Goal: Task Accomplishment & Management: Manage account settings

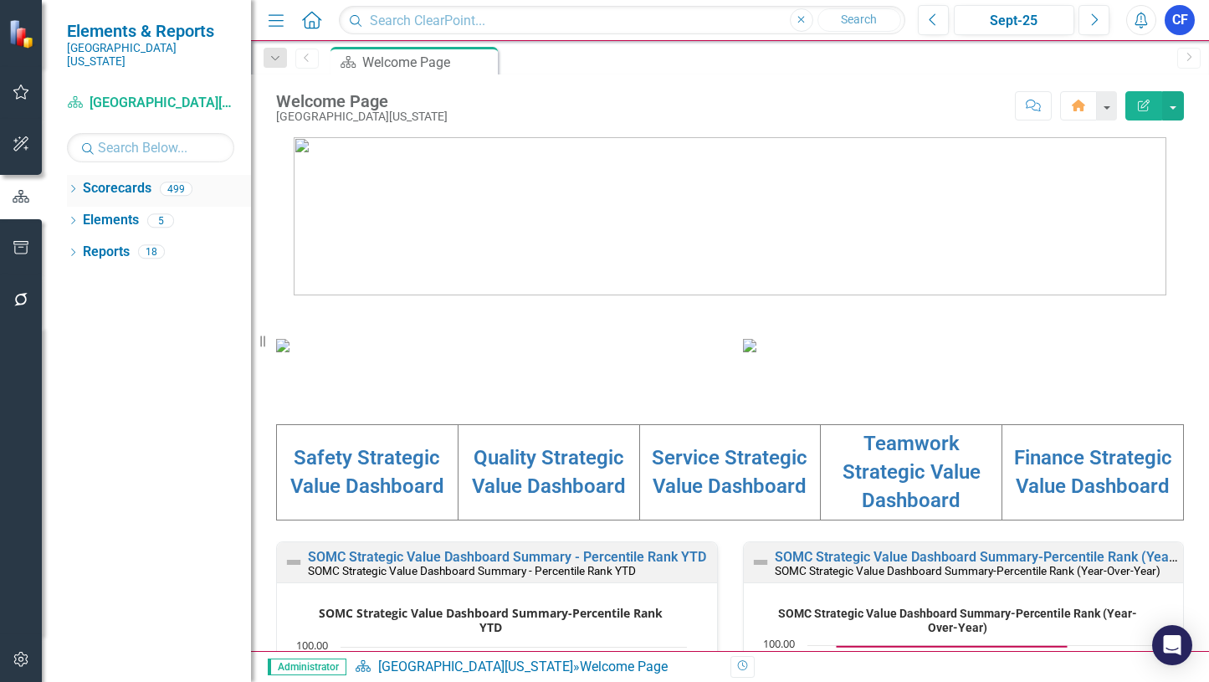
click at [72, 184] on div "Dropdown" at bounding box center [73, 191] width 12 height 14
click at [120, 140] on input "text" at bounding box center [150, 147] width 167 height 29
type input "340"
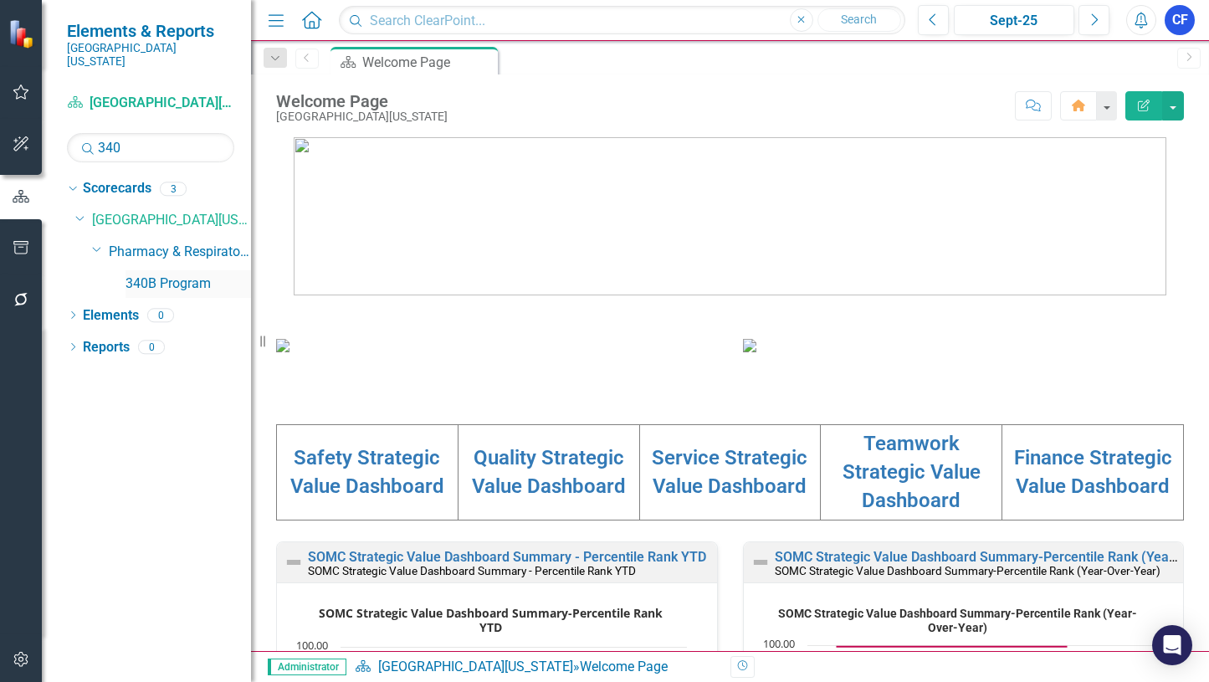
click at [168, 274] on link "340B Program" at bounding box center [187, 283] width 125 height 19
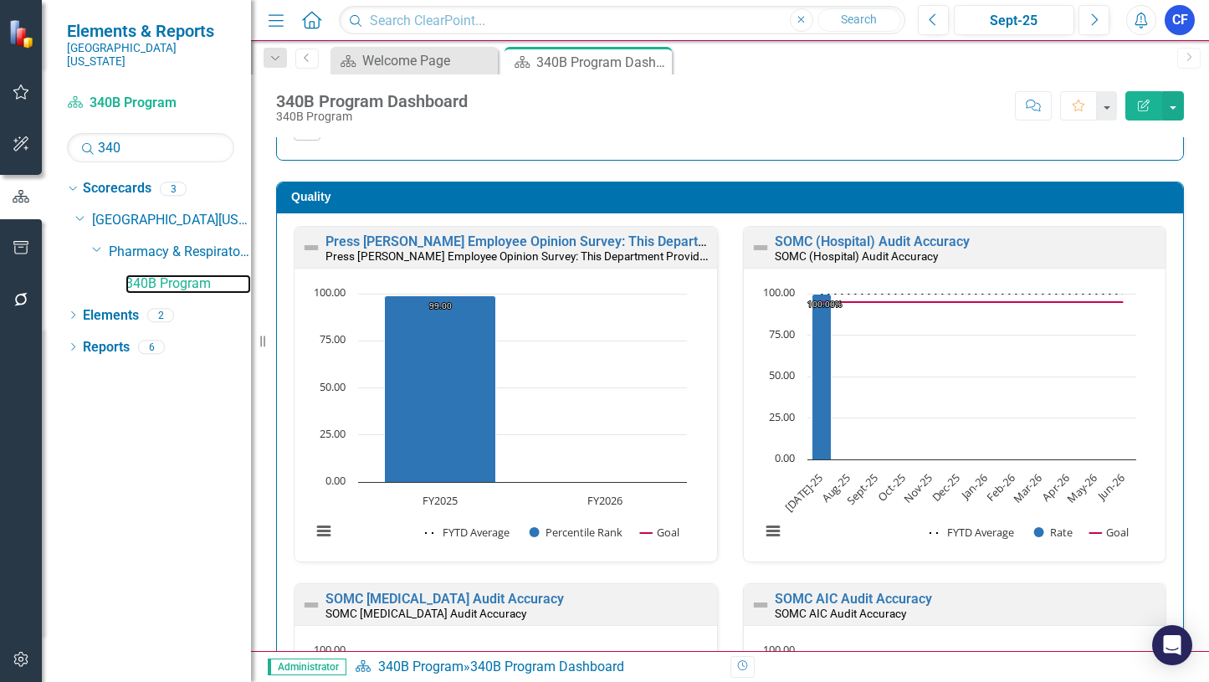
scroll to position [520, 0]
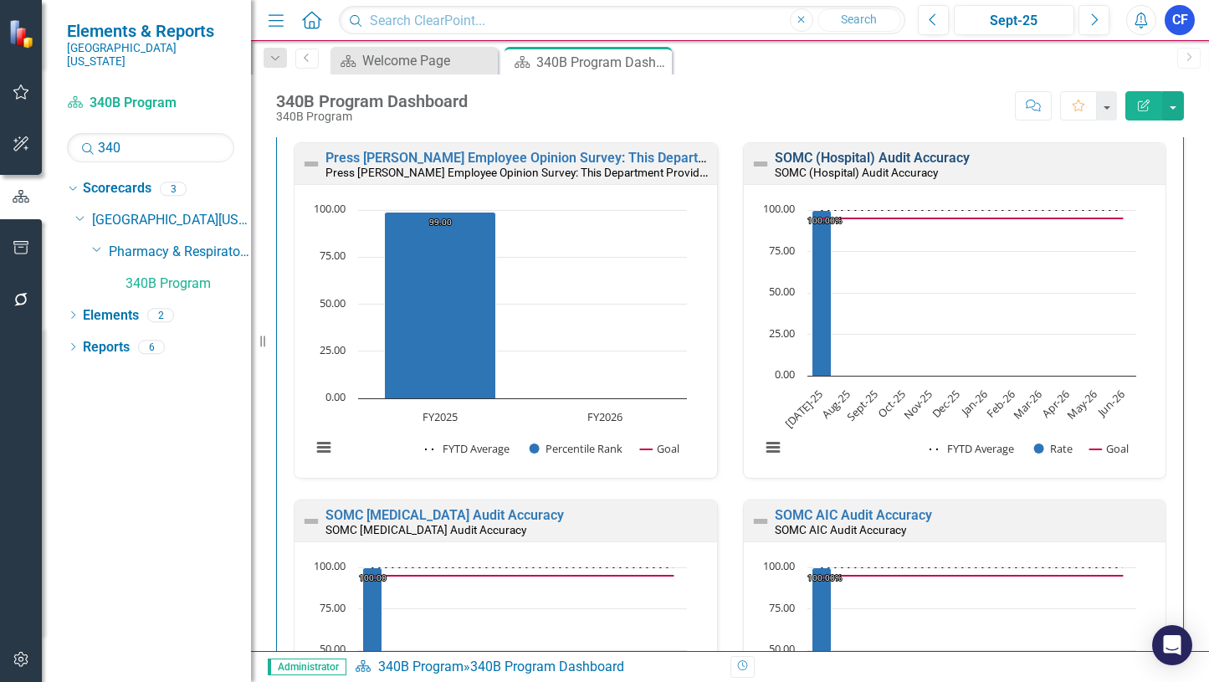
click at [931, 160] on link "SOMC (Hospital) Audit Accuracy" at bounding box center [872, 158] width 195 height 16
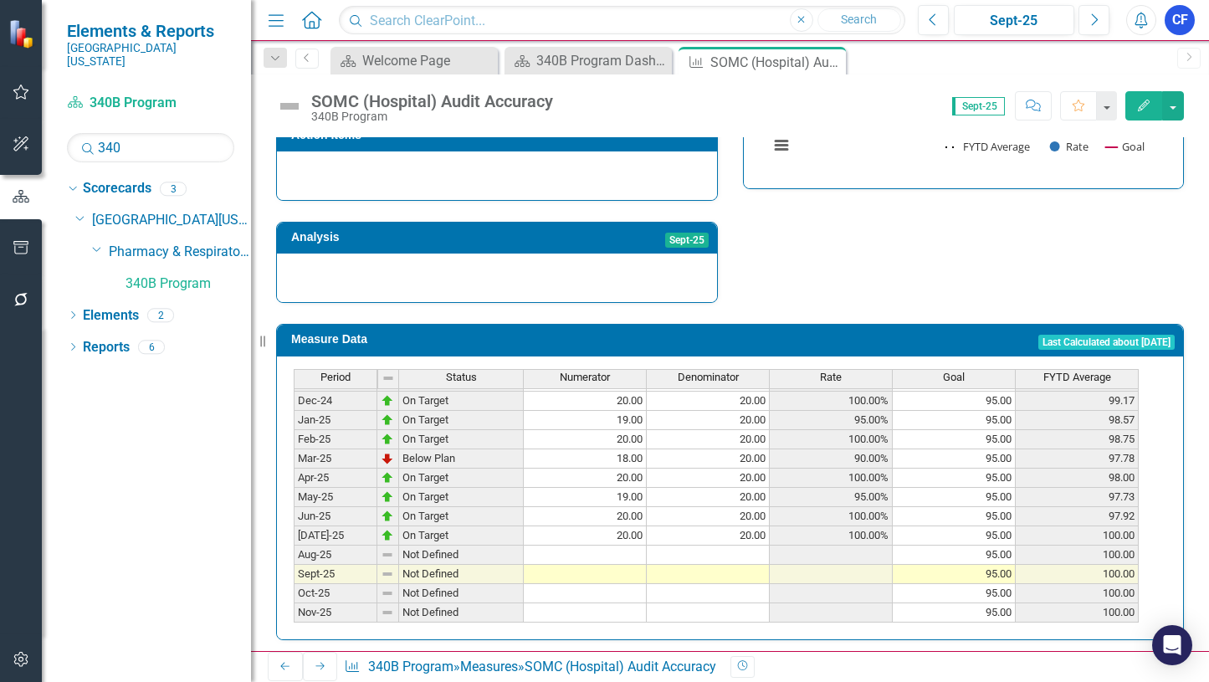
scroll to position [586, 0]
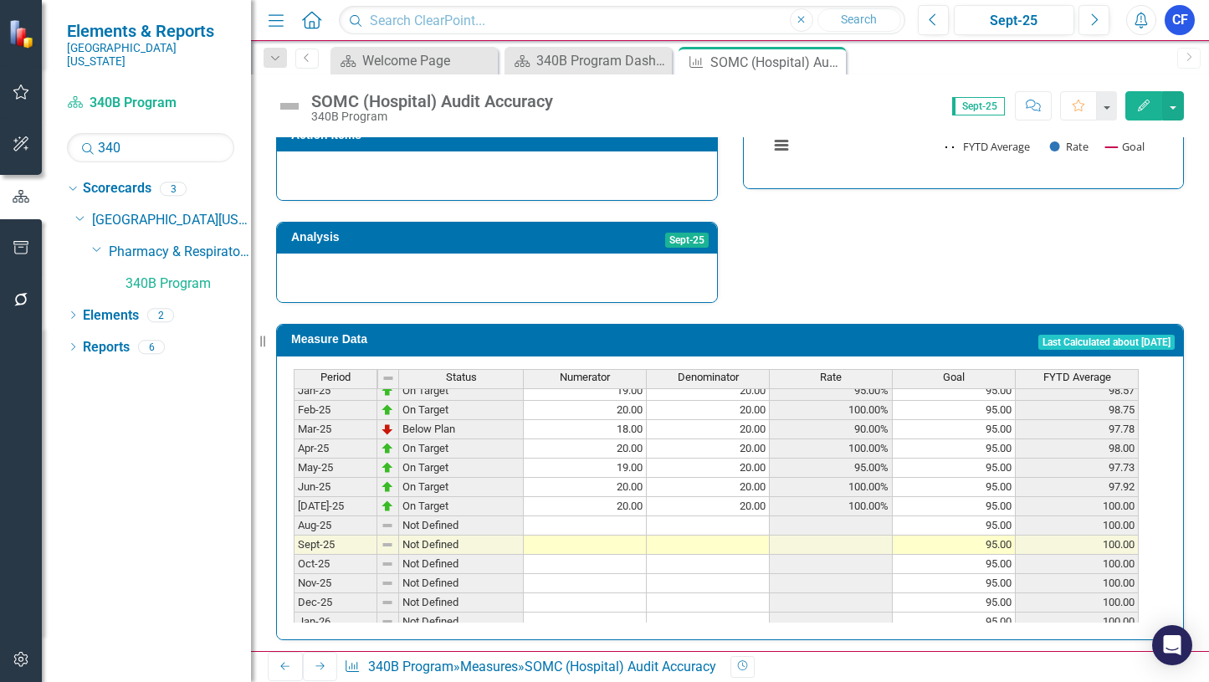
click at [622, 510] on tbody "Jan-24 On Target 20.00 20.00 100.00% 95.00 89.29 Feb-24 On Target 20.00 20.00 1…" at bounding box center [716, 439] width 845 height 578
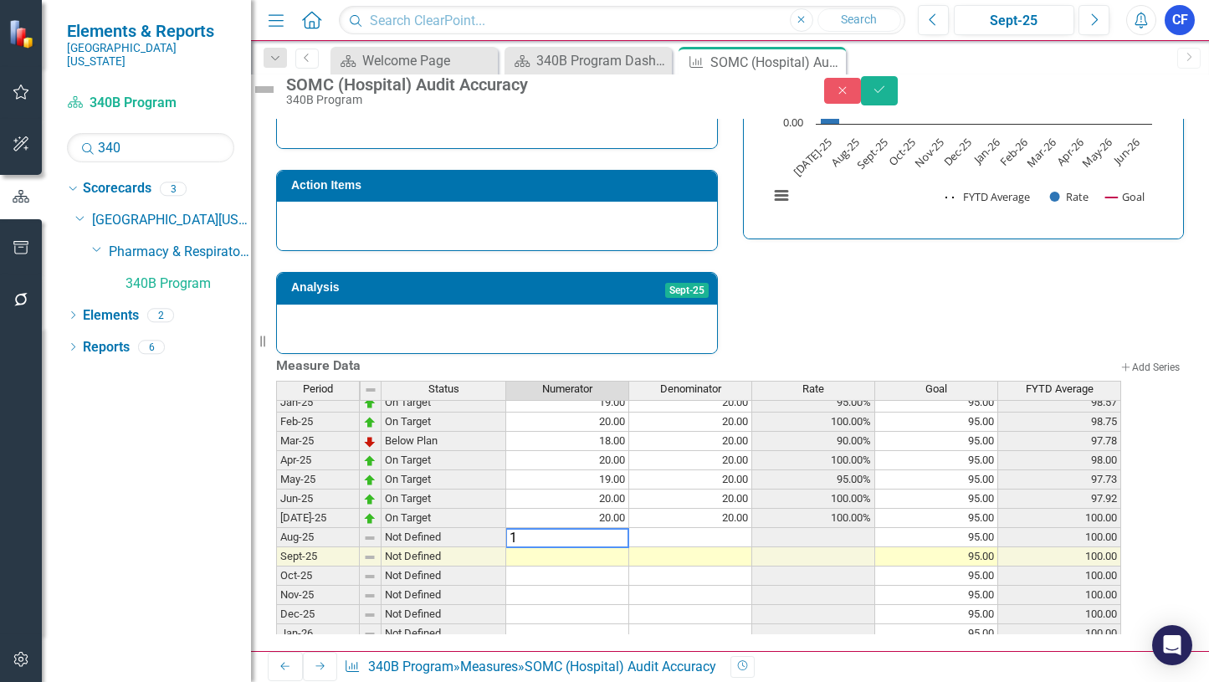
type textarea "18"
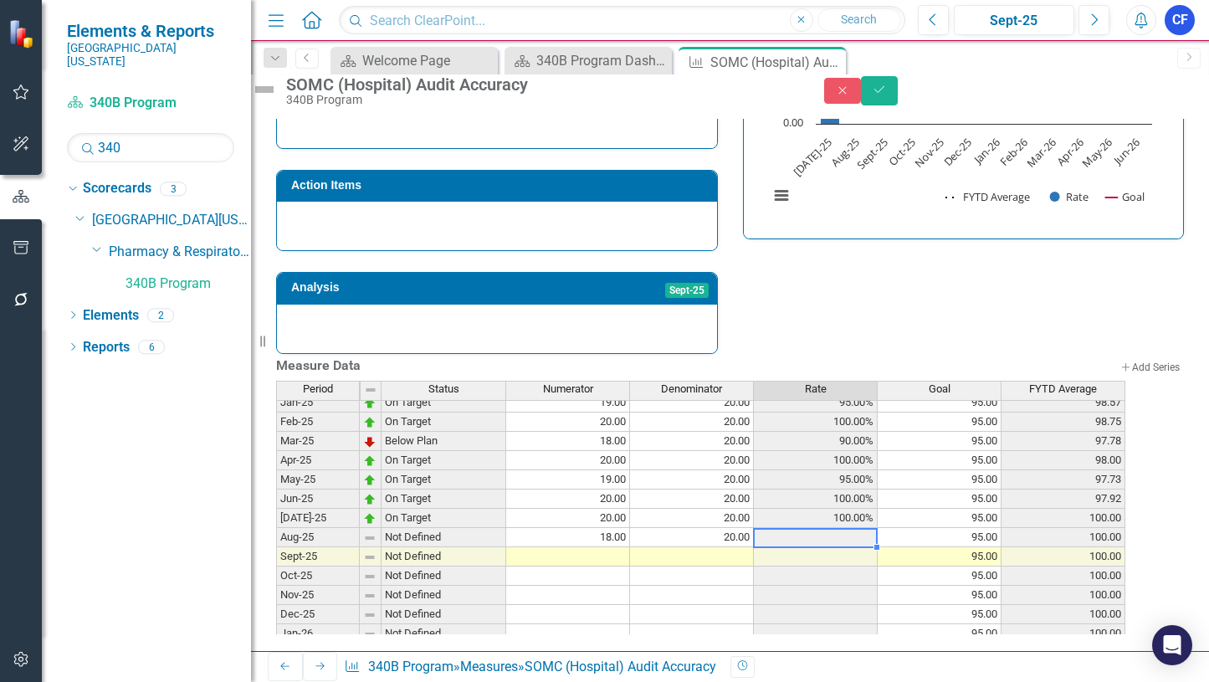
click at [630, 547] on td at bounding box center [568, 556] width 124 height 19
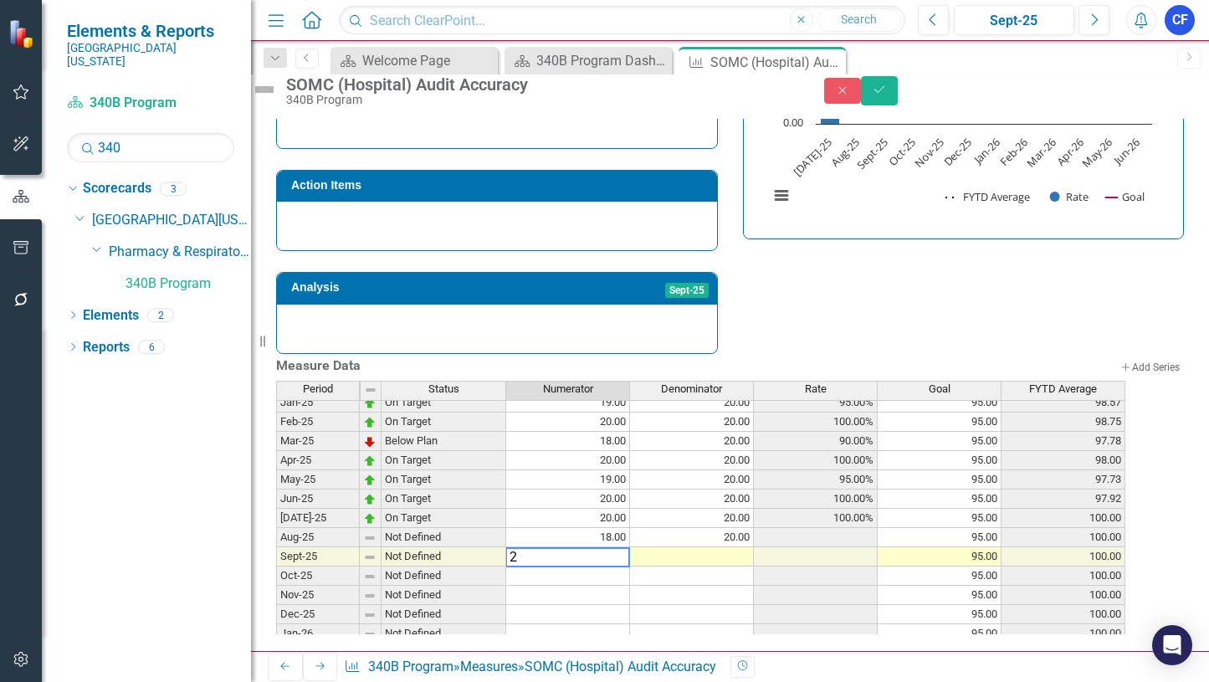
type textarea "20"
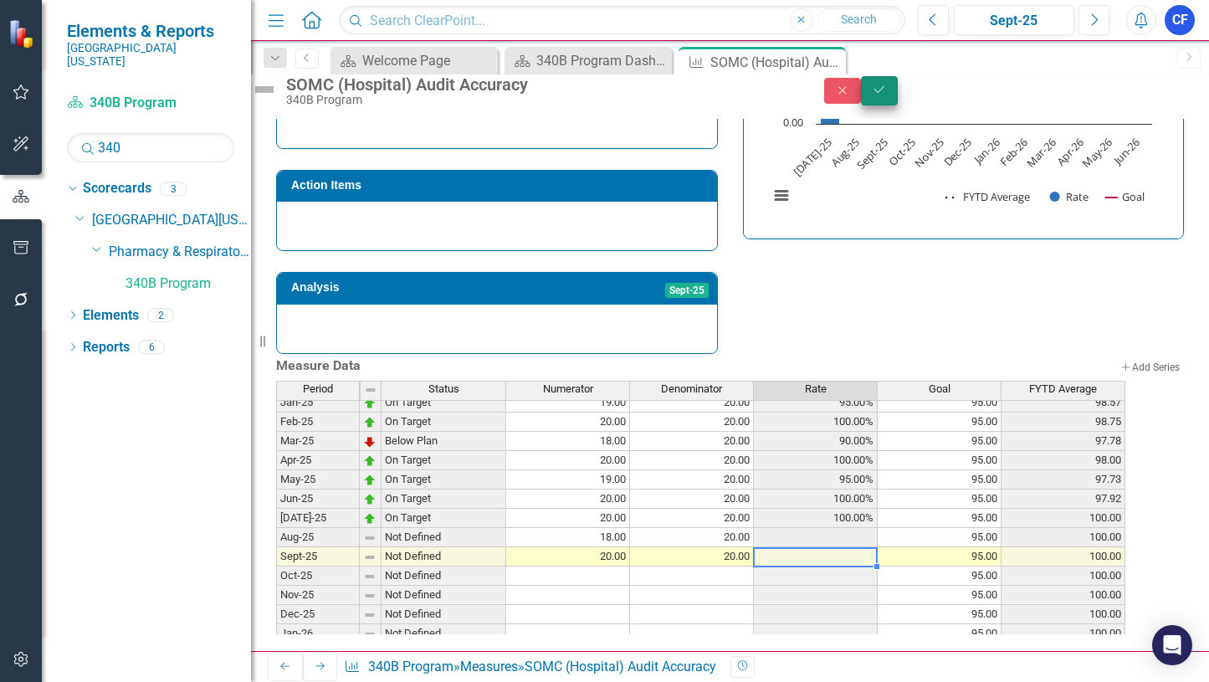
type textarea "20"
click at [887, 95] on icon "Save" at bounding box center [879, 90] width 15 height 12
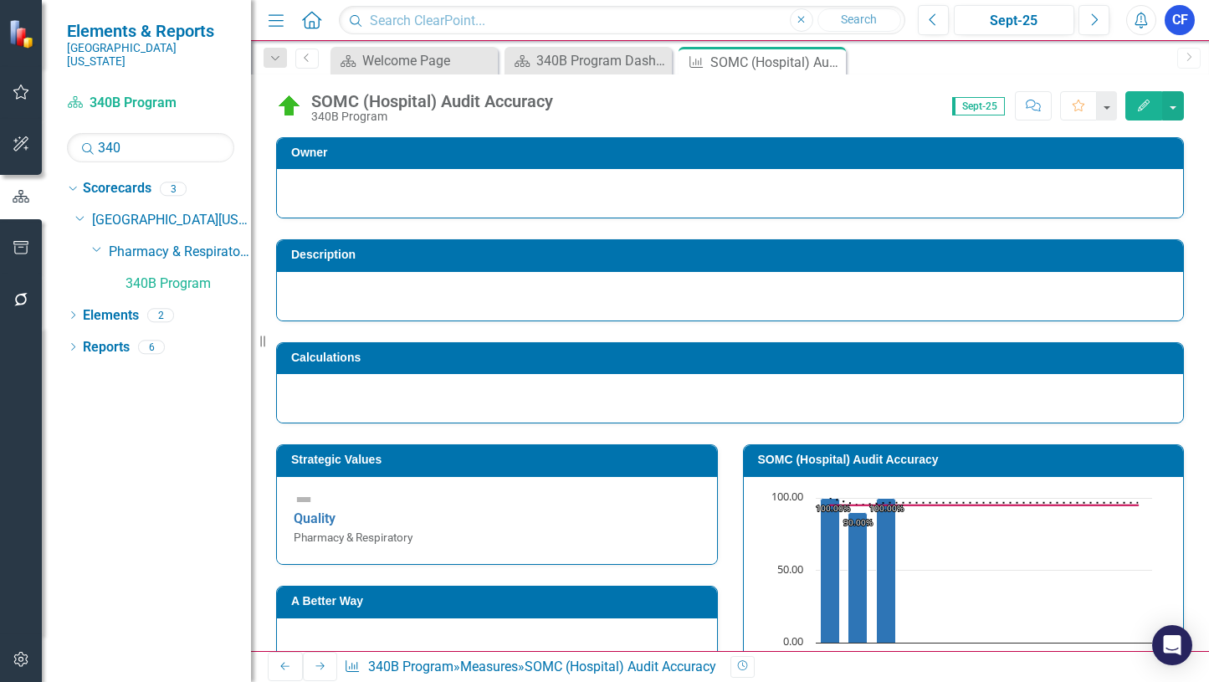
click at [314, 669] on icon "Next" at bounding box center [320, 666] width 13 height 10
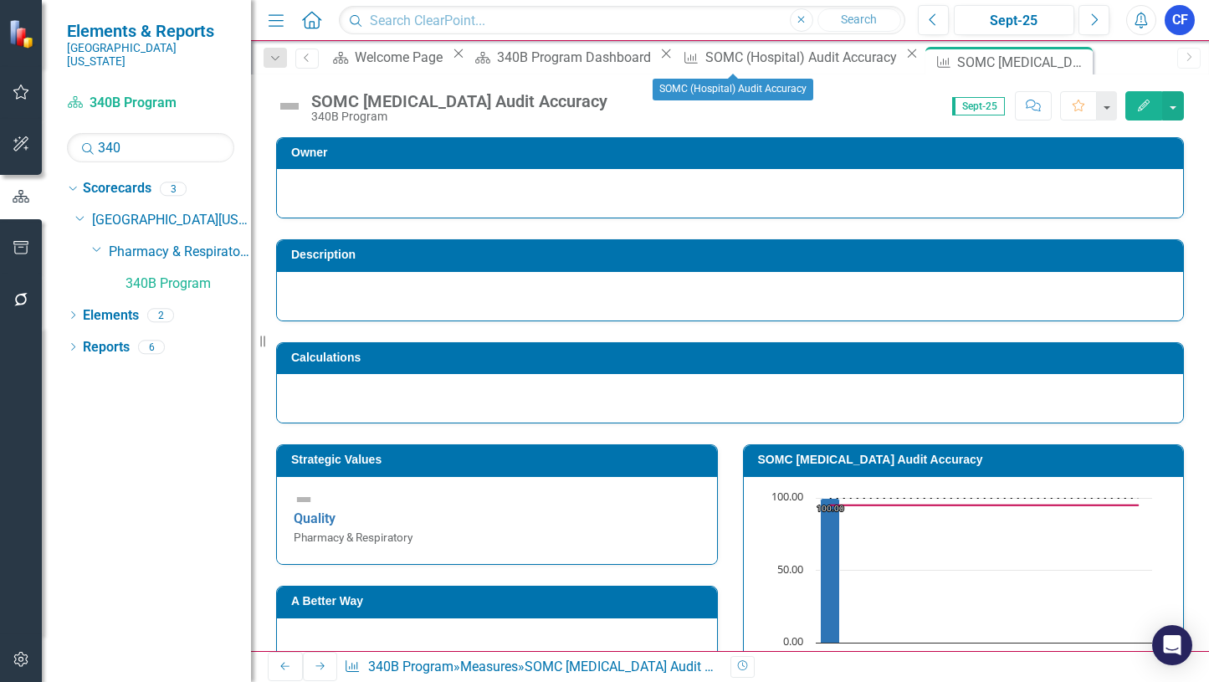
click at [903, 60] on icon "Close" at bounding box center [911, 53] width 17 height 13
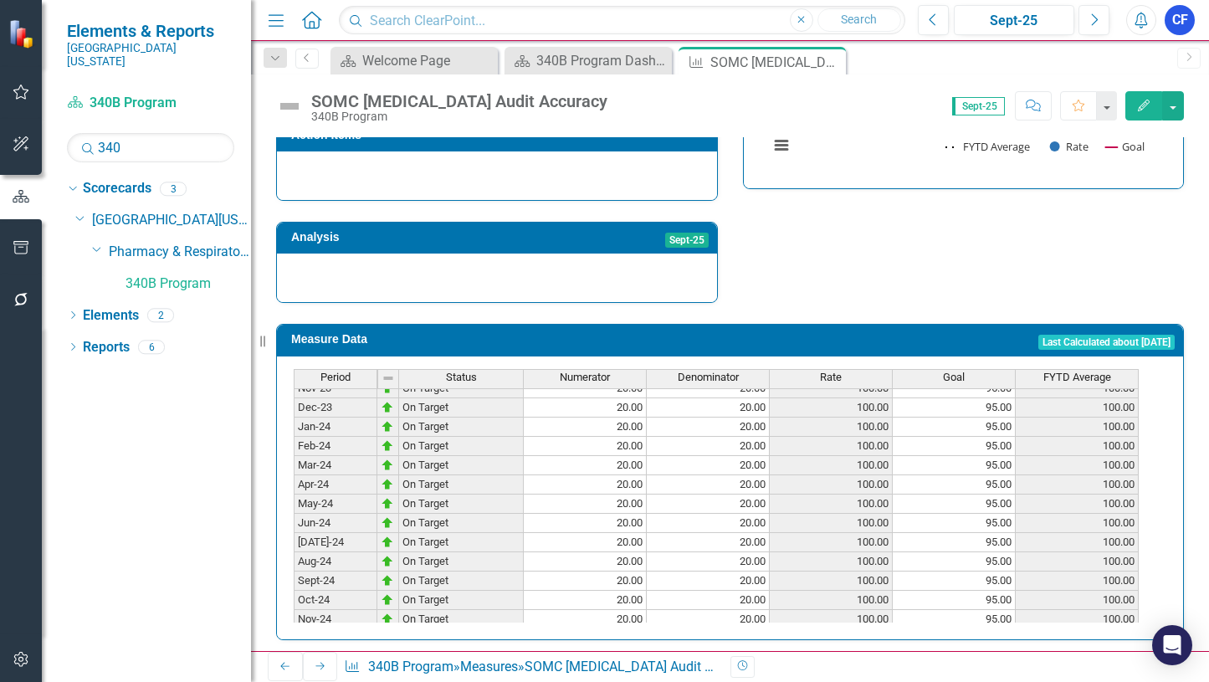
scroll to position [335, 0]
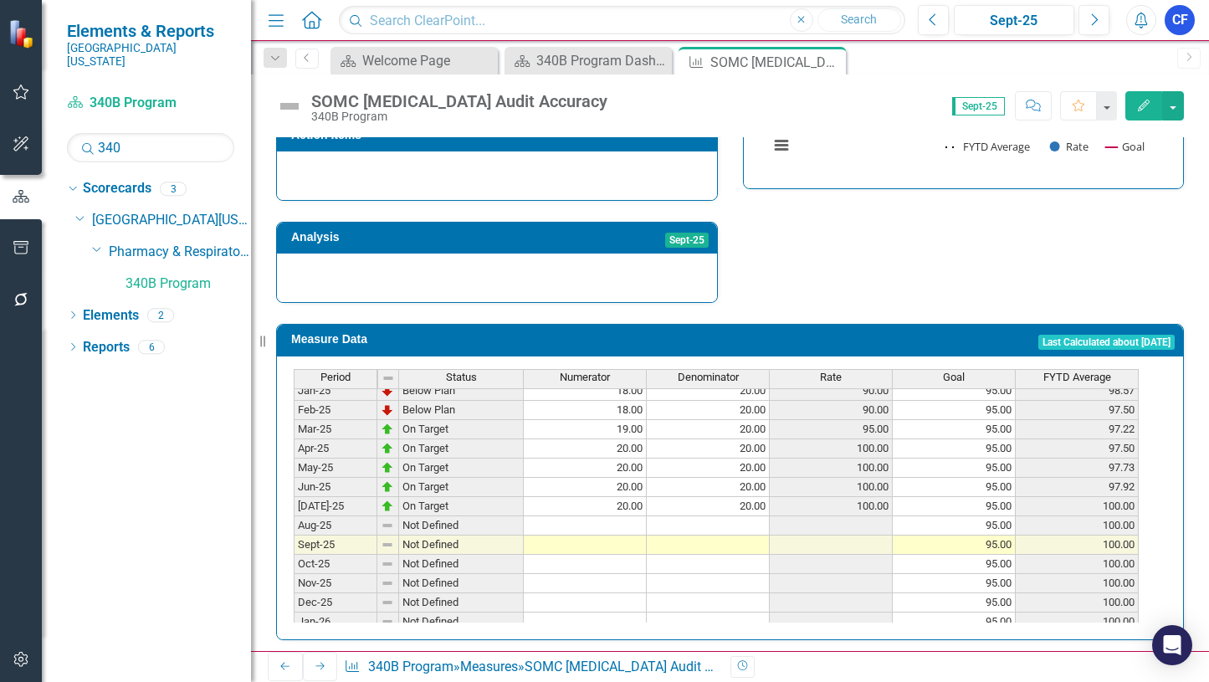
click at [617, 510] on tbody "Jan-24 On Target 20.00 20.00 100.00 95.00 100.00 Feb-24 On Target 20.00 20.00 1…" at bounding box center [716, 439] width 845 height 578
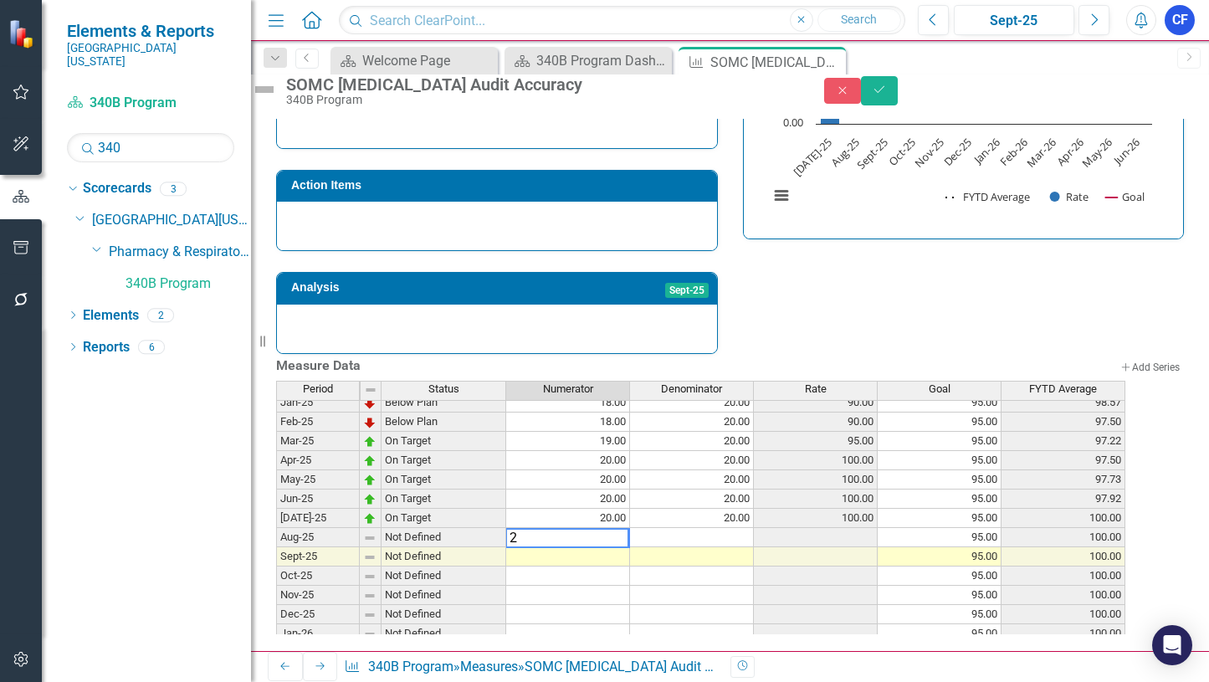
type textarea "20"
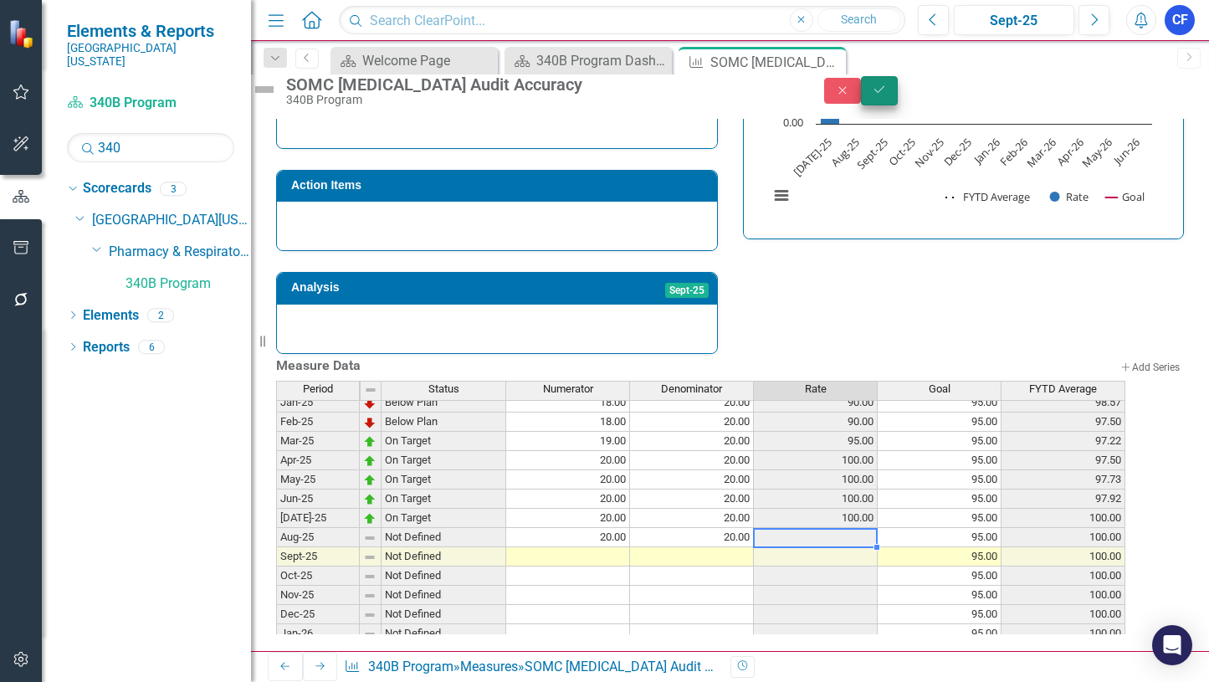
type textarea "20"
click at [887, 95] on icon "Save" at bounding box center [879, 90] width 15 height 12
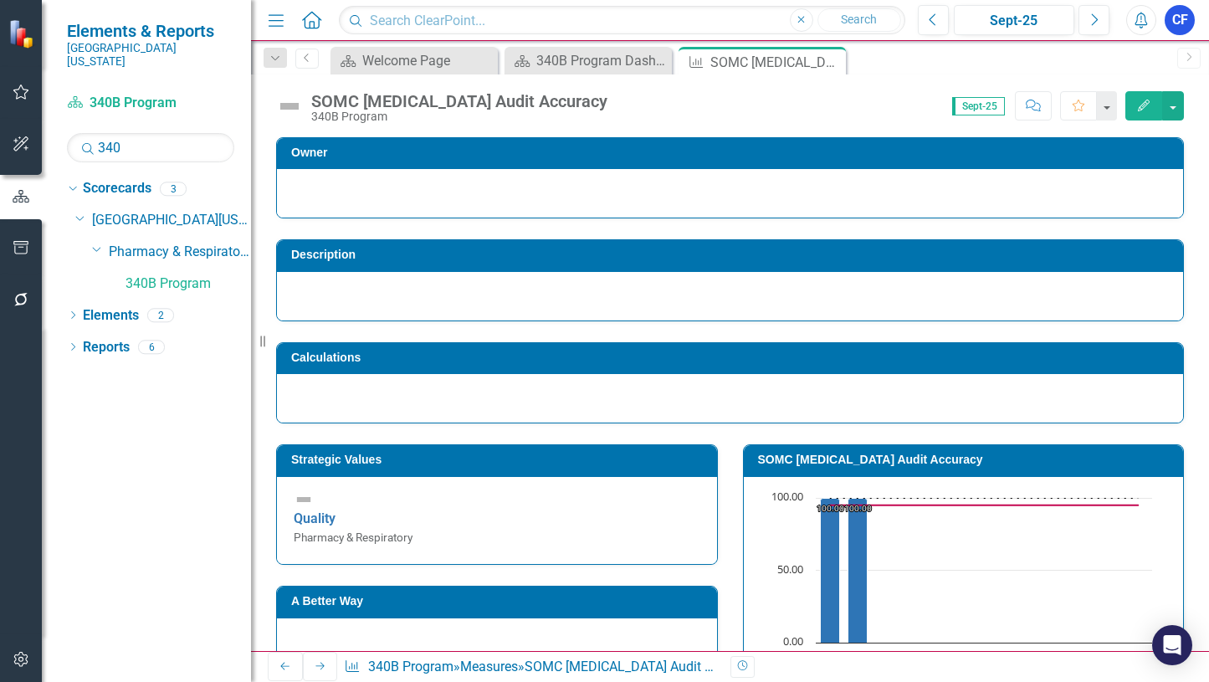
click at [314, 666] on icon "Next" at bounding box center [320, 666] width 13 height 10
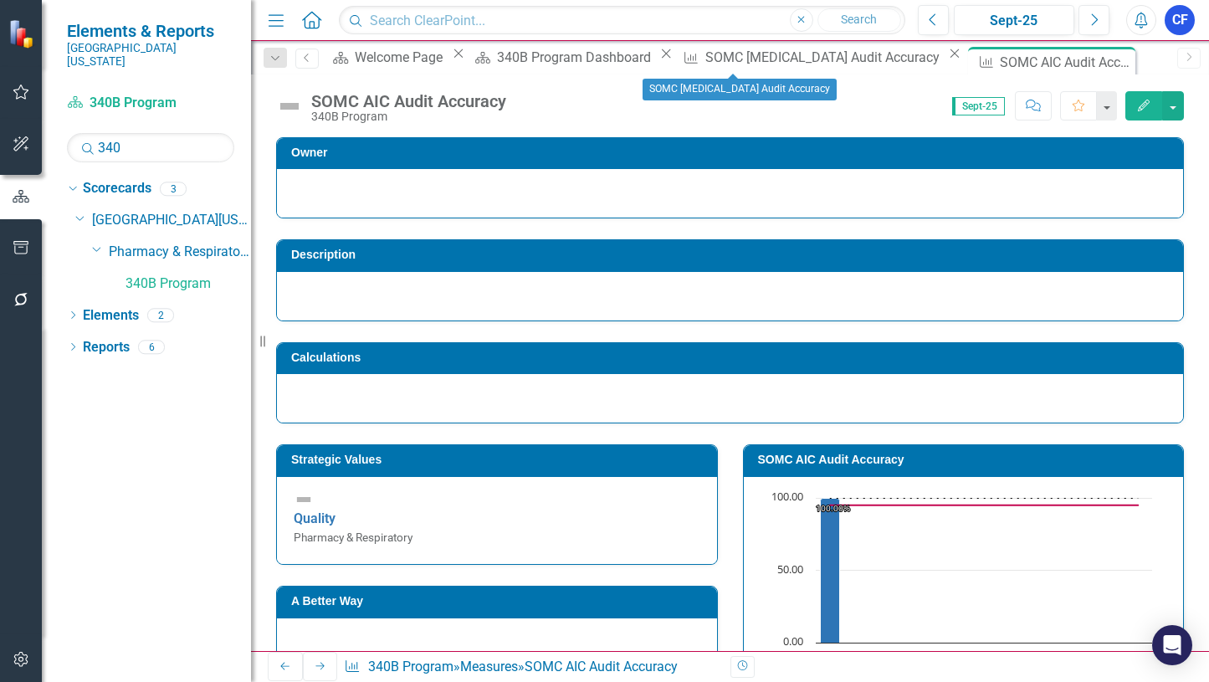
click at [946, 60] on icon "Close" at bounding box center [954, 53] width 17 height 13
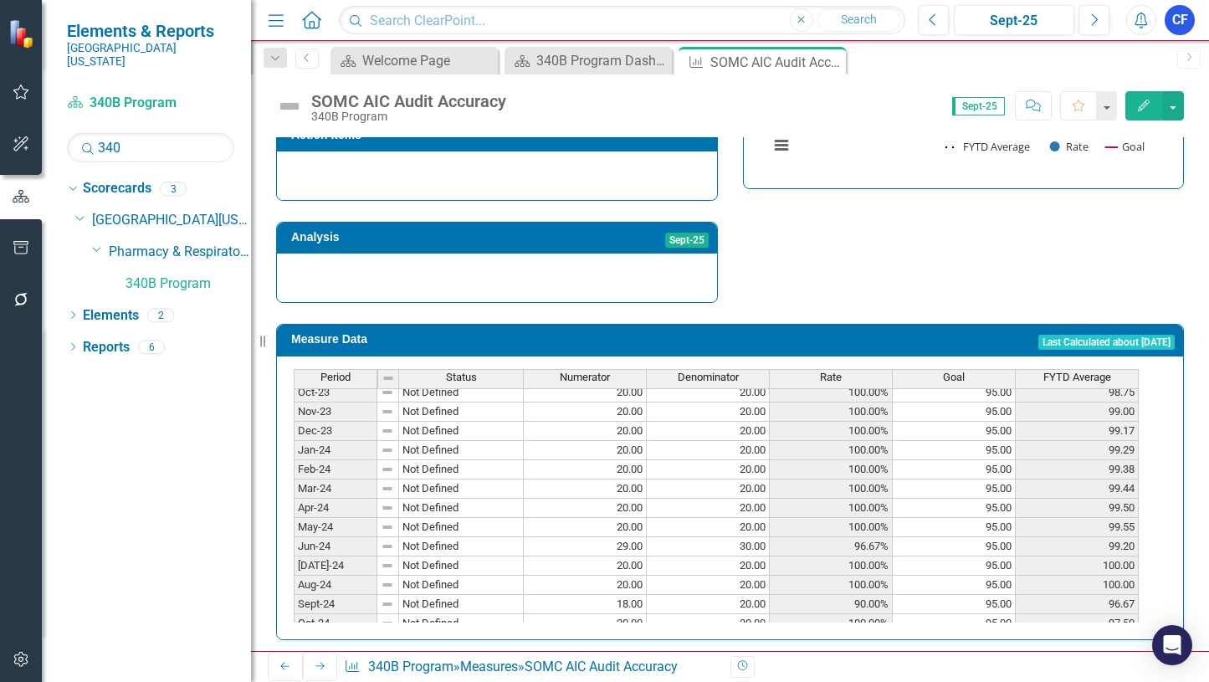
scroll to position [389, 0]
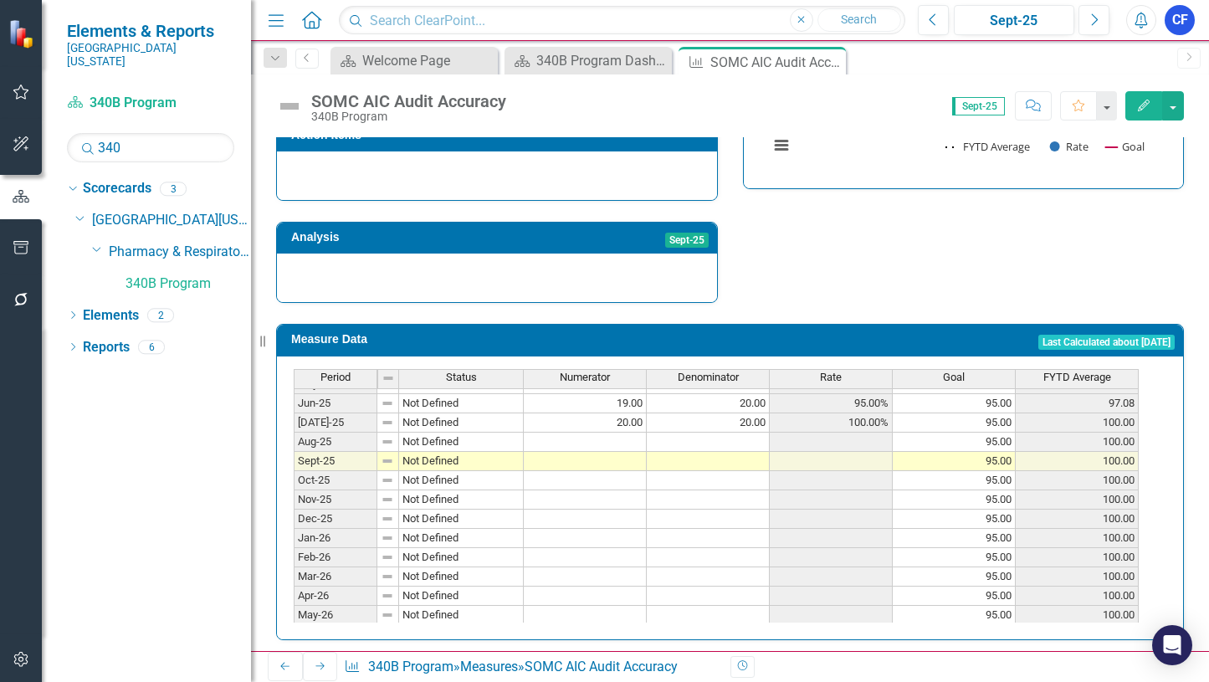
click at [629, 430] on tbody "Jan-24 Not Defined 20.00 20.00 100.00% 95.00 99.29 Feb-24 Not Defined 20.00 20.…" at bounding box center [716, 355] width 845 height 578
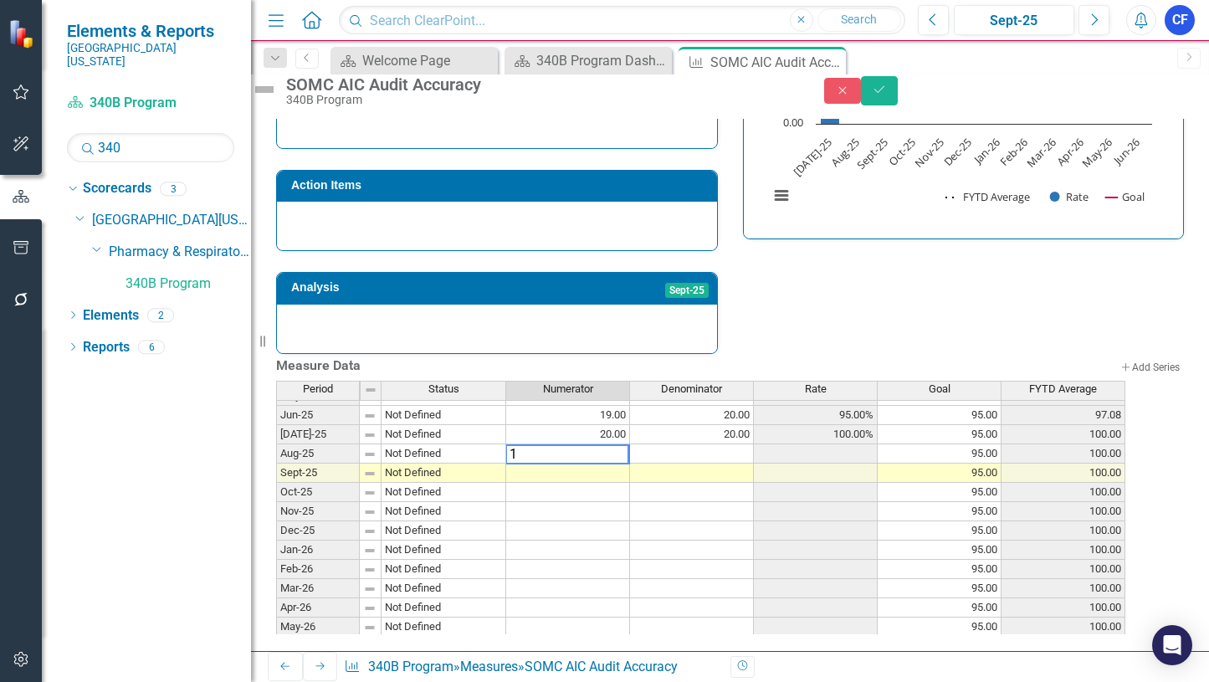
type textarea "19"
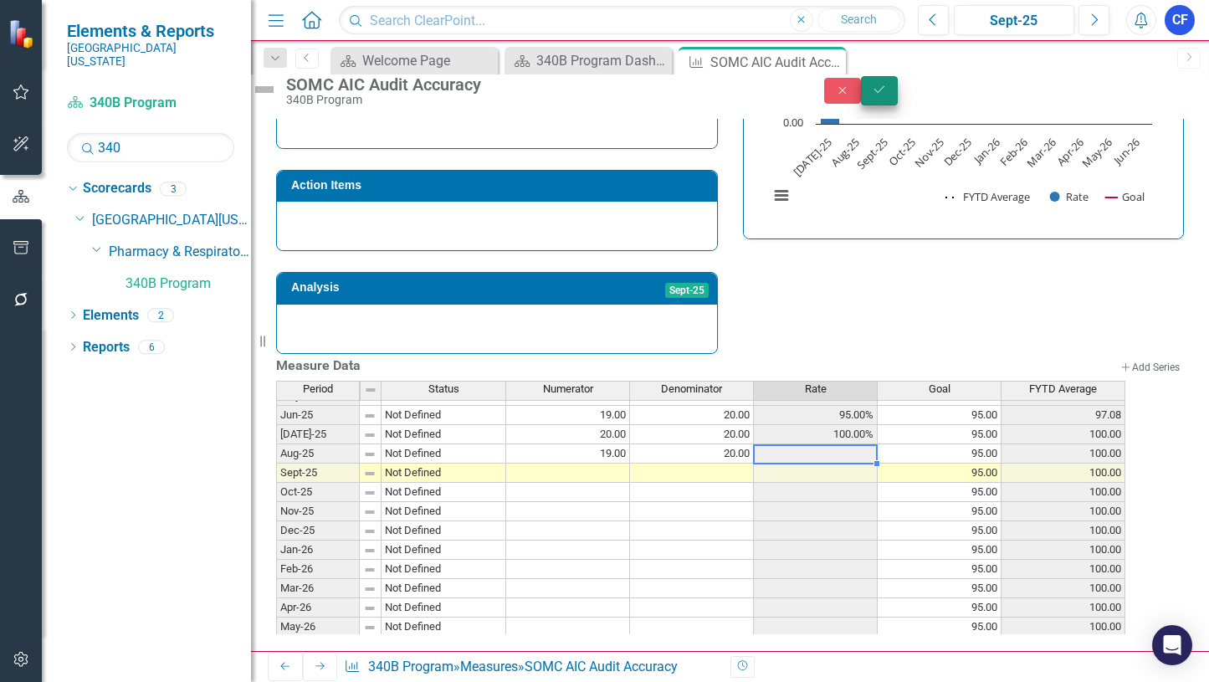
type textarea "20"
click at [887, 95] on icon "Save" at bounding box center [879, 90] width 15 height 12
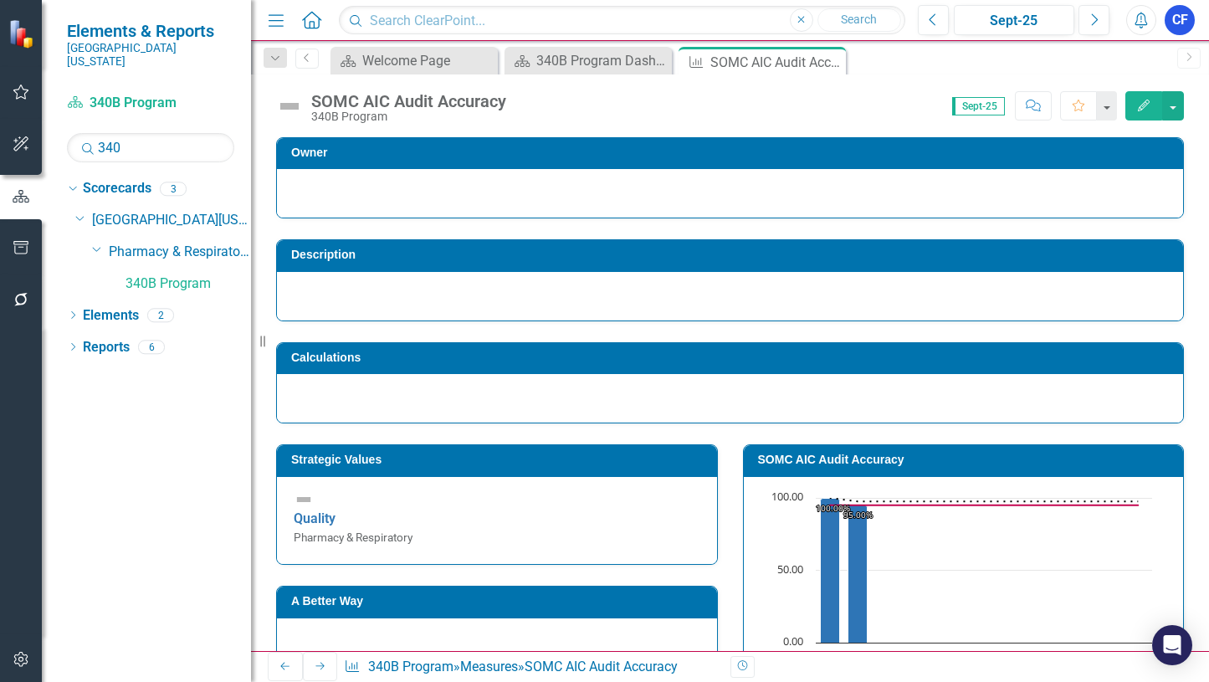
click at [315, 668] on icon at bounding box center [319, 667] width 9 height 8
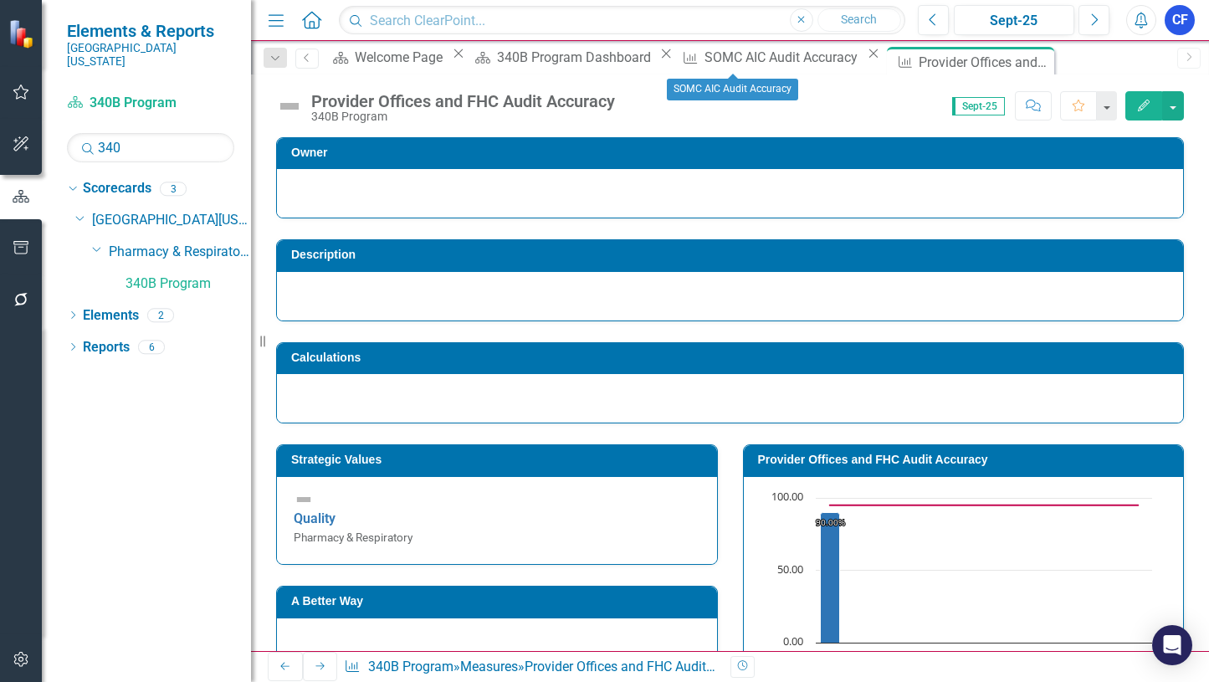
click at [865, 60] on icon "Close" at bounding box center [873, 53] width 17 height 13
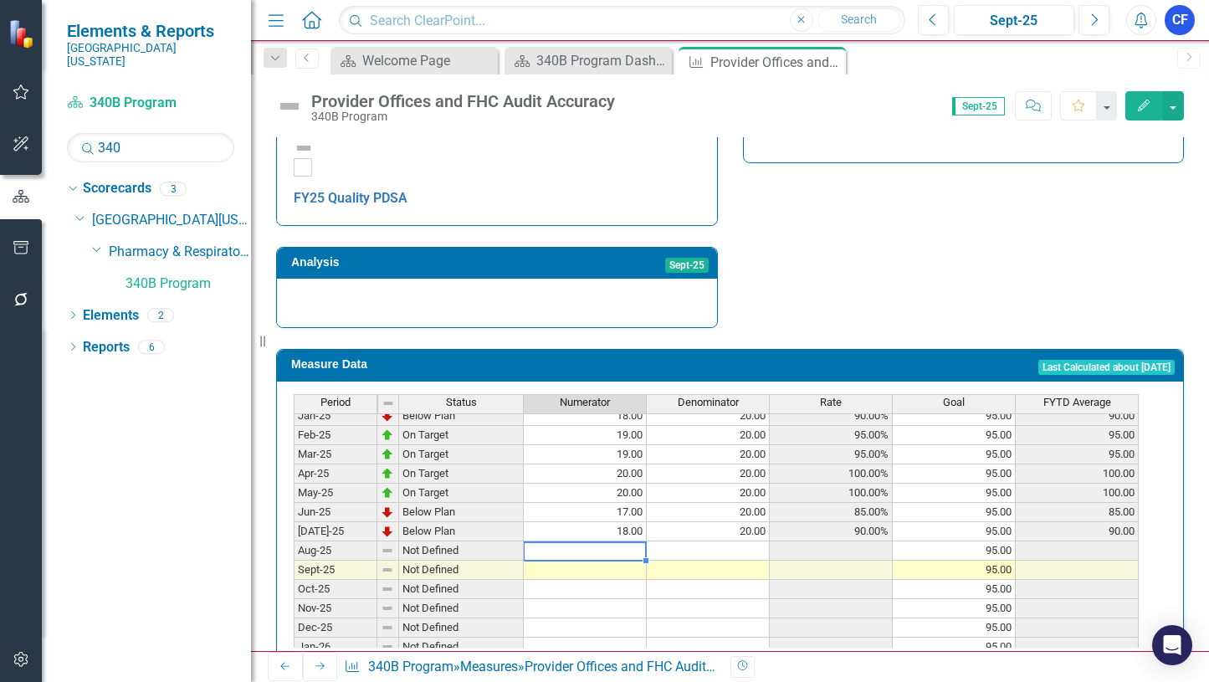
click at [625, 514] on tbody "Feb-24 On Target 20.00 20.00 100.00% 95.00 100.00 Mar-24 Below Plan 18.00 20.00…" at bounding box center [716, 473] width 845 height 559
type textarea "2"
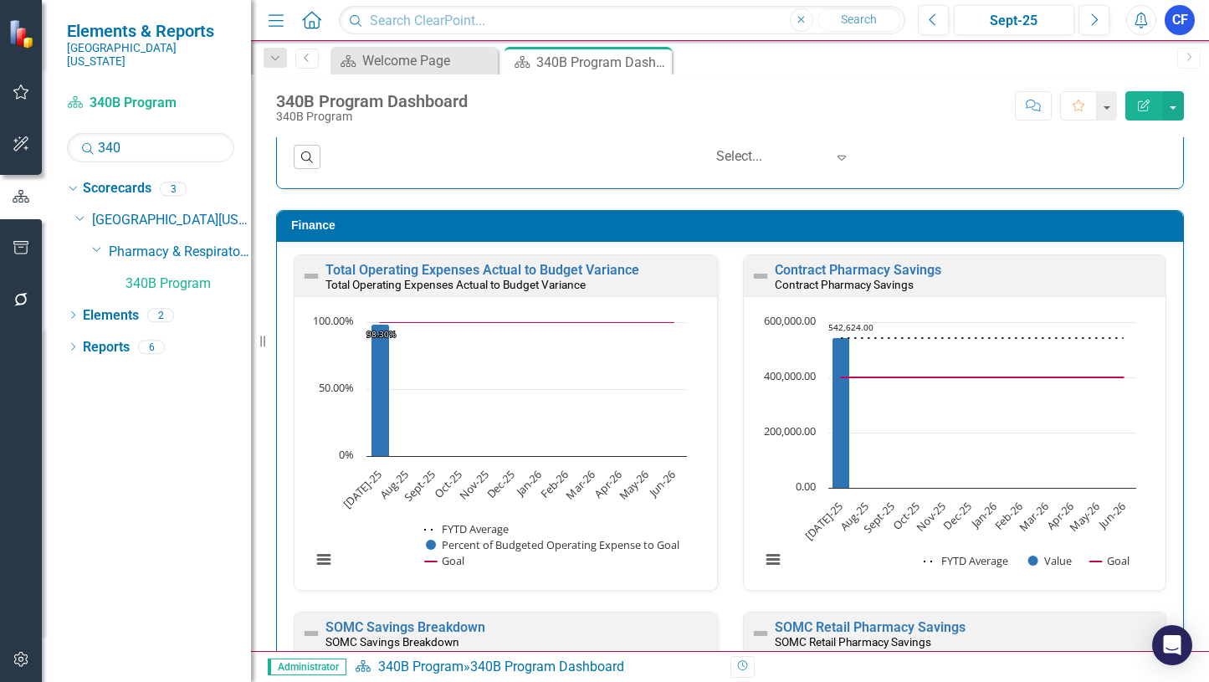
scroll to position [2928, 0]
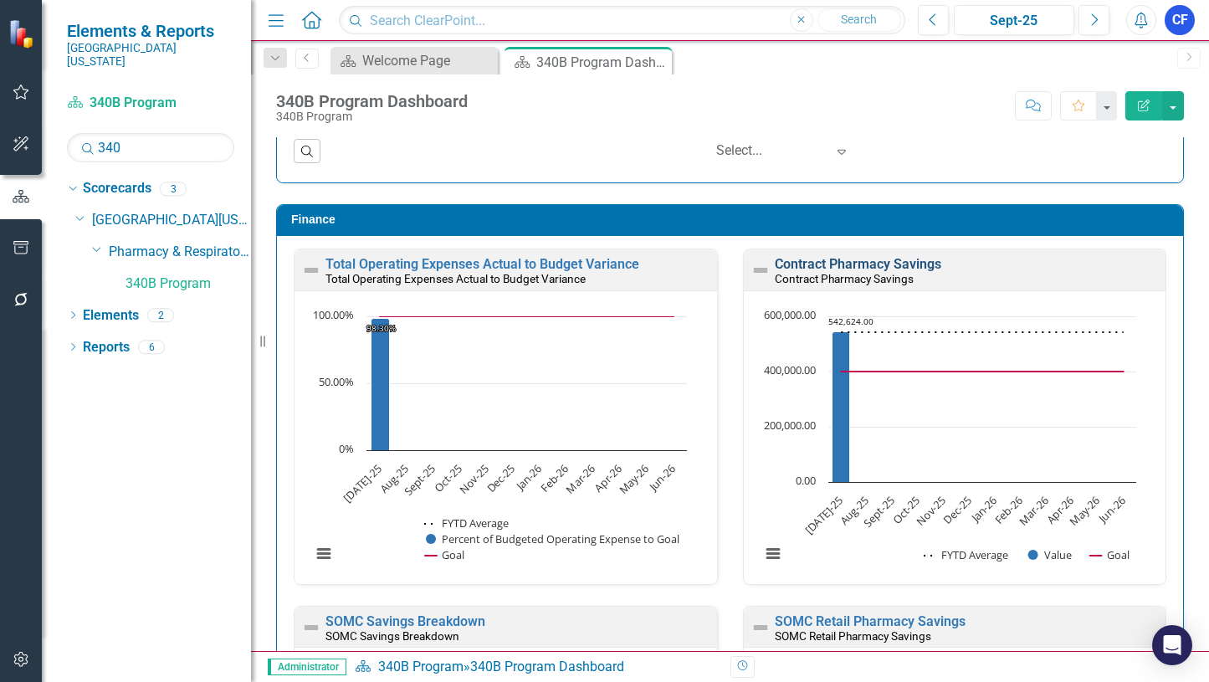
click at [871, 262] on link "Contract Pharmacy Savings" at bounding box center [858, 264] width 166 height 16
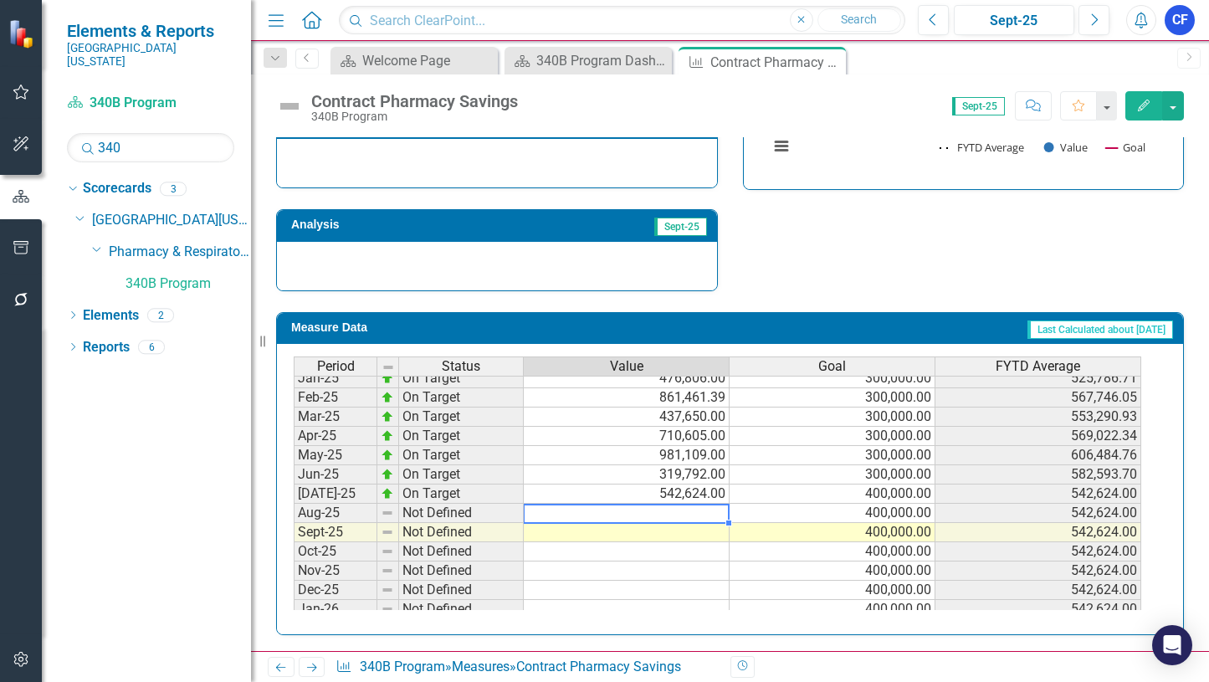
click at [697, 509] on tbody "Feb-24 Not Defined 308,781.00 175,959.63 Mar-24 Not Defined 107,607.00 168,364.…" at bounding box center [717, 435] width 847 height 559
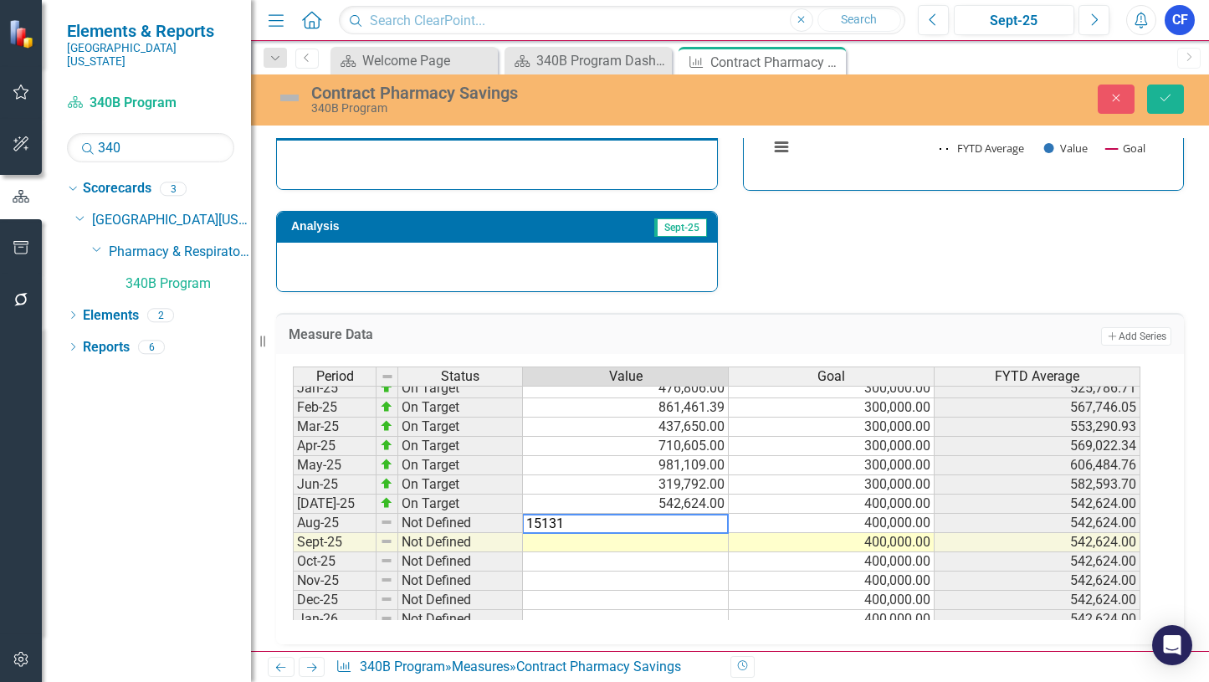
type textarea "151316"
click at [1164, 104] on icon "Save" at bounding box center [1165, 98] width 15 height 12
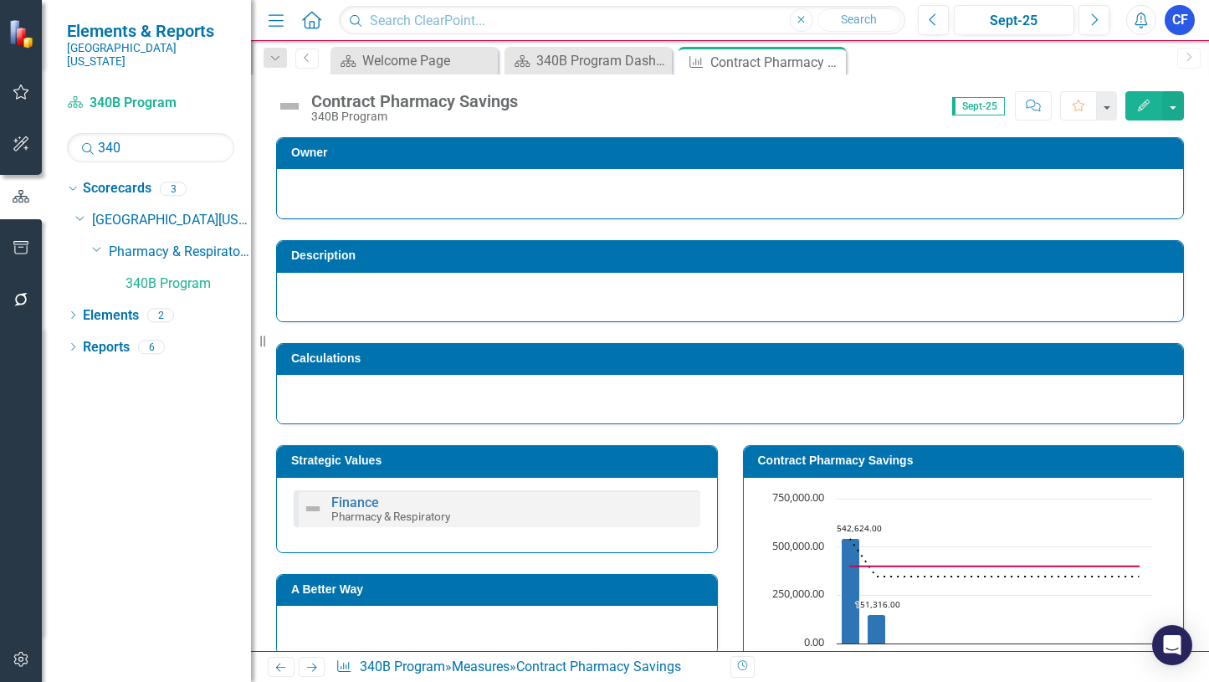
click at [307, 671] on icon "Next" at bounding box center [312, 667] width 14 height 11
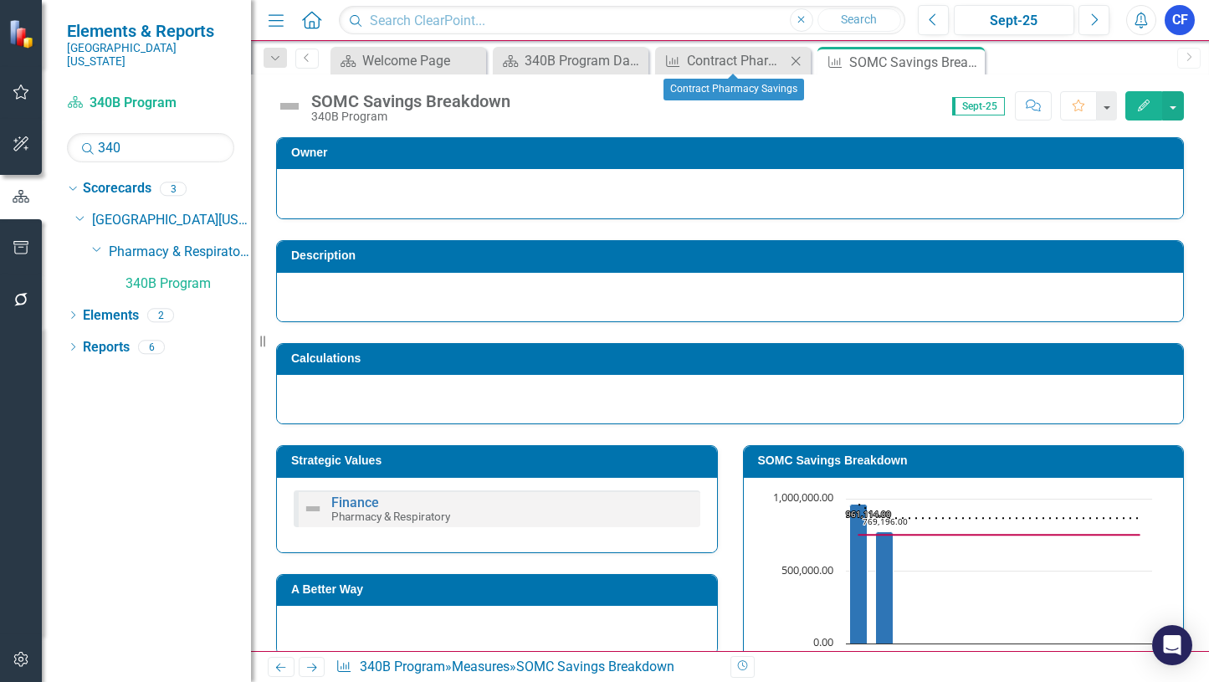
click at [796, 63] on icon "Close" at bounding box center [795, 60] width 17 height 13
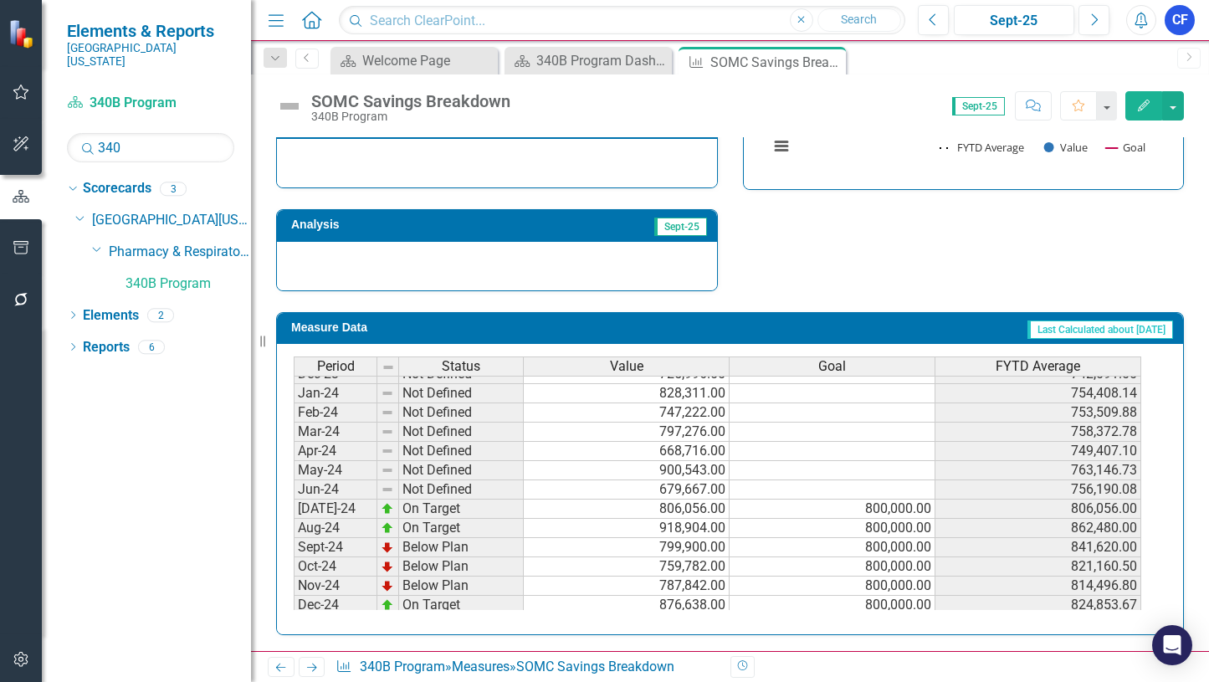
scroll to position [377, 0]
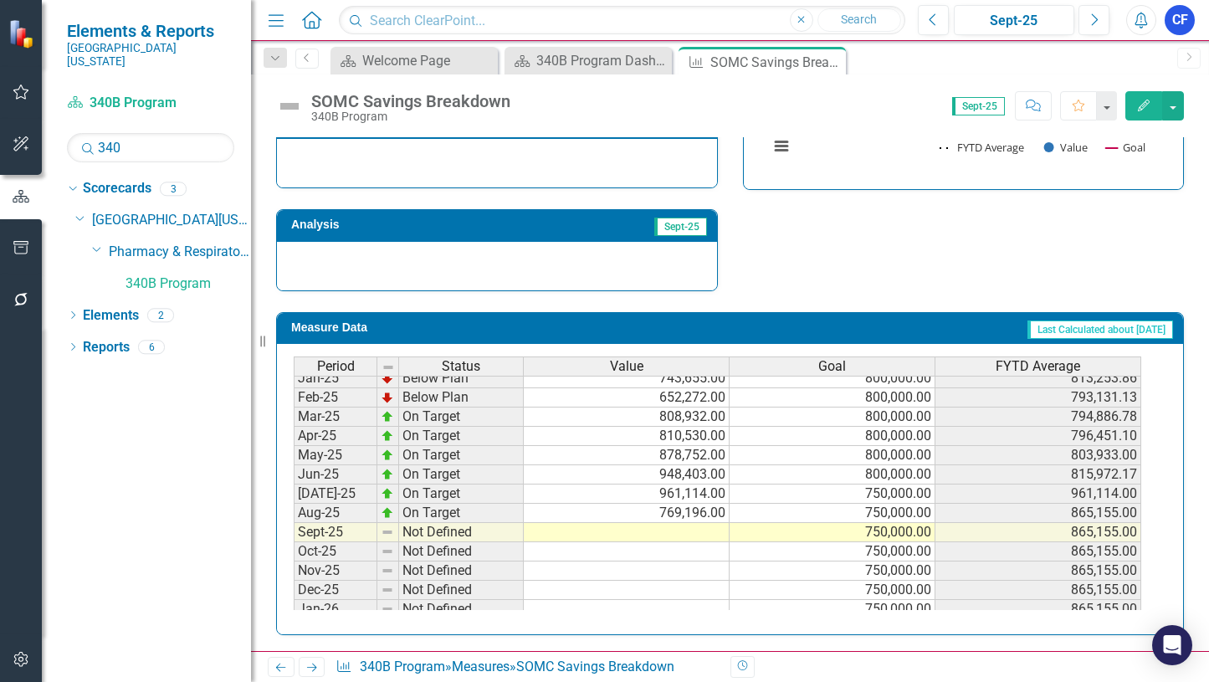
click at [682, 535] on tbody "Jan-24 Not Defined 828,311.00 754,408.14 Feb-24 Not Defined 747,222.00 753,509.…" at bounding box center [717, 426] width 847 height 578
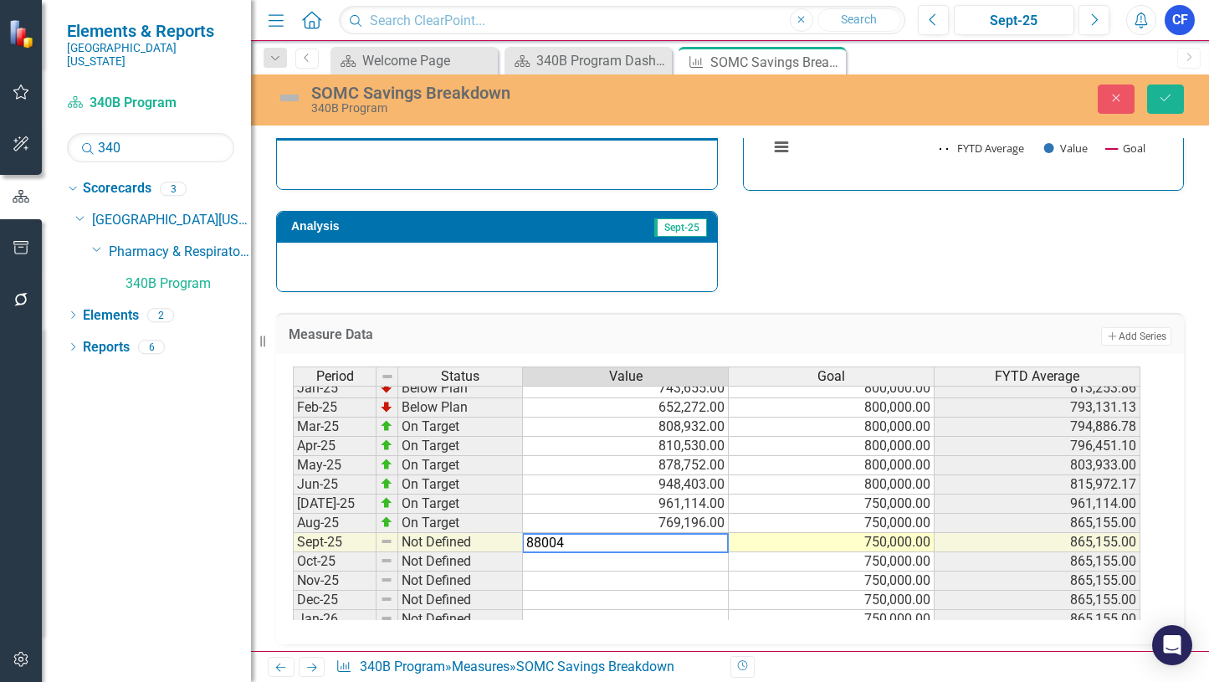
type textarea "880045"
click at [1164, 108] on button "Save" at bounding box center [1165, 98] width 37 height 29
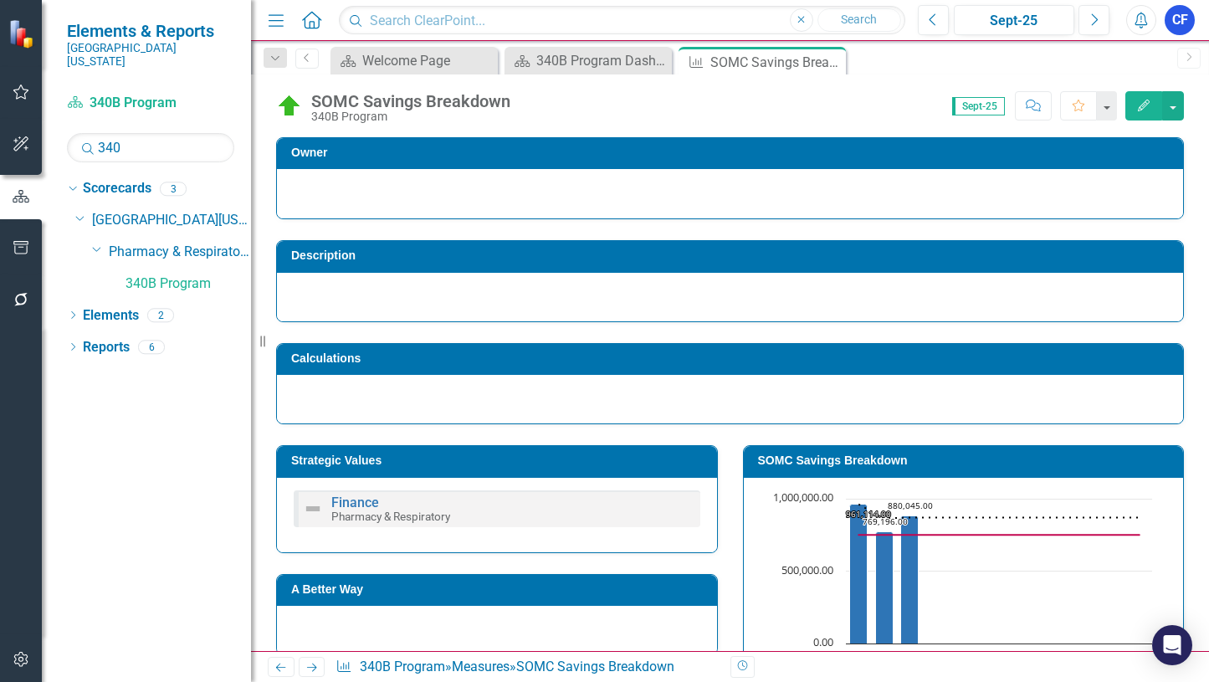
click at [313, 665] on icon "Next" at bounding box center [312, 667] width 14 height 11
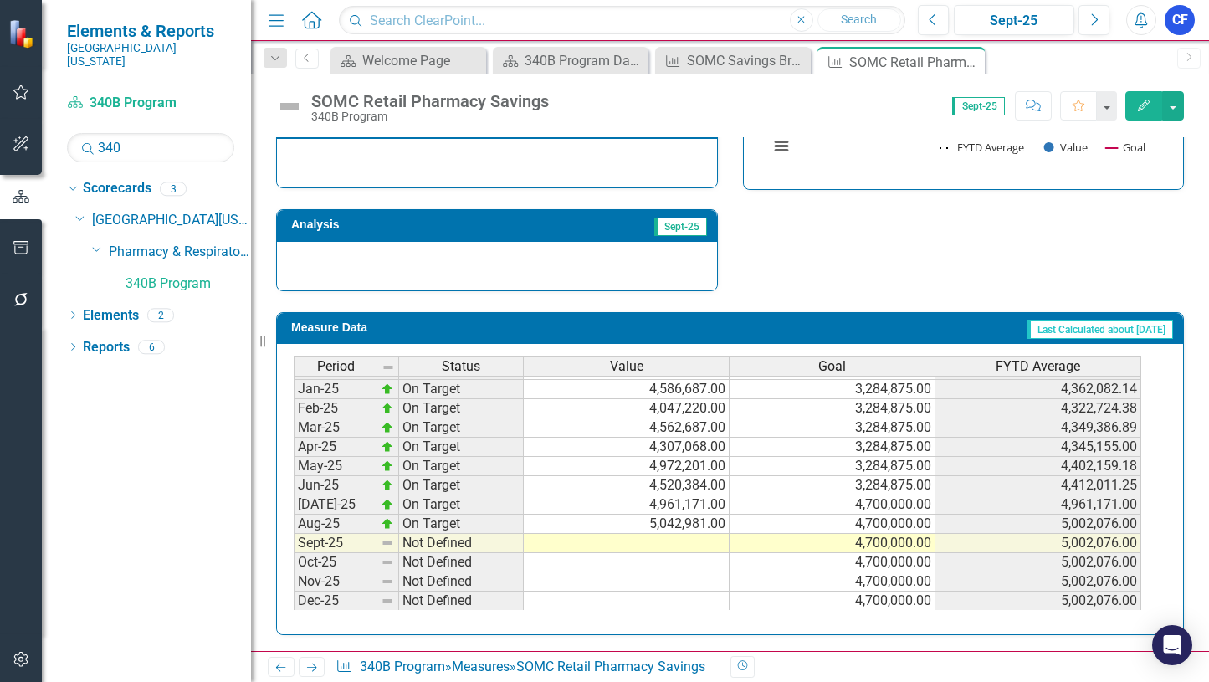
scroll to position [586, 0]
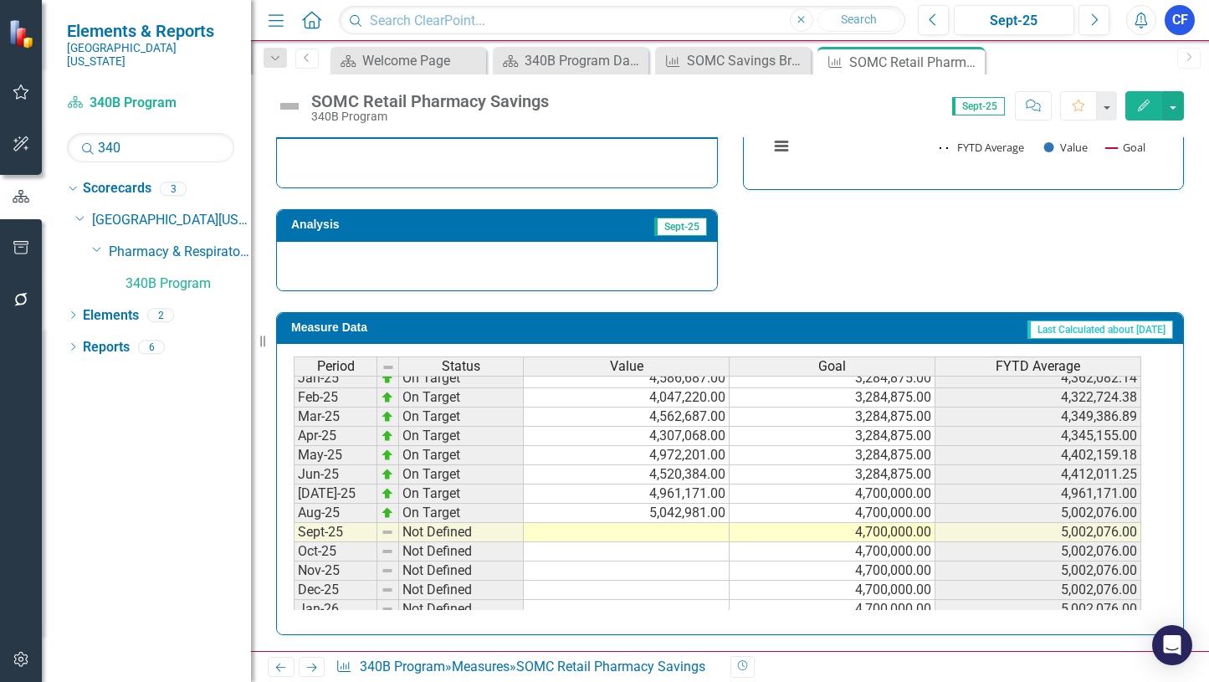
click at [690, 535] on tbody "Jan-24 Not Defined 2,900,895.00 2,523,223.71 Feb-24 Not Defined 2,432,110.00 2,…" at bounding box center [717, 426] width 847 height 578
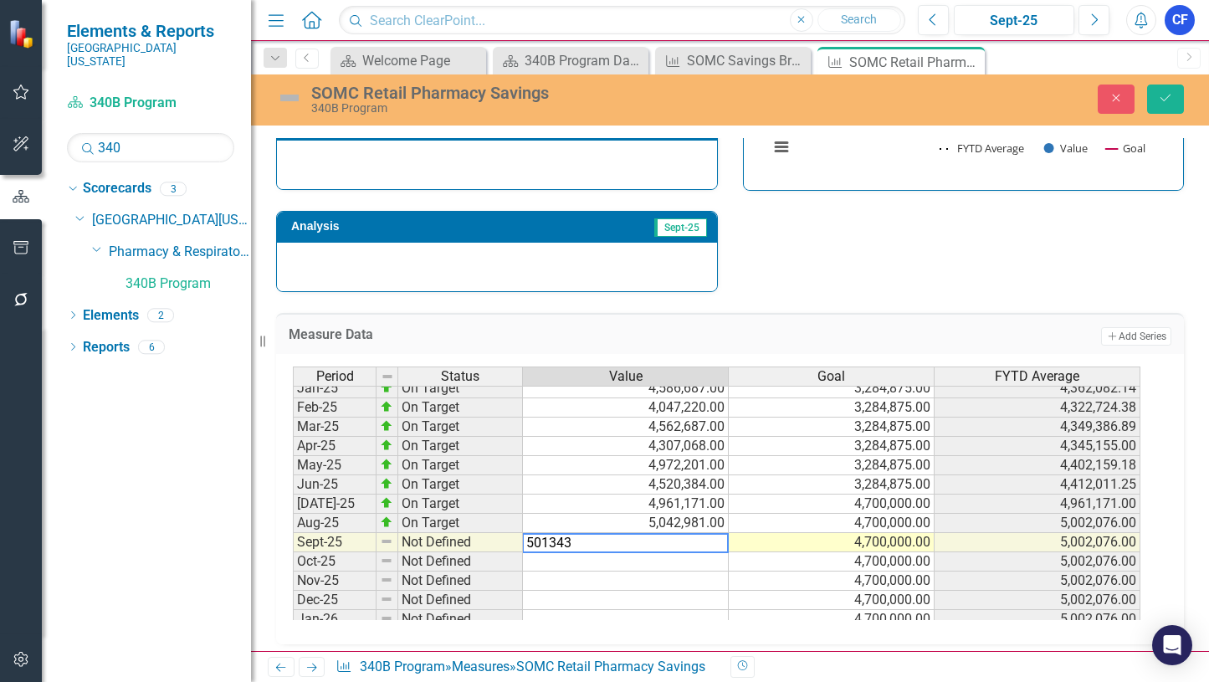
type textarea "5013435"
click at [1169, 95] on icon "Save" at bounding box center [1165, 98] width 15 height 12
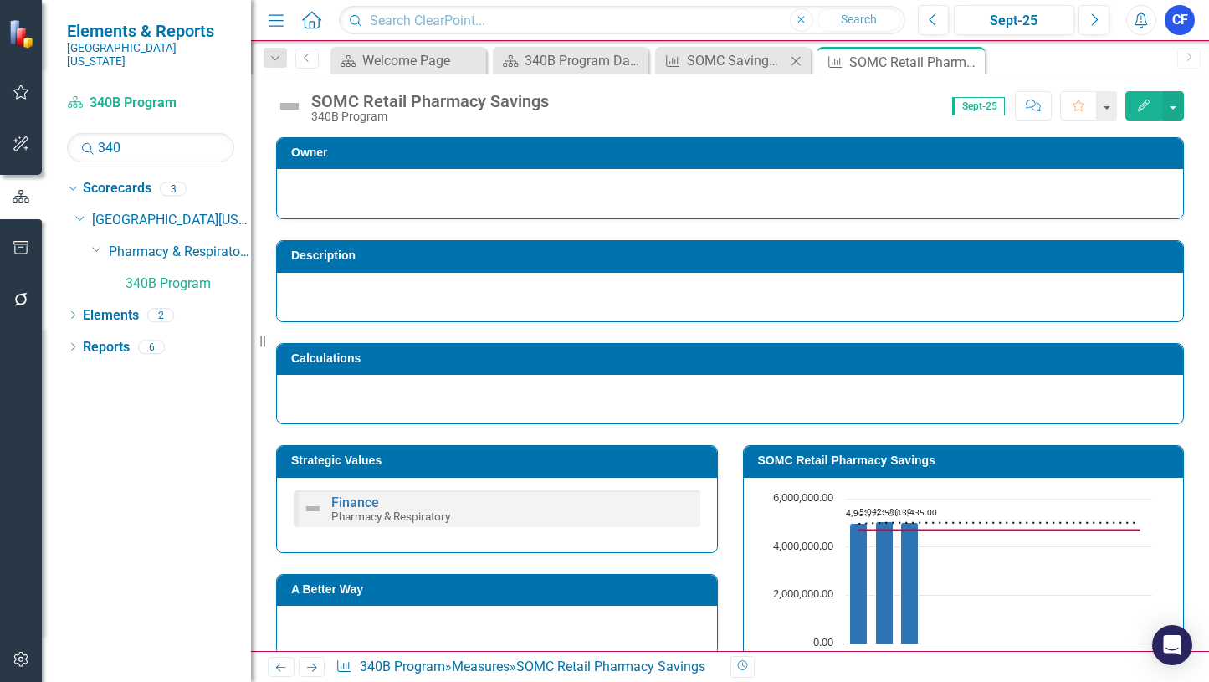
click at [796, 61] on icon at bounding box center [795, 60] width 9 height 9
click at [836, 64] on icon "Close" at bounding box center [830, 61] width 17 height 13
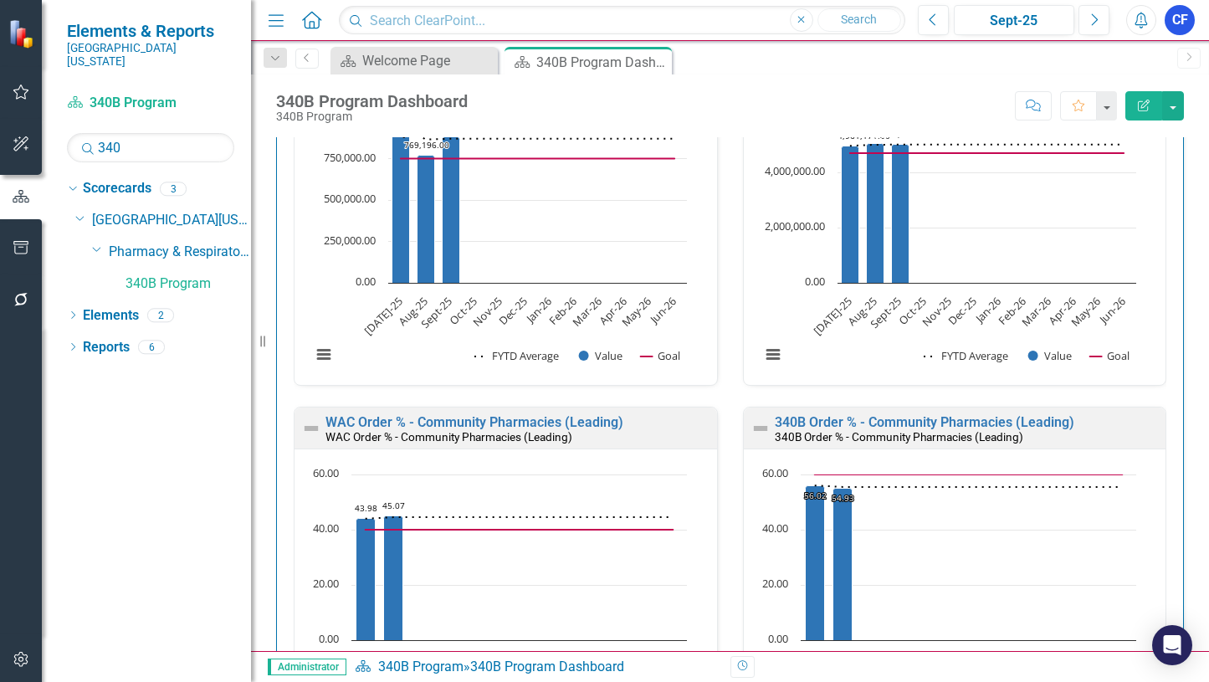
scroll to position [3398, 0]
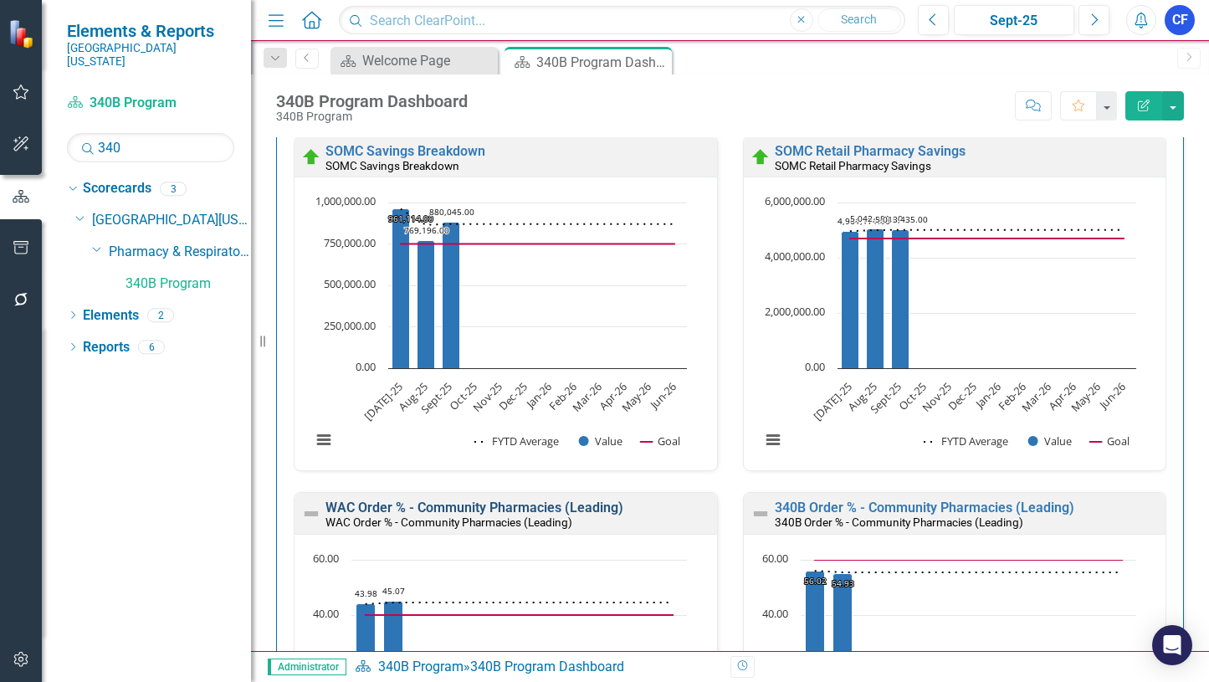
click at [446, 508] on link "WAC Order % - Community Pharmacies (Leading)" at bounding box center [474, 507] width 298 height 16
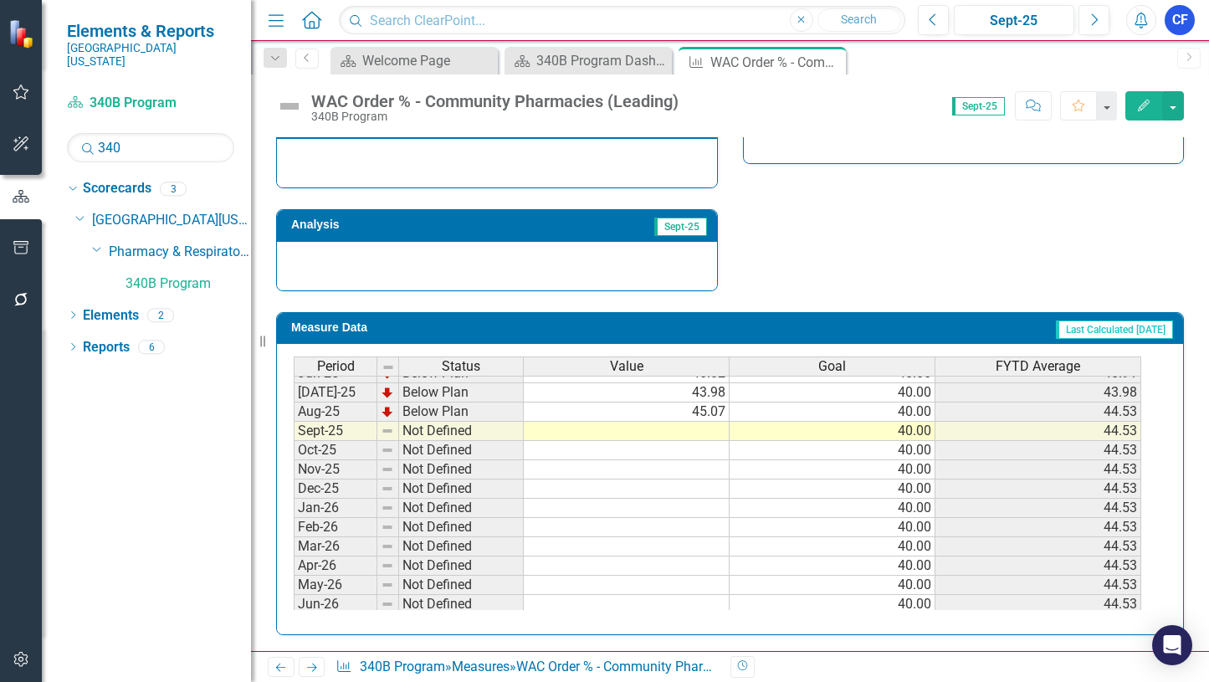
scroll to position [586, 0]
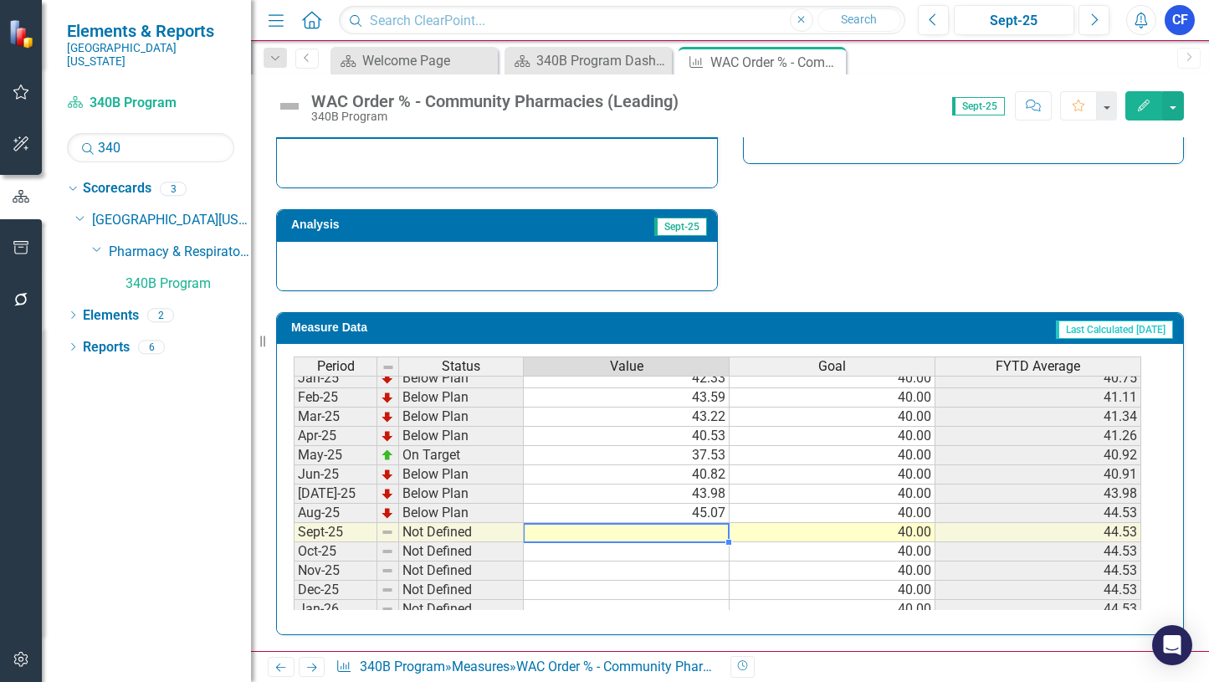
click at [709, 535] on tbody "May-24 Not Defined Jun-24 Not Defined Jul-24 On Target 40.00 40.00 40.00 Aug-24…" at bounding box center [717, 493] width 847 height 559
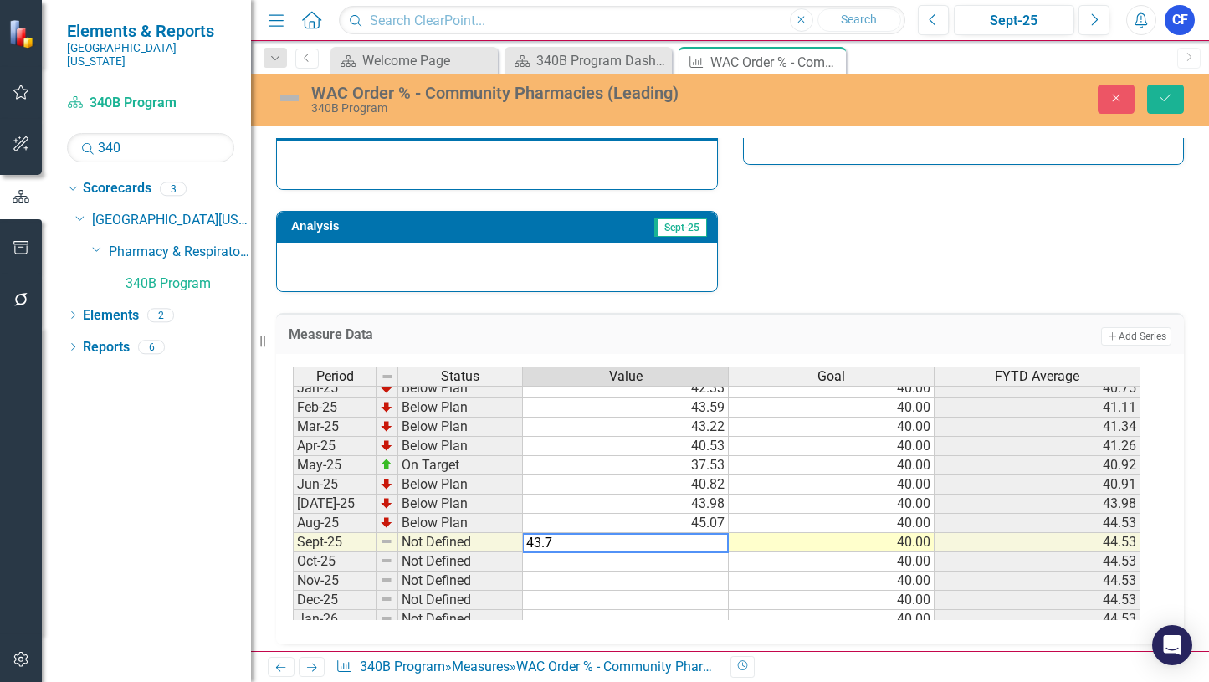
type textarea "43.76"
click at [1173, 96] on button "Save" at bounding box center [1165, 98] width 37 height 29
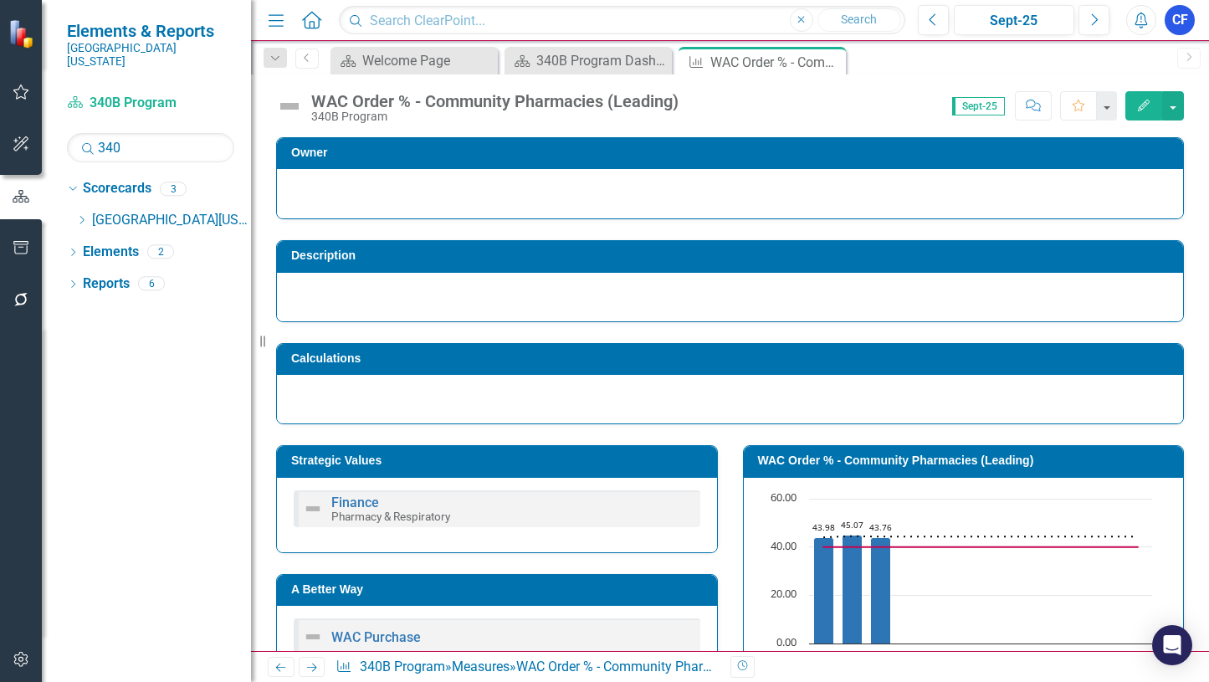
click at [315, 667] on icon at bounding box center [312, 667] width 10 height 8
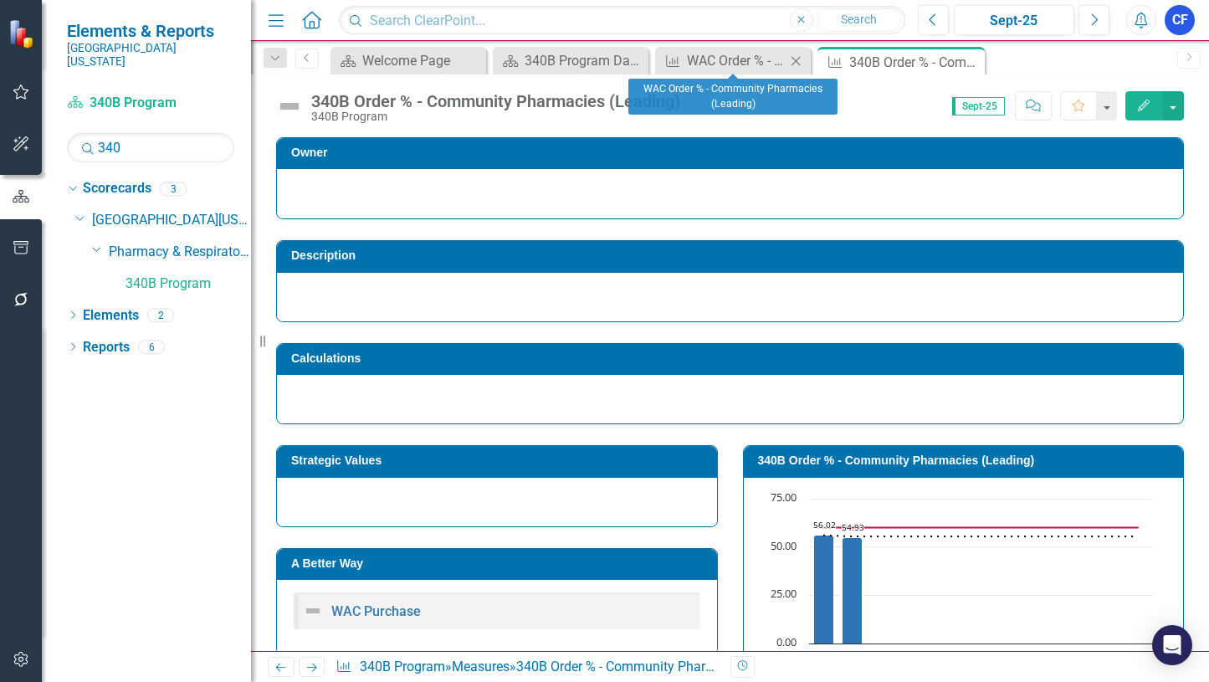
click at [801, 64] on icon "Close" at bounding box center [795, 60] width 17 height 13
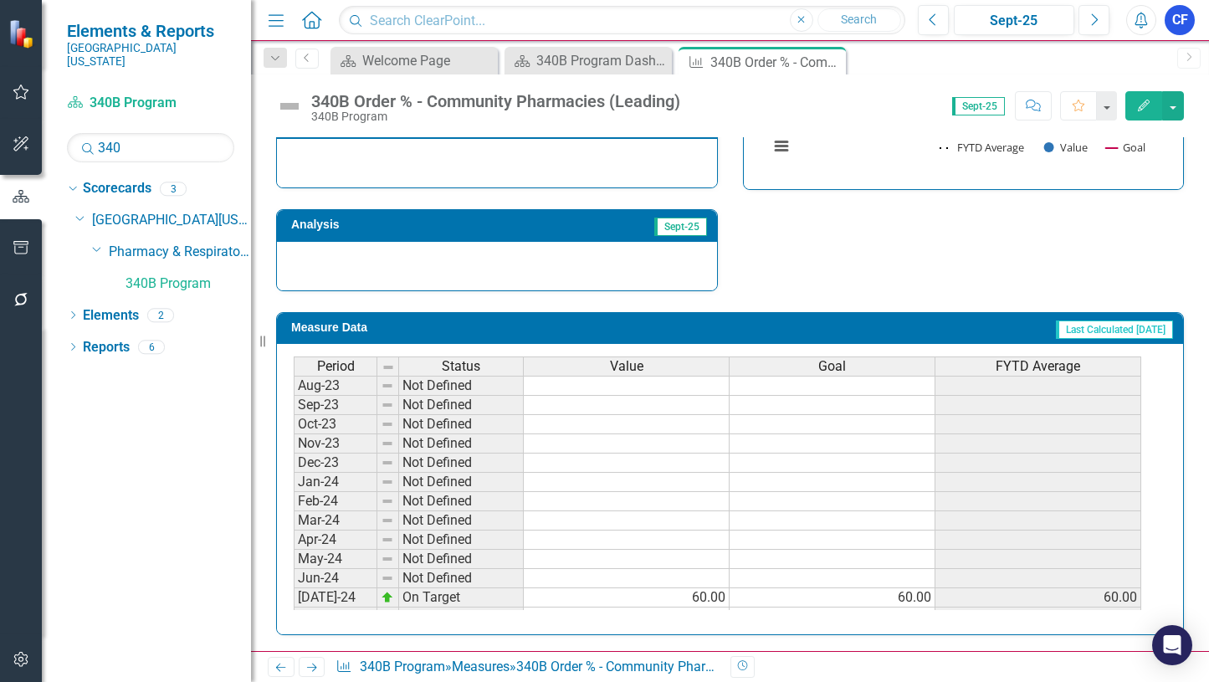
scroll to position [388, 0]
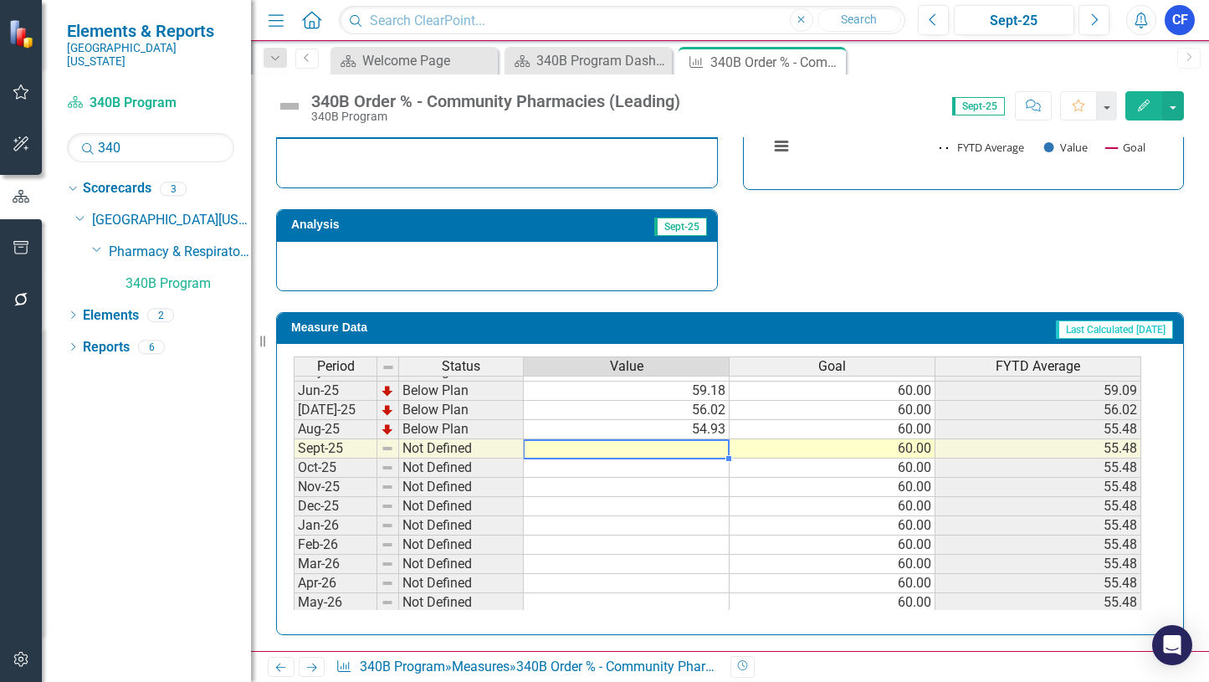
click at [705, 448] on tbody "Aug-24 On Target 63.17 60.00 61.59 Sept-24 On Target 60.05 60.00 61.07 Oct-24 B…" at bounding box center [717, 486] width 847 height 597
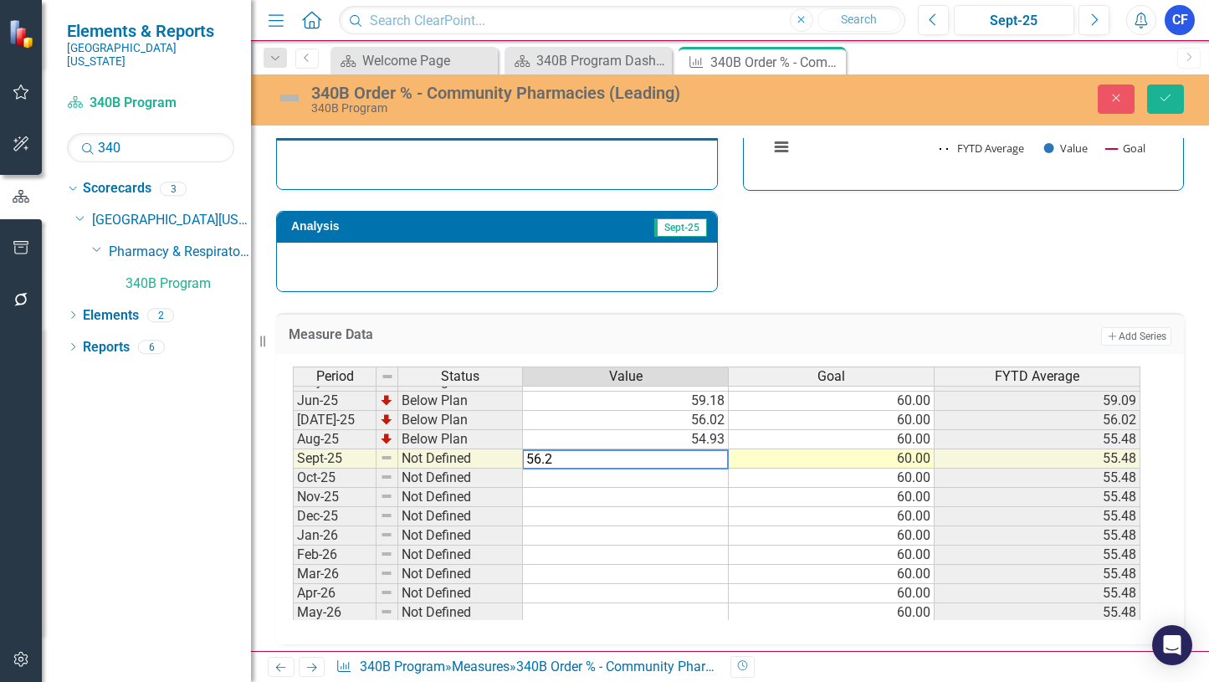
type textarea "56.24"
click at [1170, 100] on icon "Save" at bounding box center [1165, 98] width 15 height 12
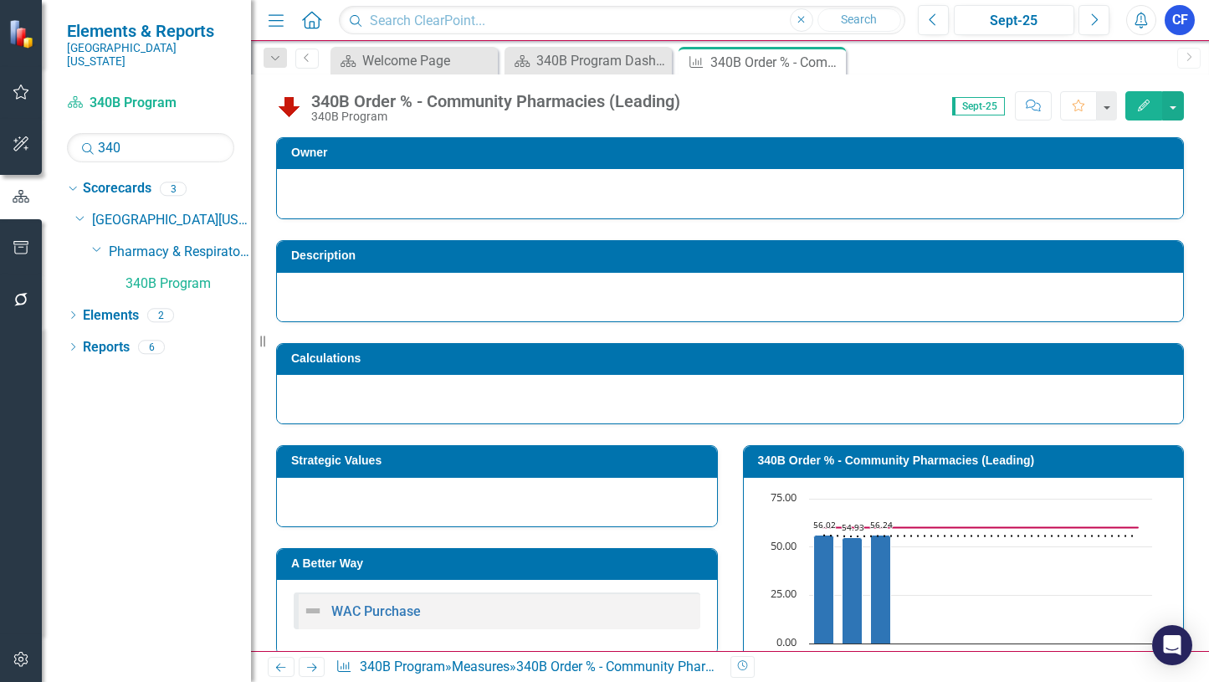
click at [319, 668] on icon "Next" at bounding box center [312, 667] width 14 height 11
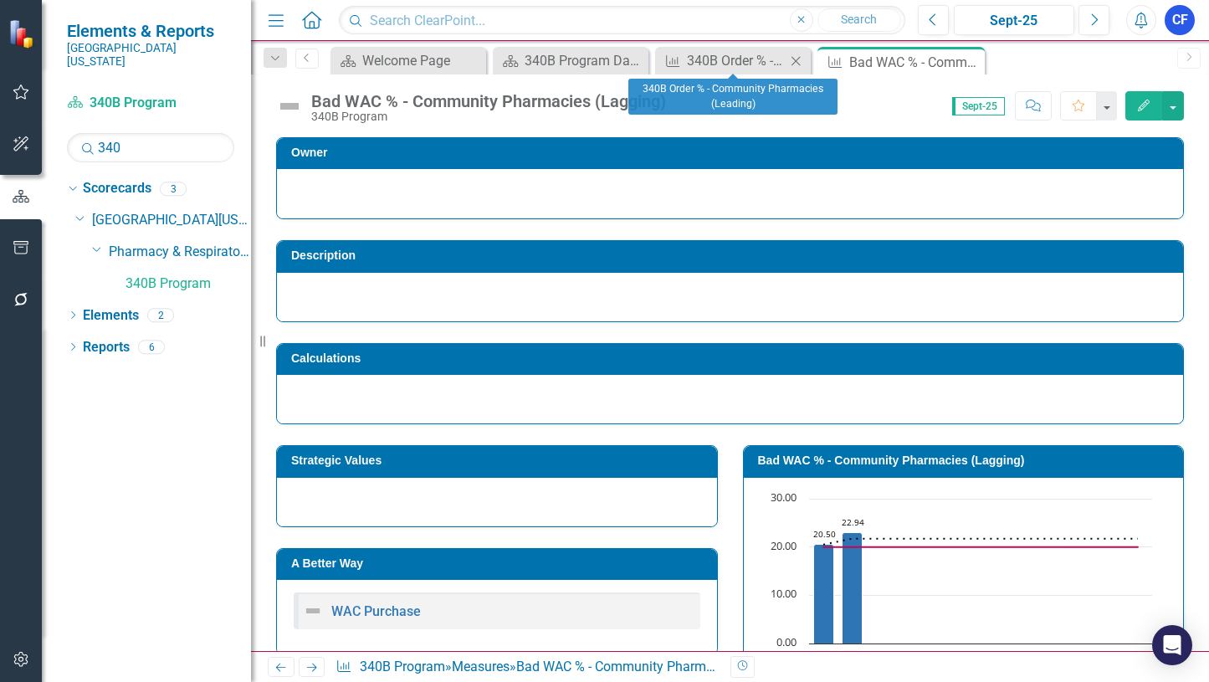
click at [792, 56] on icon "Close" at bounding box center [795, 60] width 17 height 13
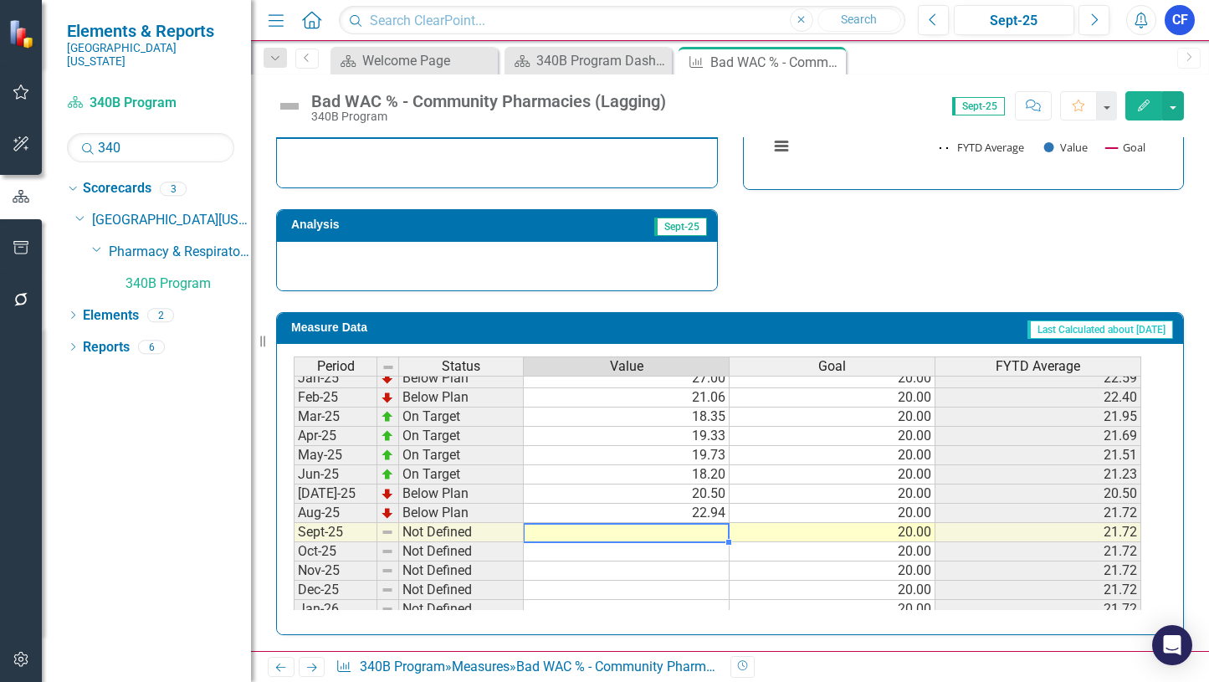
click at [711, 529] on tbody "May-24 Not Defined Jun-24 Not Defined Jul-24 Below Plan 24.35 20.00 24.35 Aug-2…" at bounding box center [717, 493] width 847 height 559
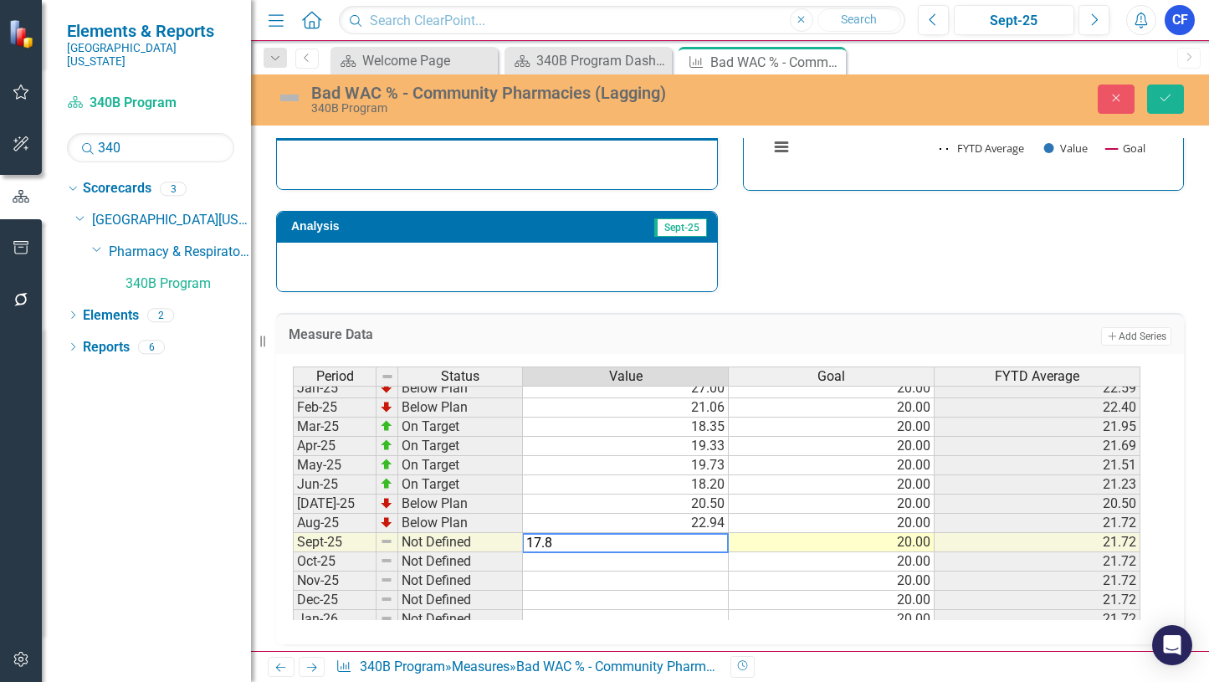
type textarea "17.87"
click at [1173, 100] on button "Save" at bounding box center [1165, 98] width 37 height 29
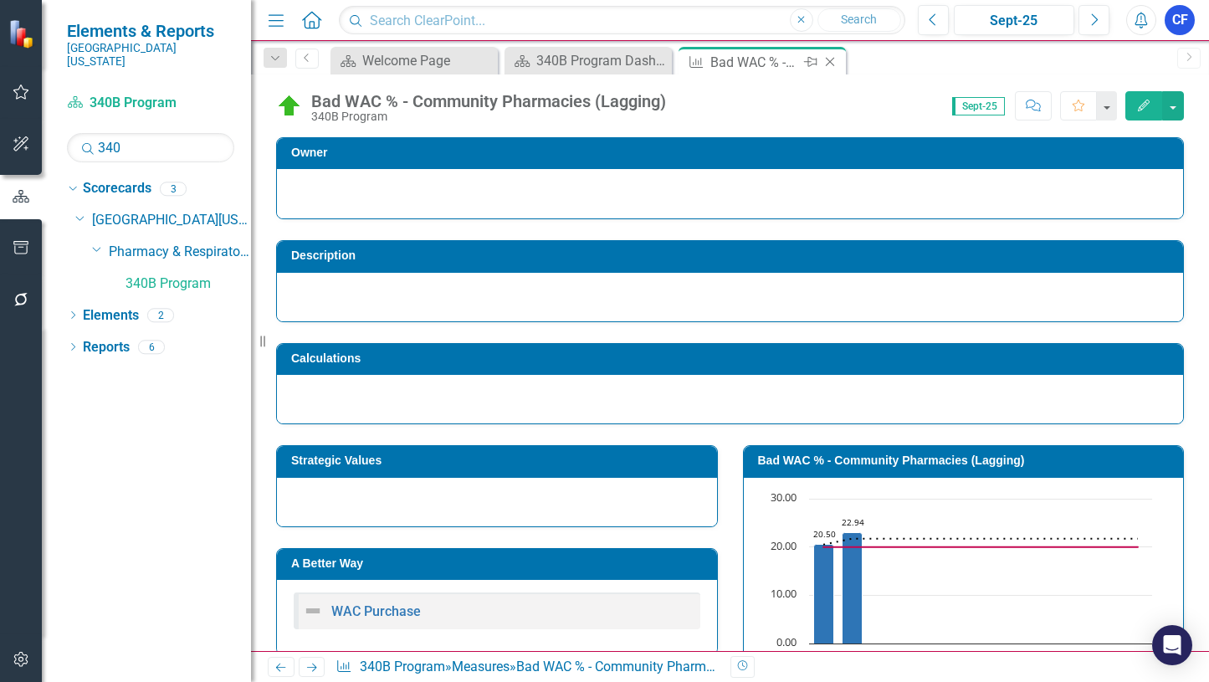
click at [829, 60] on icon "Close" at bounding box center [830, 61] width 17 height 13
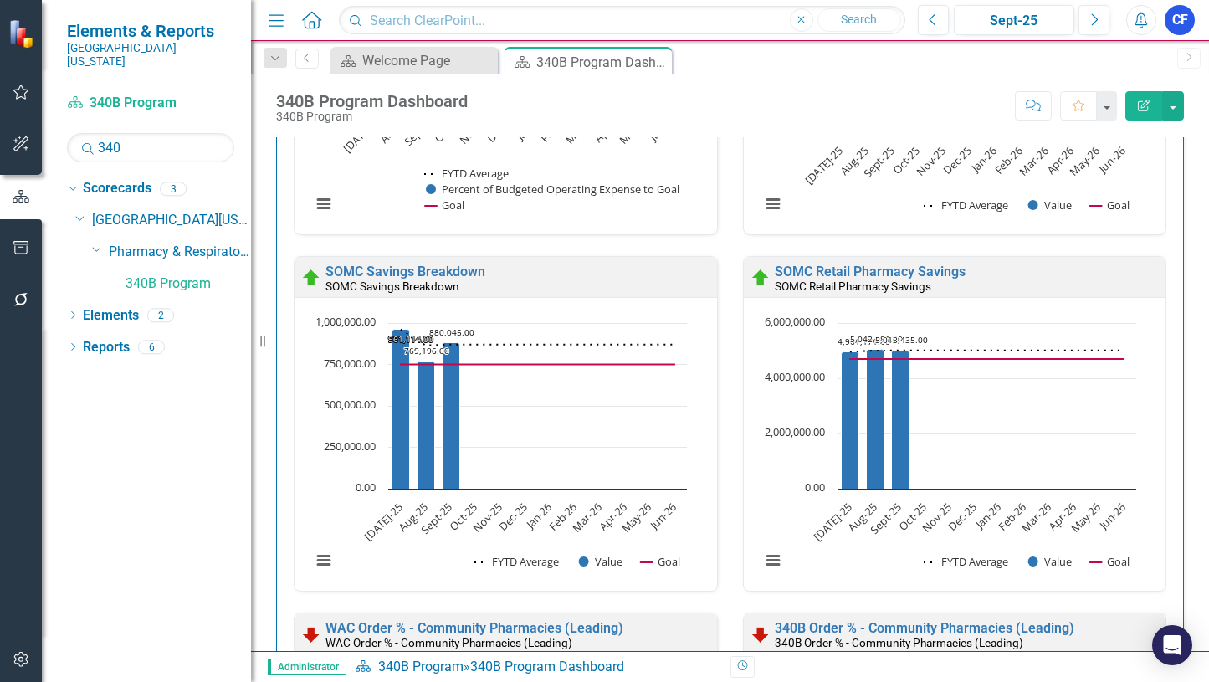
scroll to position [3191, 0]
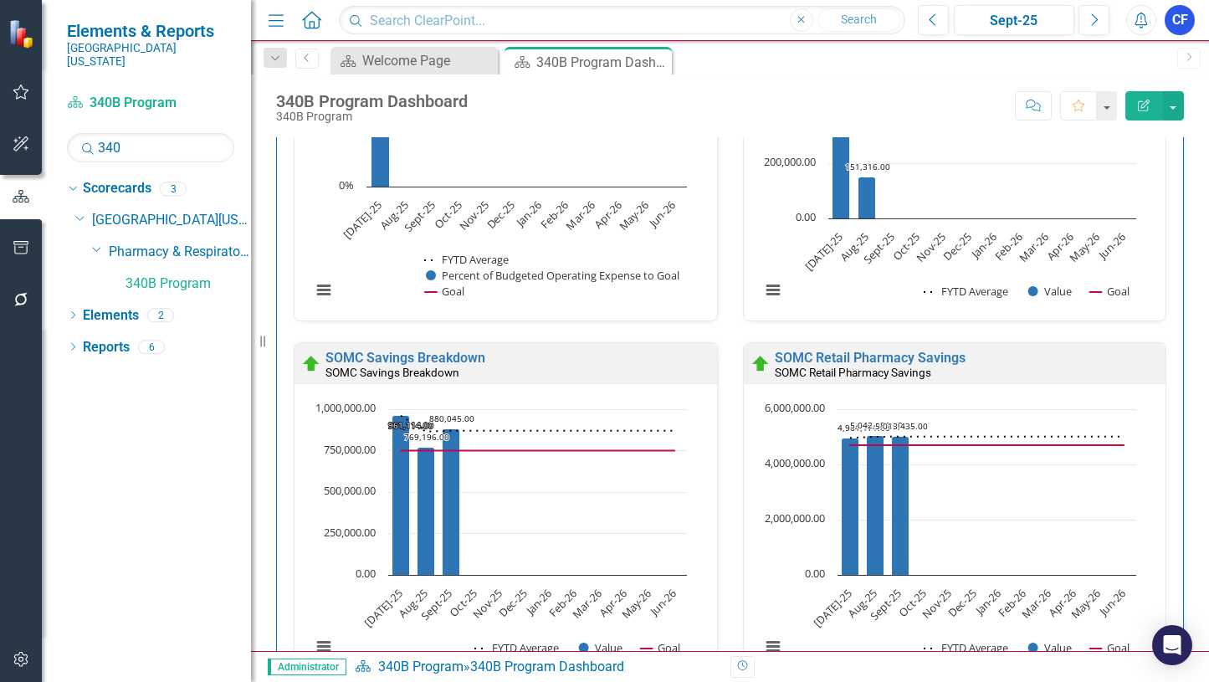
drag, startPoint x: 656, startPoint y: 63, endPoint x: 478, endPoint y: 3, distance: 187.8
click at [0, 0] on icon "Close" at bounding box center [0, 0] width 0 height 0
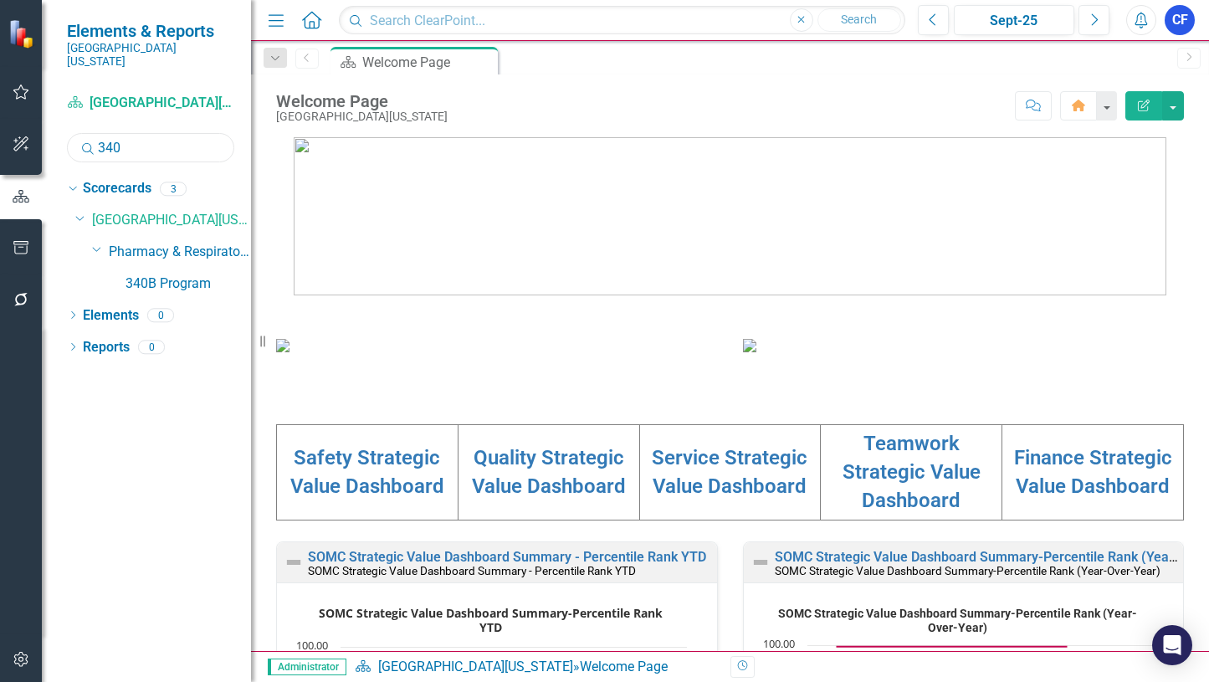
drag, startPoint x: 134, startPoint y: 136, endPoint x: 91, endPoint y: 128, distance: 43.5
click at [91, 133] on div "Search 340" at bounding box center [150, 147] width 167 height 29
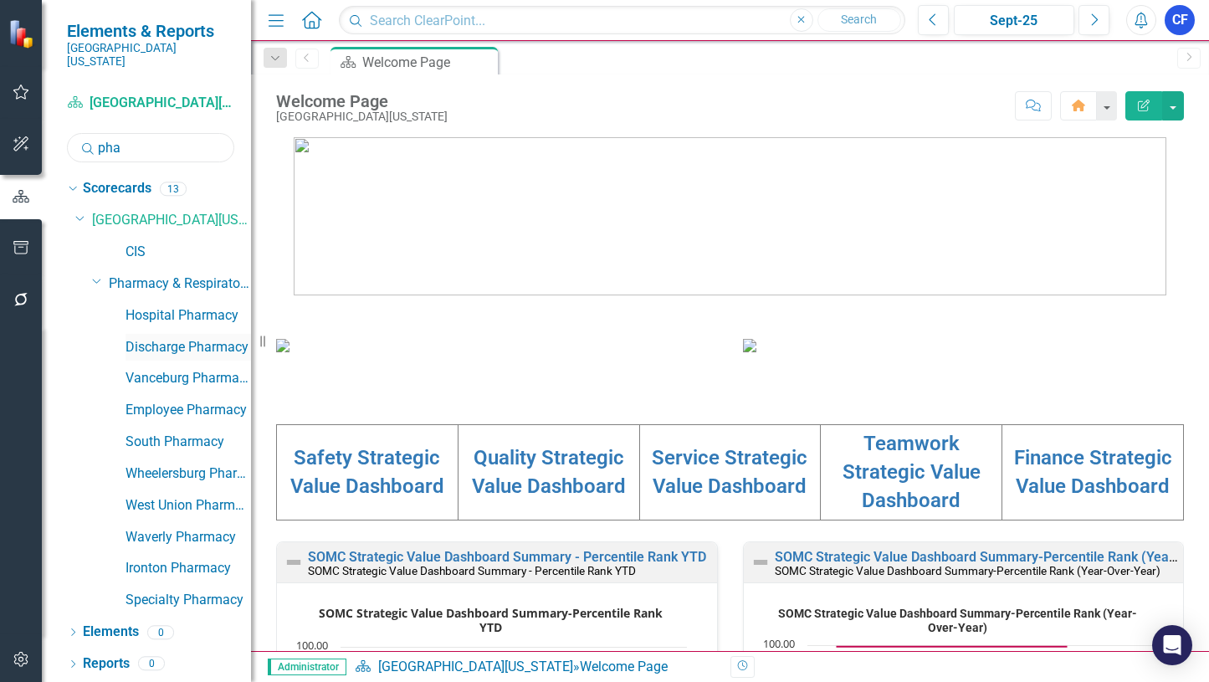
type input "pha"
click at [194, 338] on link "Discharge Pharmacy" at bounding box center [187, 347] width 125 height 19
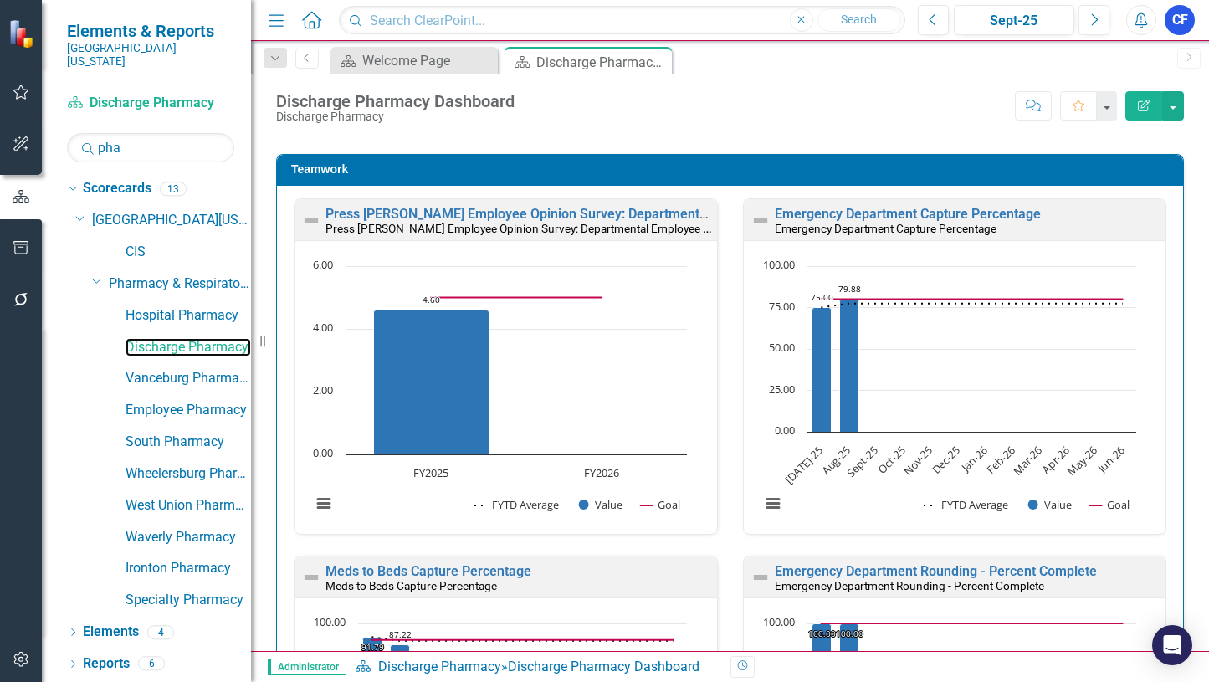
scroll to position [1434, 0]
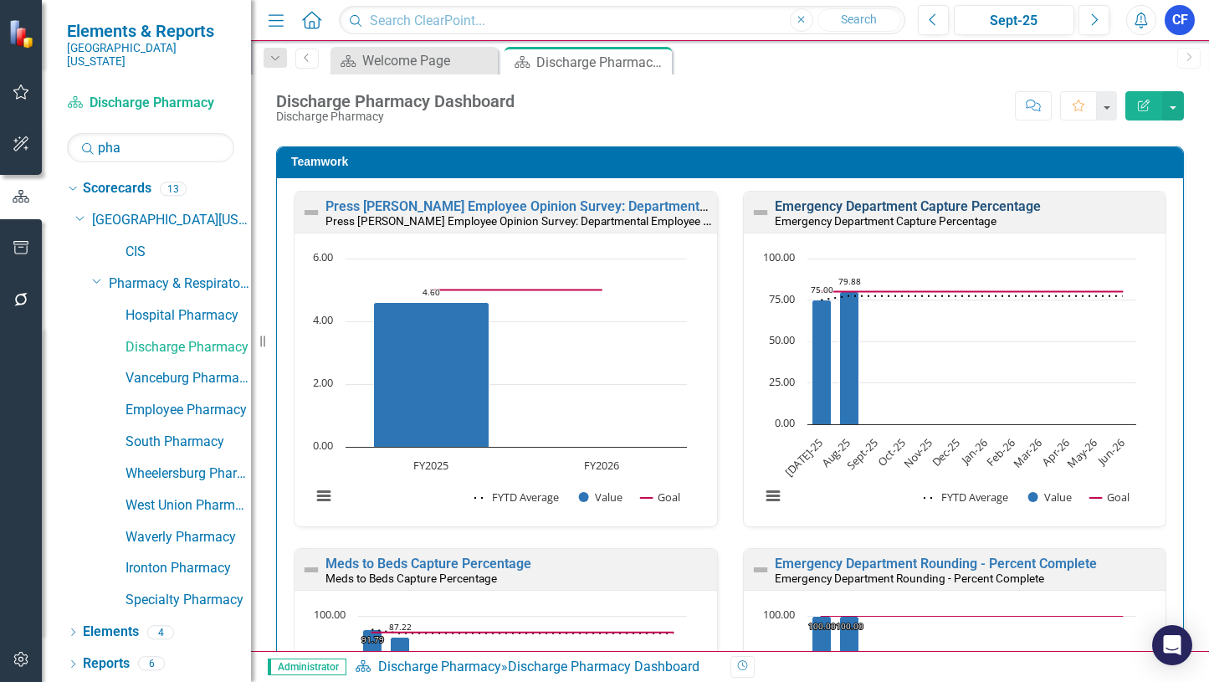
click at [924, 207] on link "Emergency Department Capture Percentage" at bounding box center [908, 206] width 266 height 16
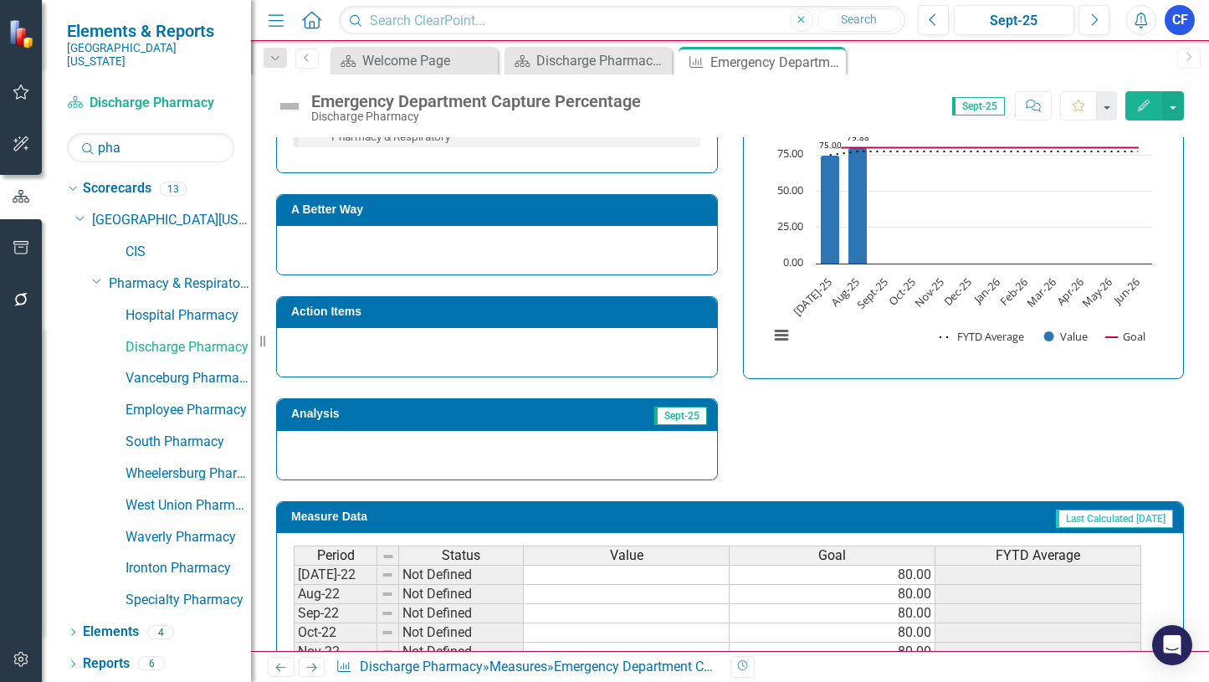
scroll to position [438, 0]
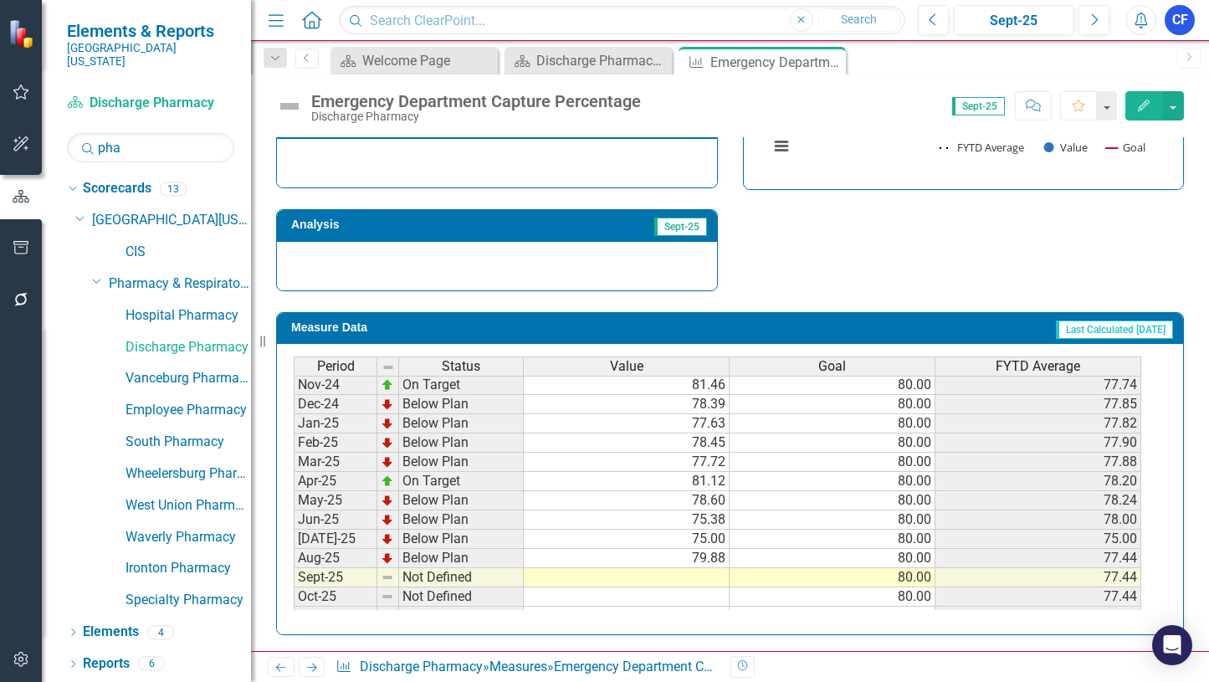
scroll to position [586, 0]
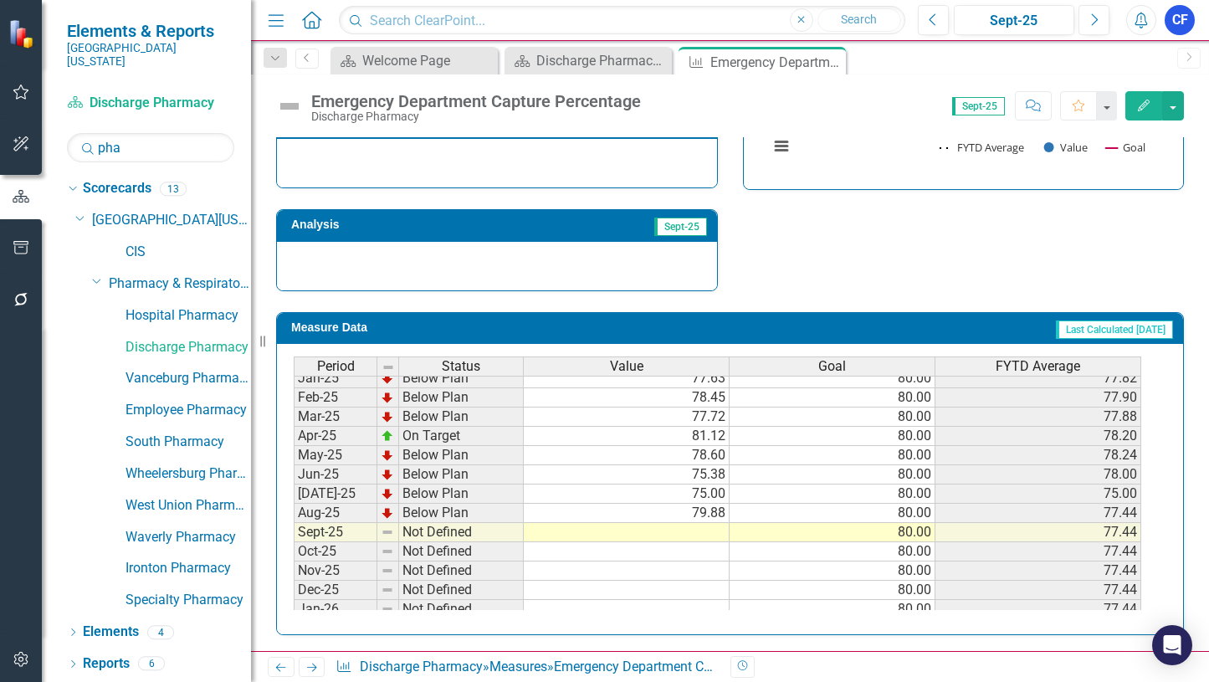
click at [702, 531] on td at bounding box center [627, 532] width 206 height 19
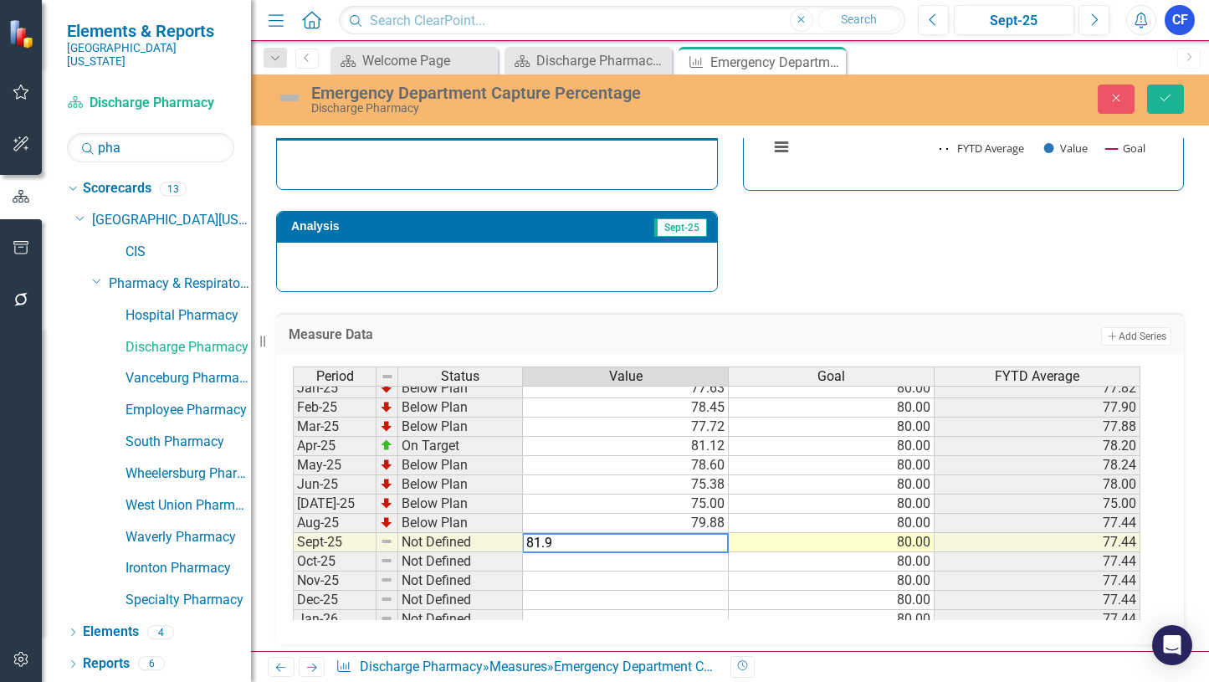
type textarea "81.98"
click at [1170, 101] on icon "Save" at bounding box center [1165, 98] width 15 height 12
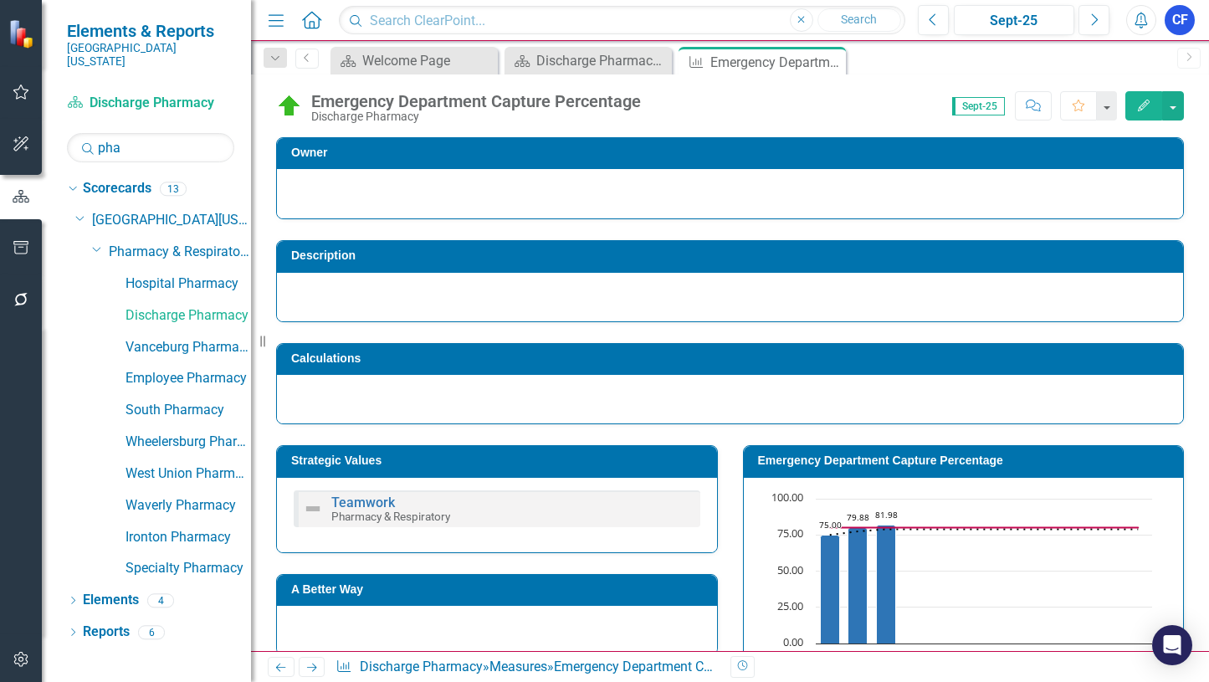
click at [312, 668] on icon at bounding box center [312, 667] width 10 height 8
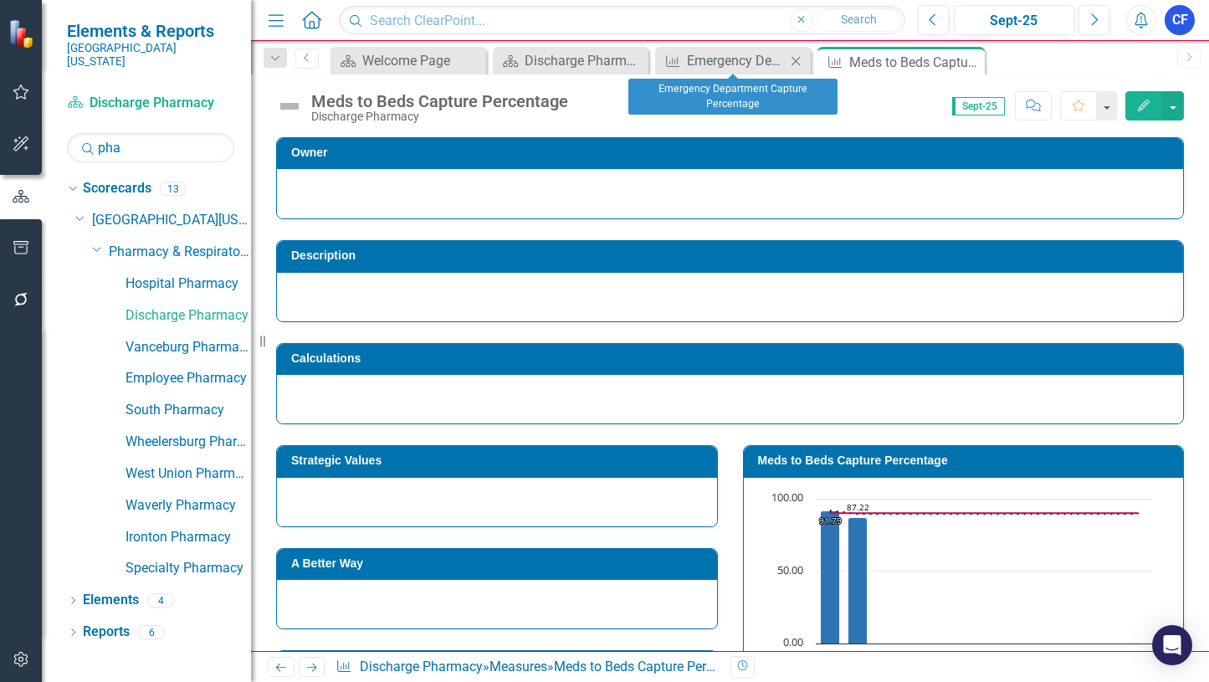
click at [791, 60] on icon "Close" at bounding box center [795, 60] width 17 height 13
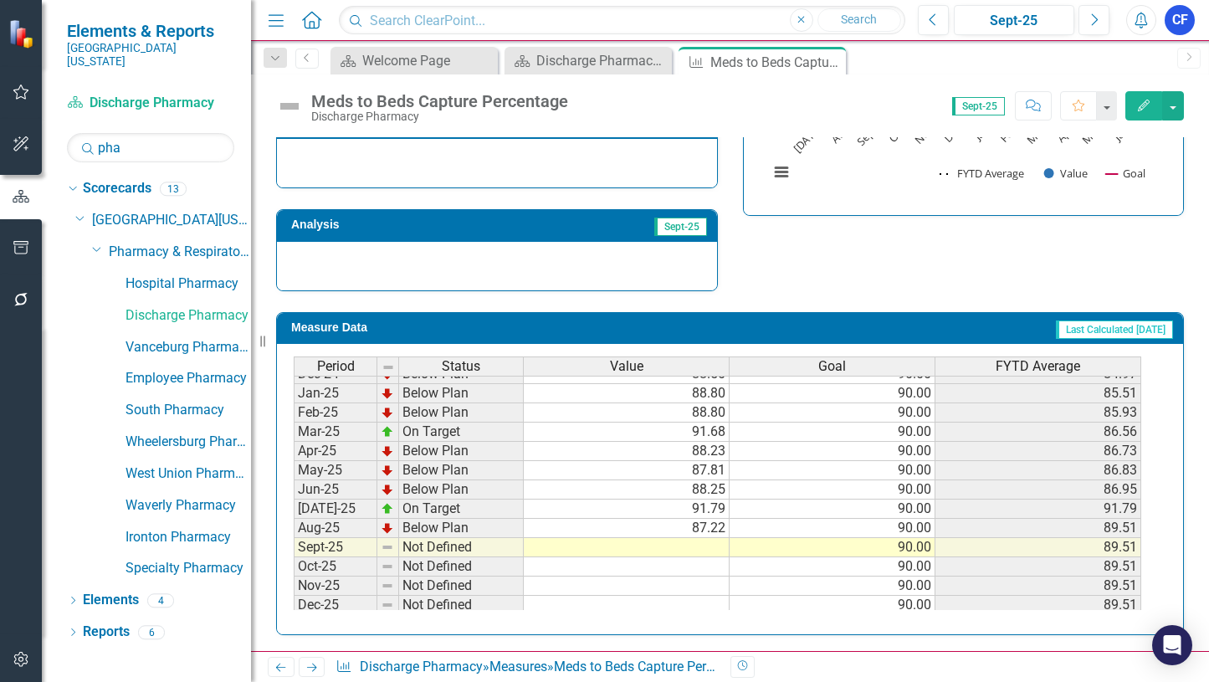
scroll to position [586, 0]
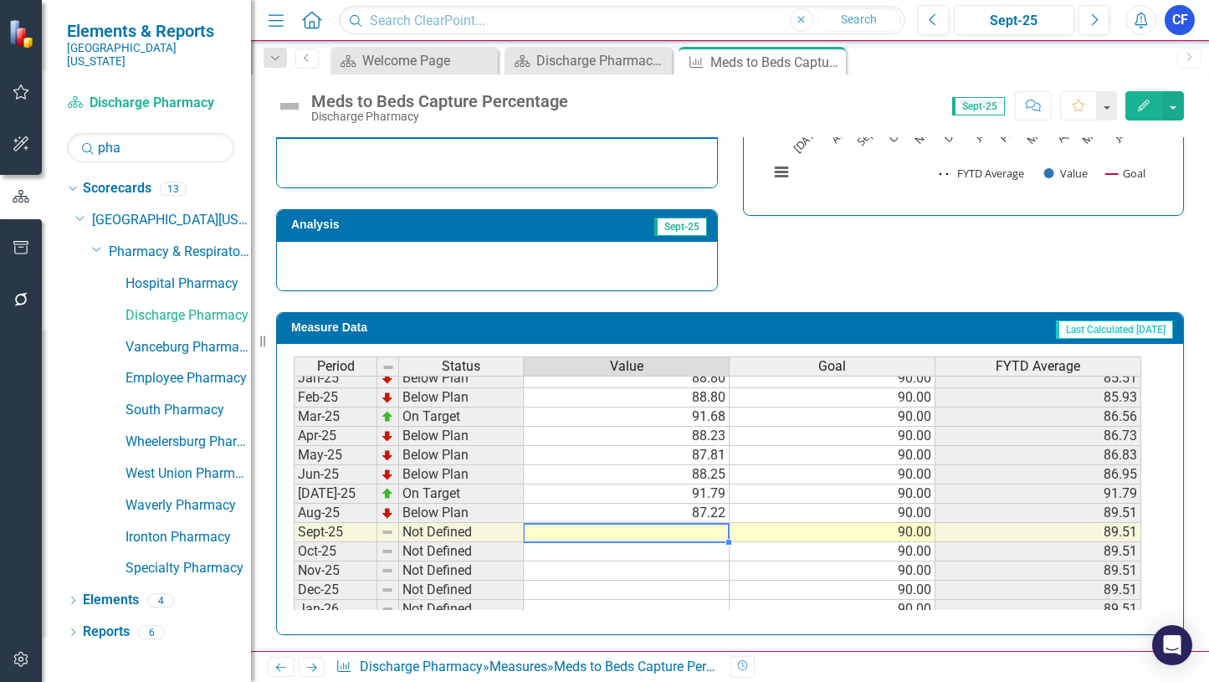
click at [704, 530] on tbody "May-24 Not Defined Jun-24 Not Defined Jul-24 Below Plan 82.58 90.00 82.58 Aug-2…" at bounding box center [717, 493] width 847 height 559
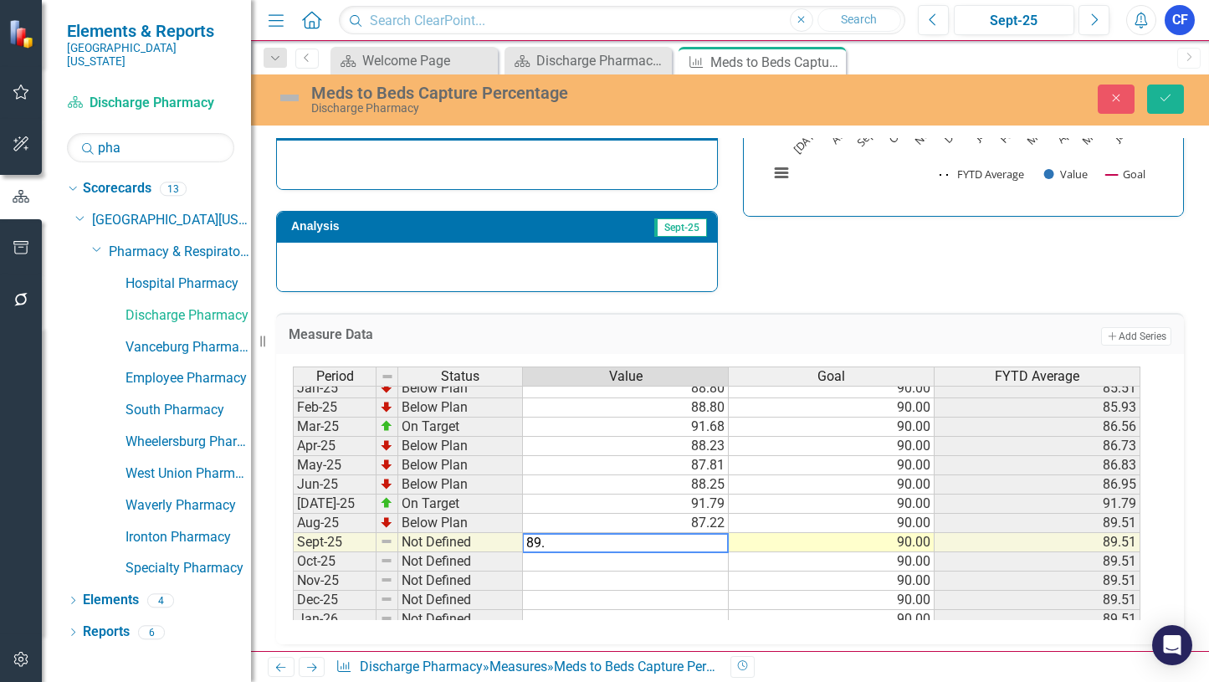
type textarea "89.8"
click at [1172, 105] on button "Save" at bounding box center [1165, 98] width 37 height 29
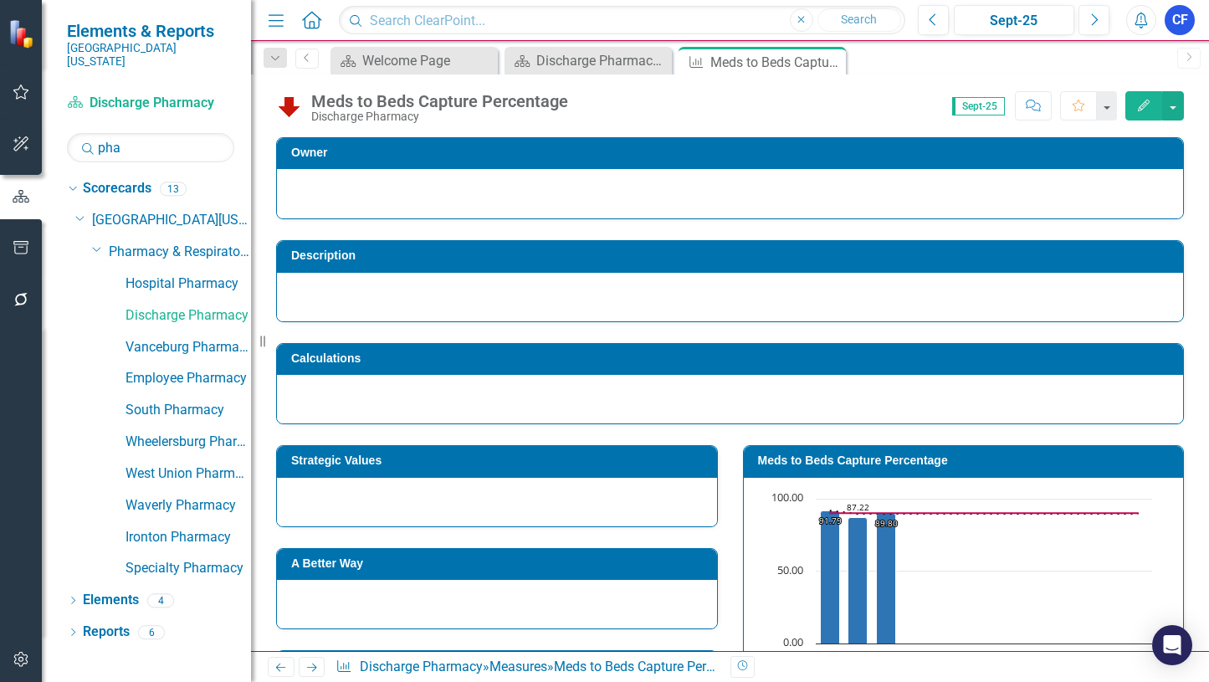
click at [310, 666] on icon "Next" at bounding box center [312, 667] width 14 height 11
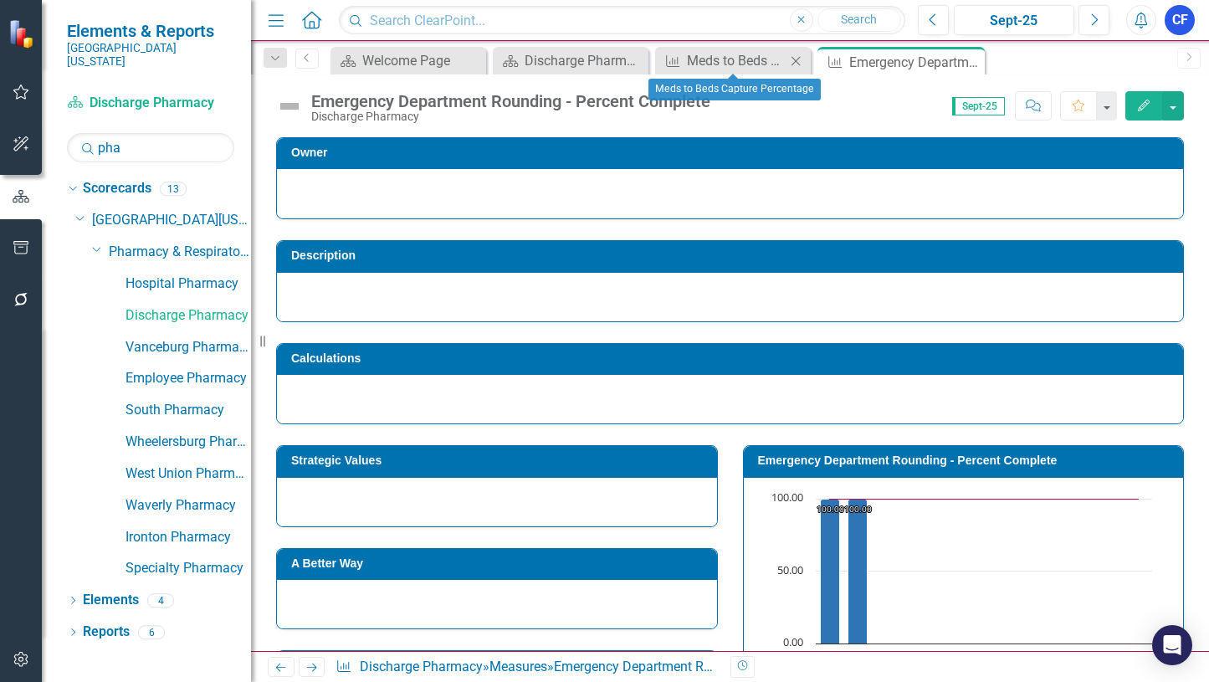
click at [795, 61] on icon "Close" at bounding box center [795, 60] width 17 height 13
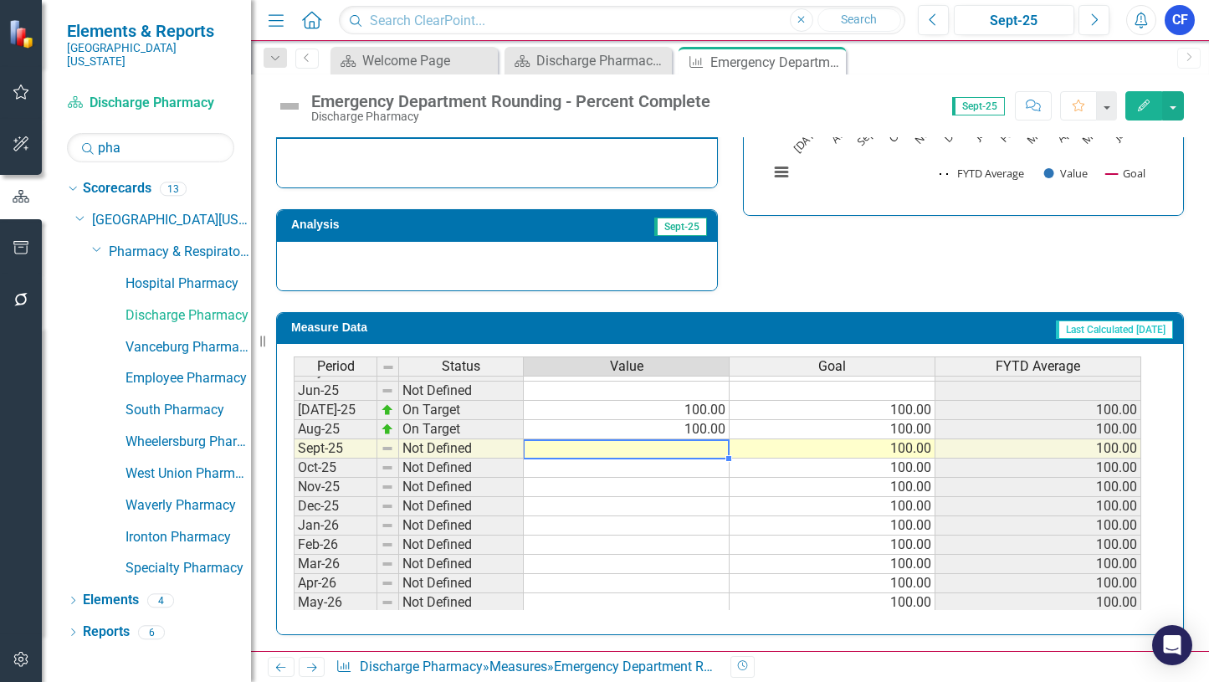
click at [696, 448] on tbody "Aug-24 Not Defined Sept-24 Not Defined Oct-24 Not Defined Nov-24 Not Defined De…" at bounding box center [717, 486] width 847 height 597
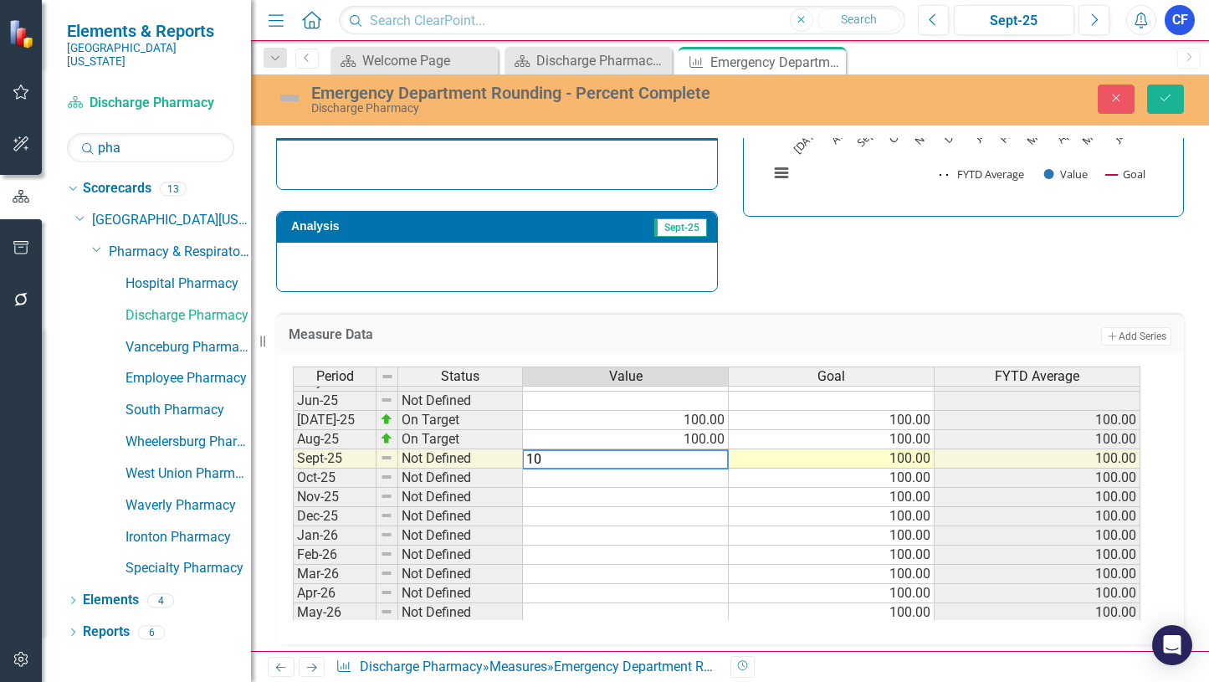
type textarea "100"
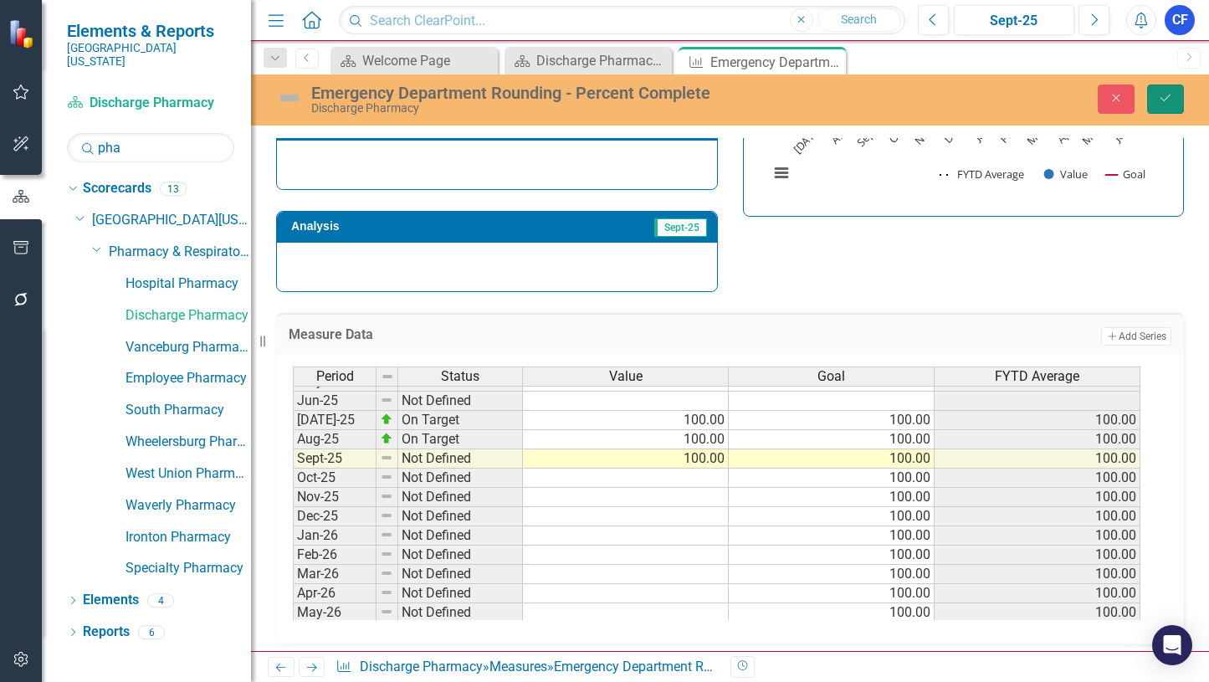
click at [1169, 100] on icon "Save" at bounding box center [1165, 98] width 15 height 12
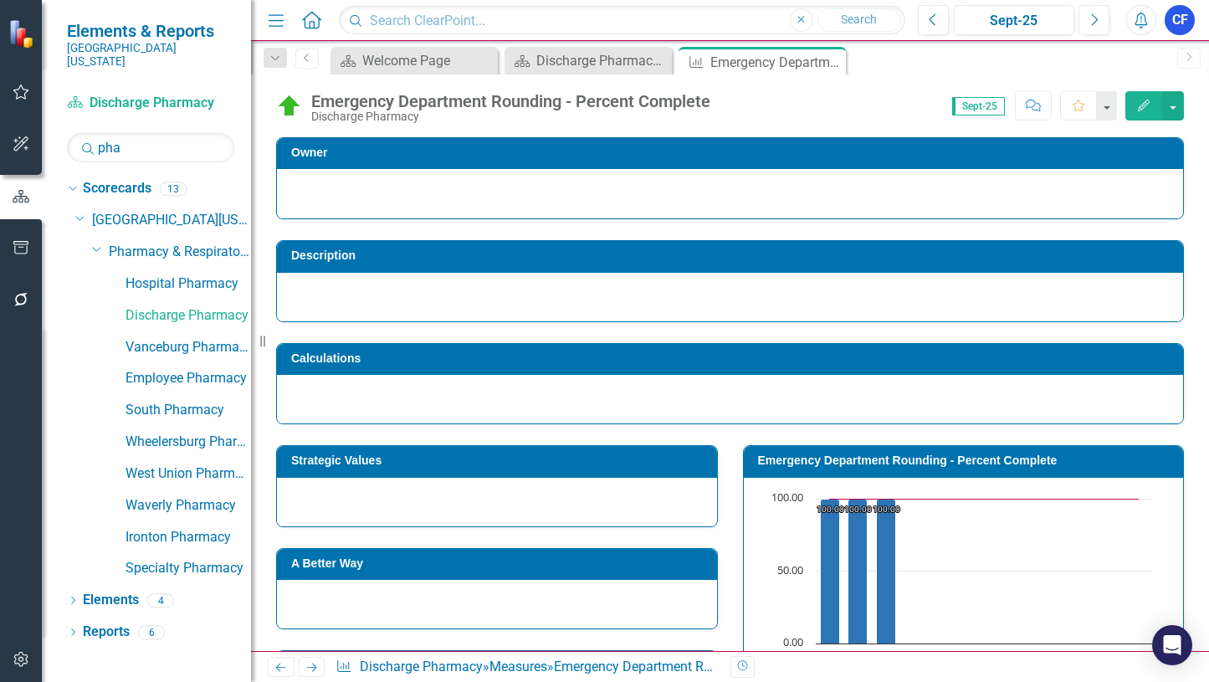
click at [305, 668] on icon "Next" at bounding box center [312, 667] width 14 height 11
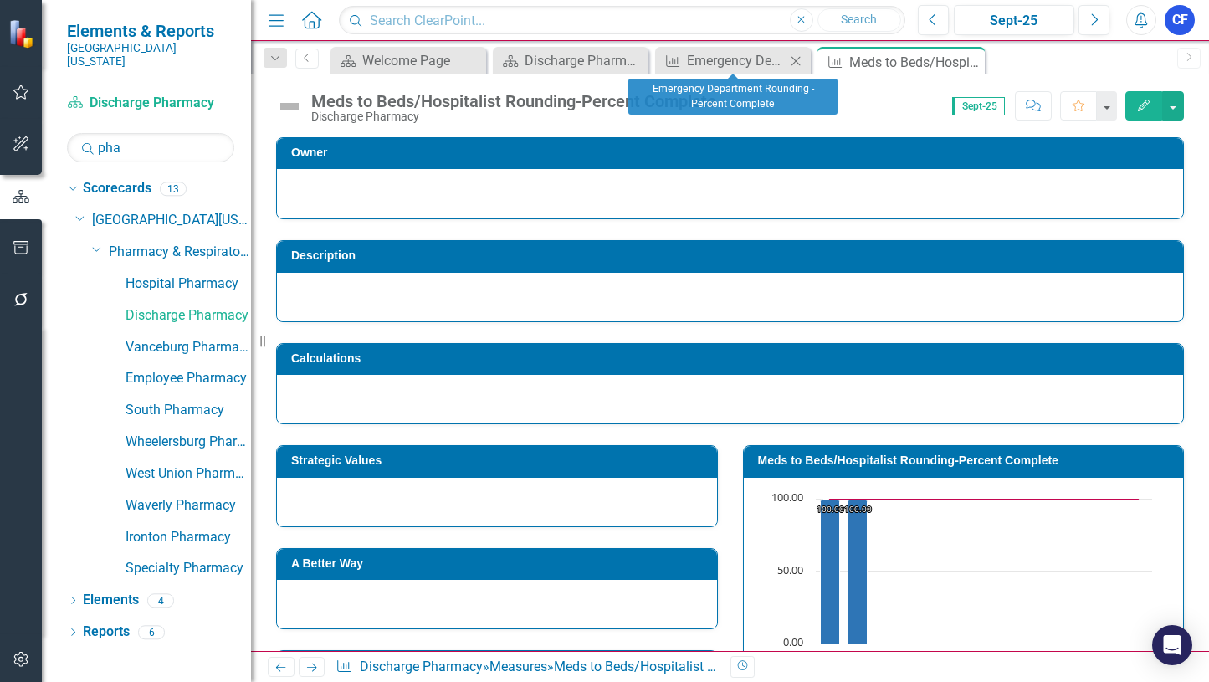
click at [794, 58] on icon "Close" at bounding box center [795, 60] width 17 height 13
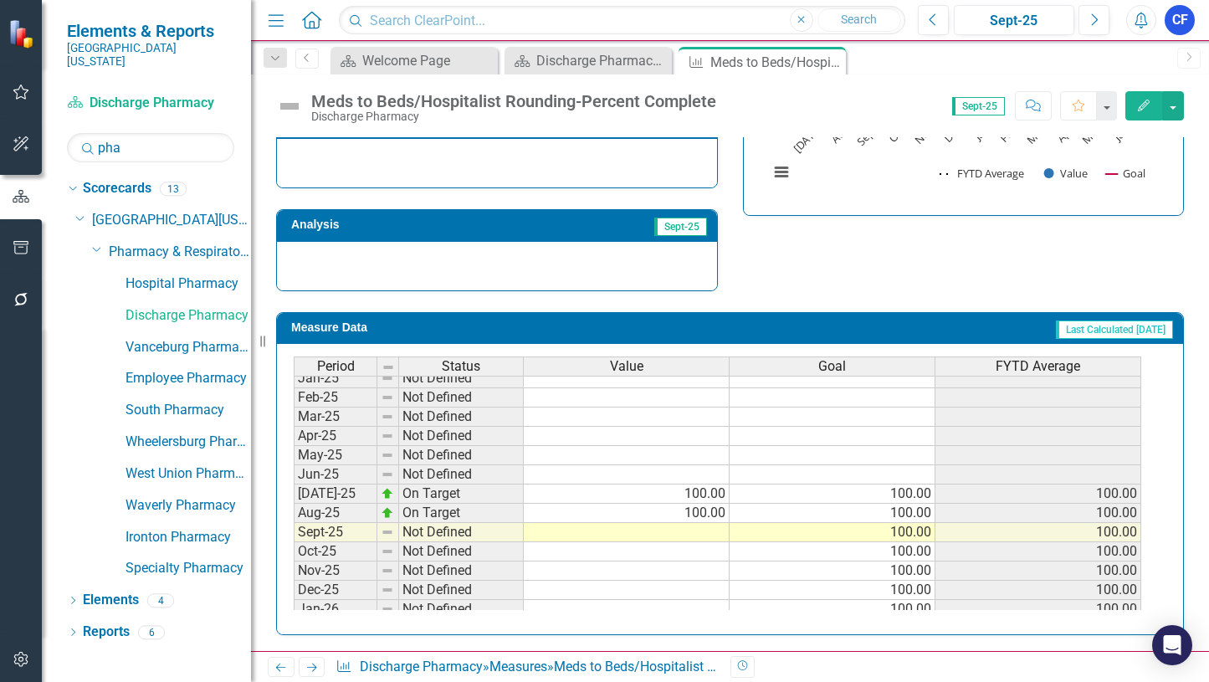
click at [700, 535] on tbody "Feb-24 Not Defined Mar-24 Not Defined Apr-24 Not Defined May-24 Not Defined Jun…" at bounding box center [717, 416] width 847 height 520
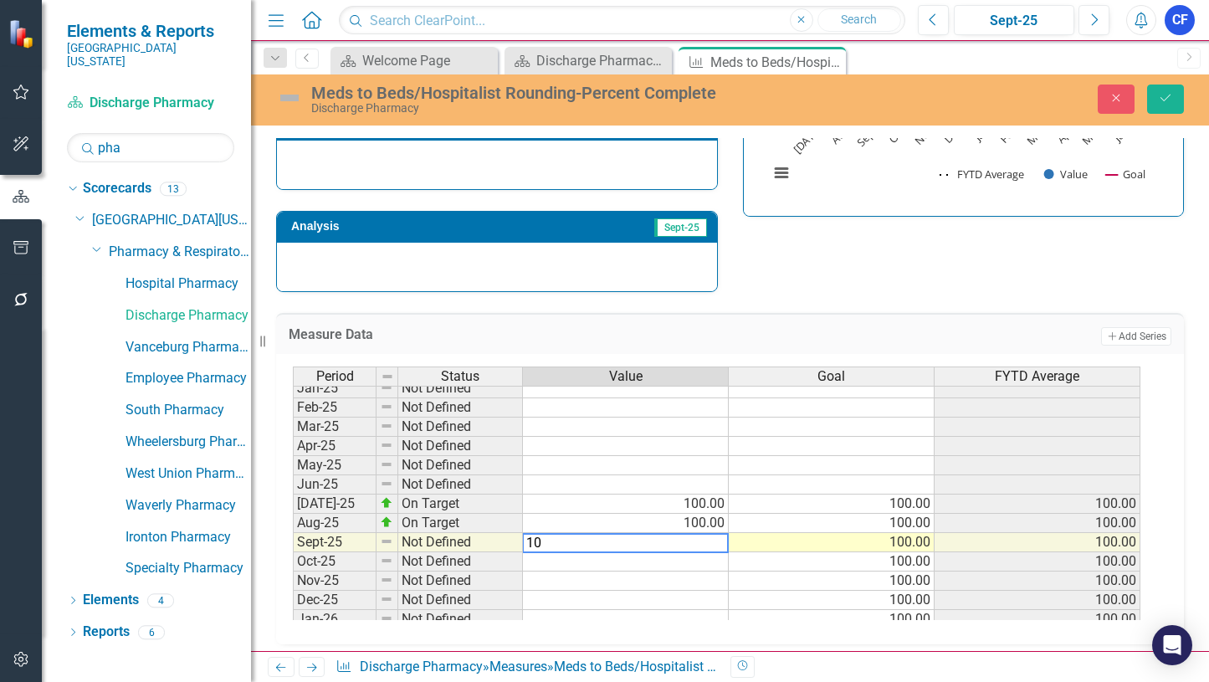
type textarea "100"
click at [1170, 101] on icon "Save" at bounding box center [1165, 98] width 15 height 12
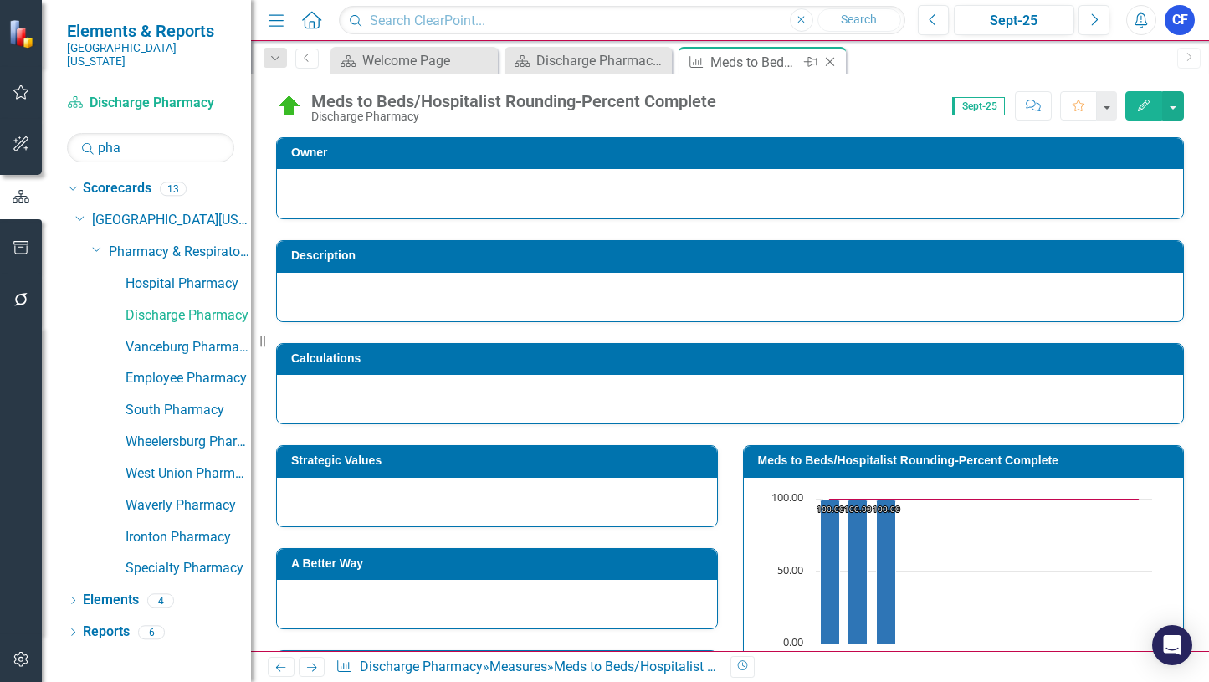
click at [831, 62] on icon "Close" at bounding box center [830, 61] width 17 height 13
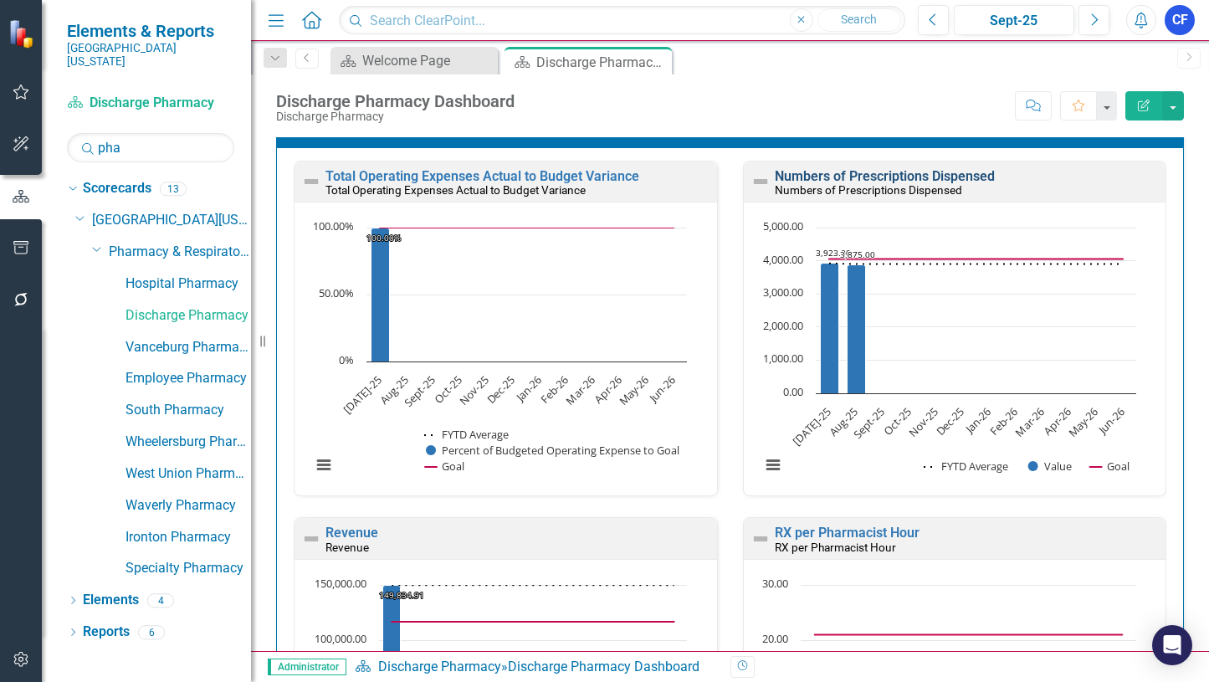
click at [893, 176] on link "Numbers of Prescriptions Dispensed" at bounding box center [885, 176] width 220 height 16
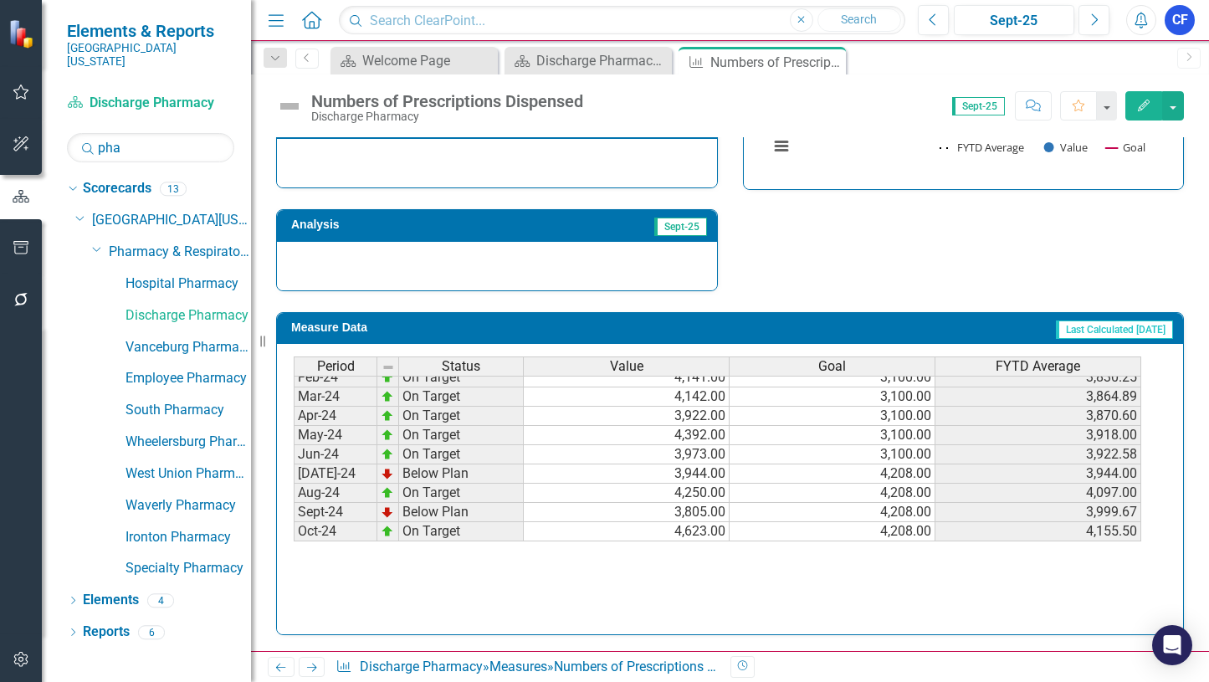
scroll to position [418, 0]
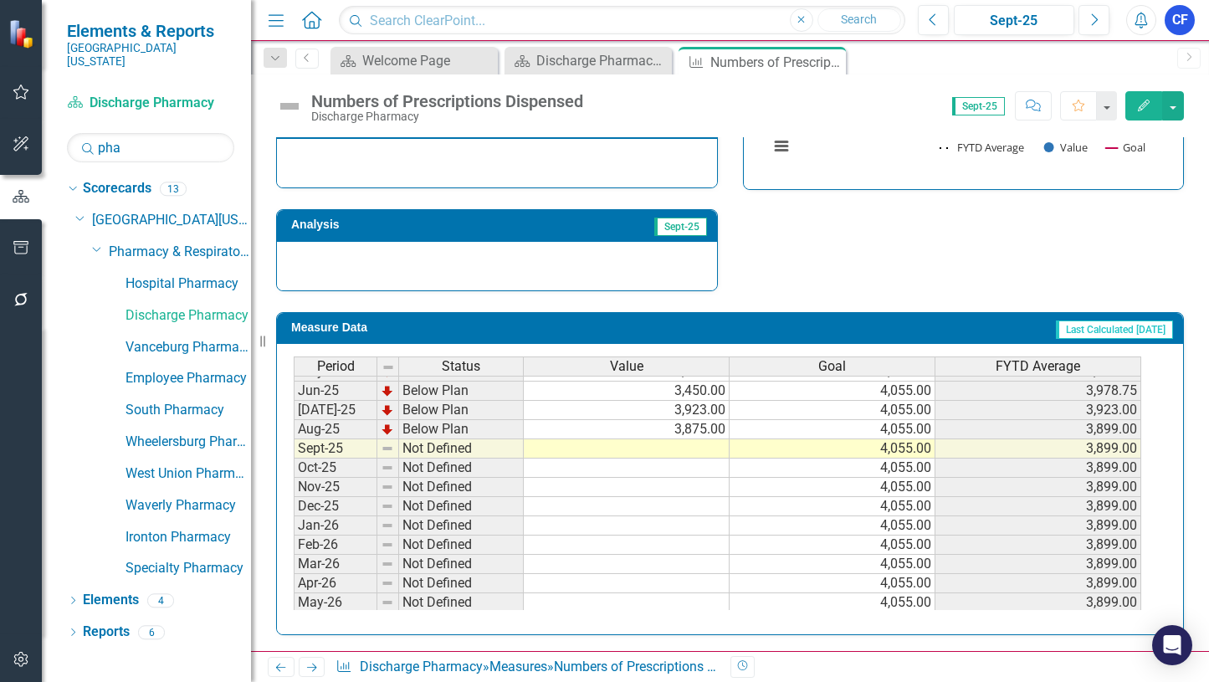
click at [708, 449] on td at bounding box center [627, 448] width 206 height 19
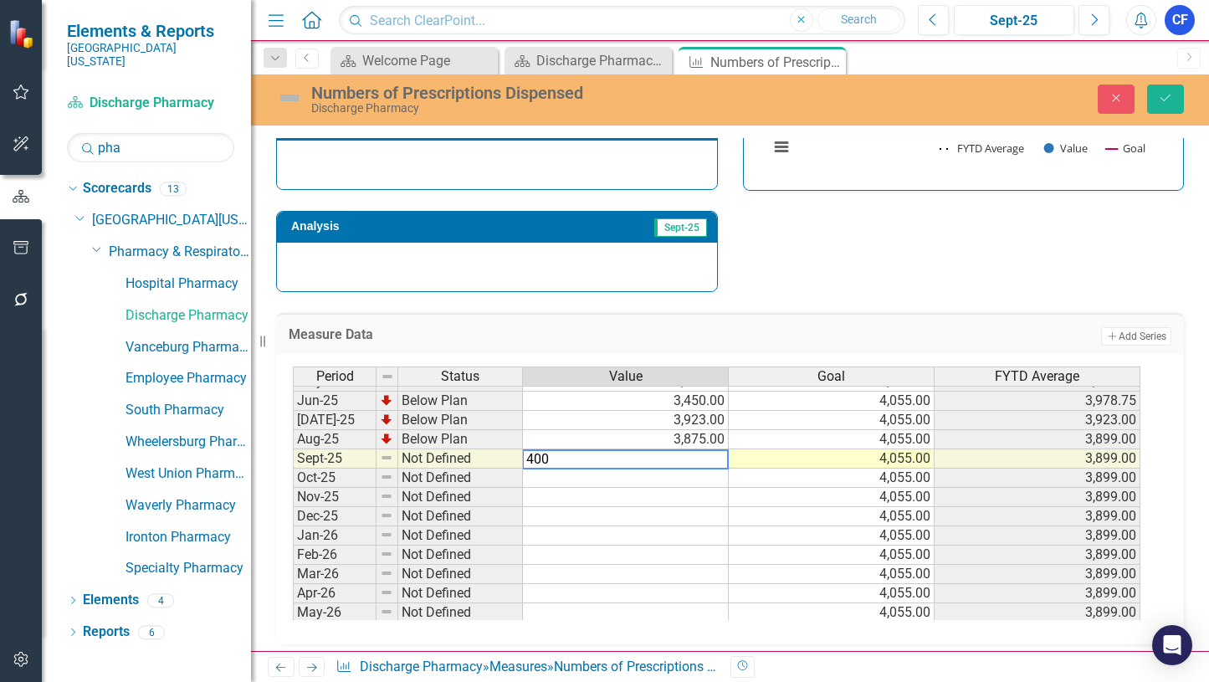
type textarea "4002"
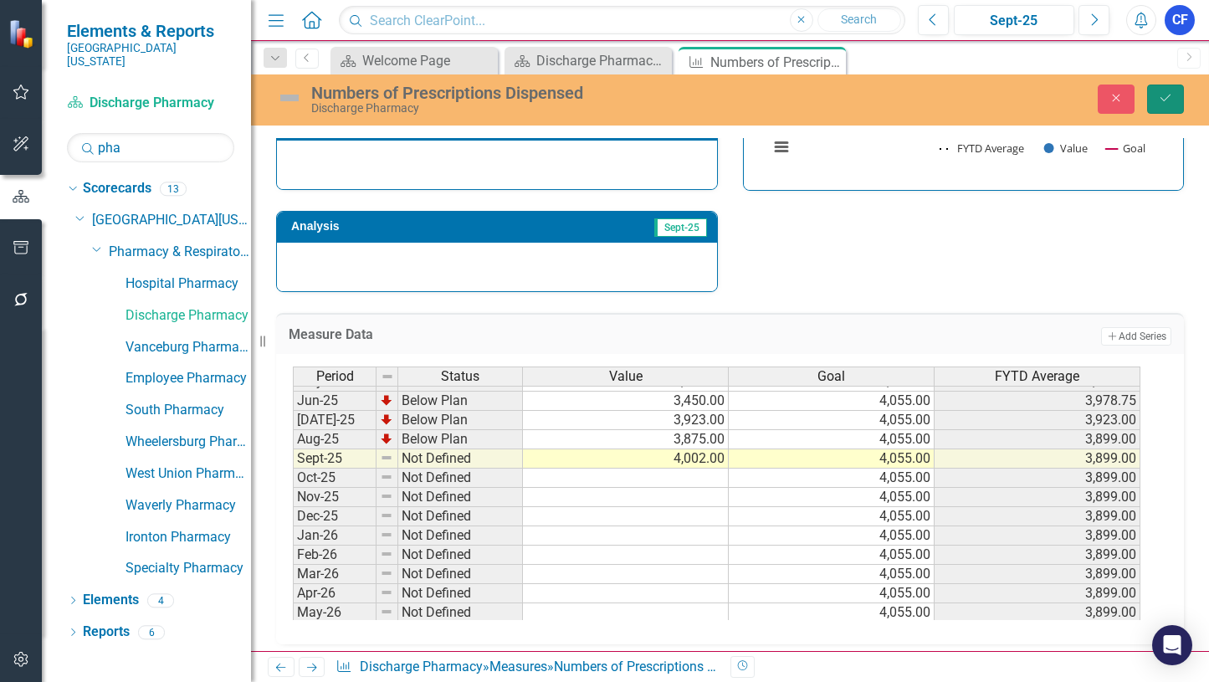
click at [1167, 93] on icon "Save" at bounding box center [1165, 98] width 15 height 12
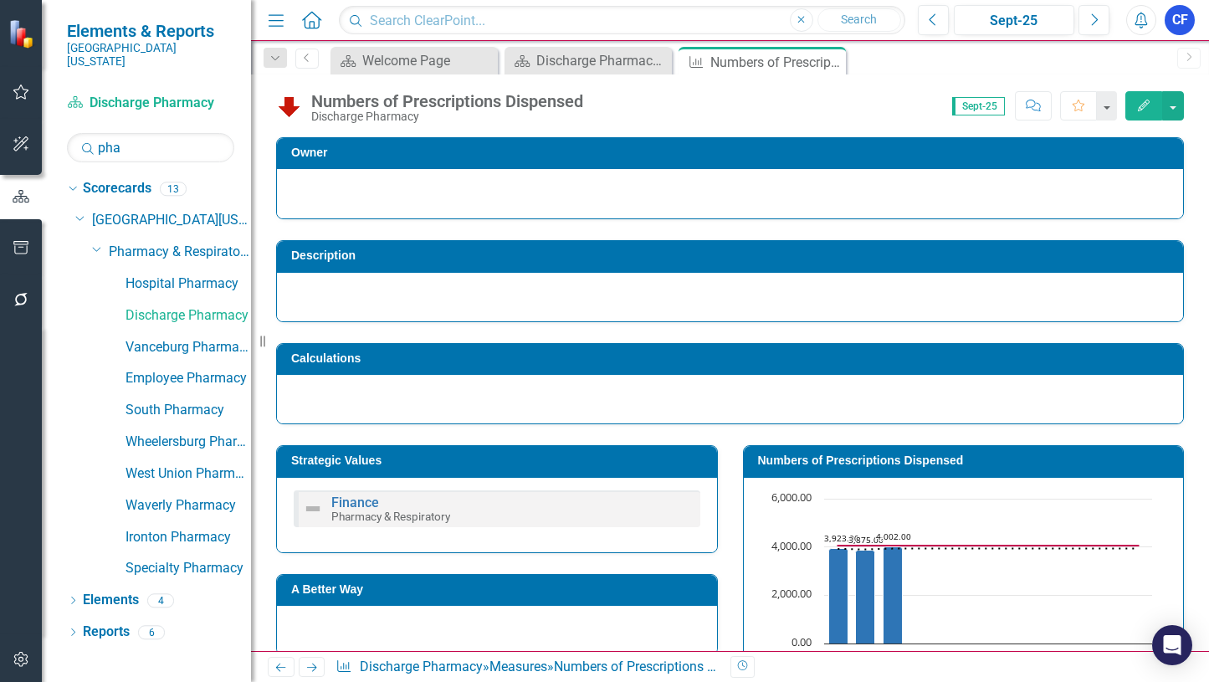
click at [314, 672] on icon "Next" at bounding box center [312, 667] width 14 height 11
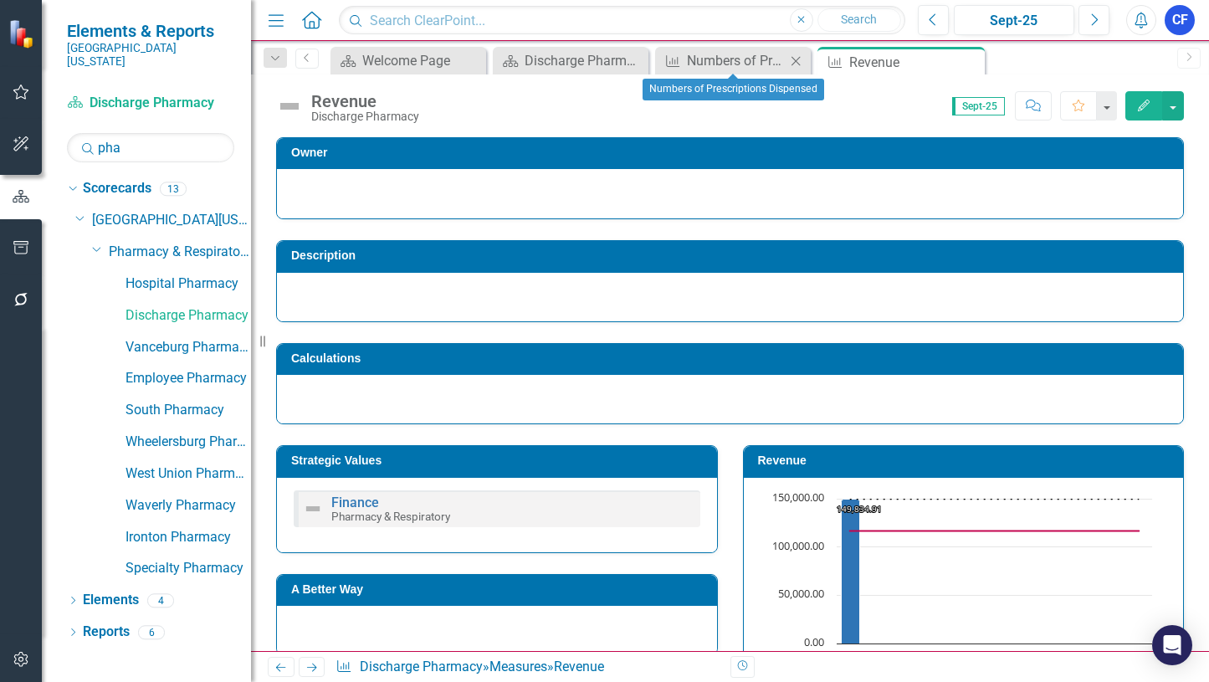
click at [796, 63] on icon "Close" at bounding box center [795, 60] width 17 height 13
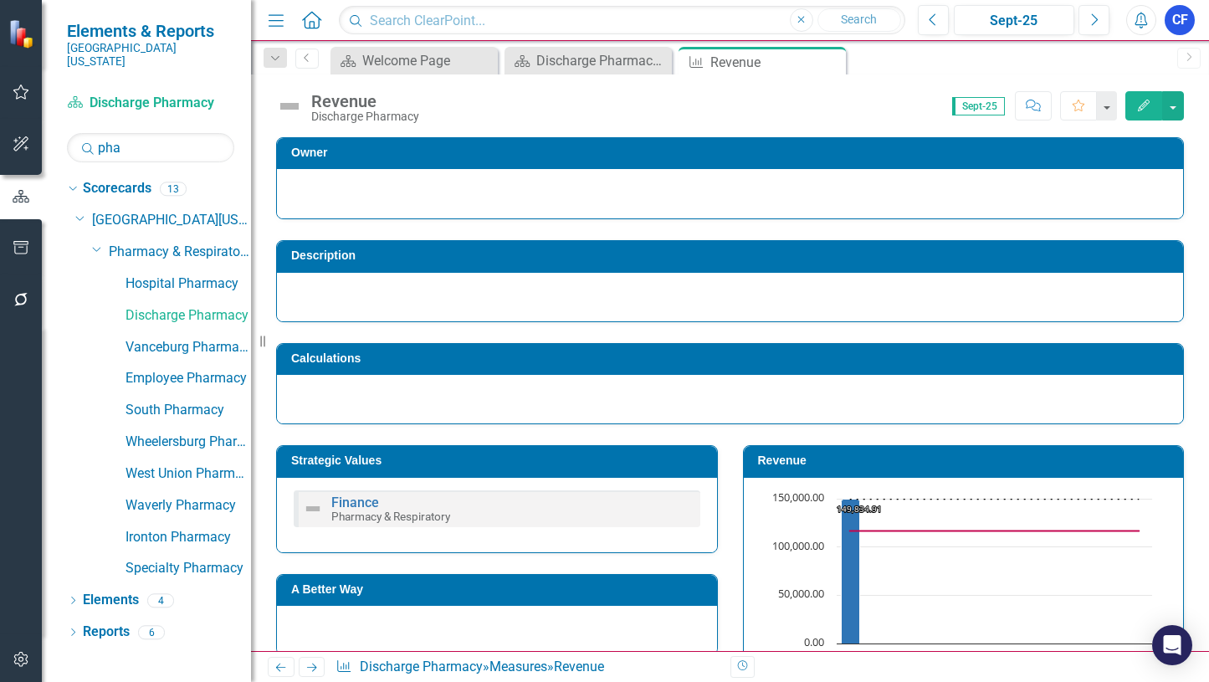
click at [313, 671] on icon at bounding box center [312, 667] width 10 height 8
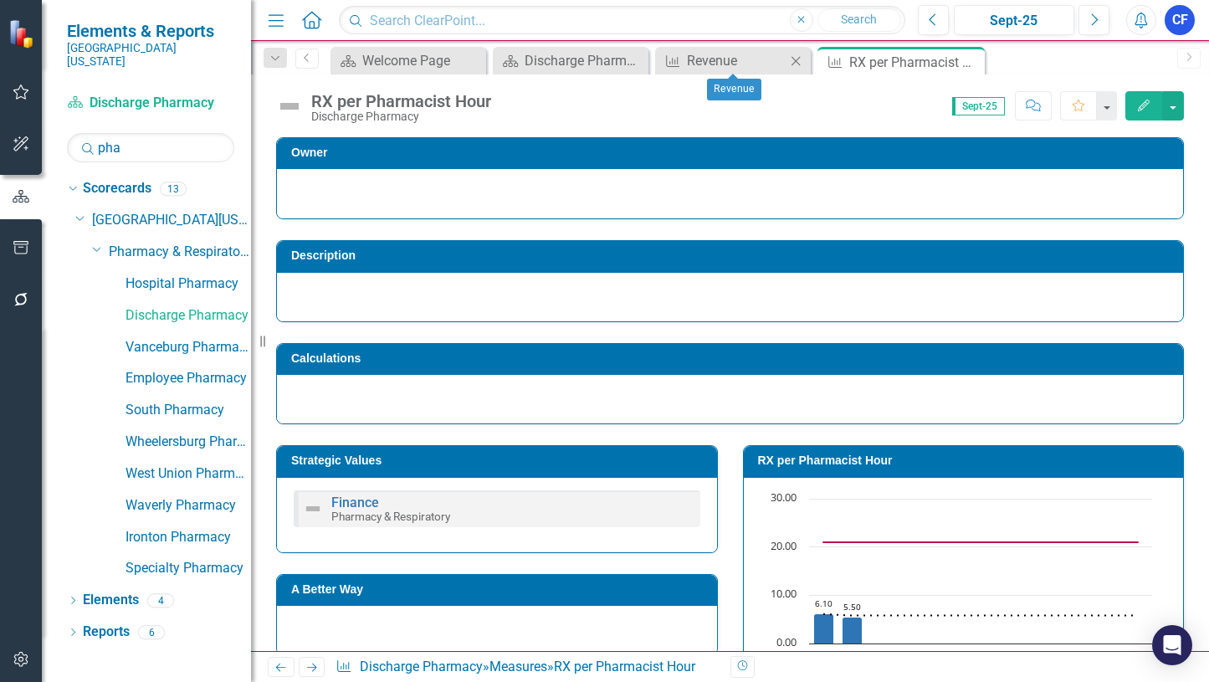
click at [794, 58] on icon "Close" at bounding box center [795, 60] width 17 height 13
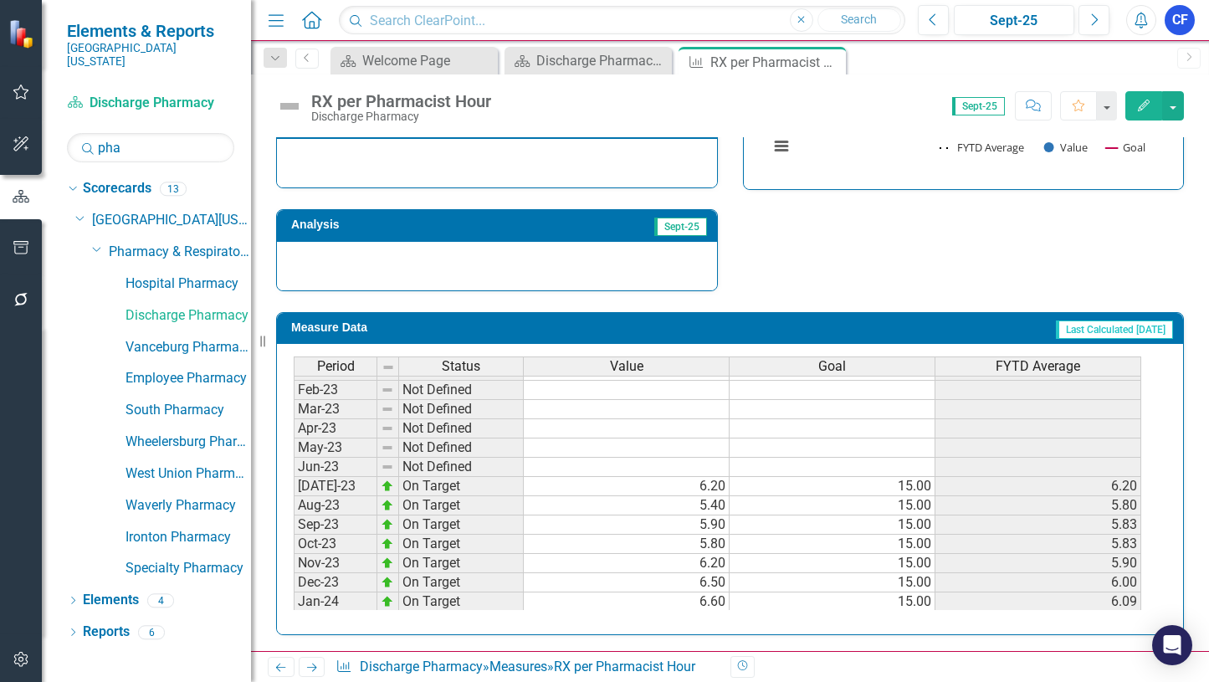
scroll to position [335, 0]
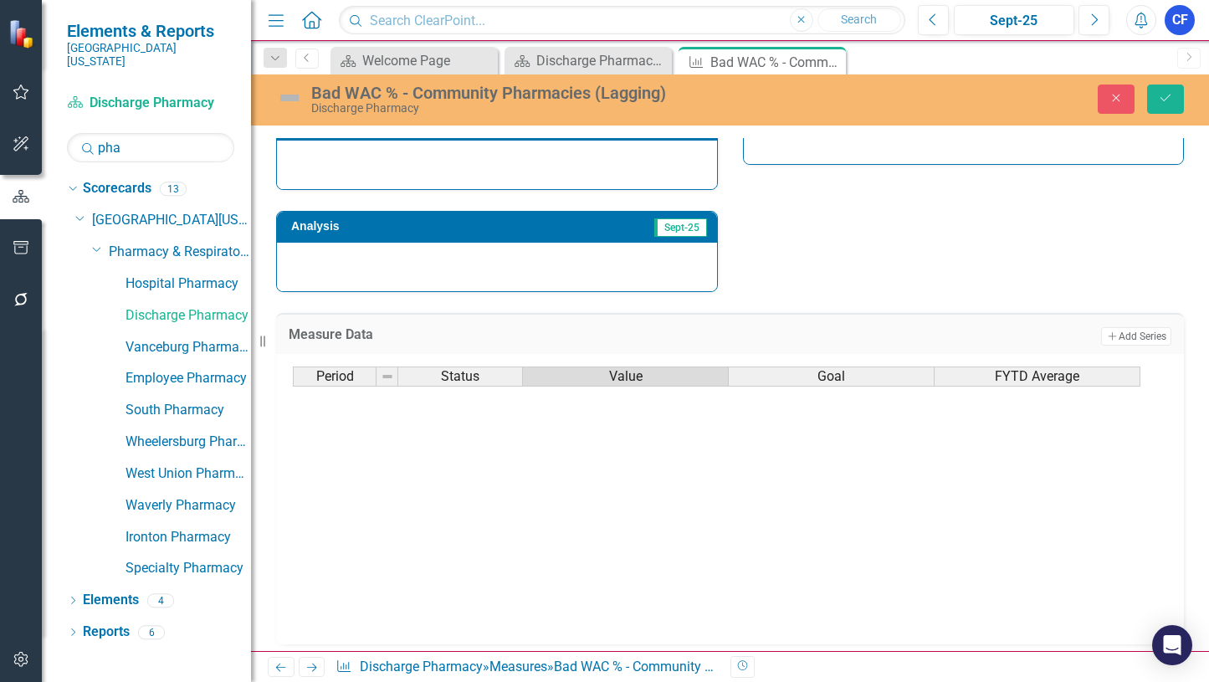
scroll to position [586, 0]
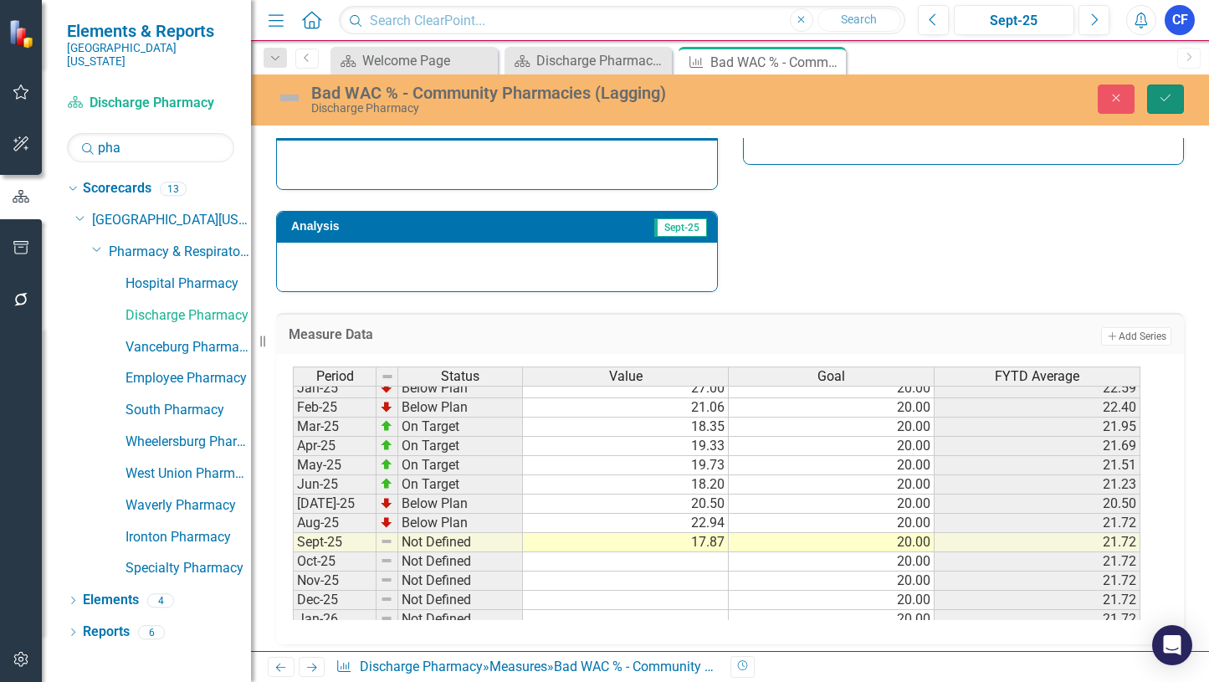
click at [1170, 105] on button "Save" at bounding box center [1165, 98] width 37 height 29
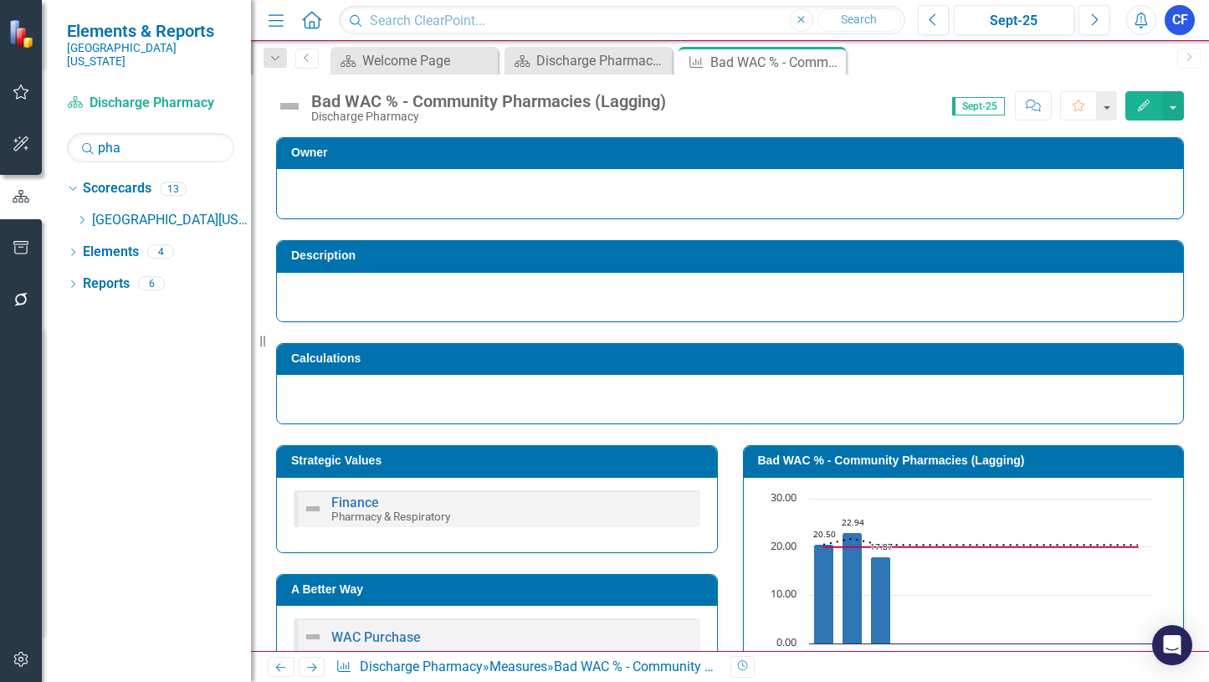
click at [308, 666] on icon "Next" at bounding box center [312, 667] width 14 height 11
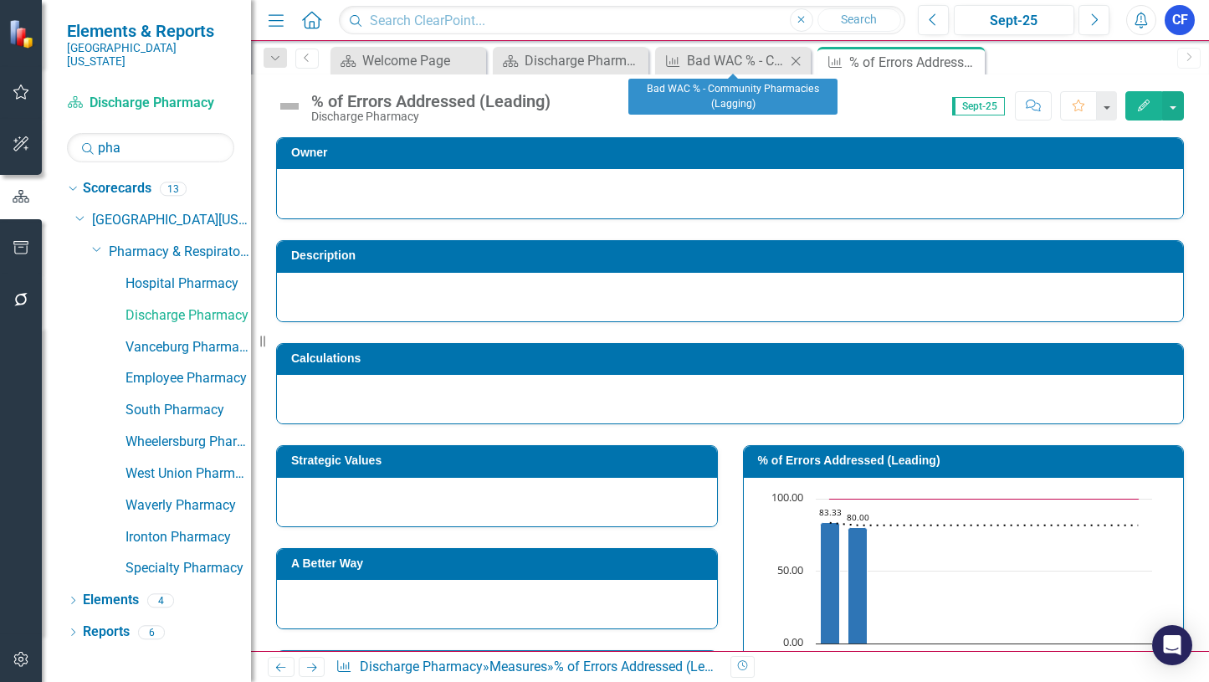
click at [799, 59] on icon "Close" at bounding box center [795, 60] width 17 height 13
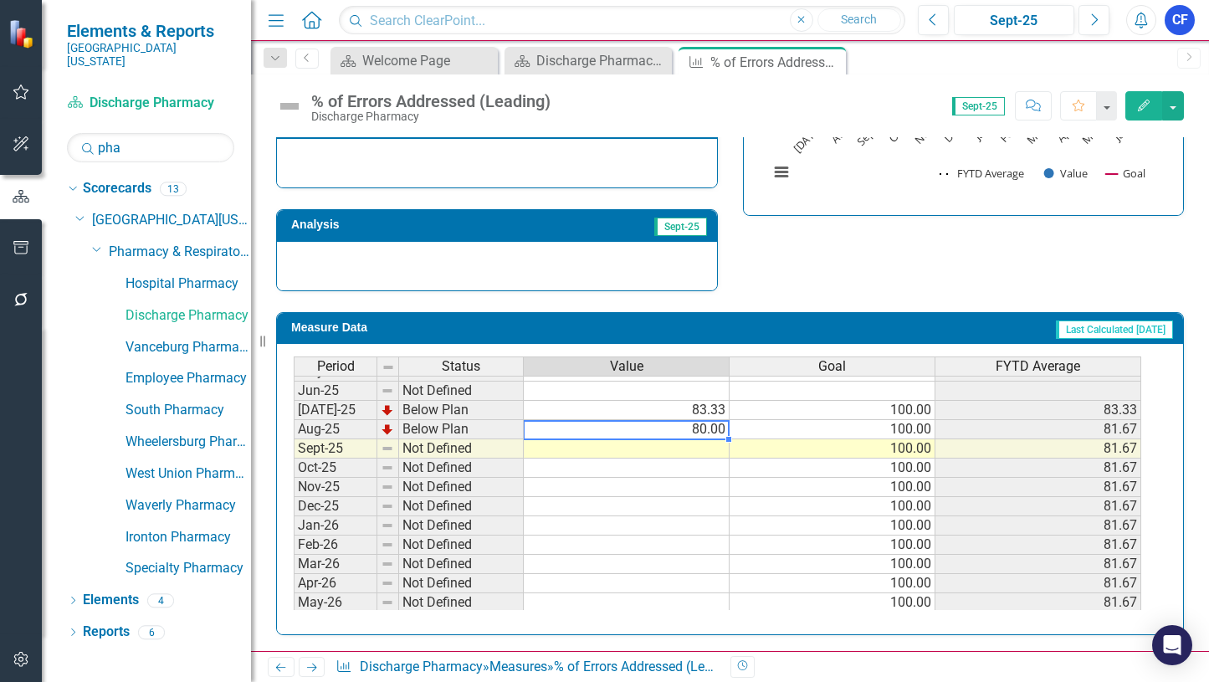
click at [716, 430] on tbody "Aug-24 Not Defined Sept-24 Not Defined Oct-24 Not Defined Nov-24 Not Defined De…" at bounding box center [717, 486] width 847 height 597
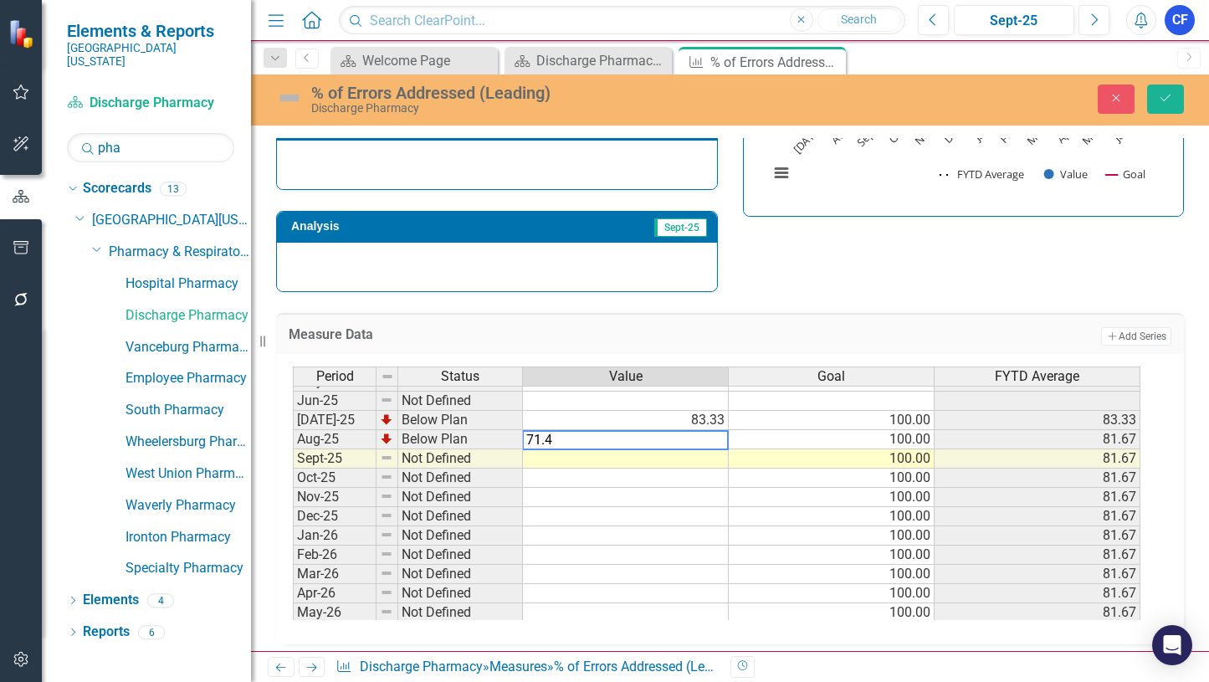
type textarea "71.43"
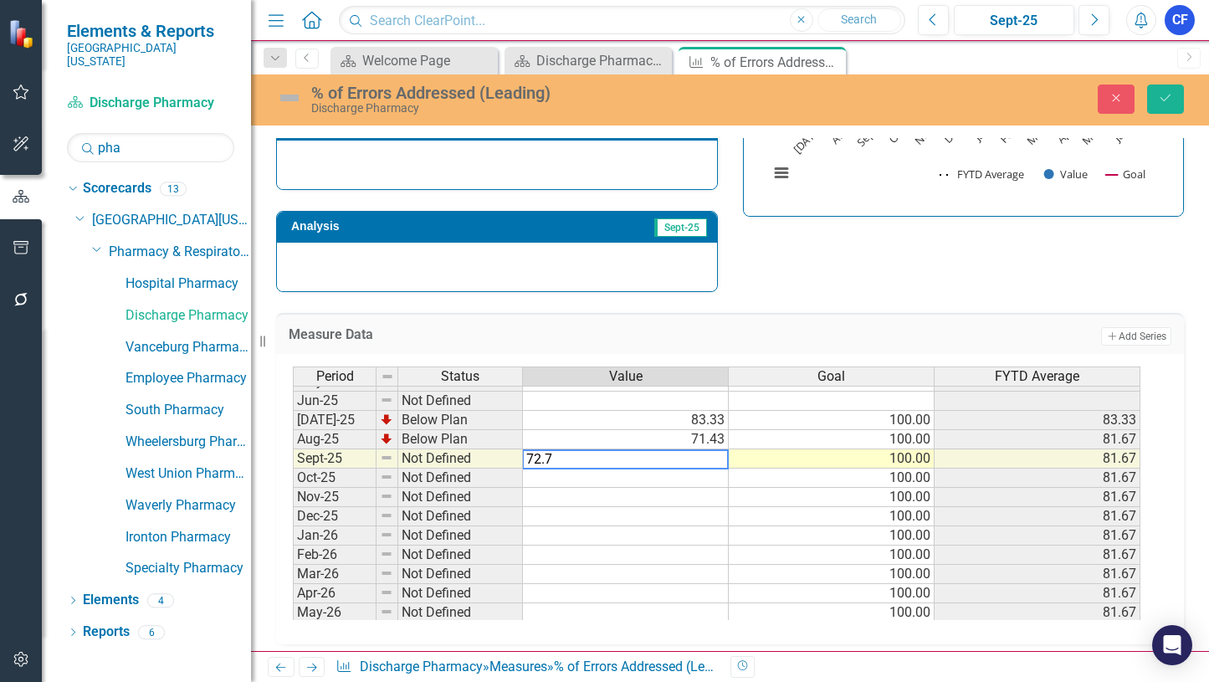
type textarea "72.73"
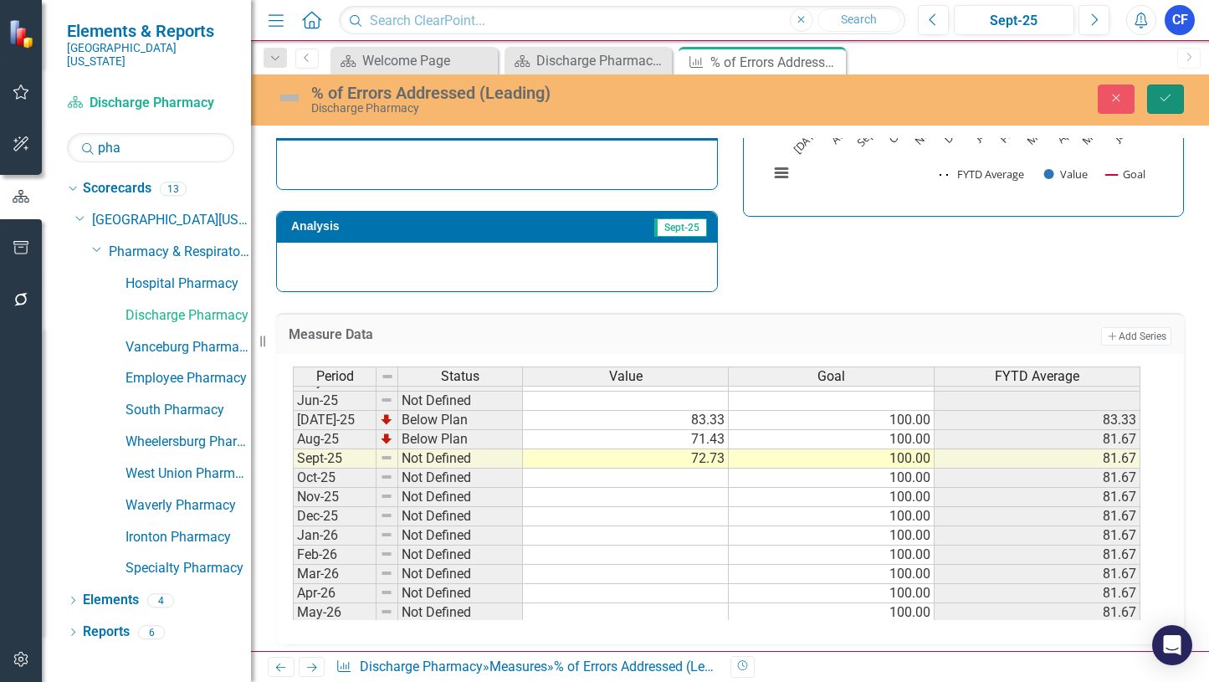
click at [1170, 101] on icon "Save" at bounding box center [1165, 98] width 15 height 12
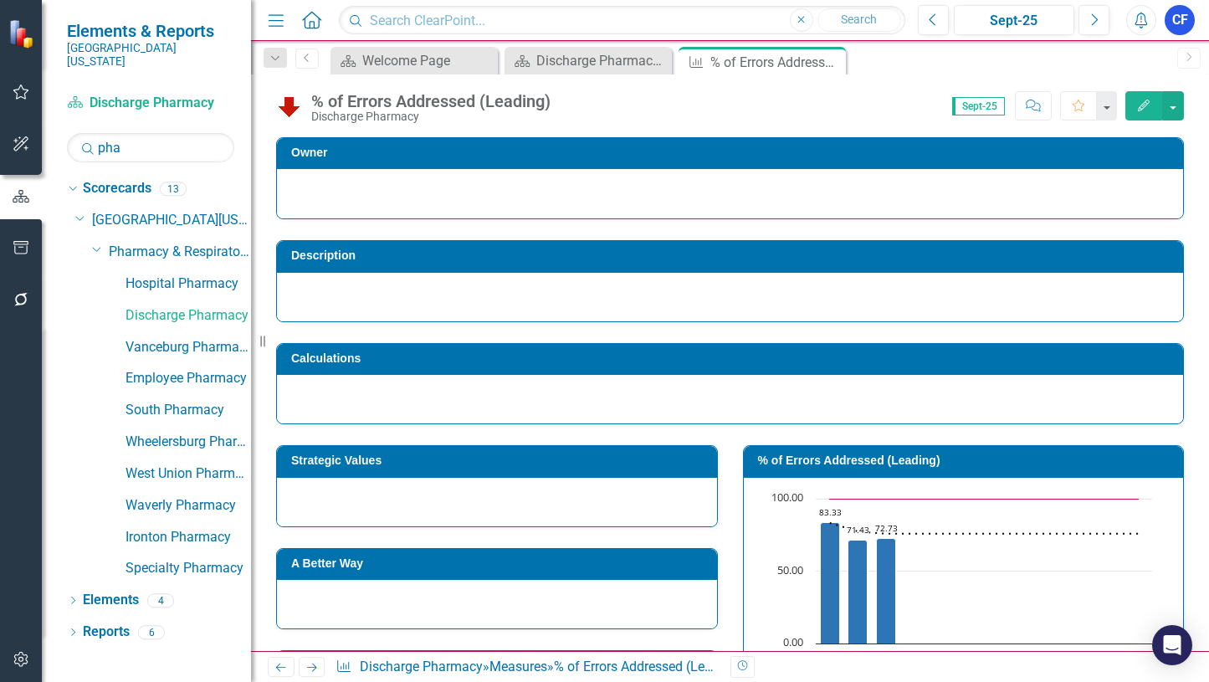
click at [311, 664] on icon "Next" at bounding box center [312, 667] width 14 height 11
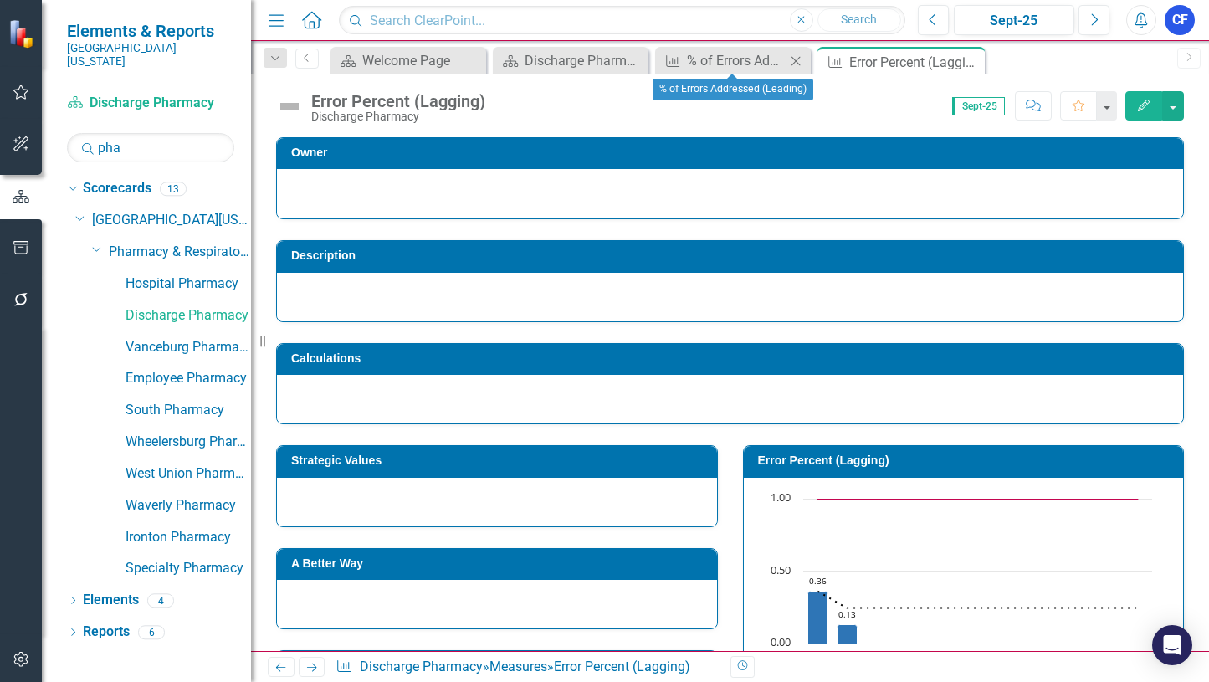
click at [798, 62] on icon "Close" at bounding box center [795, 60] width 17 height 13
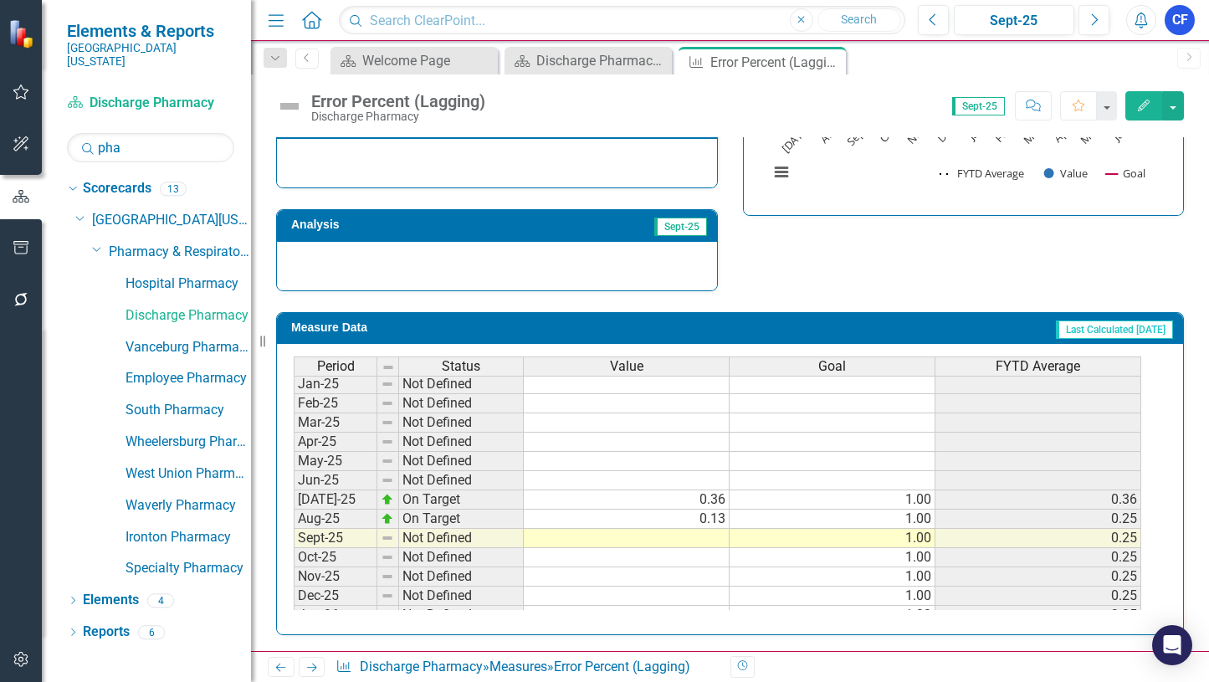
scroll to position [586, 0]
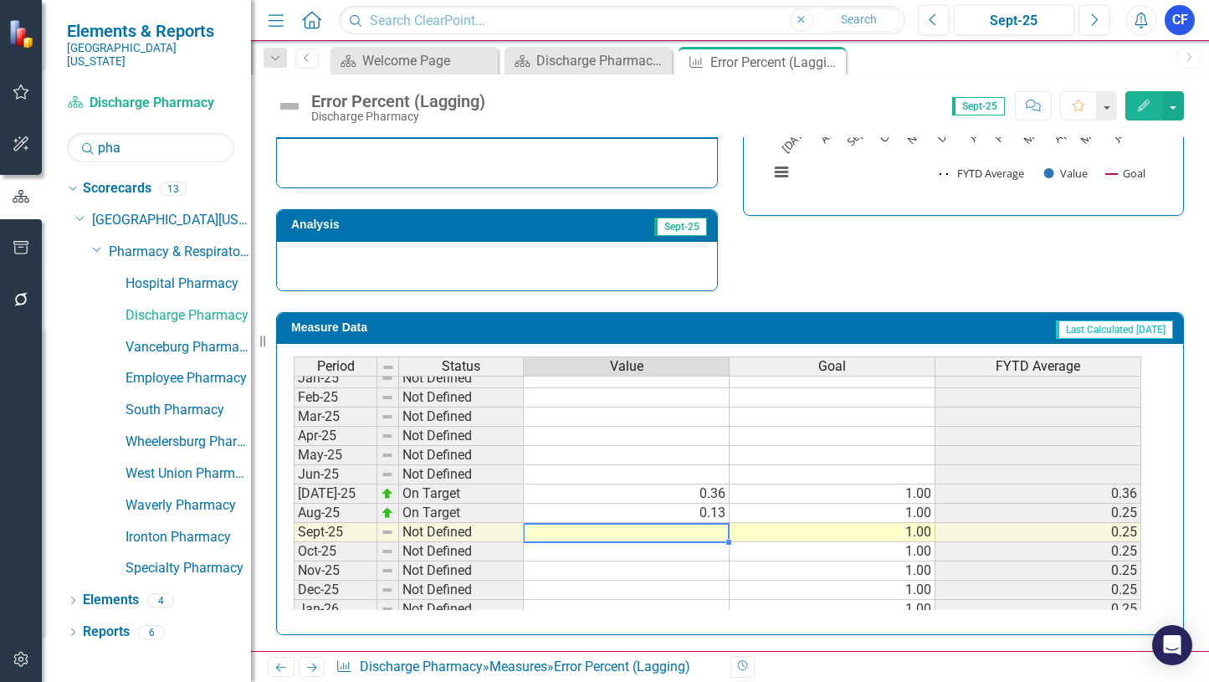
click at [709, 534] on tbody "May-24 Not Defined Jun-24 Not Defined [DATE]-24 Not Defined Aug-24 Not Defined …" at bounding box center [717, 493] width 847 height 559
click at [708, 499] on td "0.36" at bounding box center [627, 493] width 206 height 19
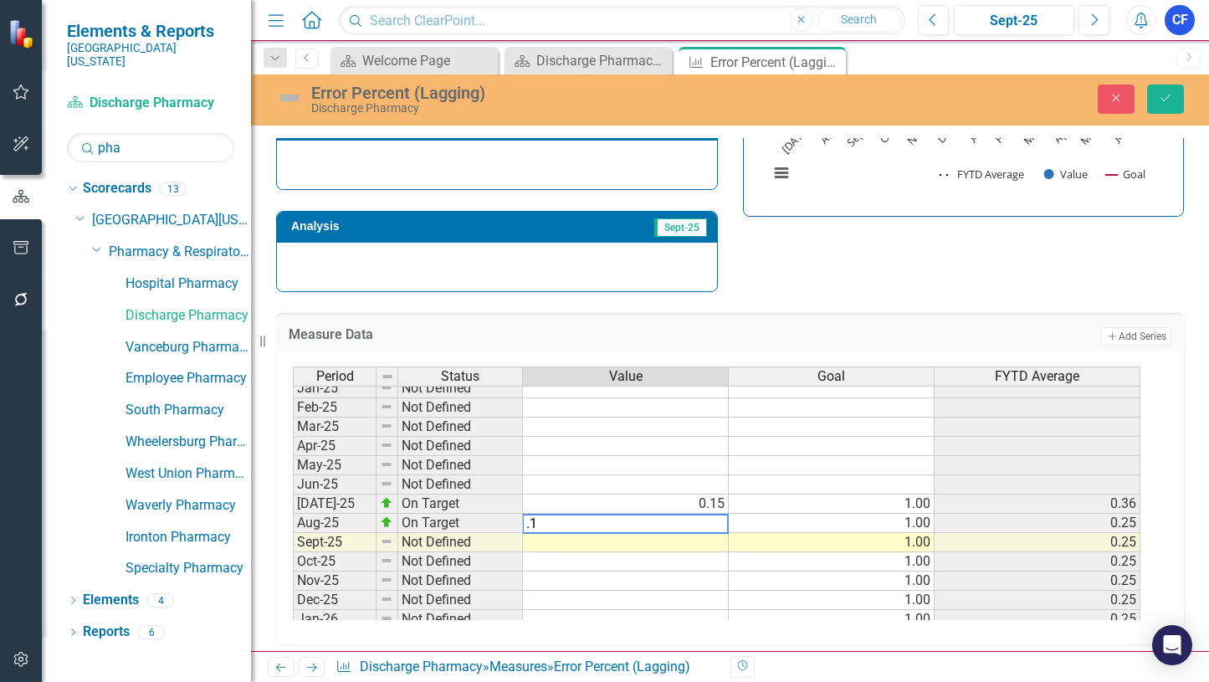
type textarea ".18"
type textarea ".27"
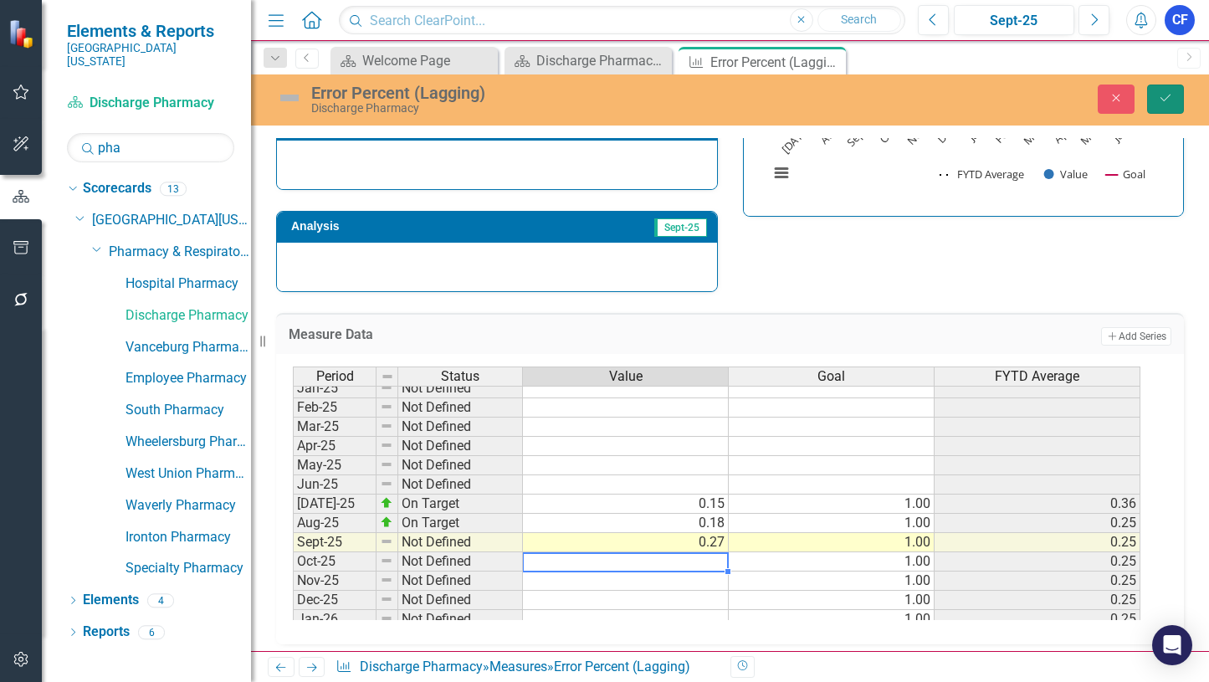
click at [1165, 100] on icon "Save" at bounding box center [1165, 98] width 15 height 12
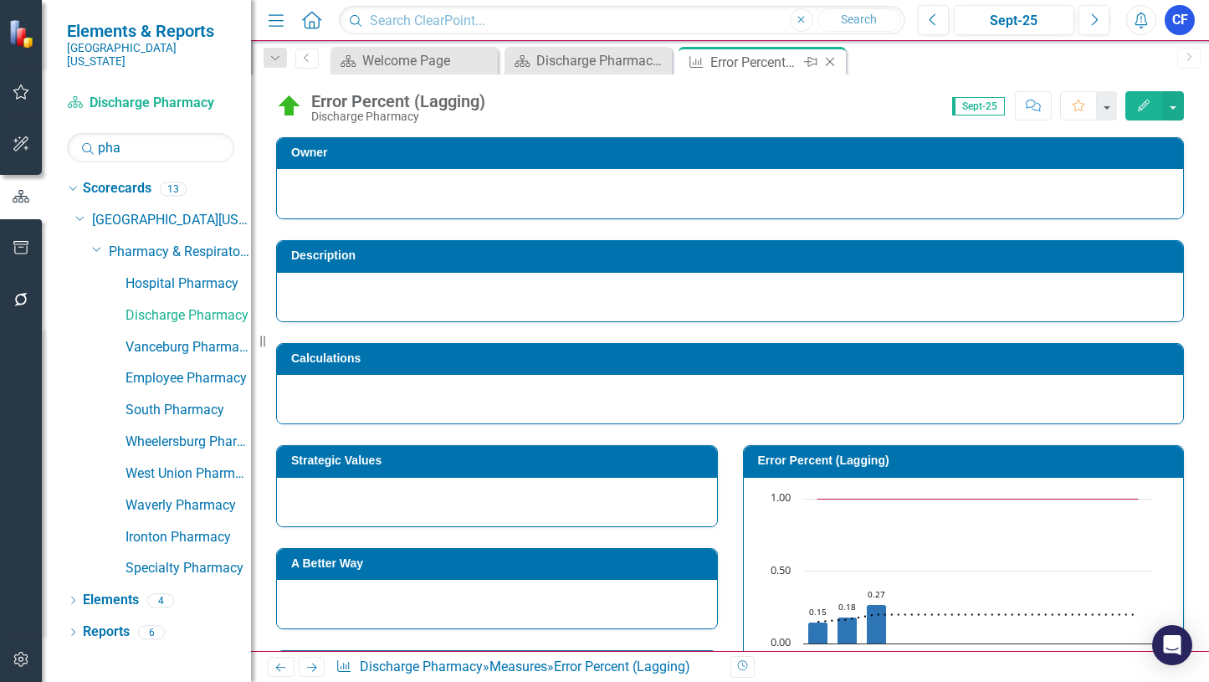
click at [831, 59] on icon "Close" at bounding box center [830, 61] width 17 height 13
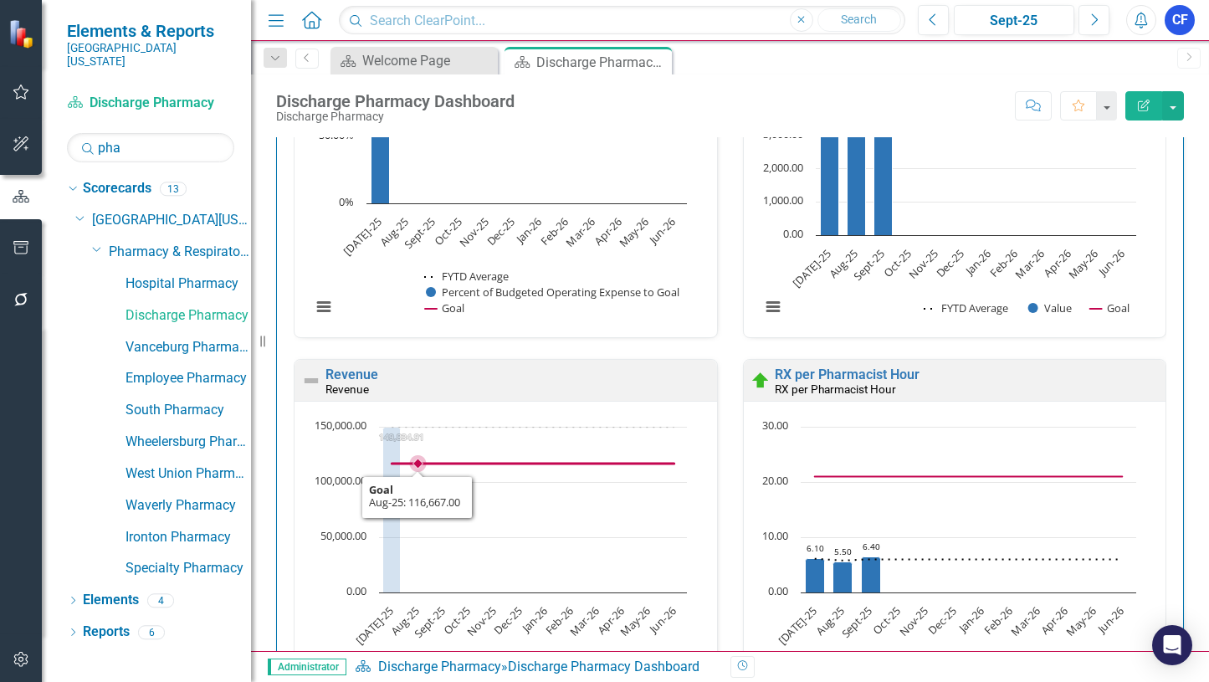
scroll to position [2857, 0]
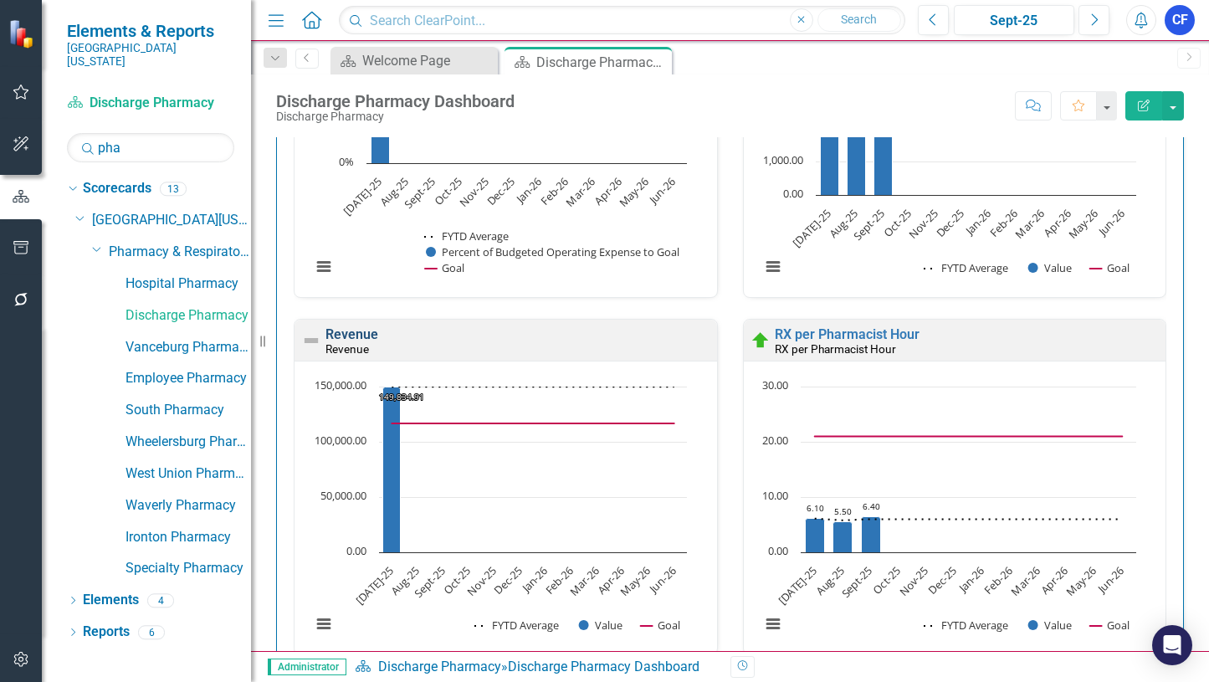
click at [347, 335] on link "Revenue" at bounding box center [351, 334] width 53 height 16
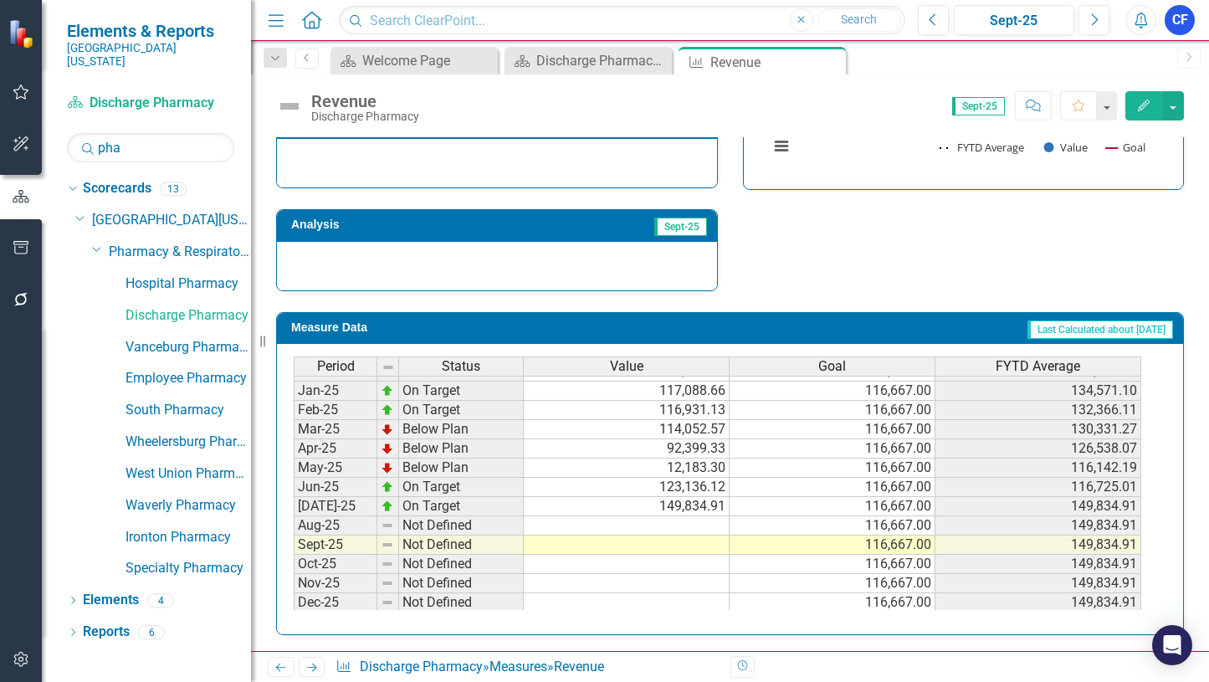
scroll to position [586, 0]
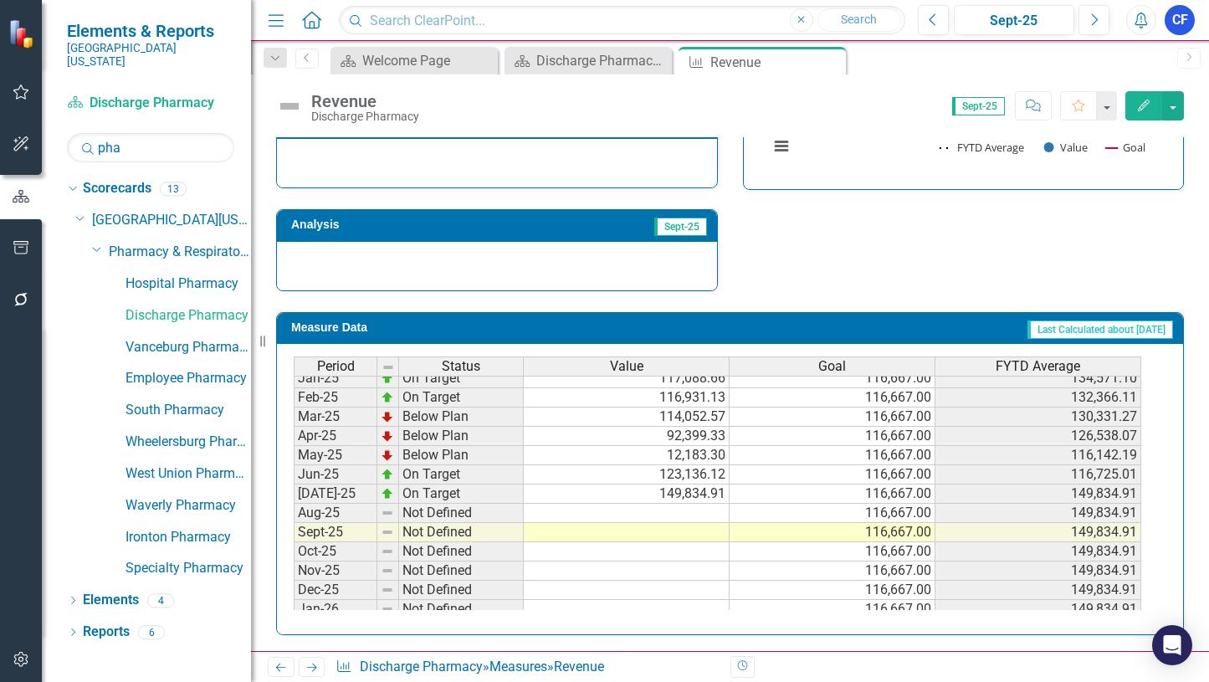
click at [699, 497] on td "149,834.91" at bounding box center [627, 493] width 206 height 19
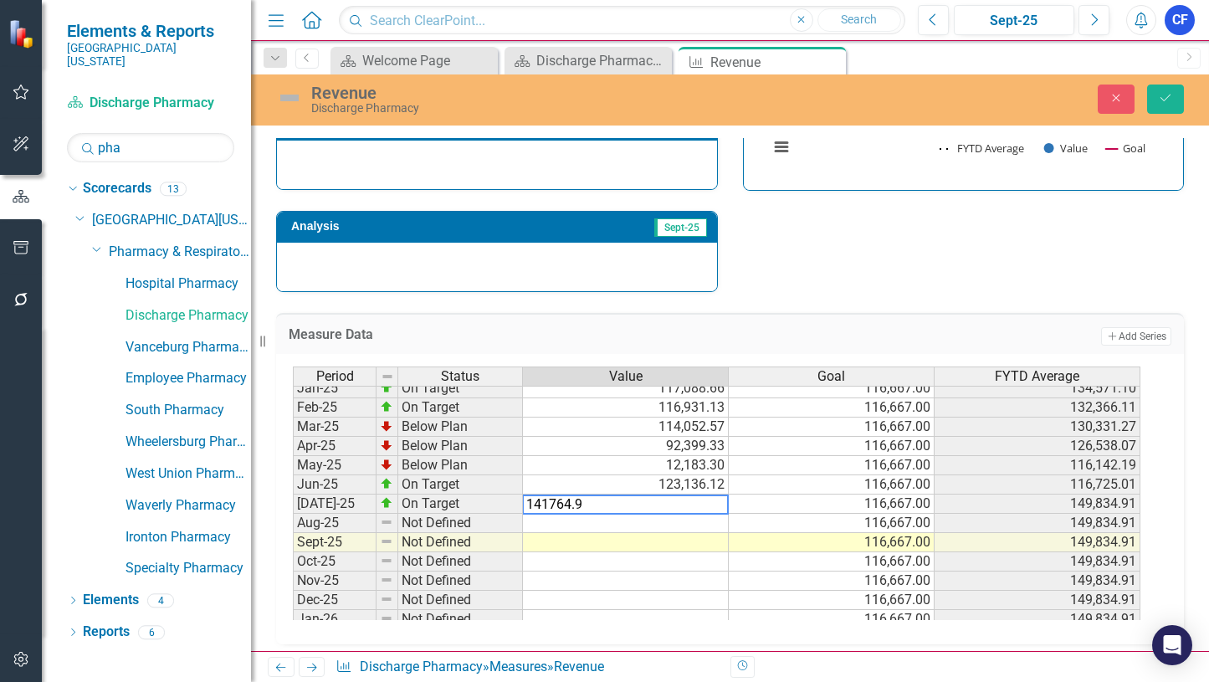
type textarea "141764.91"
click at [701, 520] on td at bounding box center [626, 523] width 206 height 19
type textarea "147104.16"
click at [684, 535] on td at bounding box center [626, 542] width 206 height 19
type textarea "156609.9"
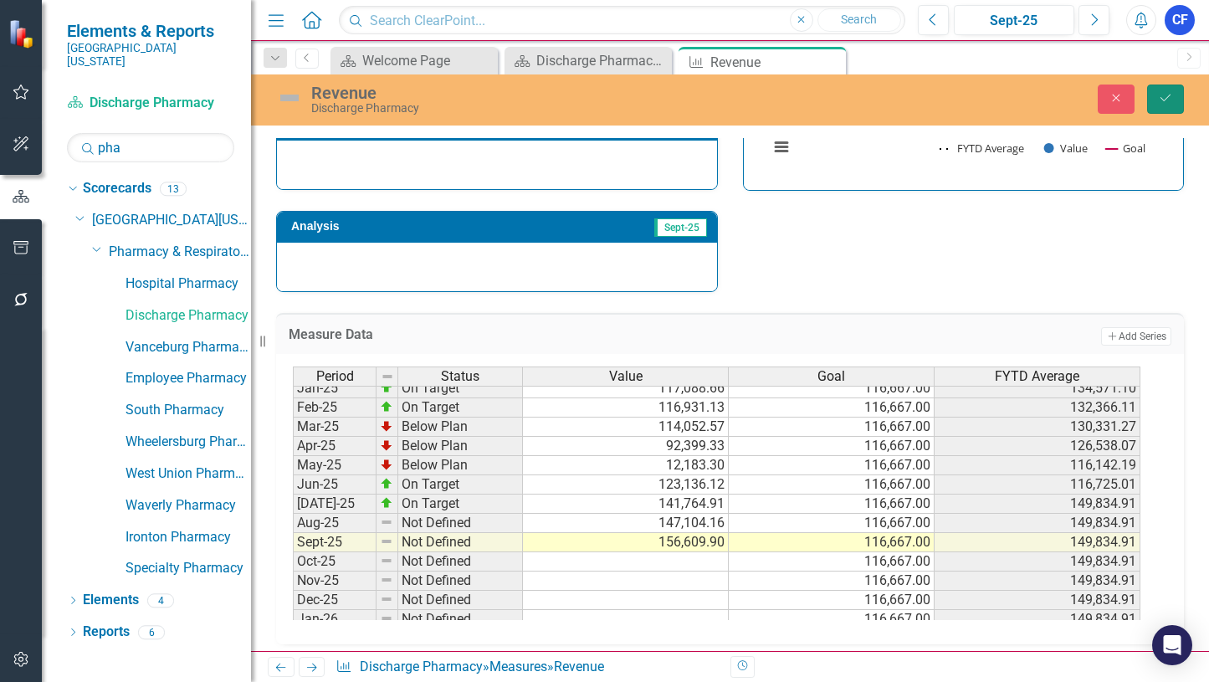
click at [1159, 100] on icon "Save" at bounding box center [1165, 98] width 15 height 12
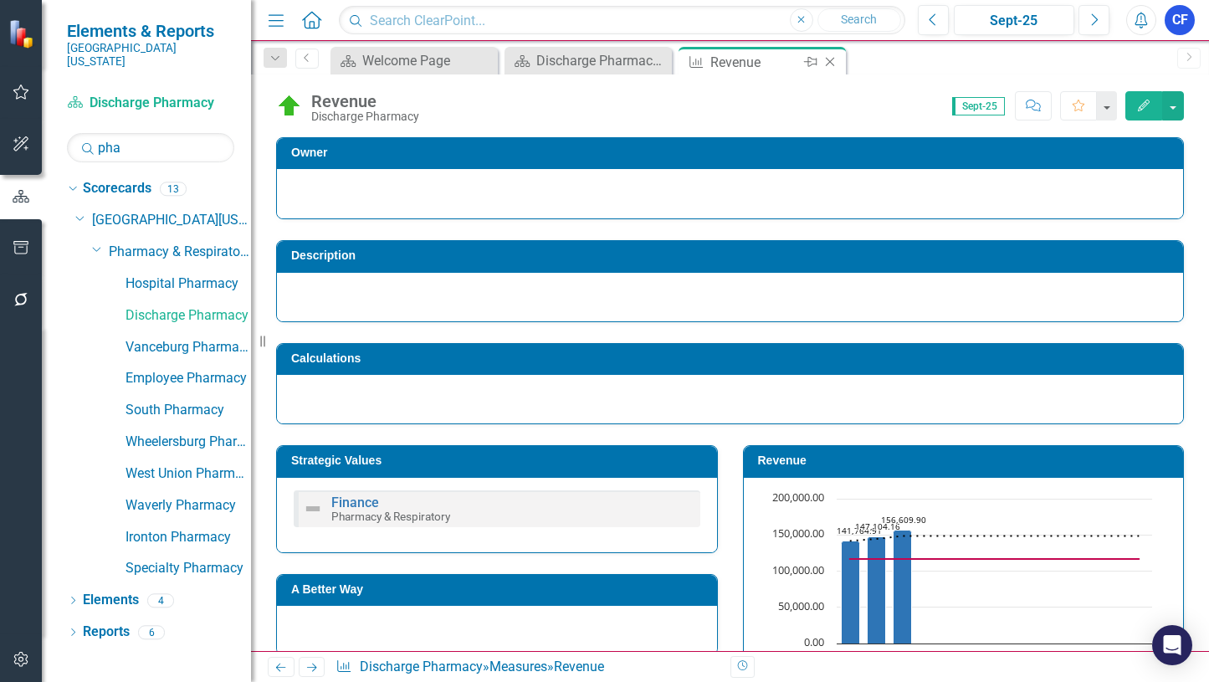
click at [828, 60] on icon at bounding box center [830, 62] width 9 height 9
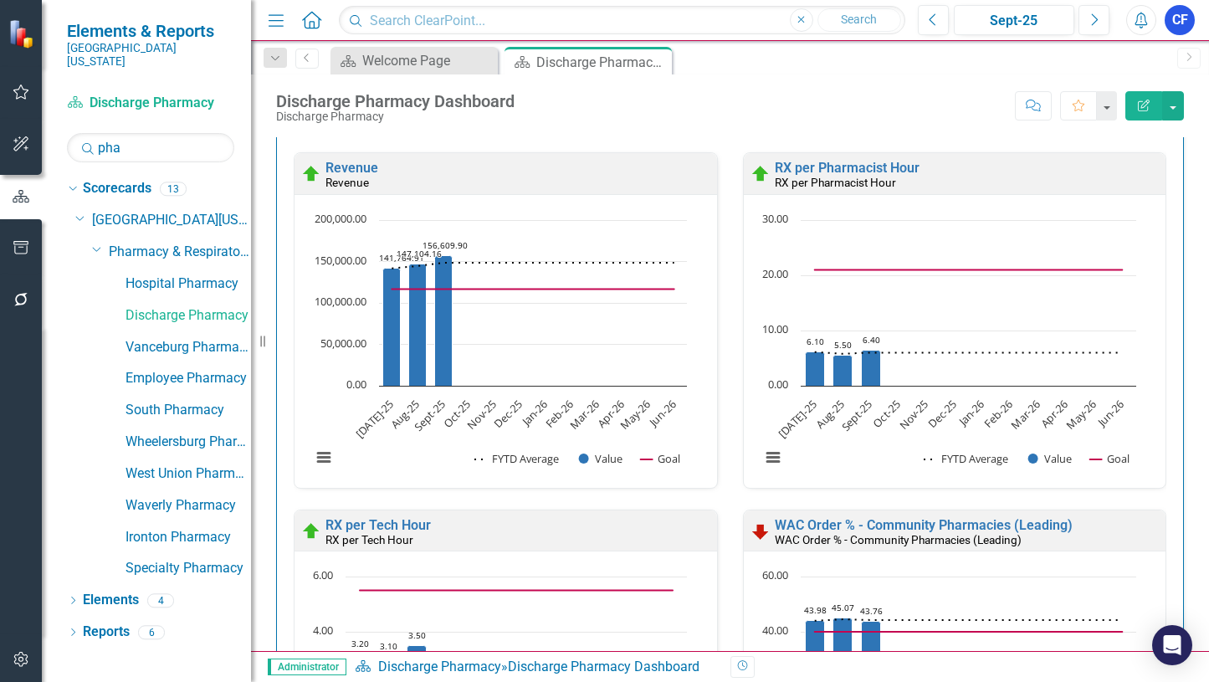
scroll to position [2522, 0]
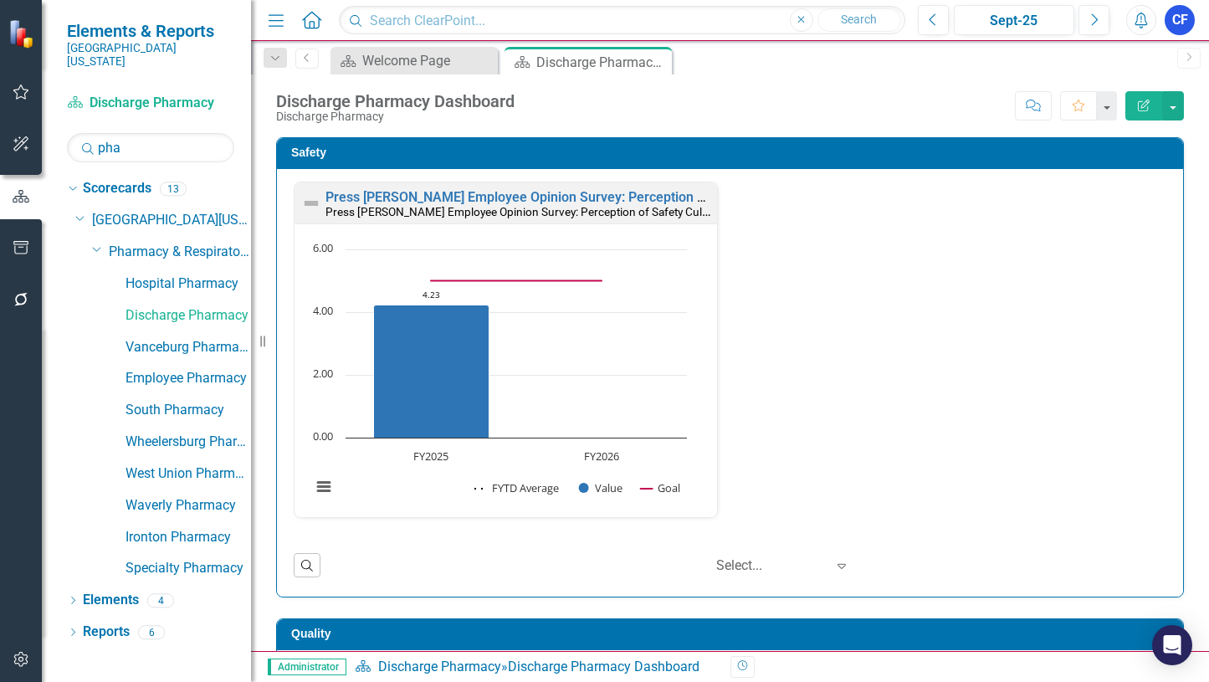
scroll to position [2522, 0]
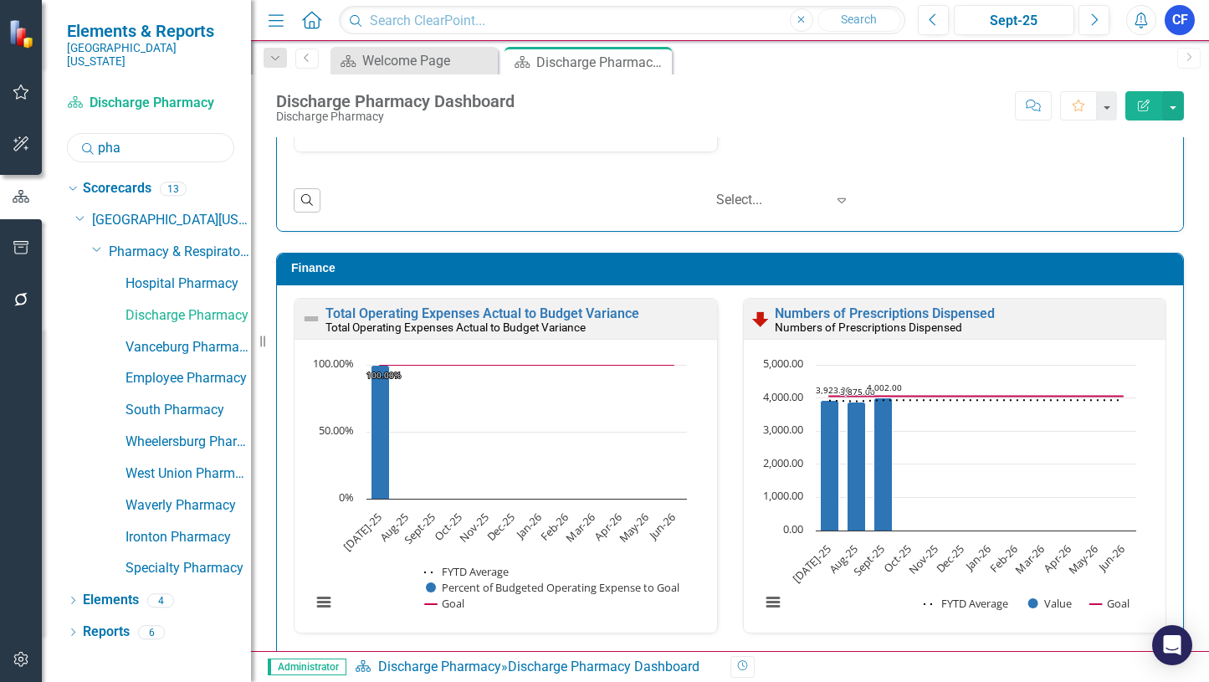
drag, startPoint x: 131, startPoint y: 133, endPoint x: 90, endPoint y: 131, distance: 41.9
click at [90, 133] on div "Search pha" at bounding box center [150, 147] width 167 height 29
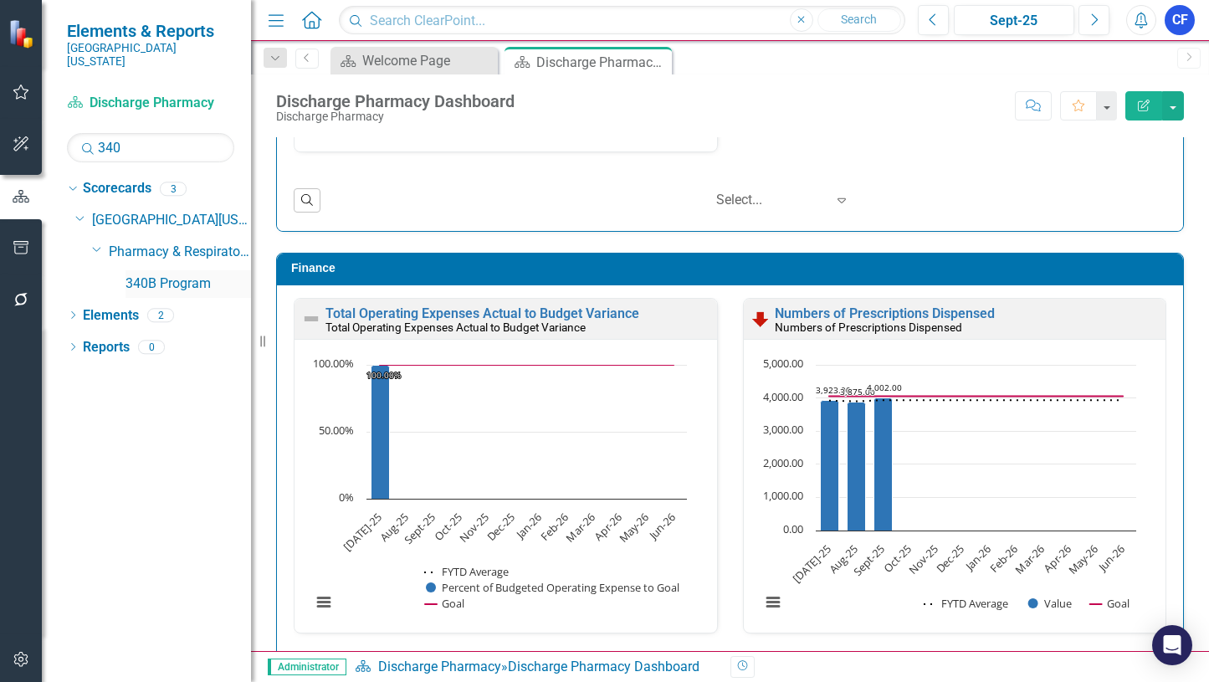
click at [186, 274] on link "340B Program" at bounding box center [187, 283] width 125 height 19
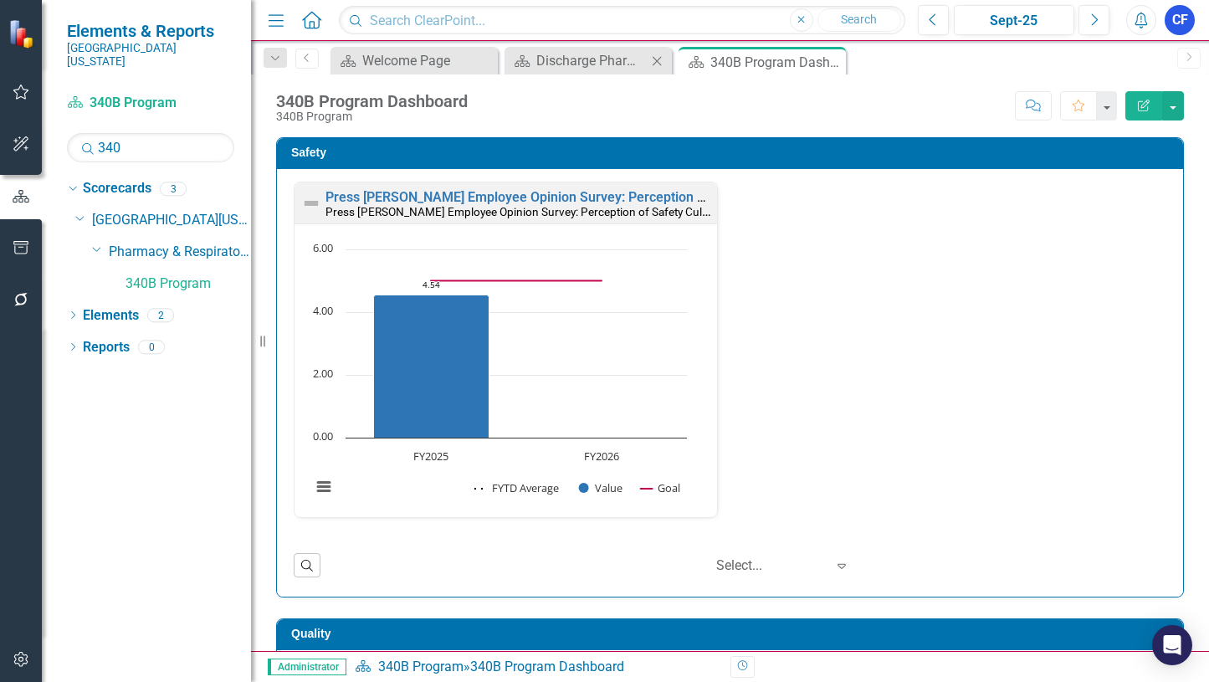
click at [658, 59] on icon "Close" at bounding box center [656, 60] width 17 height 13
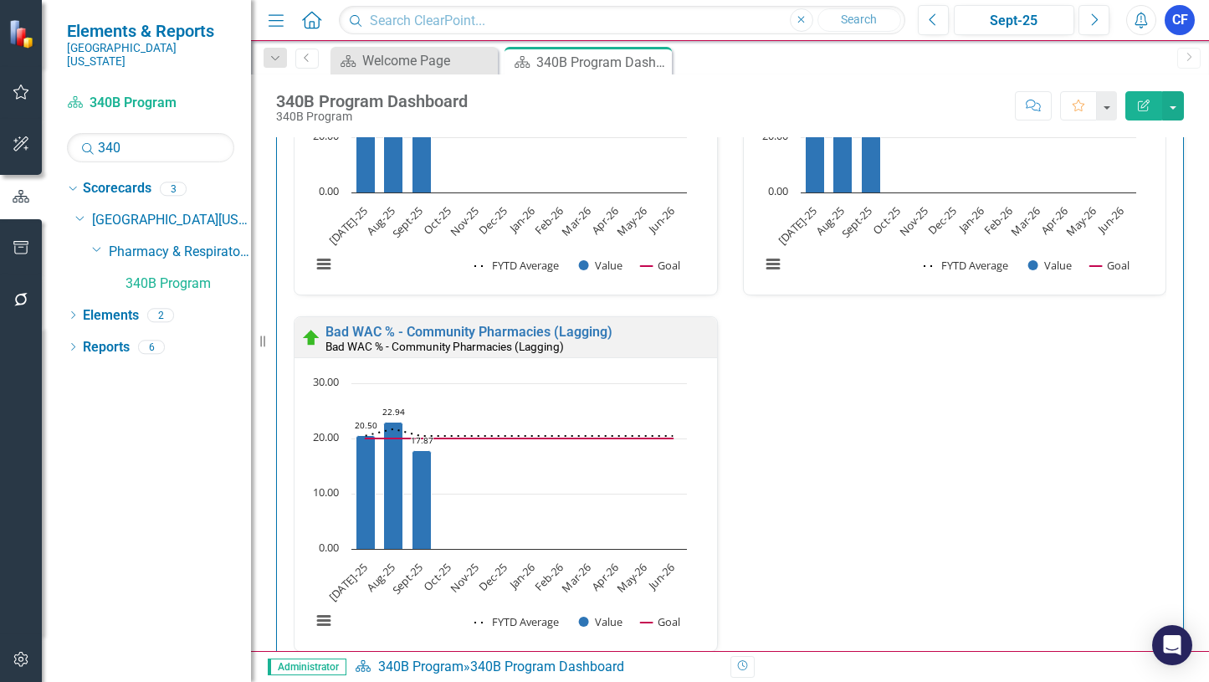
scroll to position [4028, 0]
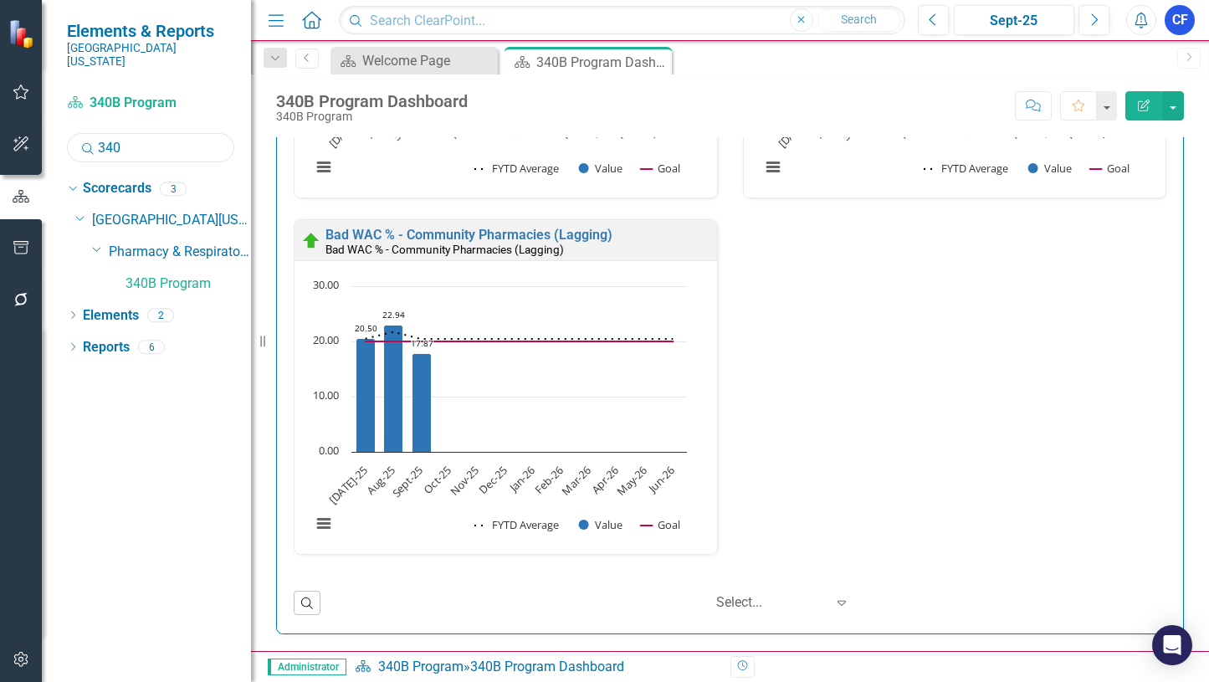
drag, startPoint x: 134, startPoint y: 133, endPoint x: 97, endPoint y: 133, distance: 36.8
click at [97, 133] on input "340" at bounding box center [150, 147] width 167 height 29
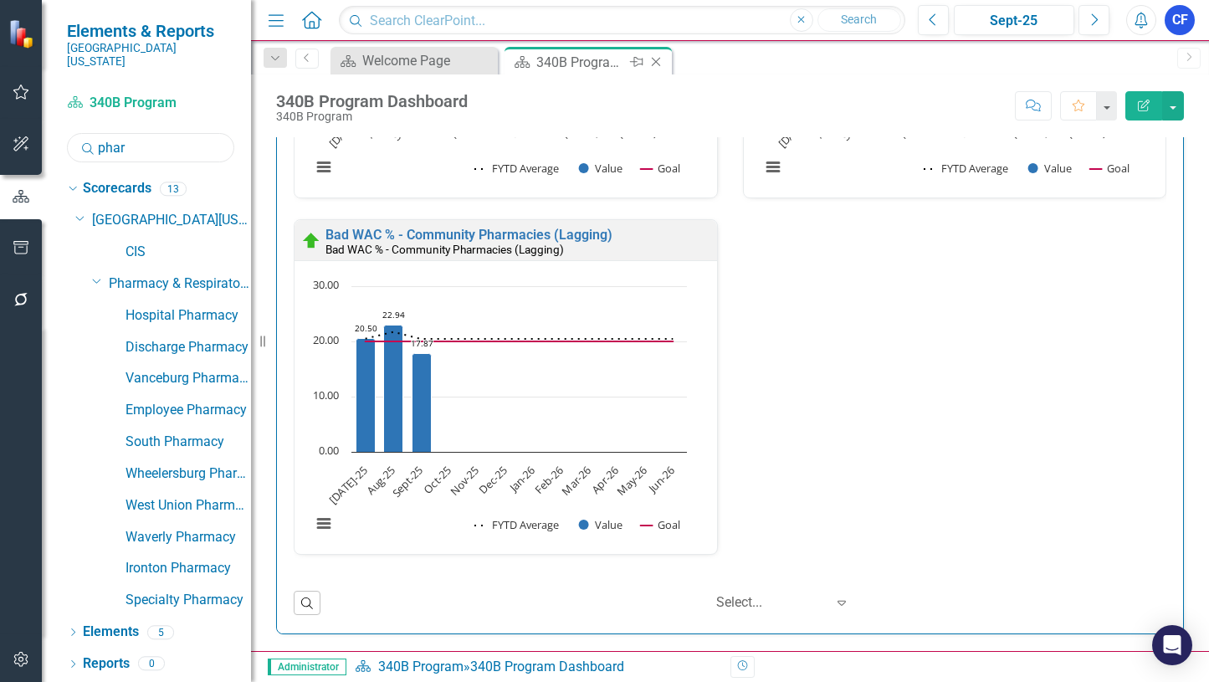
type input "phar"
click at [656, 63] on icon "Close" at bounding box center [655, 61] width 17 height 13
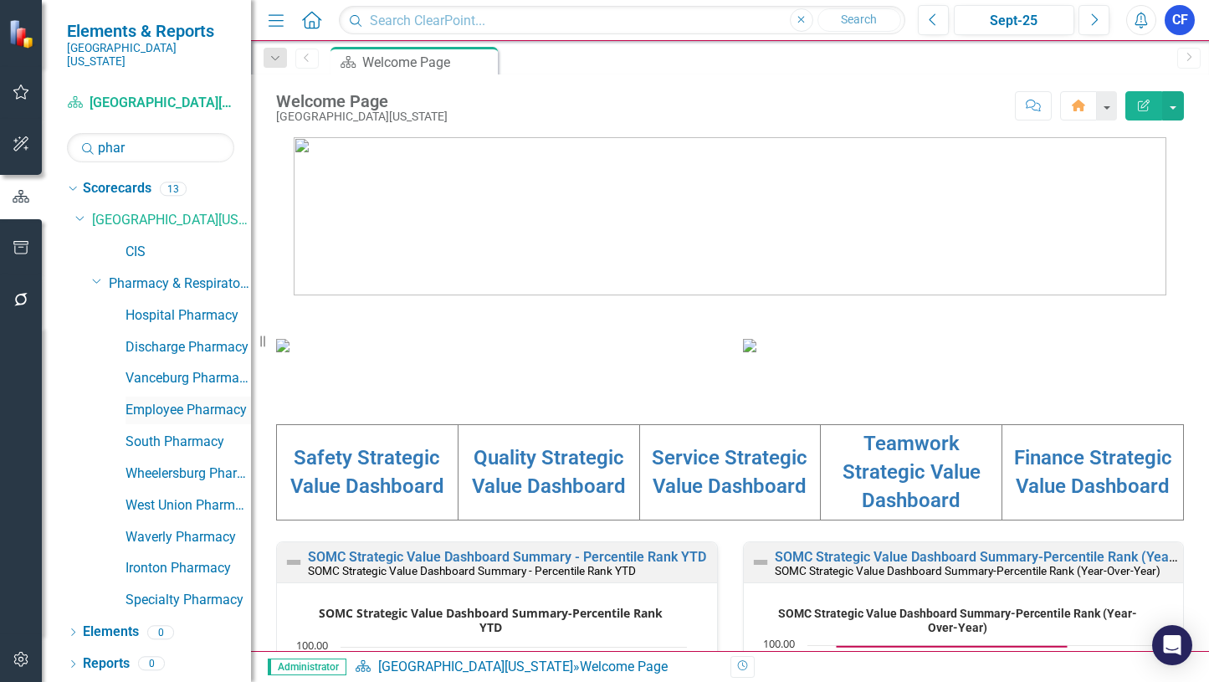
click at [212, 401] on link "Employee Pharmacy" at bounding box center [187, 410] width 125 height 19
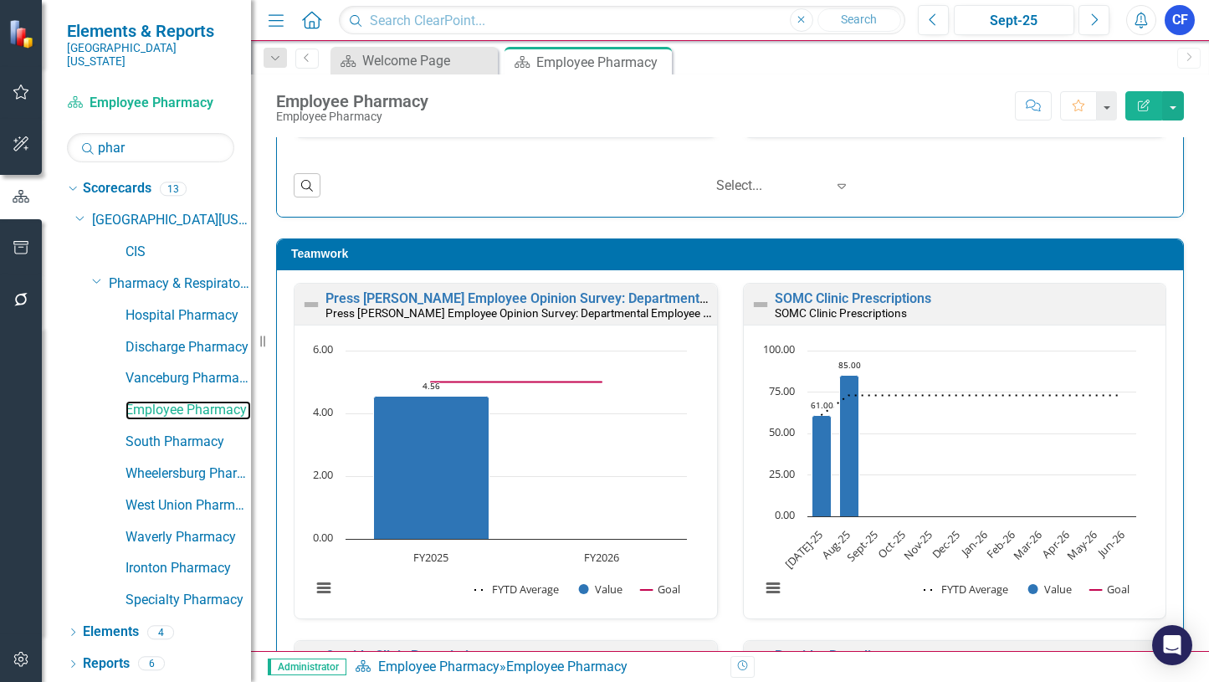
scroll to position [1349, 0]
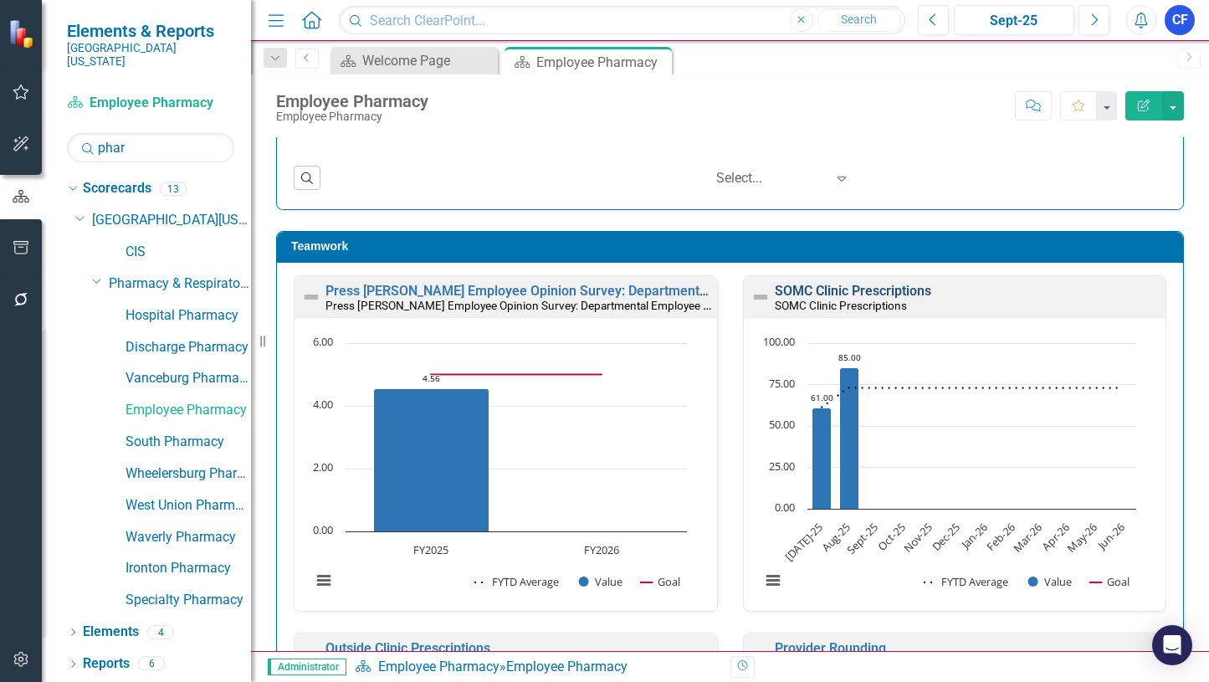
click at [842, 291] on link "SOMC Clinic Prescriptions" at bounding box center [853, 291] width 156 height 16
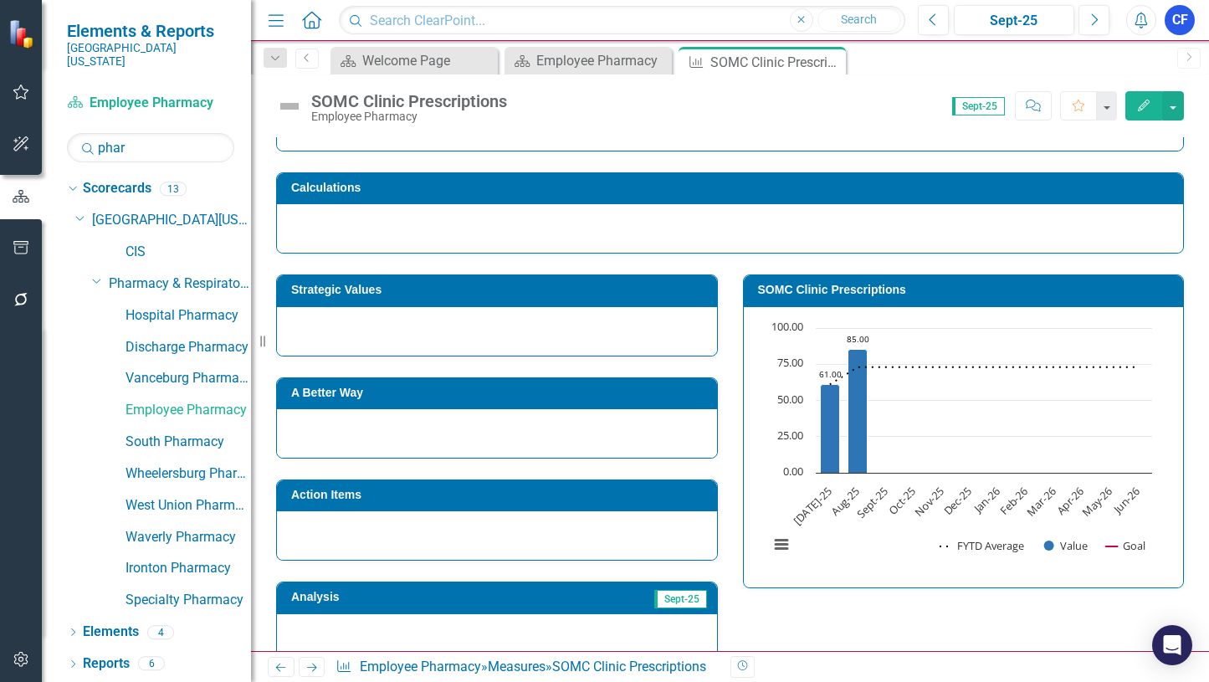
scroll to position [171, 0]
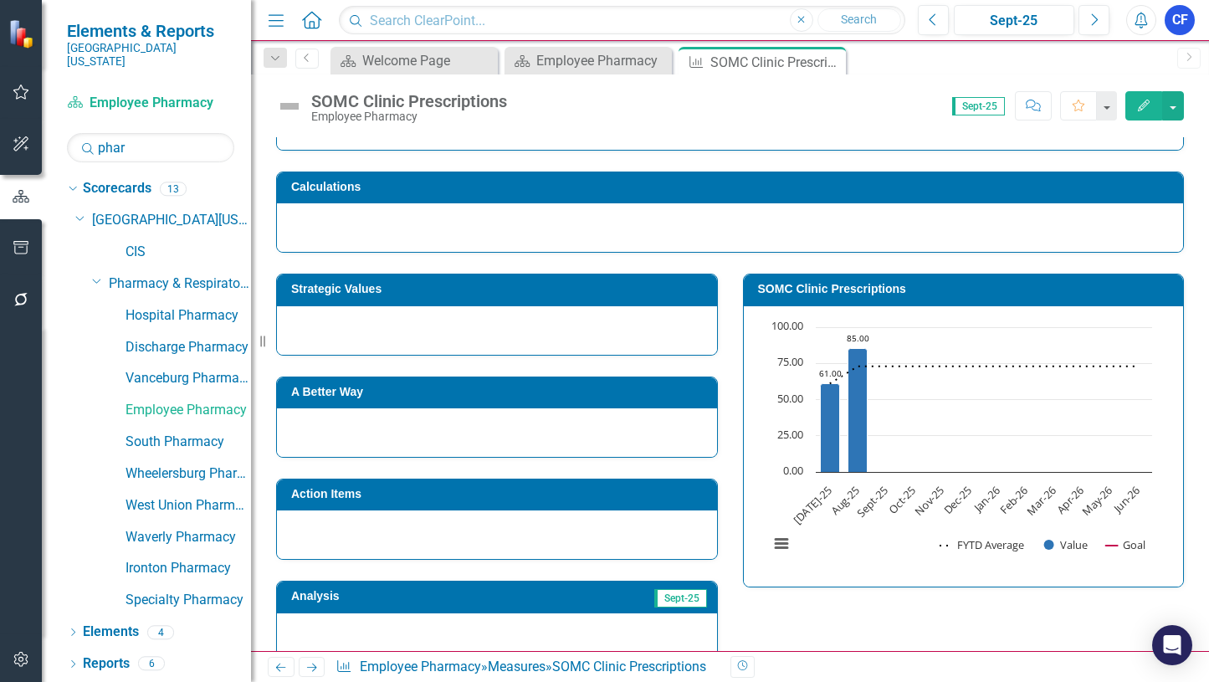
click at [275, 664] on icon "Previous" at bounding box center [281, 667] width 14 height 11
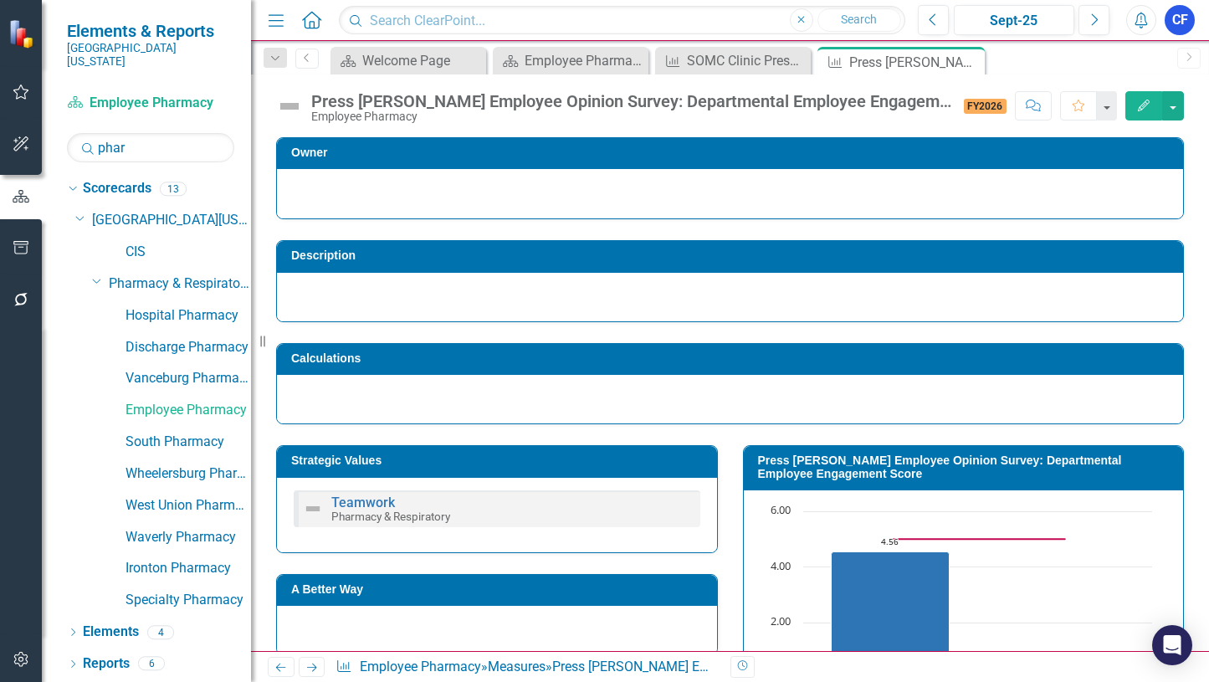
drag, startPoint x: 972, startPoint y: 59, endPoint x: 916, endPoint y: 68, distance: 56.7
click at [0, 0] on icon "Close" at bounding box center [0, 0] width 0 height 0
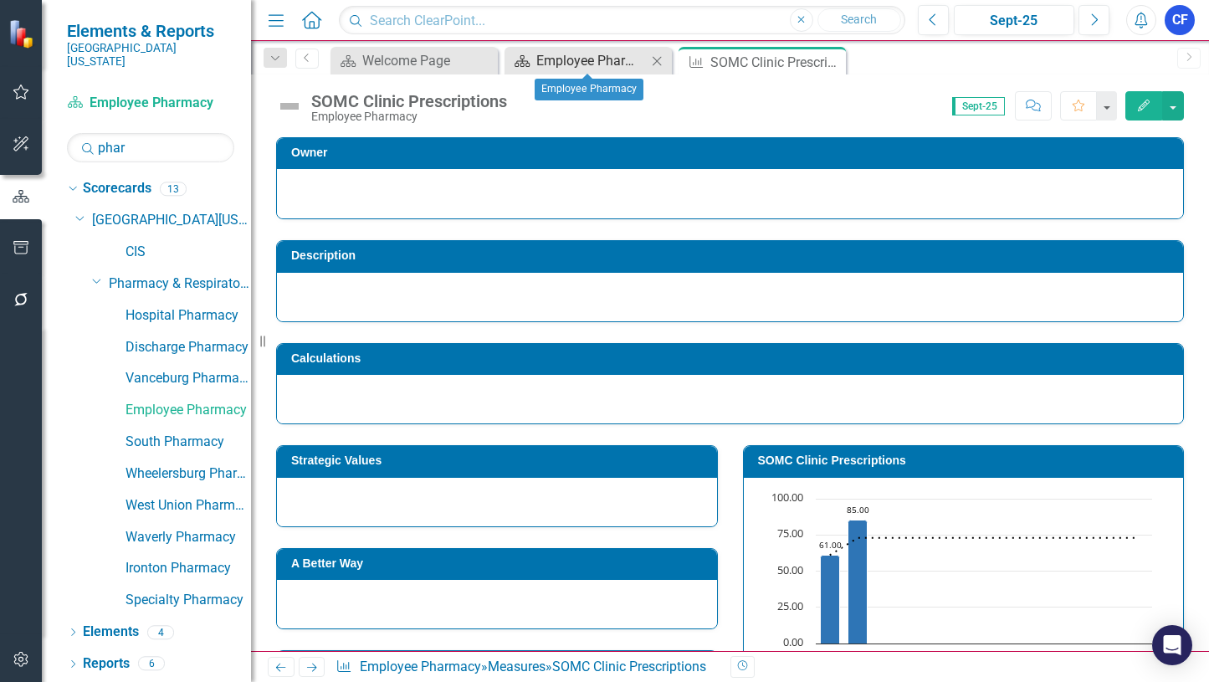
click at [602, 59] on div "Employee Pharmacy" at bounding box center [591, 60] width 110 height 21
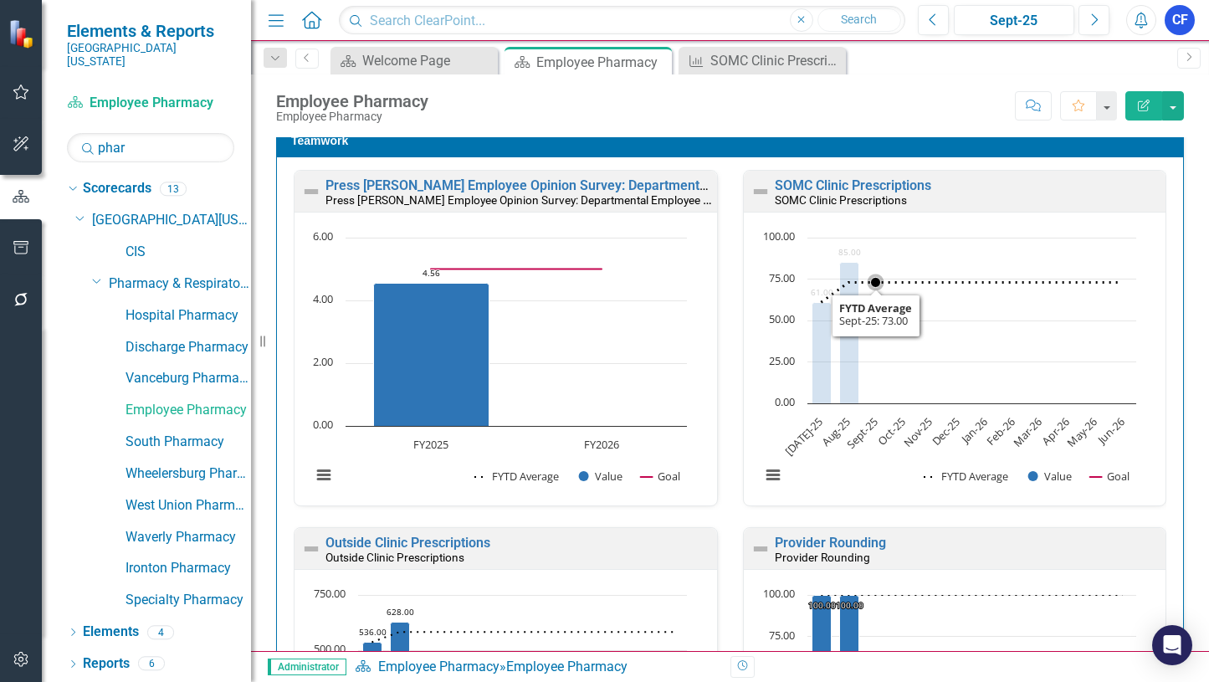
scroll to position [1429, 0]
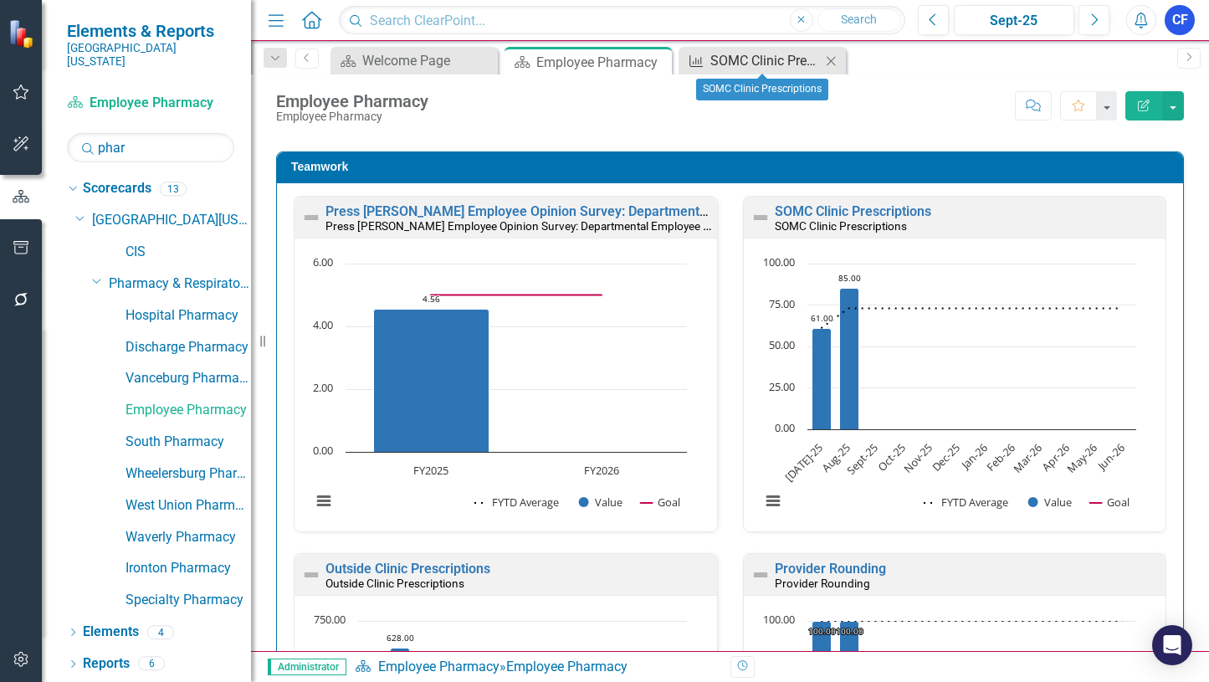
click at [770, 56] on div "SOMC Clinic Prescriptions" at bounding box center [765, 60] width 110 height 21
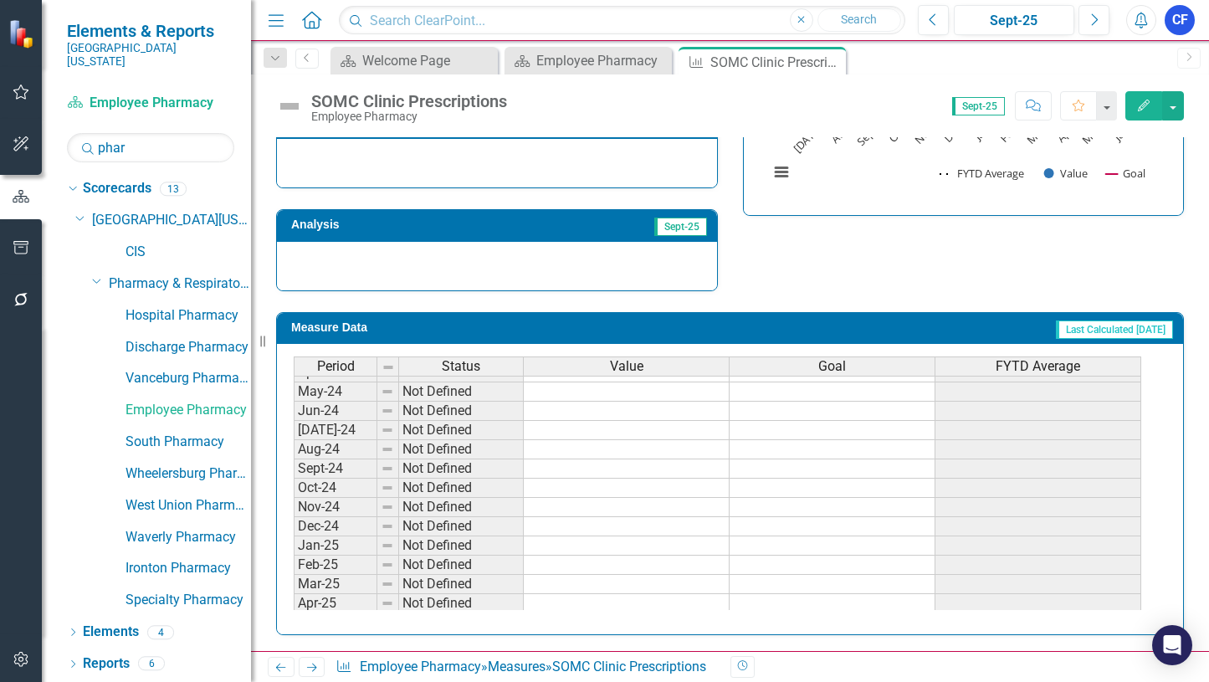
scroll to position [569, 0]
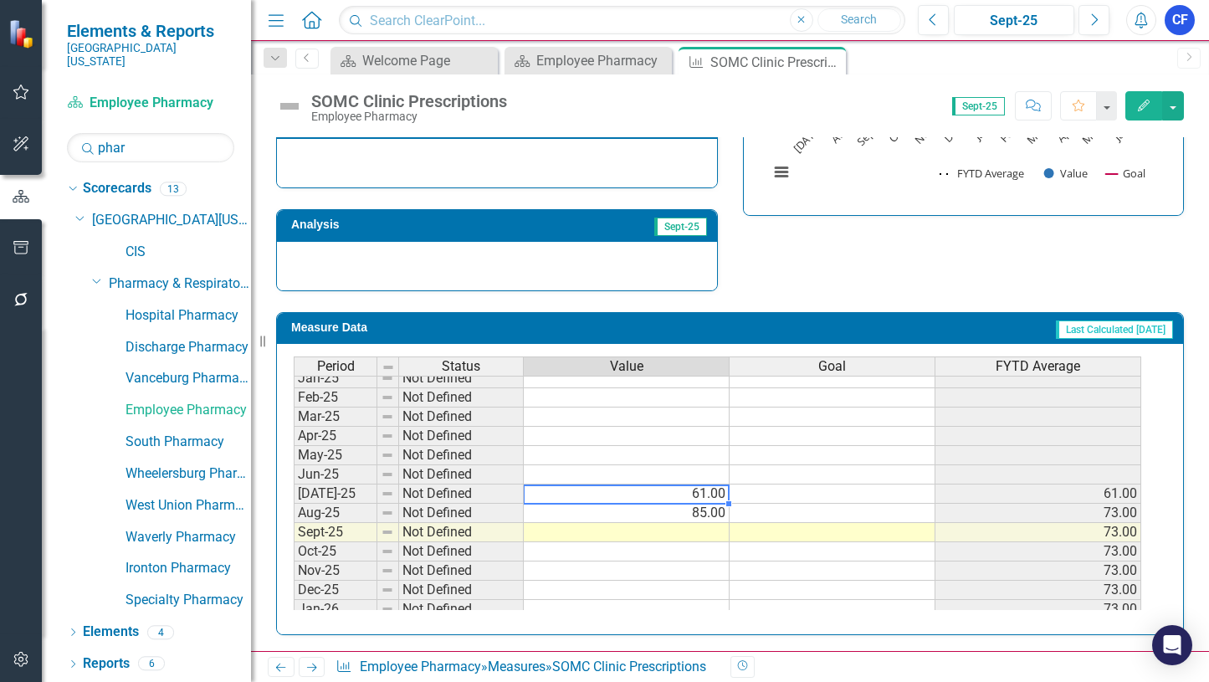
click at [708, 496] on td "61.00" at bounding box center [627, 493] width 206 height 19
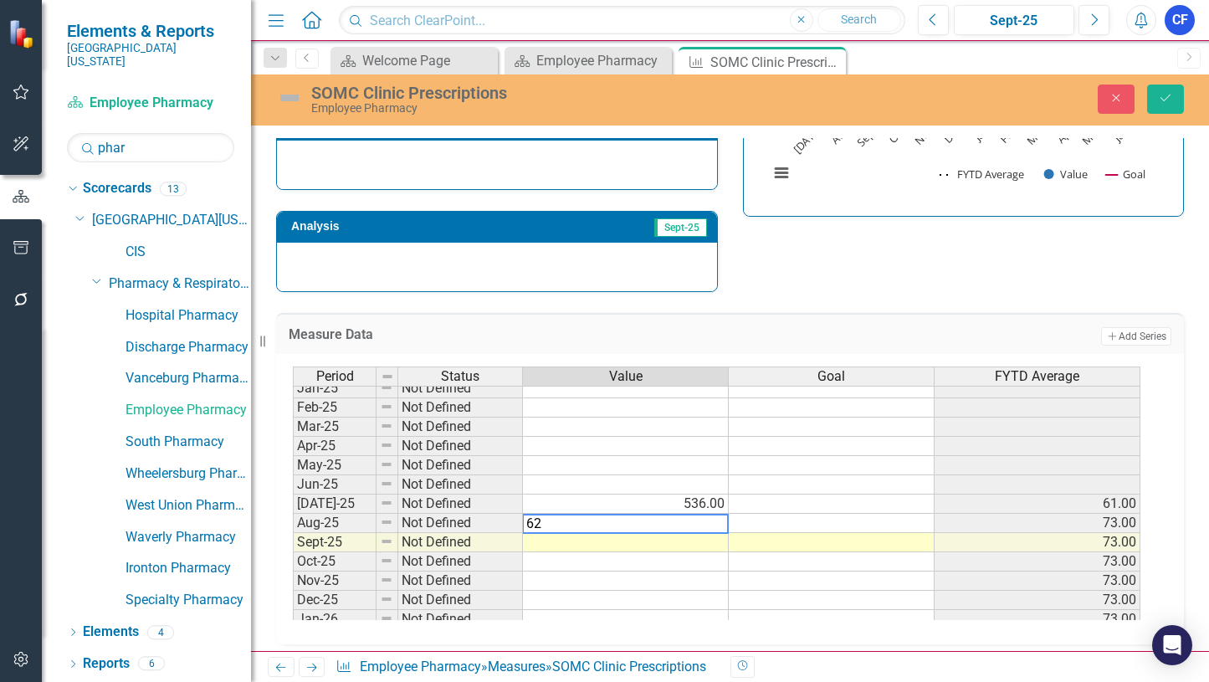
type textarea "628"
type textarea "571"
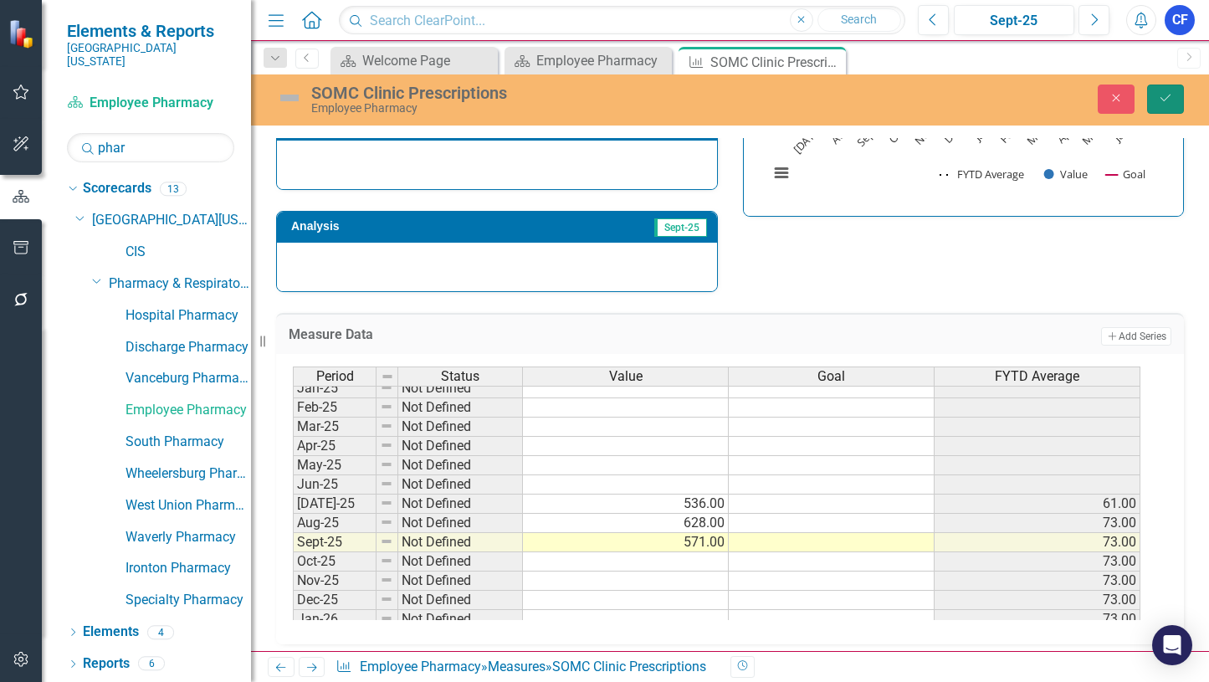
click at [1172, 102] on icon "Save" at bounding box center [1165, 98] width 15 height 12
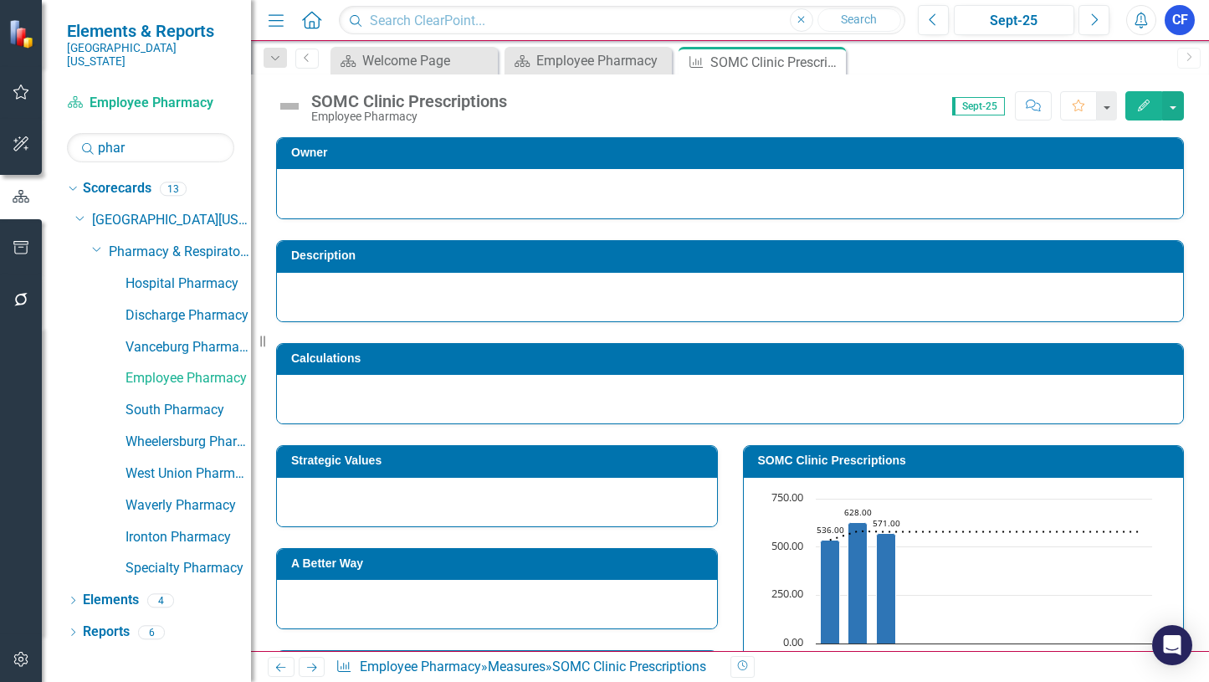
drag, startPoint x: 310, startPoint y: 667, endPoint x: 288, endPoint y: 679, distance: 25.1
click at [310, 667] on icon "Next" at bounding box center [312, 667] width 14 height 11
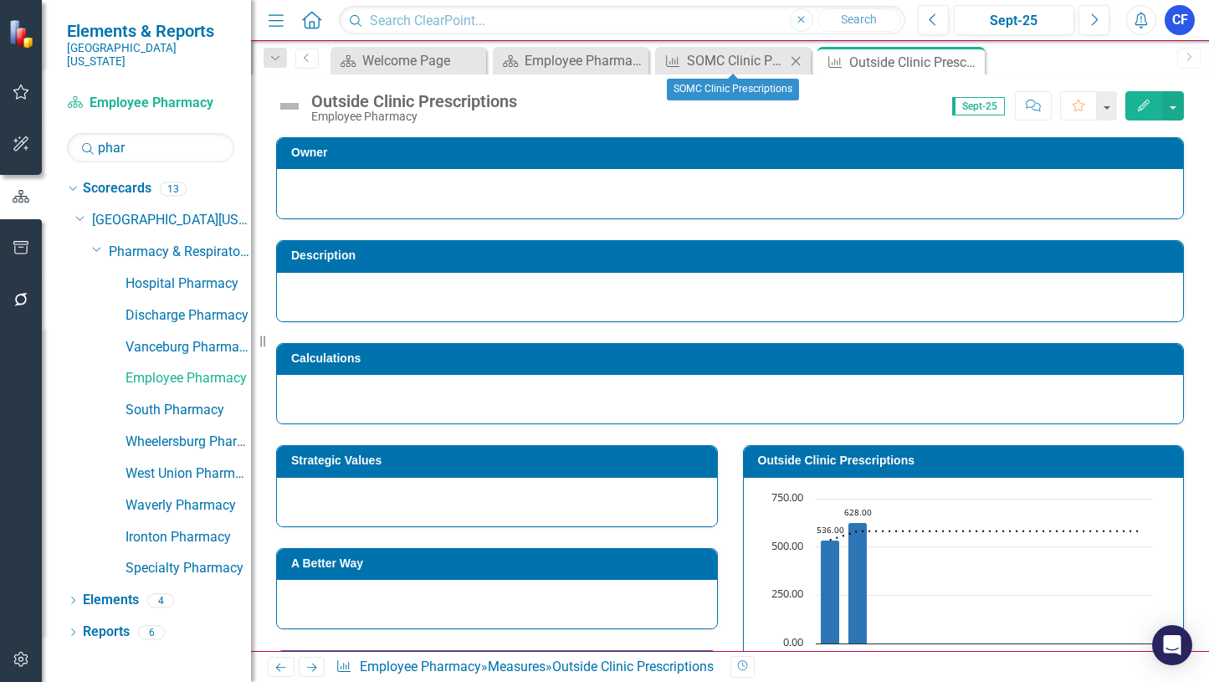
click at [797, 60] on icon "Close" at bounding box center [795, 60] width 17 height 13
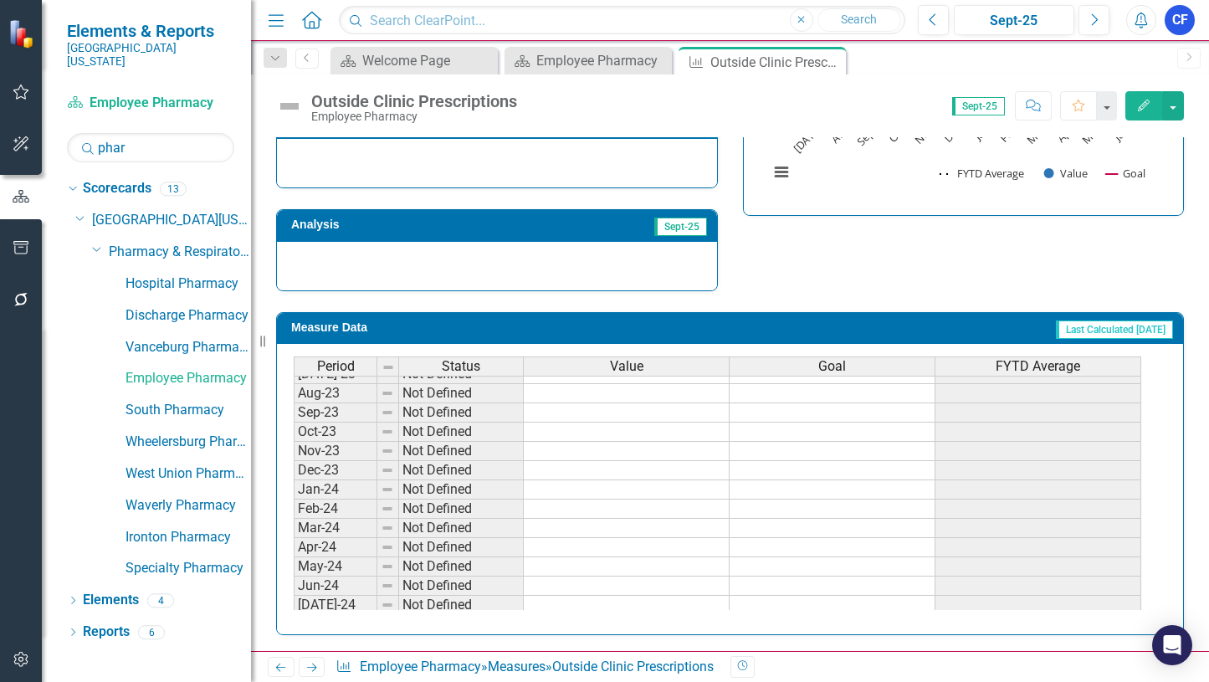
scroll to position [400, 0]
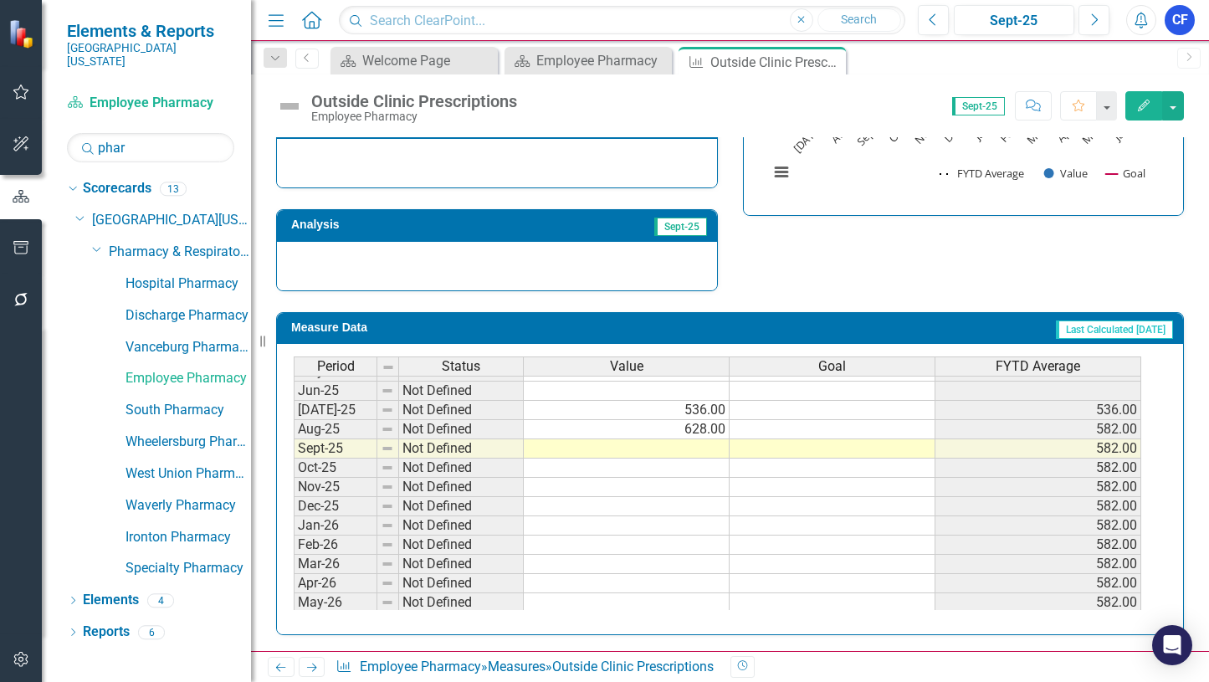
click at [699, 414] on td "536.00" at bounding box center [627, 410] width 206 height 19
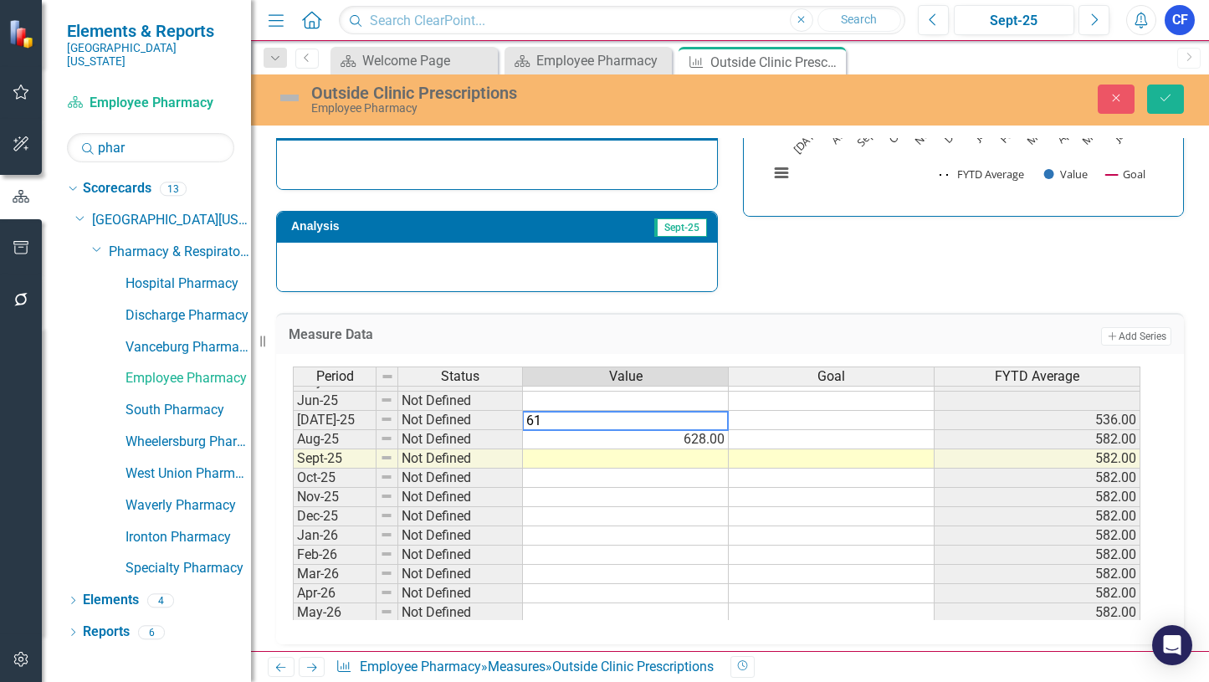
type textarea "628"
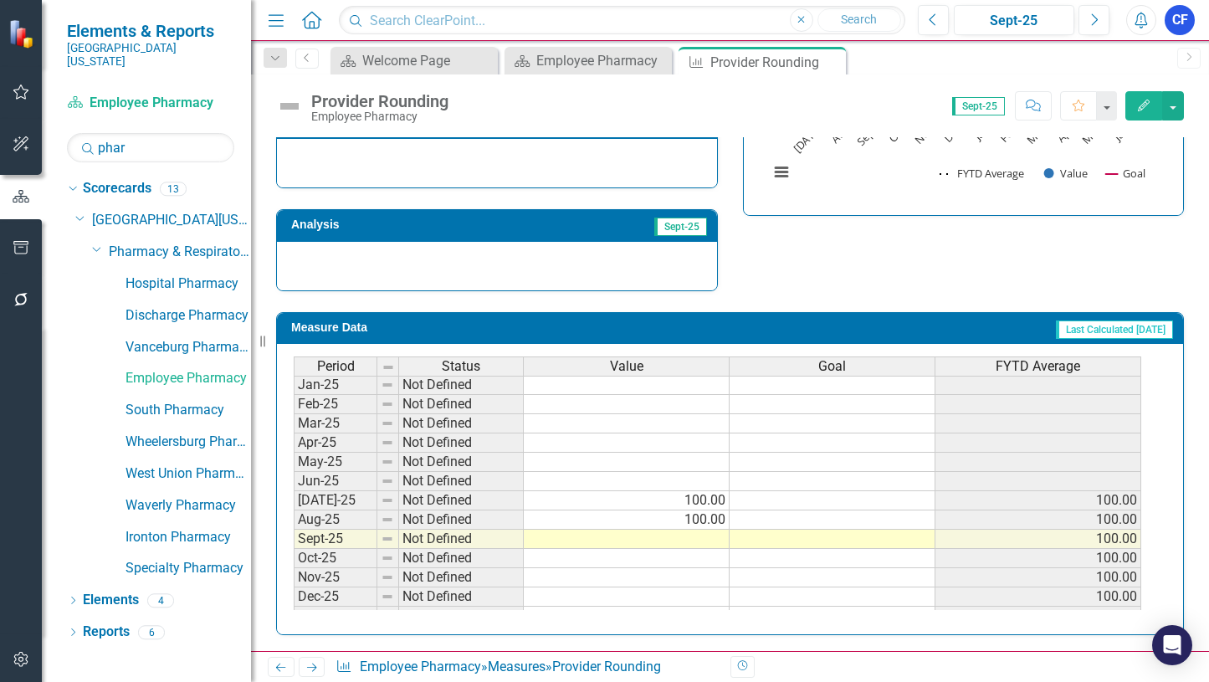
scroll to position [586, 0]
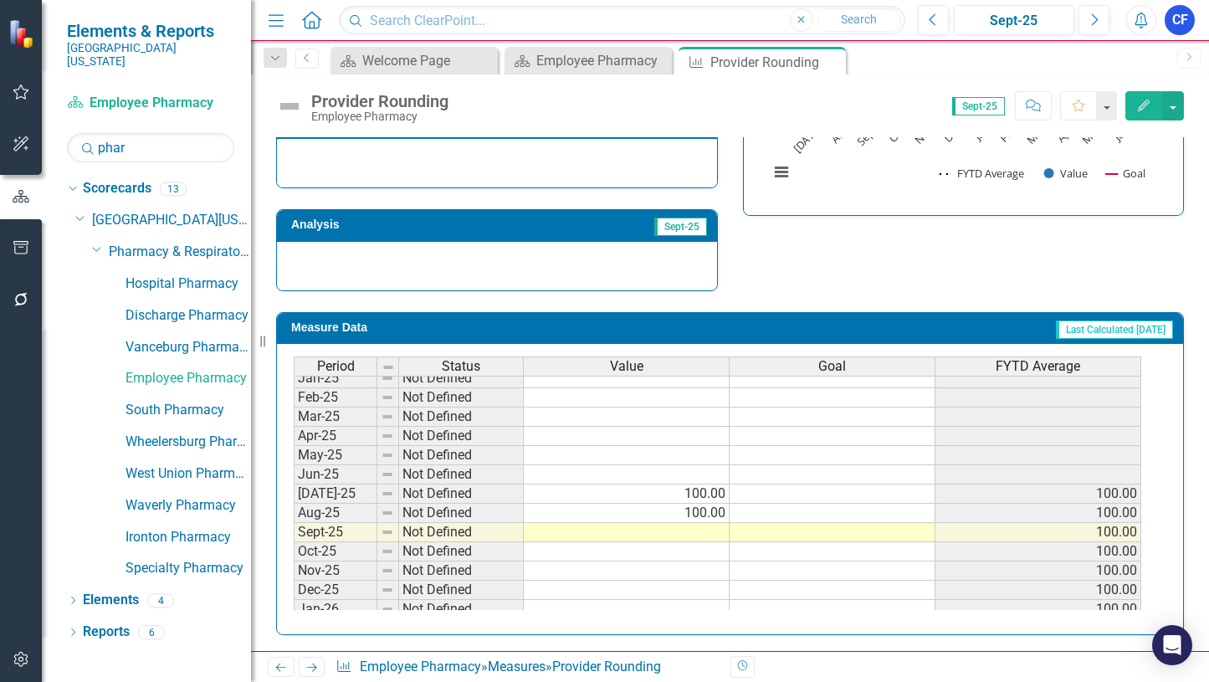
click at [703, 514] on td "100.00" at bounding box center [627, 513] width 206 height 19
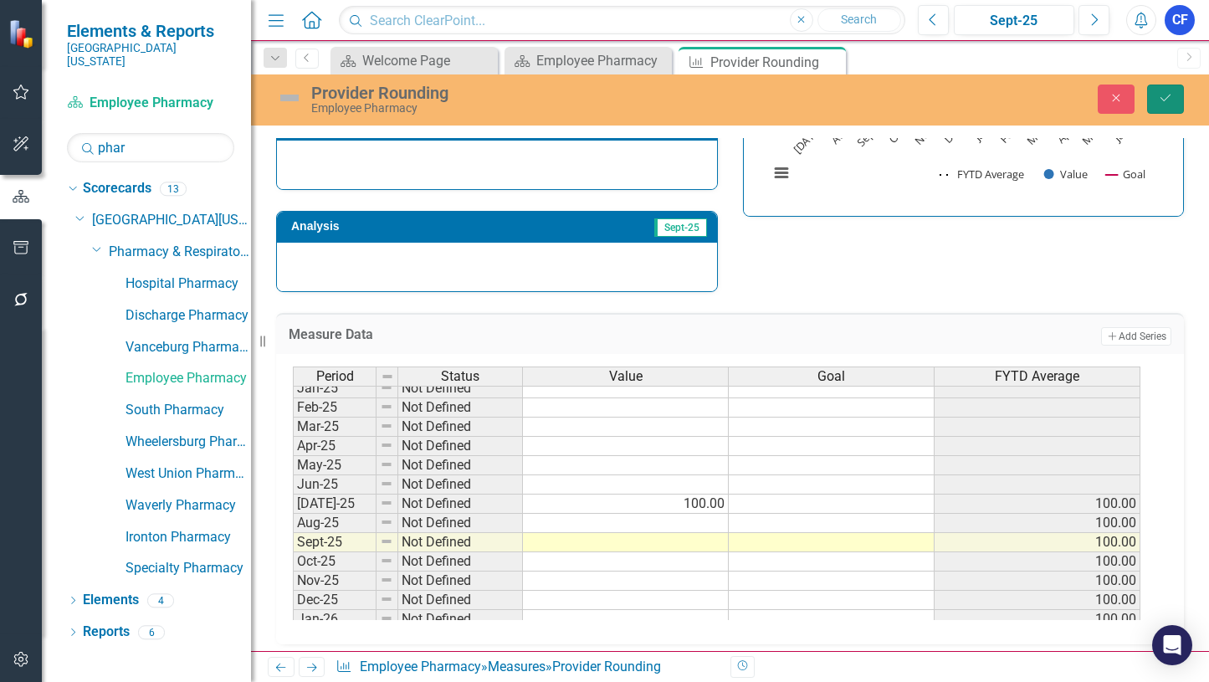
click at [1166, 97] on icon "Save" at bounding box center [1165, 98] width 15 height 12
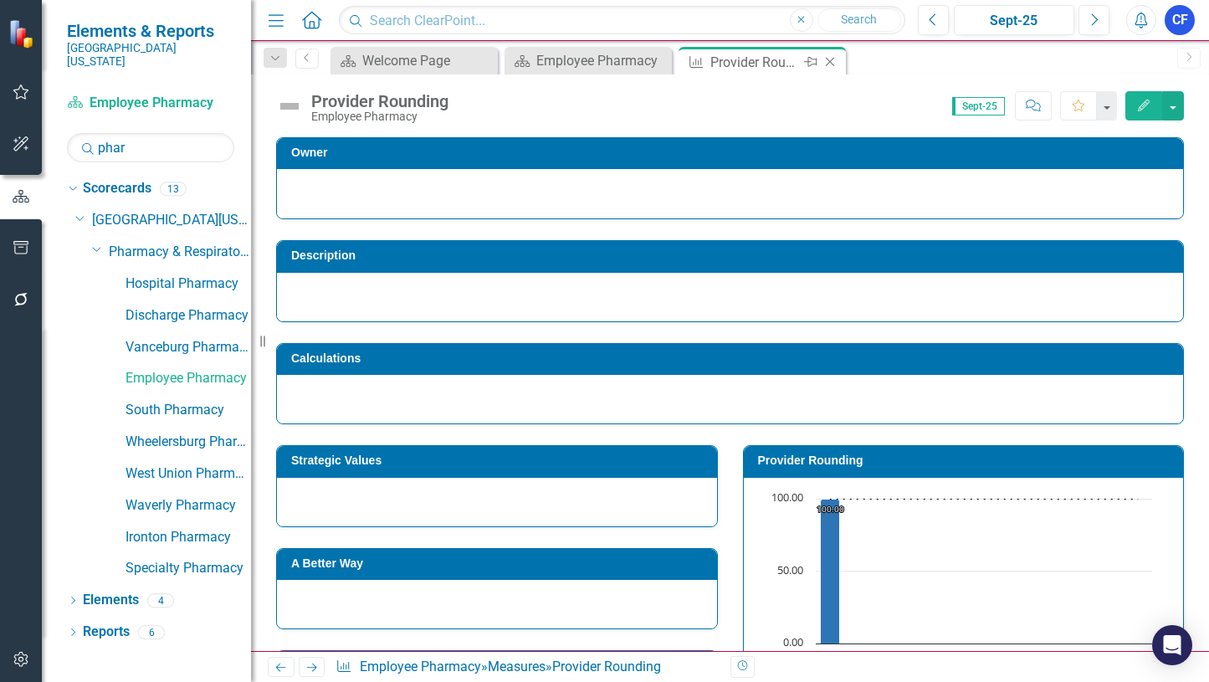
click at [829, 68] on icon "Close" at bounding box center [830, 61] width 17 height 13
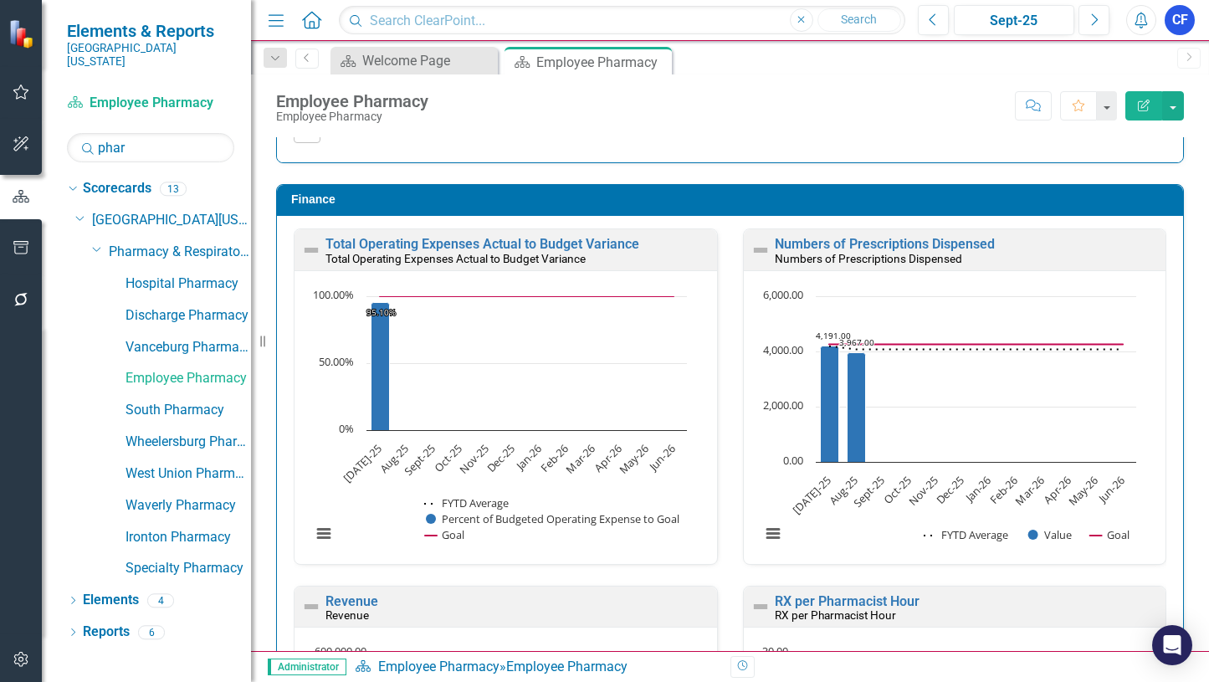
scroll to position [2241, 0]
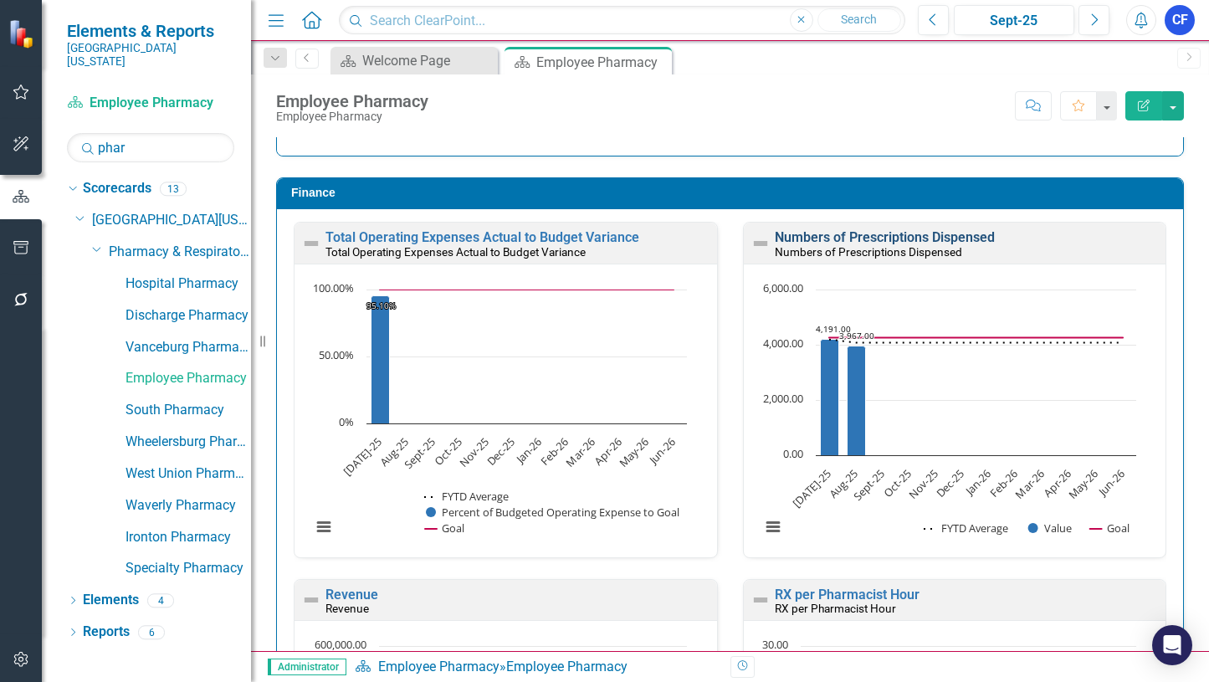
click at [960, 234] on link "Numbers of Prescriptions Dispensed" at bounding box center [885, 237] width 220 height 16
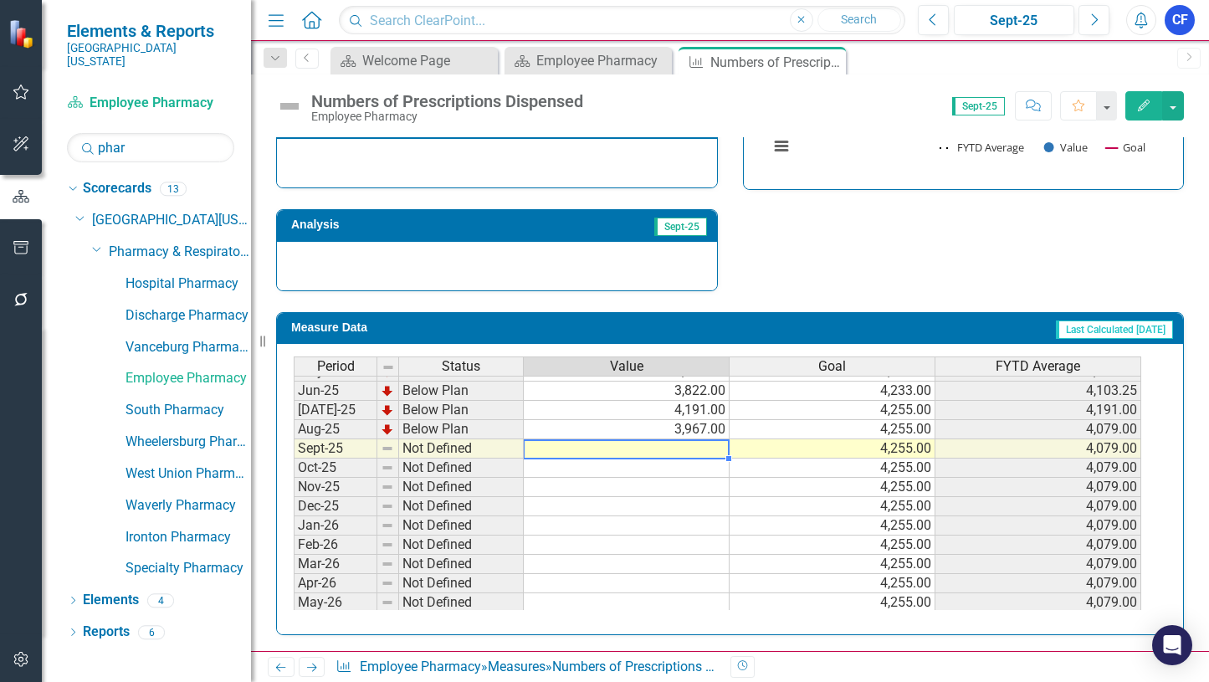
click at [702, 447] on td at bounding box center [627, 448] width 206 height 19
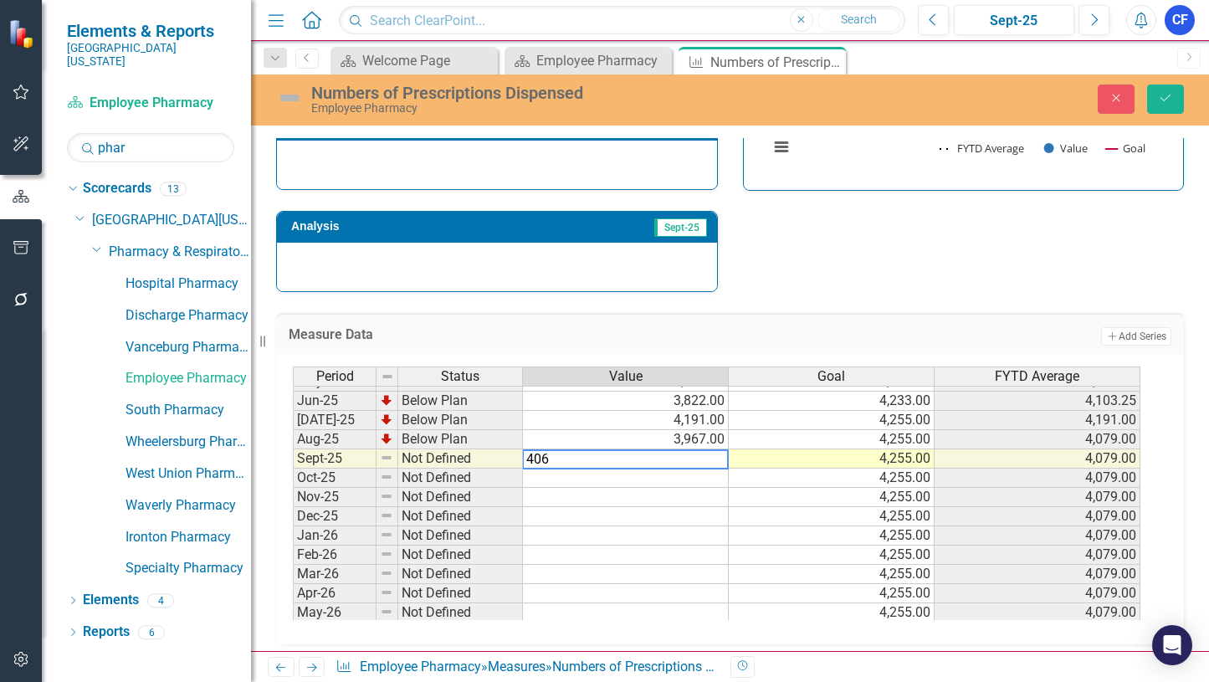
type textarea "4061"
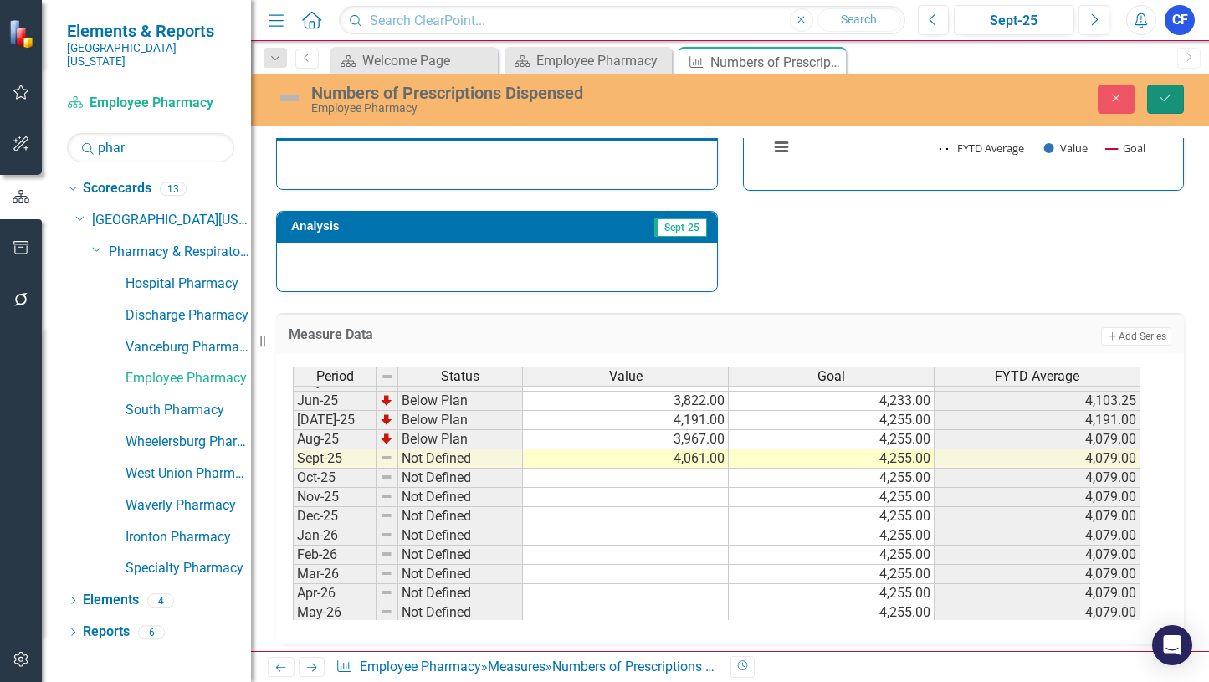
drag, startPoint x: 1165, startPoint y: 101, endPoint x: 1159, endPoint y: 108, distance: 9.5
click at [1165, 102] on icon "Save" at bounding box center [1165, 98] width 15 height 12
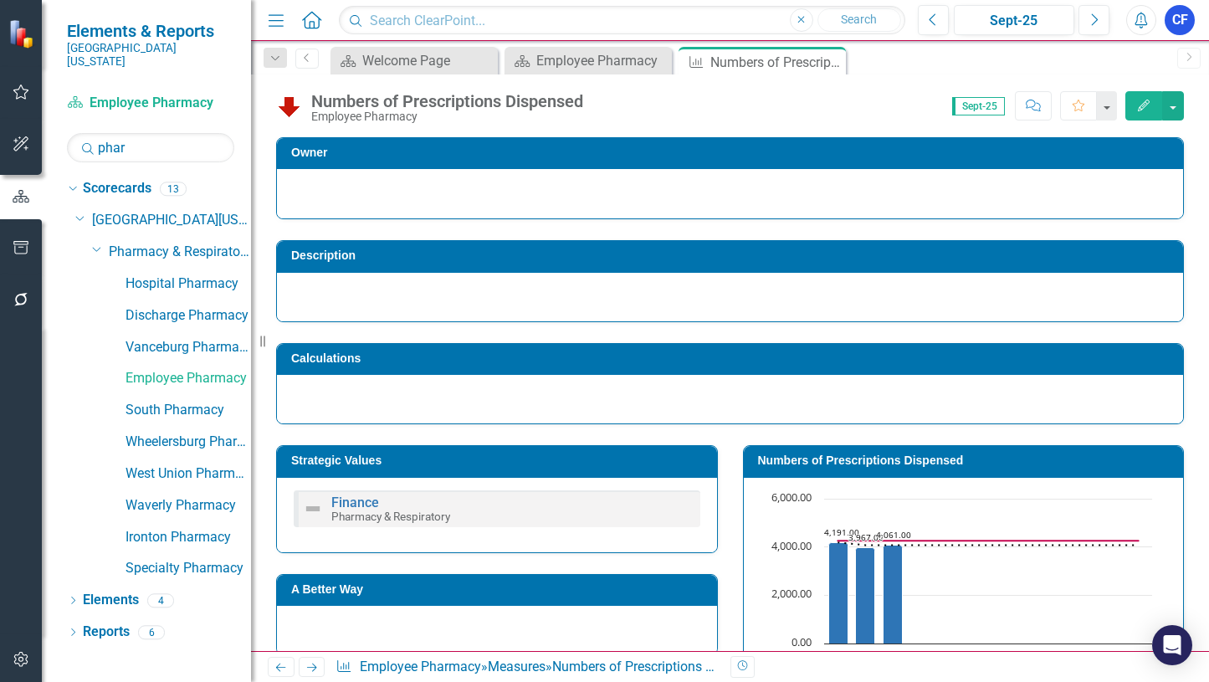
click at [310, 672] on icon "Next" at bounding box center [312, 667] width 14 height 11
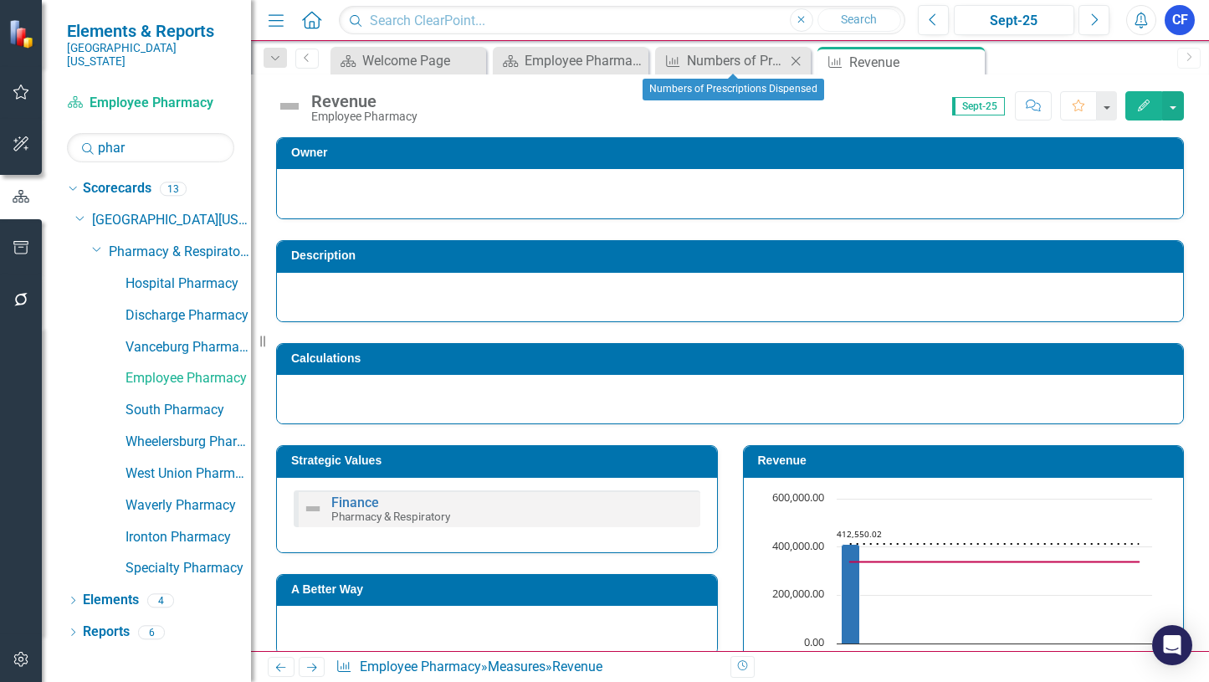
click at [799, 63] on icon "Close" at bounding box center [795, 60] width 17 height 13
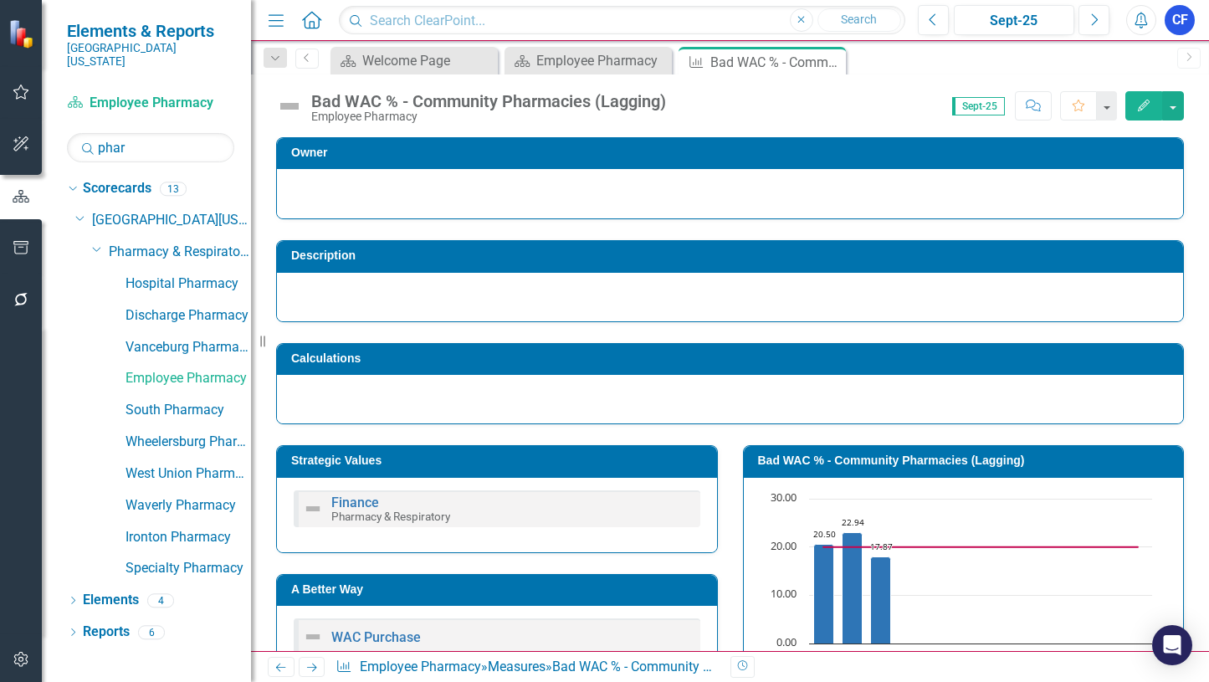
click at [313, 668] on icon at bounding box center [312, 667] width 10 height 8
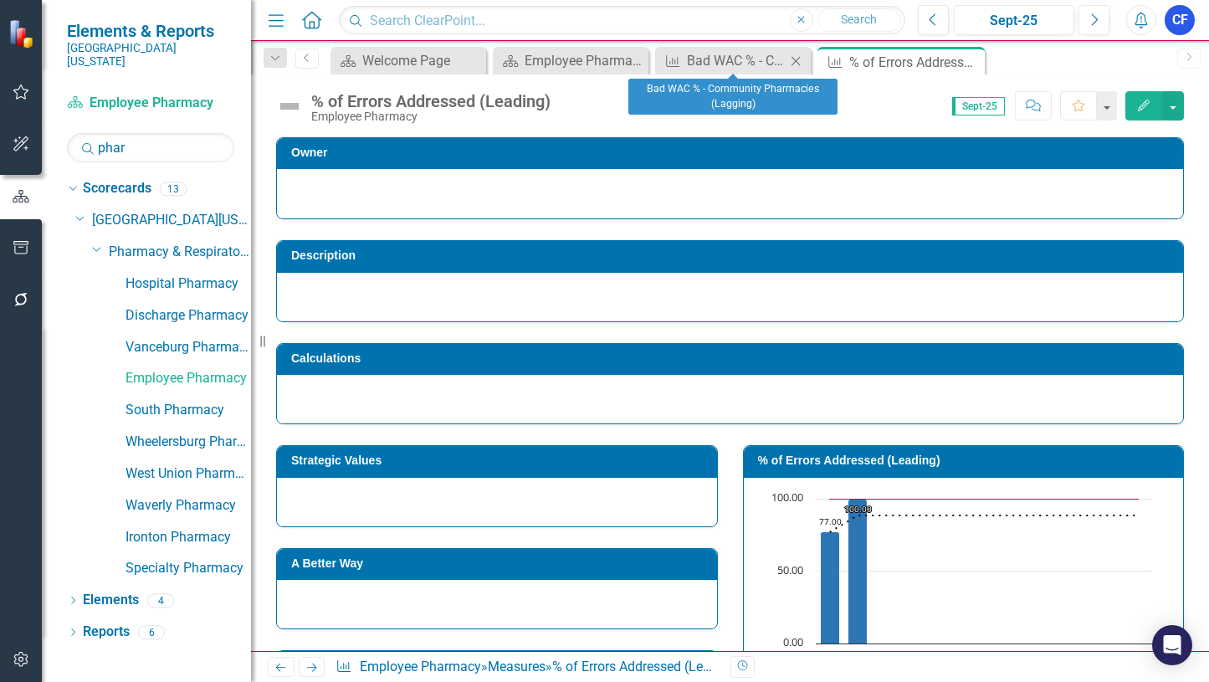
click at [792, 68] on div "Close" at bounding box center [796, 60] width 21 height 21
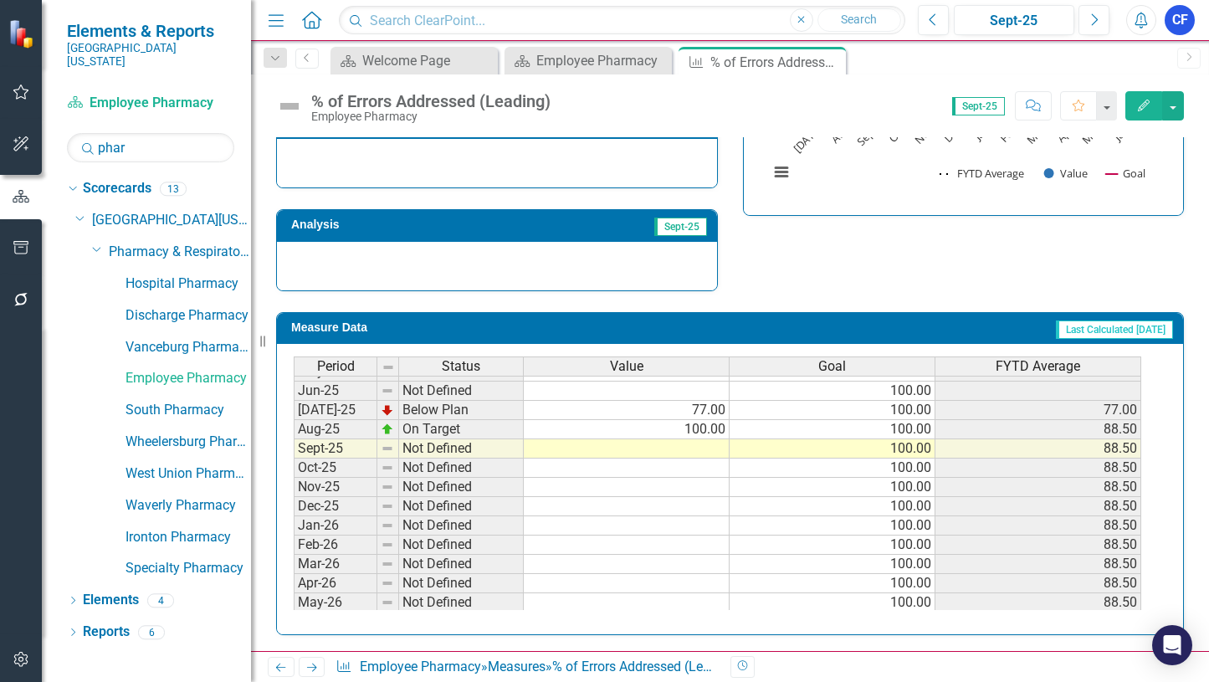
click at [705, 449] on td at bounding box center [627, 448] width 206 height 19
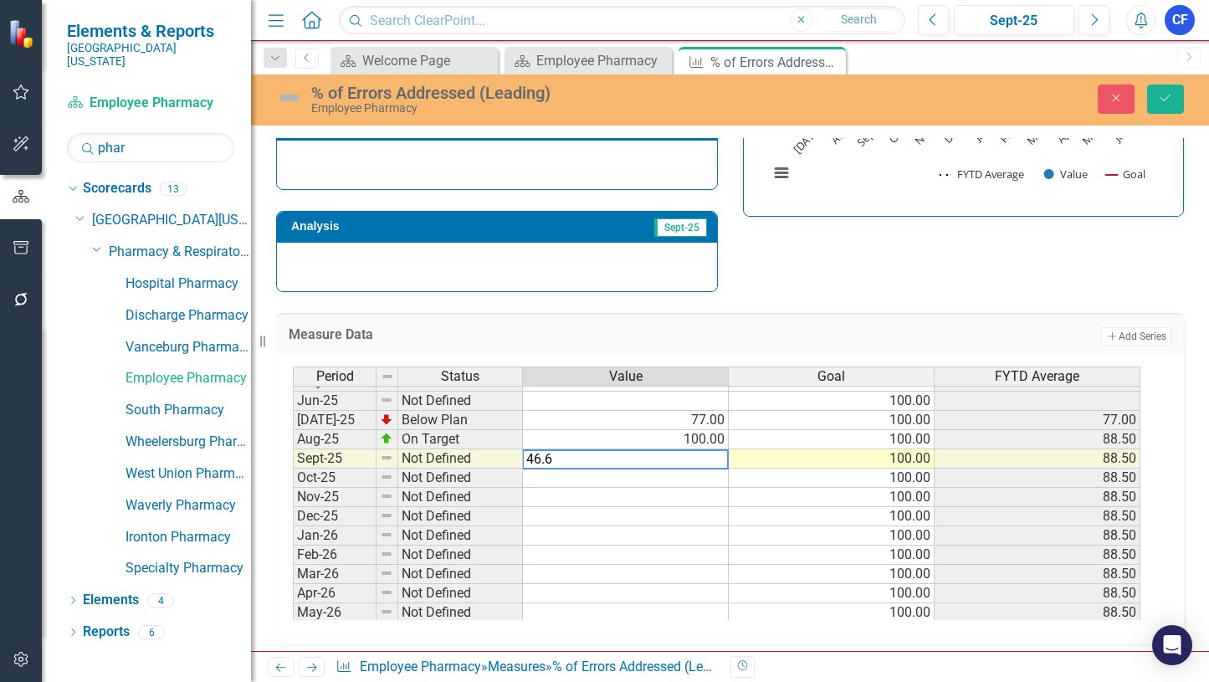
type textarea "46.67"
click at [1172, 101] on icon "Save" at bounding box center [1165, 98] width 15 height 12
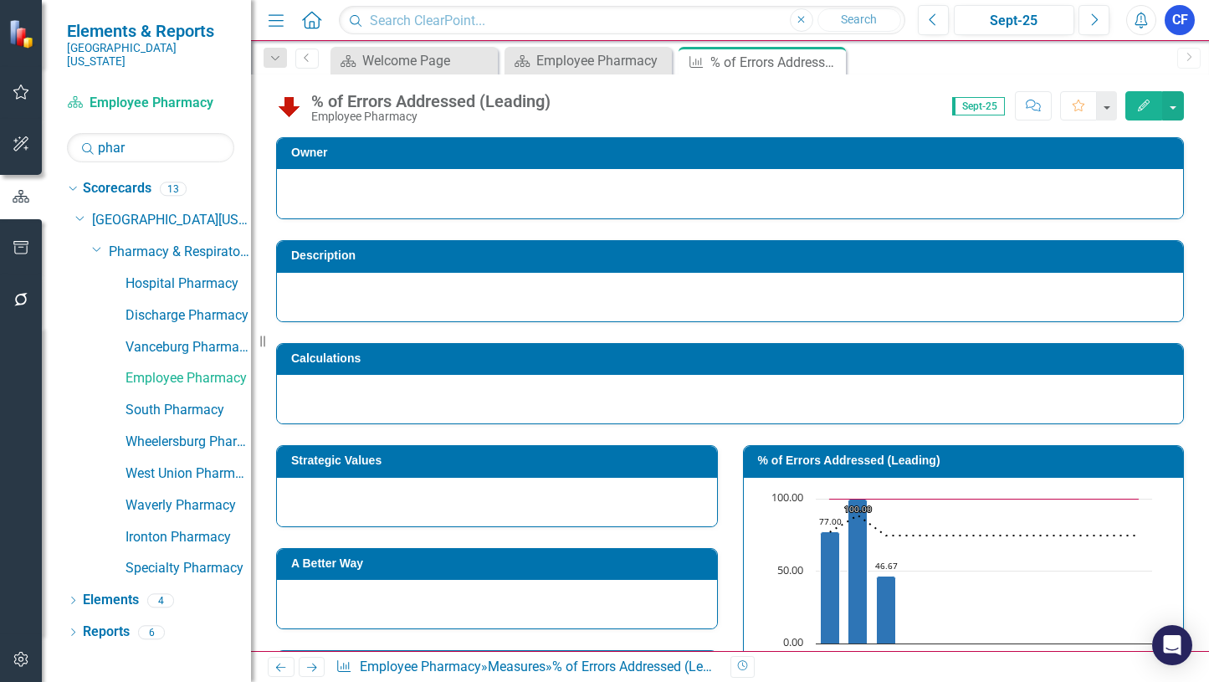
click at [315, 665] on icon at bounding box center [312, 667] width 10 height 8
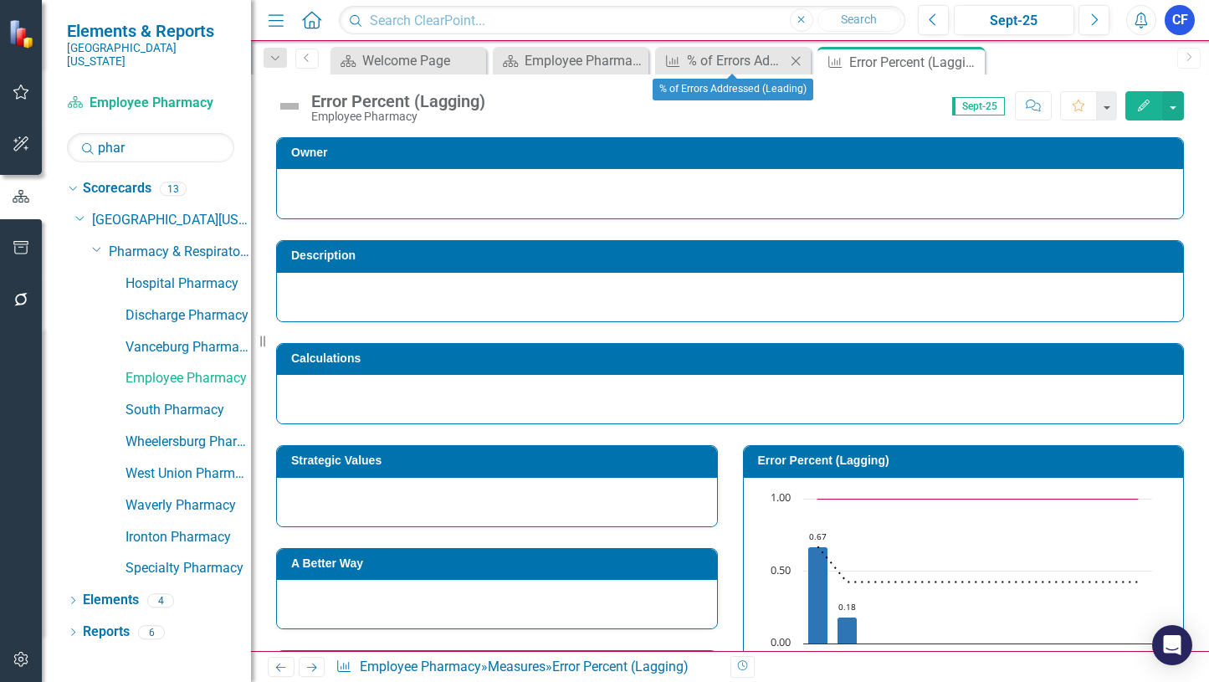
click at [794, 61] on icon "Close" at bounding box center [795, 60] width 17 height 13
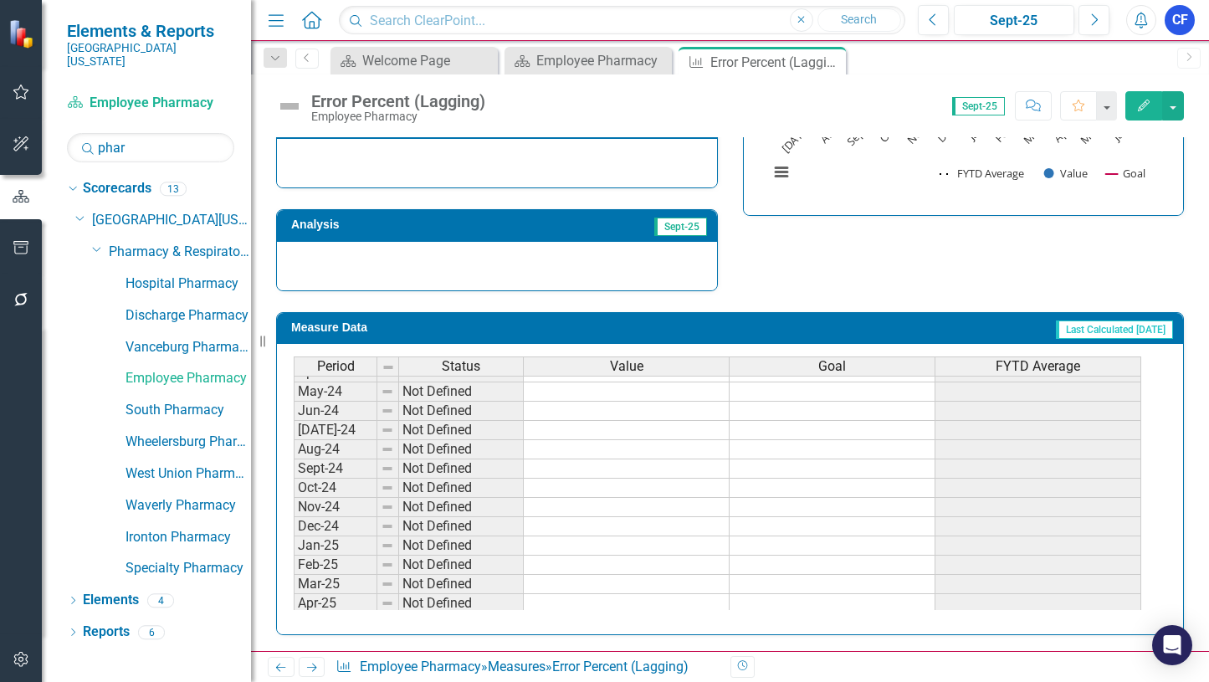
scroll to position [474, 0]
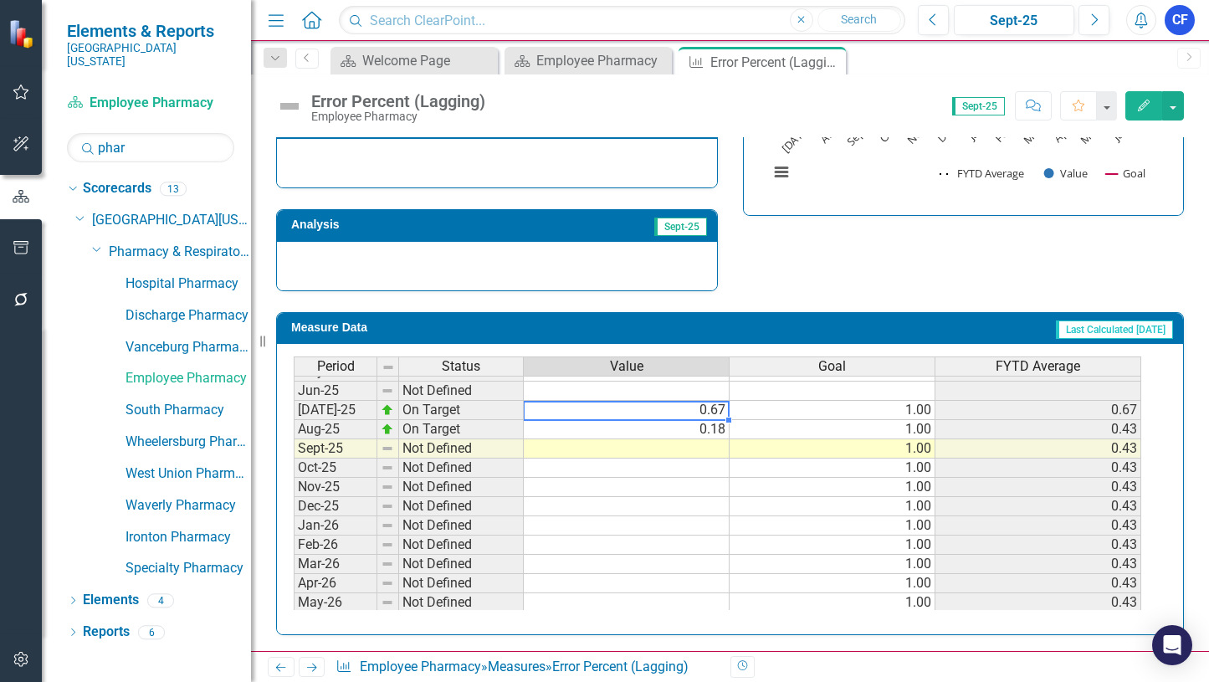
click at [679, 408] on tbody "Feb-24 Not Defined Mar-24 Not Defined Apr-24 Not Defined May-24 Not Defined Jun…" at bounding box center [717, 352] width 847 height 559
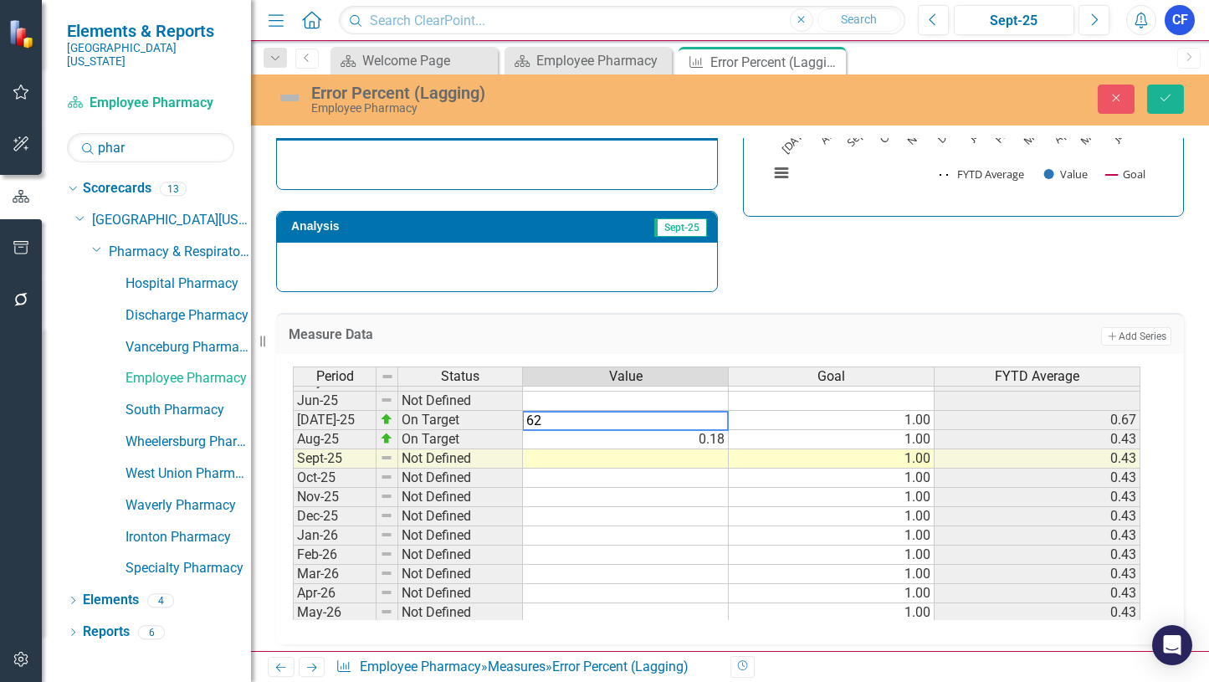
type textarea "6"
type textarea ".66"
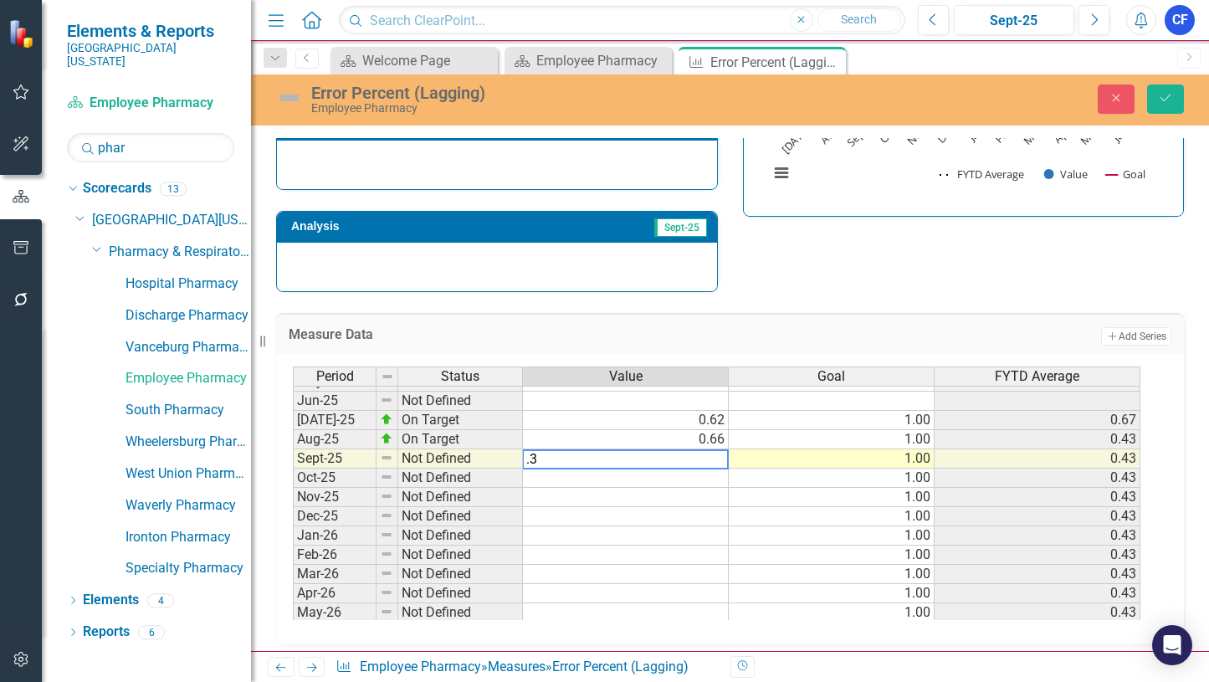
type textarea ".37"
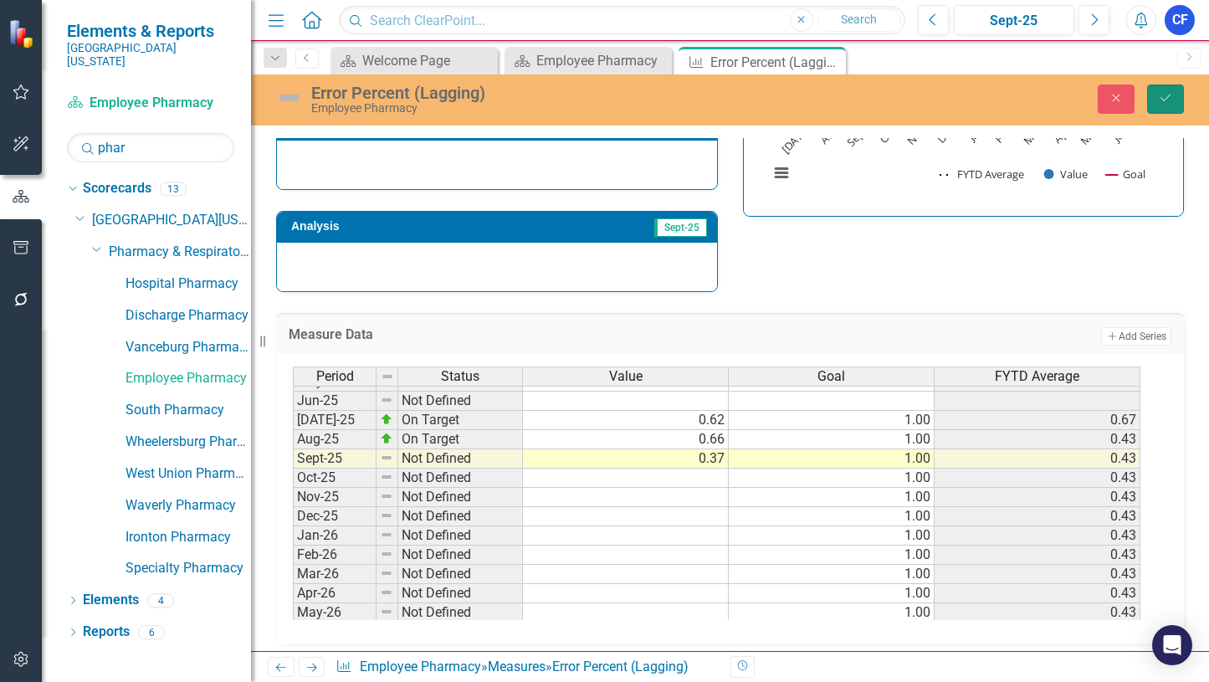
click at [1169, 100] on icon "Save" at bounding box center [1165, 98] width 15 height 12
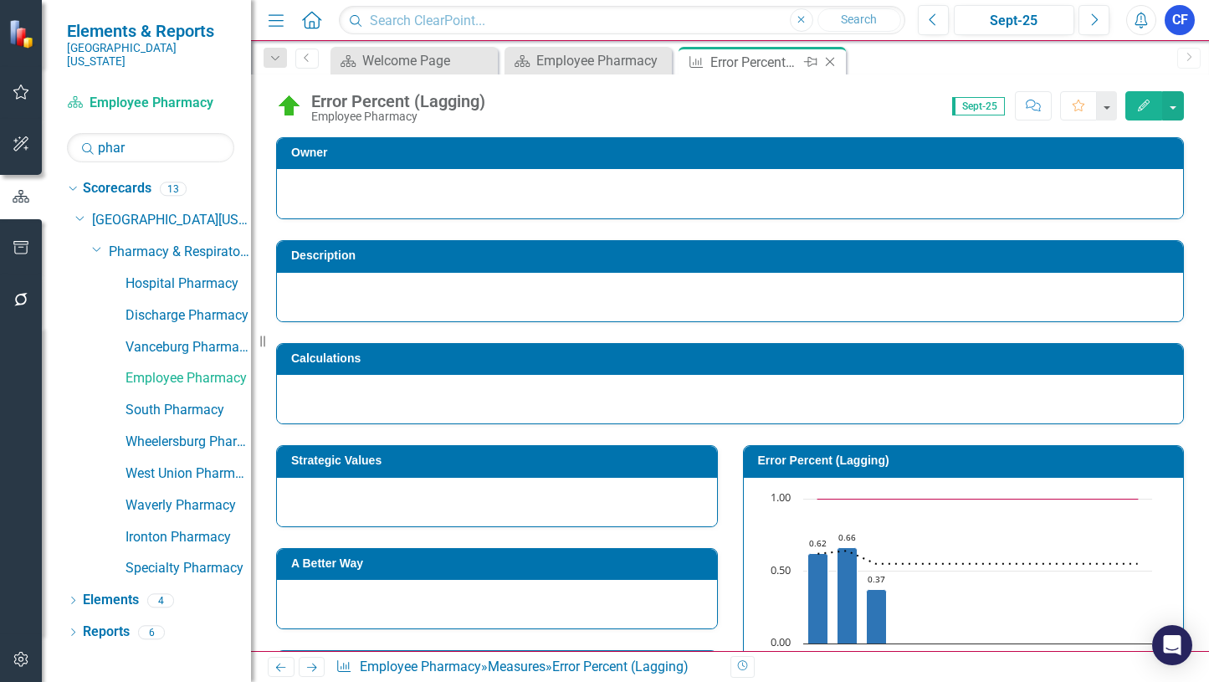
click at [833, 63] on icon "Close" at bounding box center [830, 61] width 17 height 13
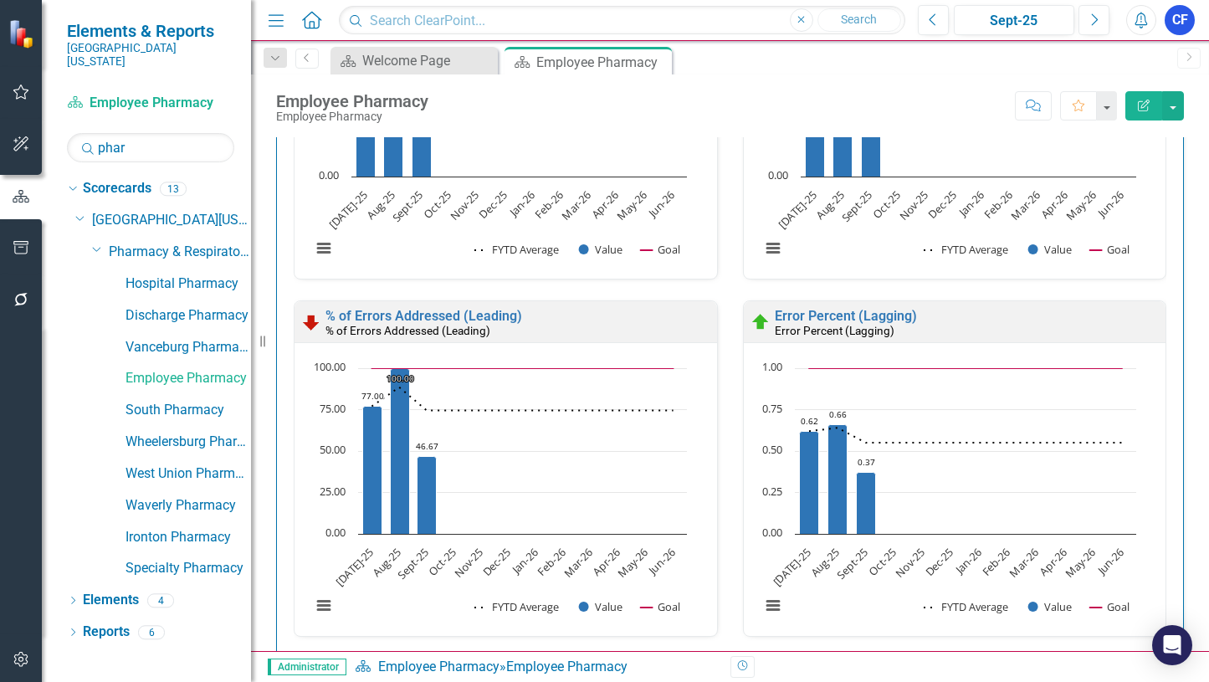
scroll to position [3611, 0]
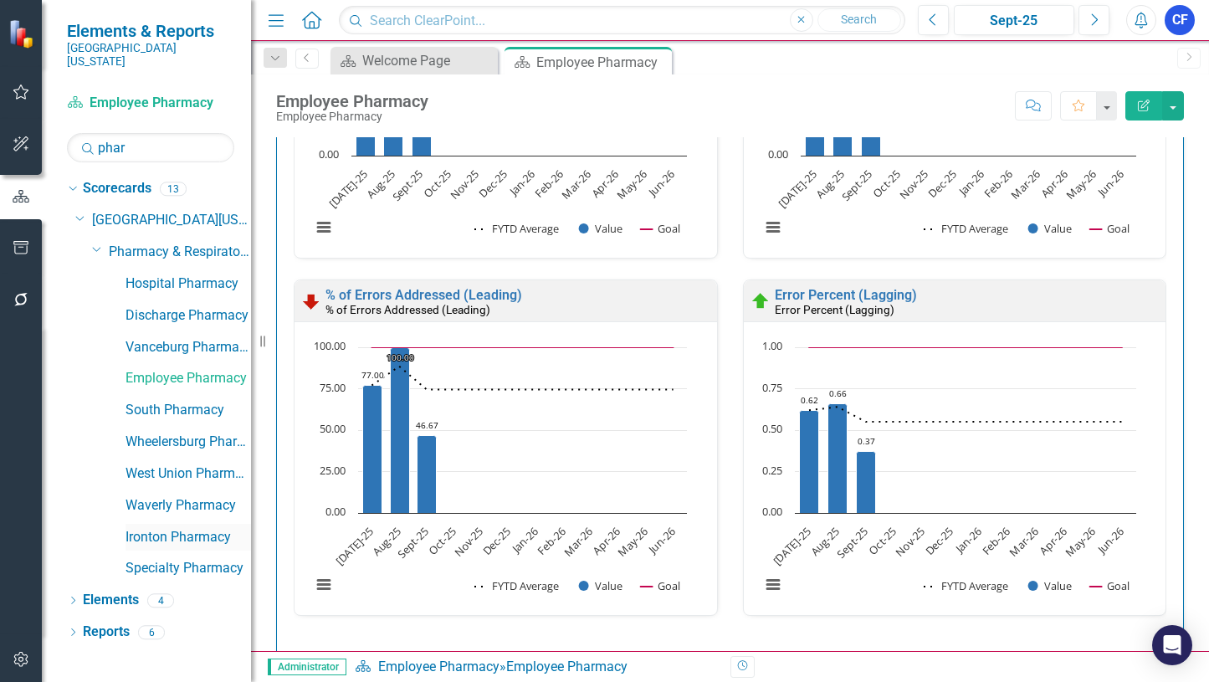
click at [177, 528] on link "Ironton Pharmacy" at bounding box center [187, 537] width 125 height 19
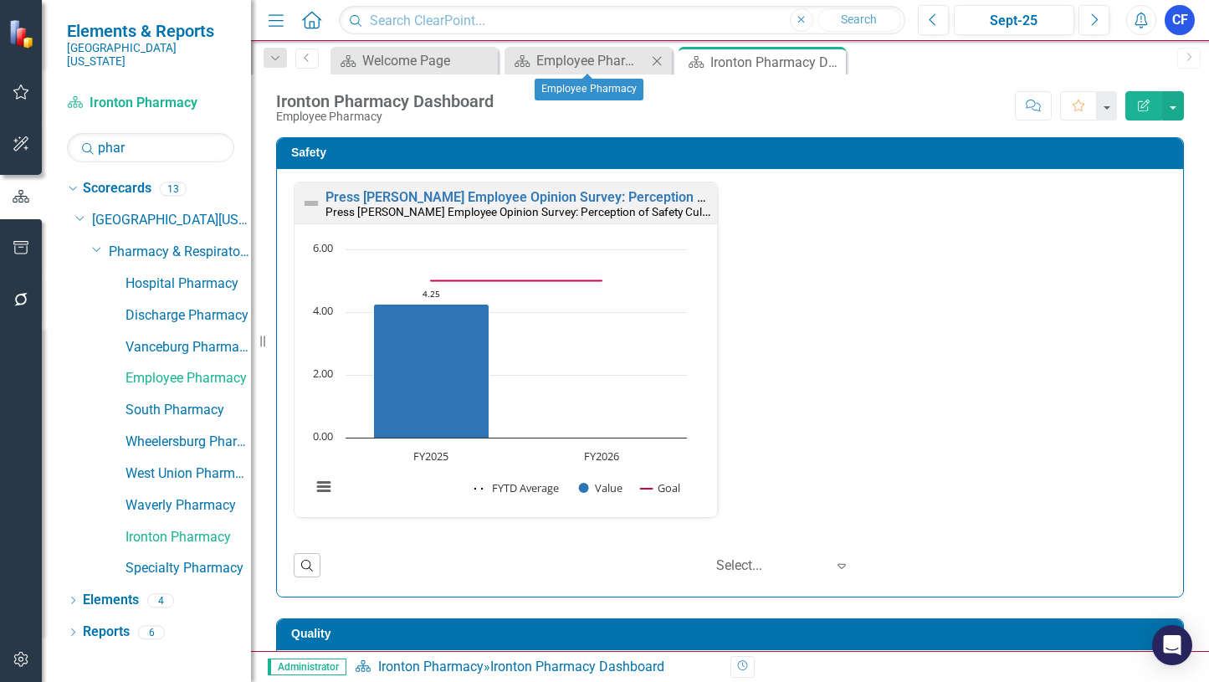
click at [659, 61] on icon "Close" at bounding box center [656, 60] width 17 height 13
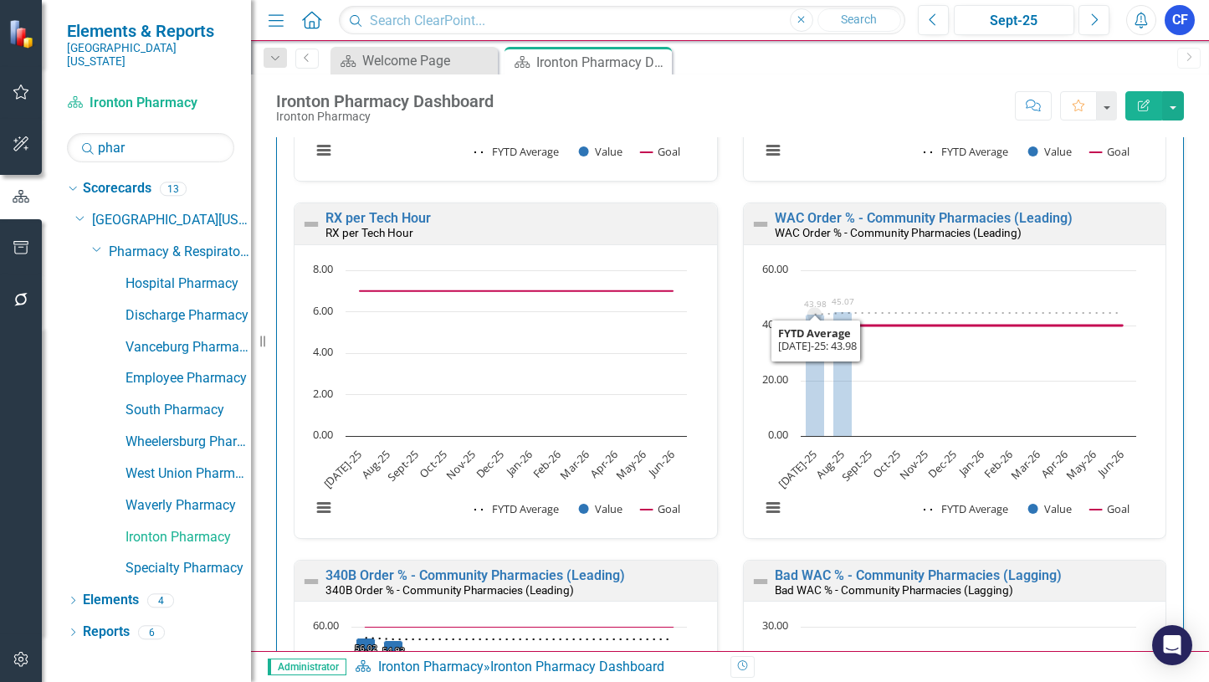
scroll to position [2928, 0]
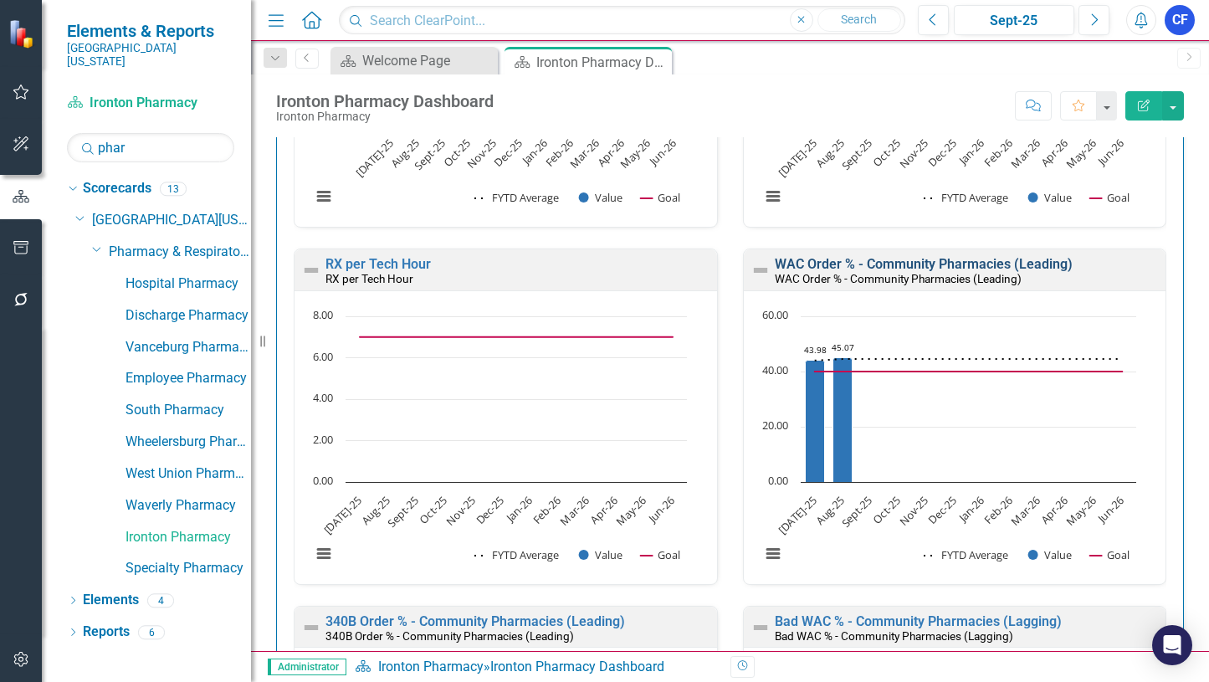
click at [883, 261] on link "WAC Order % - Community Pharmacies (Leading)" at bounding box center [924, 264] width 298 height 16
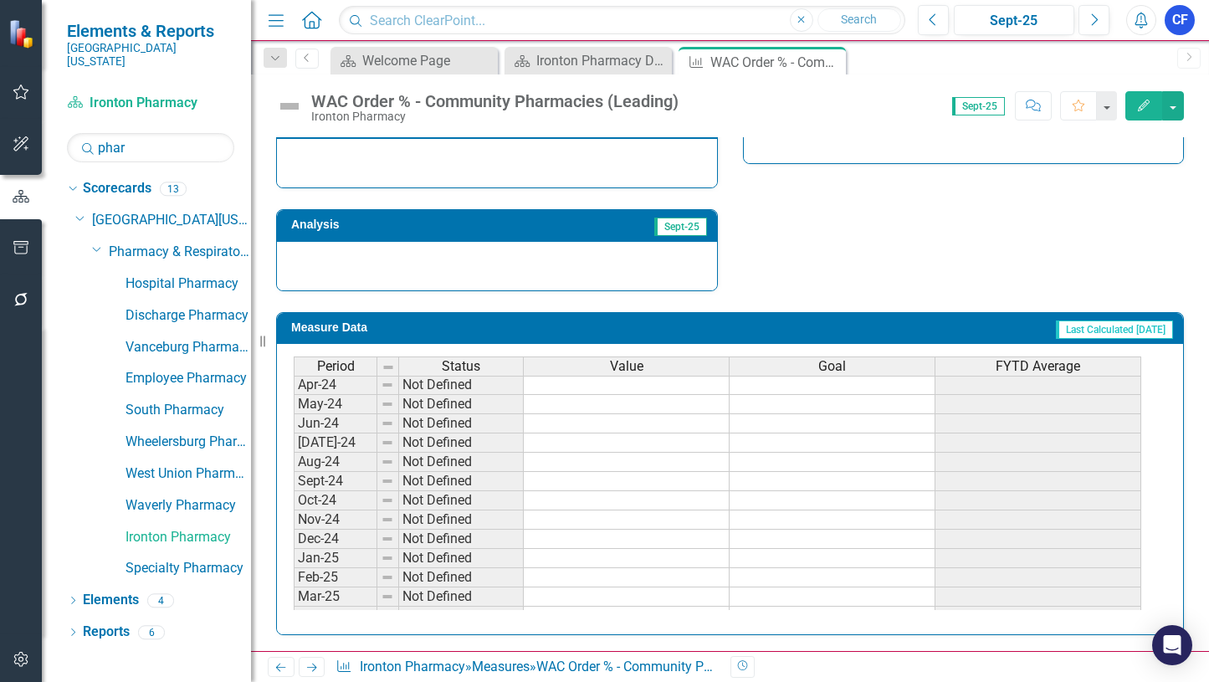
scroll to position [418, 0]
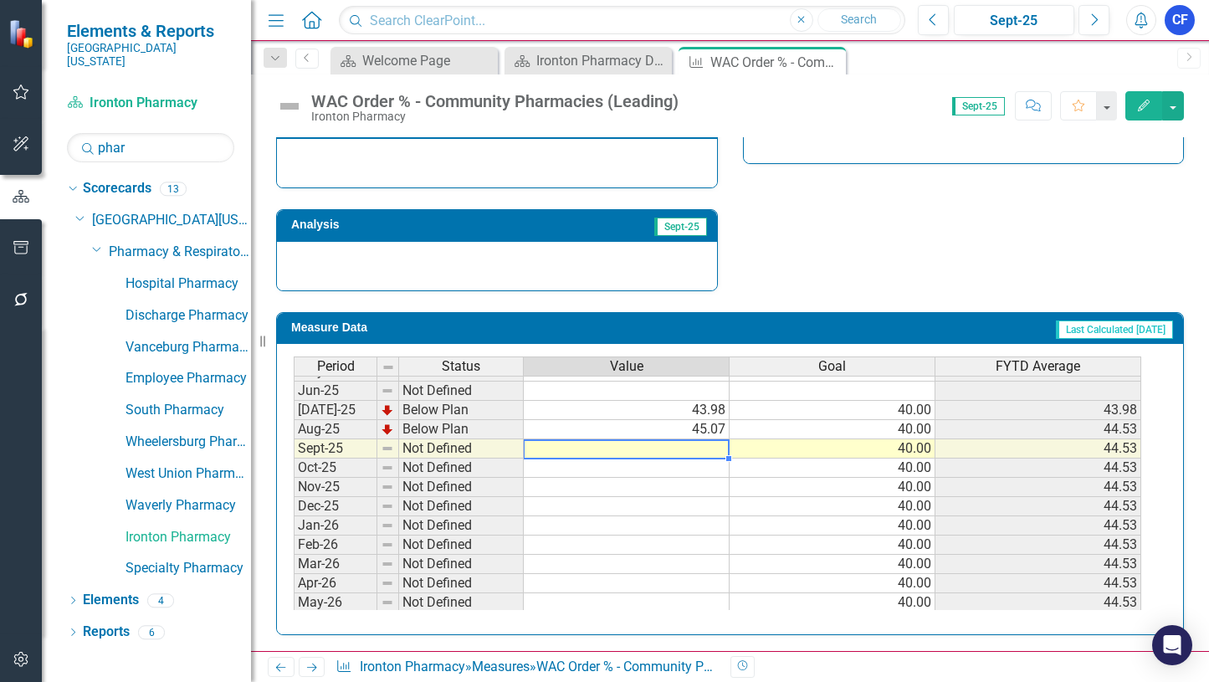
click at [704, 445] on tbody "Feb-24 Not Defined Mar-24 Not Defined Apr-24 Not Defined May-24 Not Defined Jun…" at bounding box center [717, 352] width 847 height 559
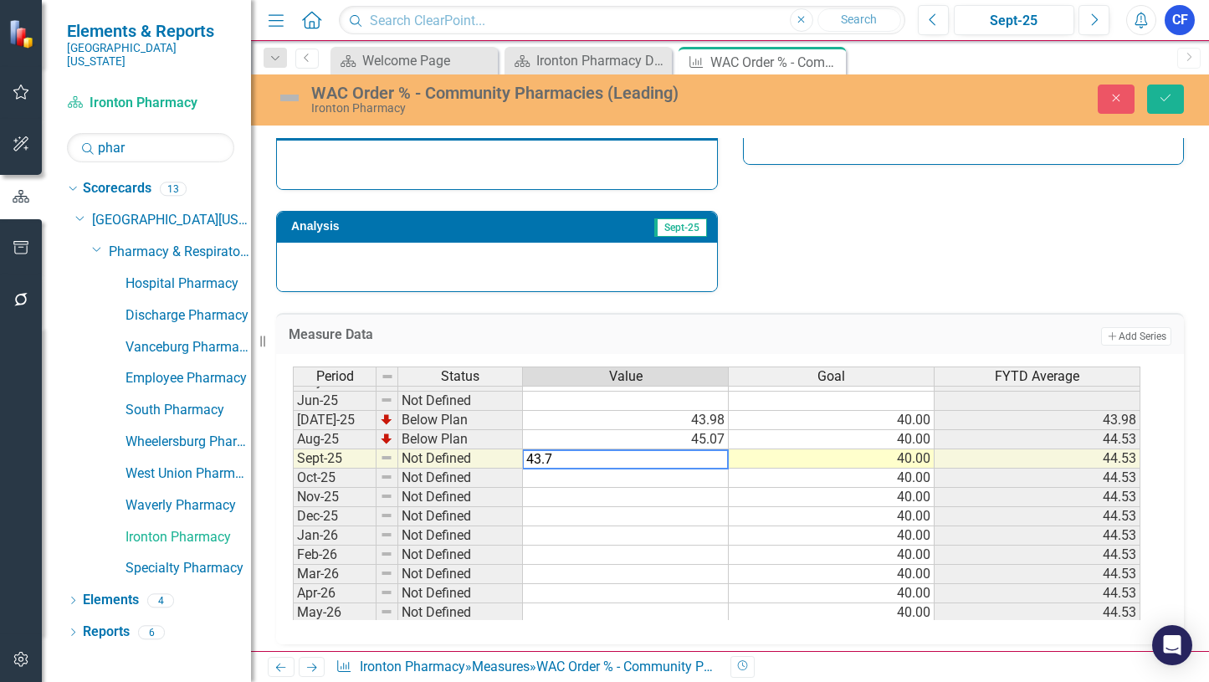
type textarea "43.76"
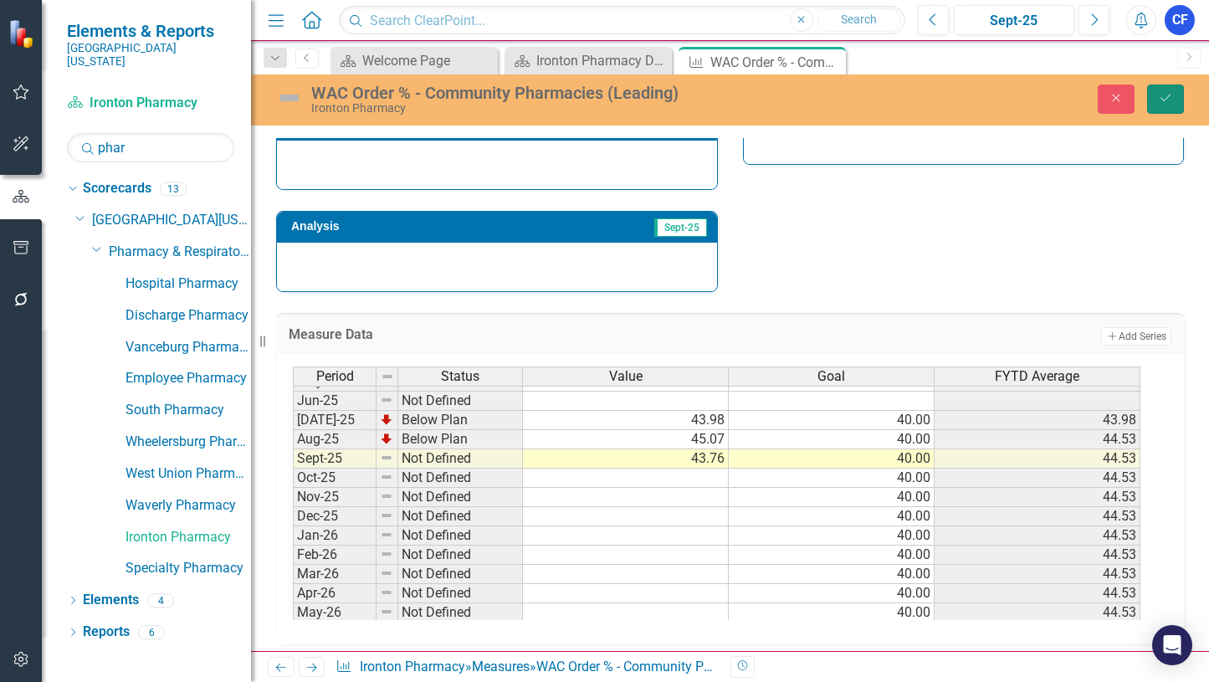
click at [1160, 99] on icon "Save" at bounding box center [1165, 98] width 15 height 12
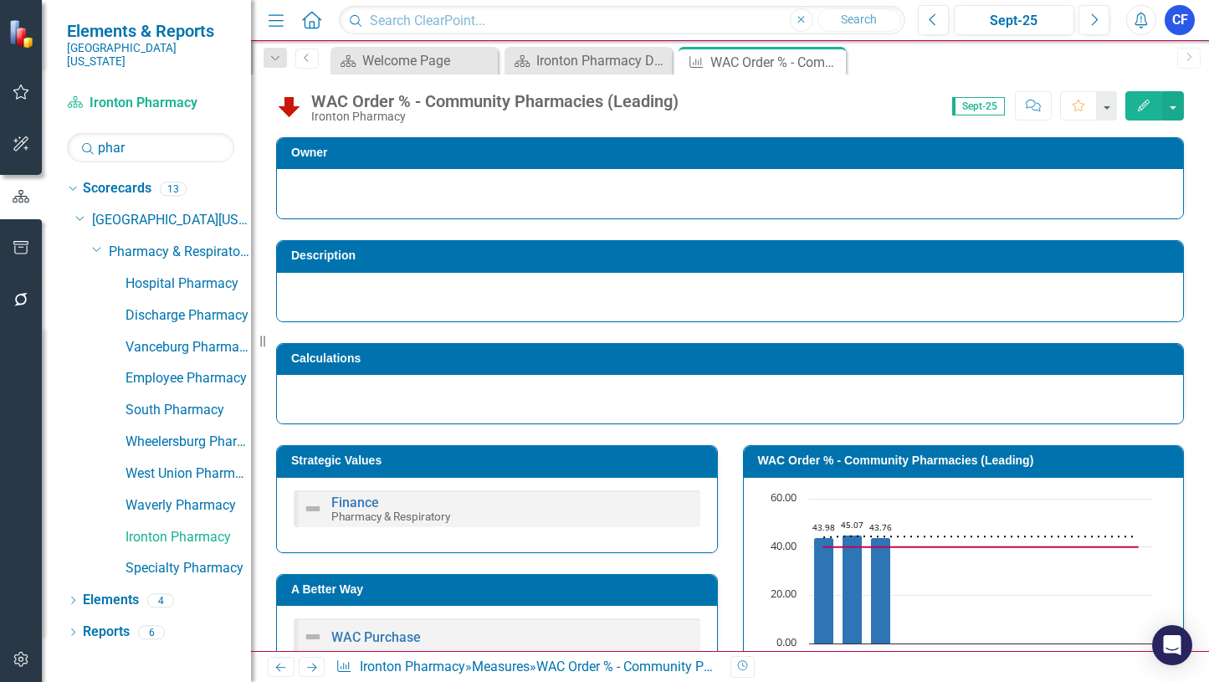
drag, startPoint x: 313, startPoint y: 668, endPoint x: 332, endPoint y: 652, distance: 25.5
click at [313, 668] on icon "Next" at bounding box center [312, 667] width 14 height 11
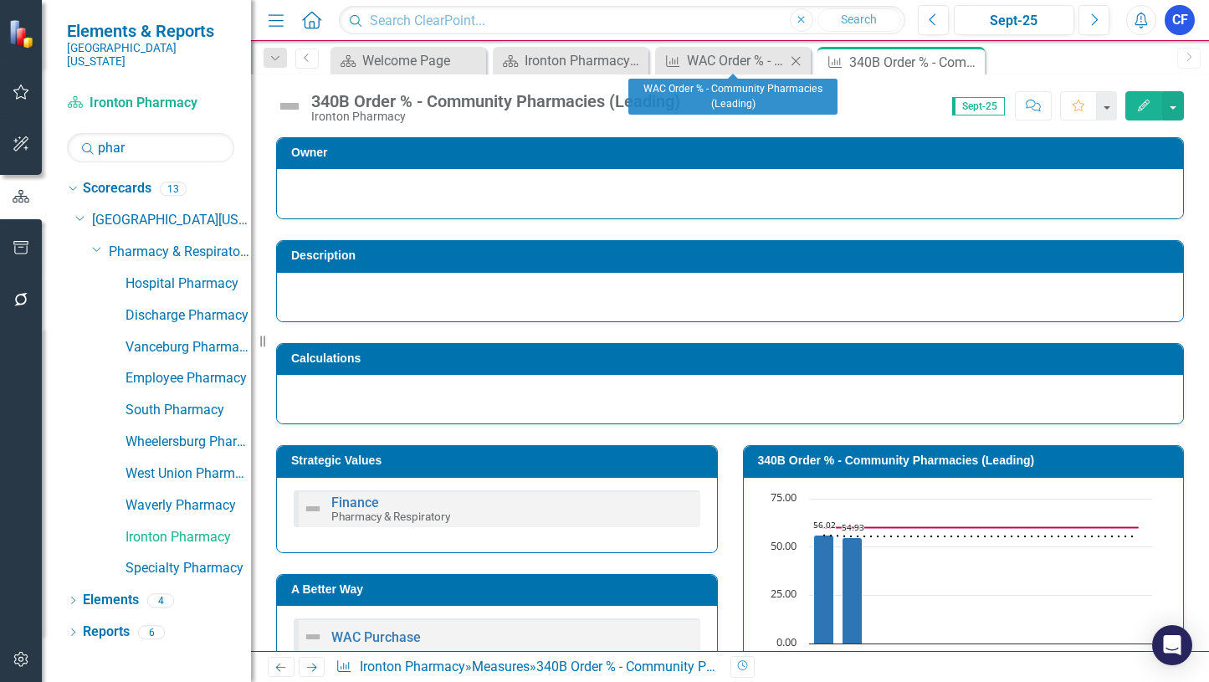
click at [798, 62] on icon "Close" at bounding box center [795, 60] width 17 height 13
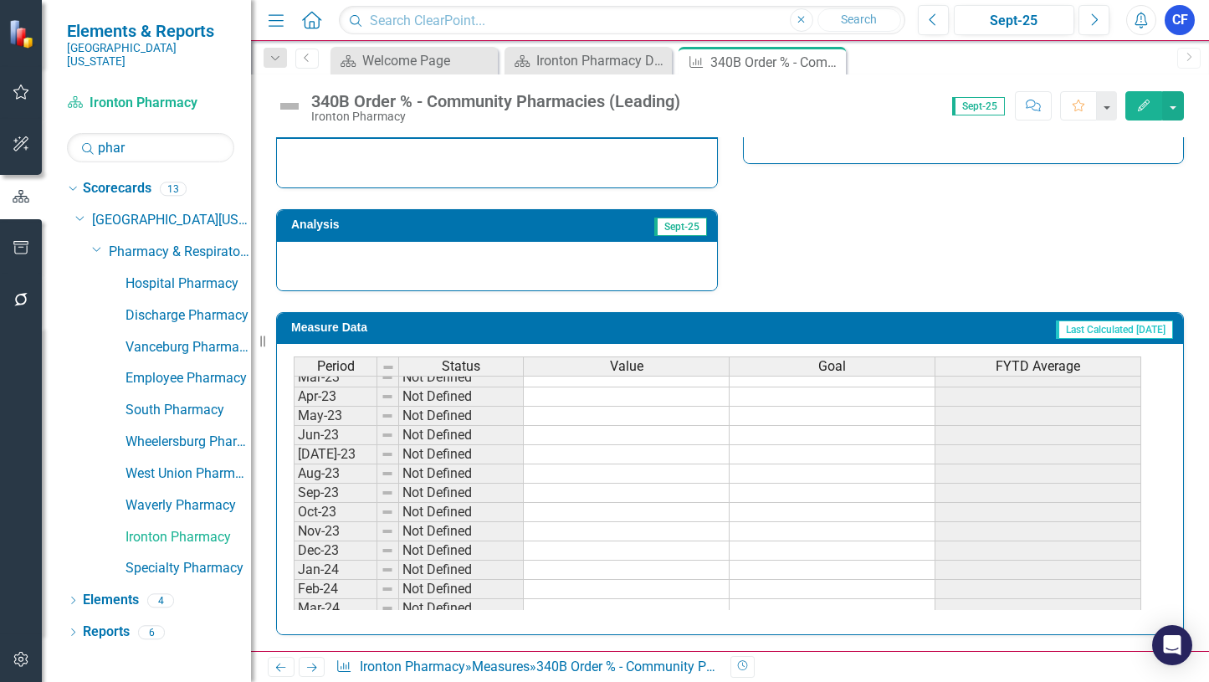
scroll to position [167, 0]
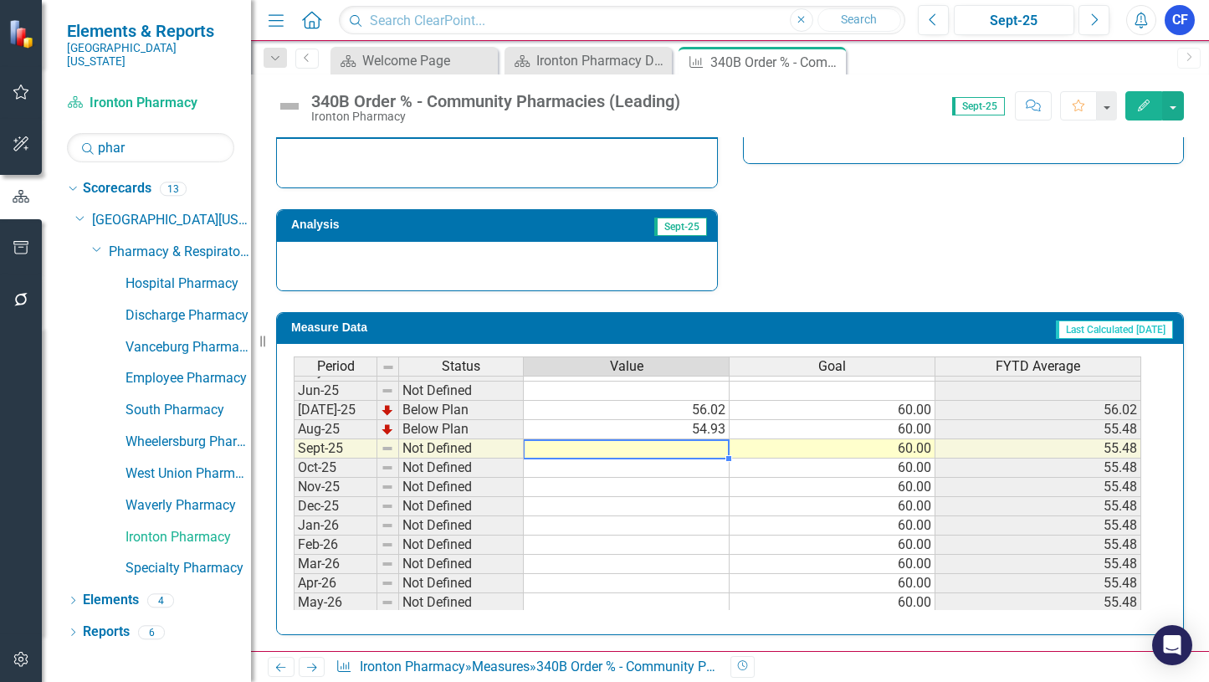
click at [701, 448] on tbody "Aug-24 Not Defined Sept-24 Not Defined Oct-24 Not Defined Nov-24 Not Defined De…" at bounding box center [717, 486] width 847 height 597
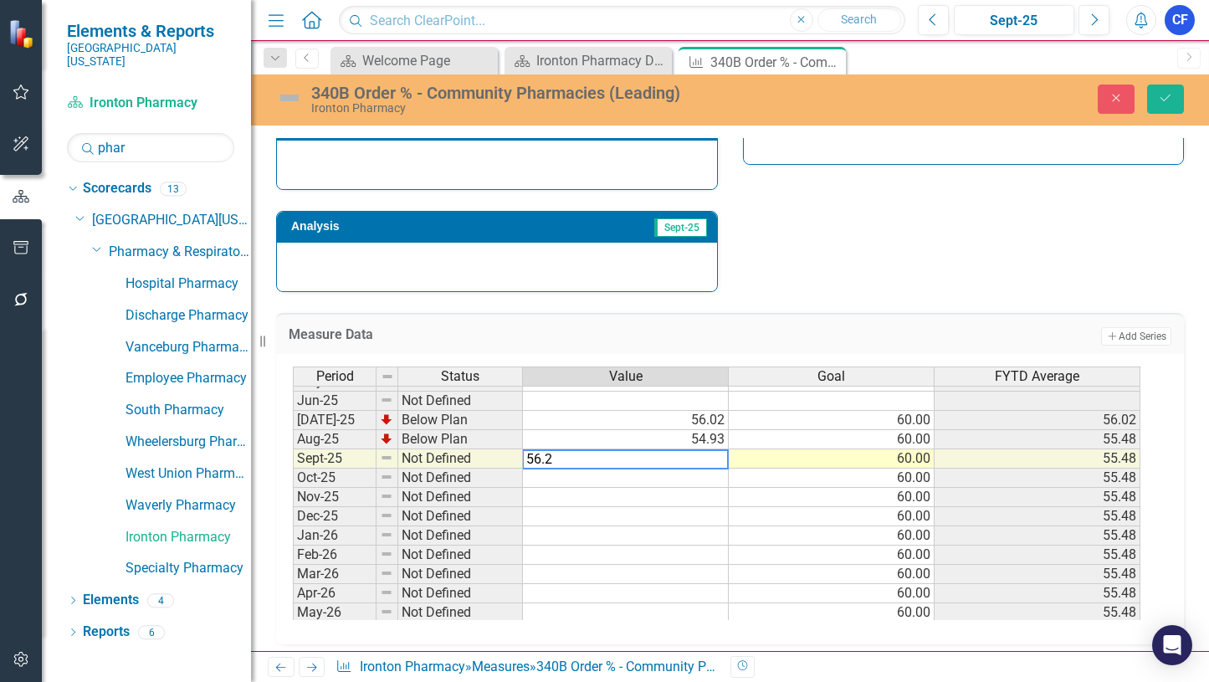
type textarea "56.24"
click at [1160, 103] on icon "Save" at bounding box center [1165, 98] width 15 height 12
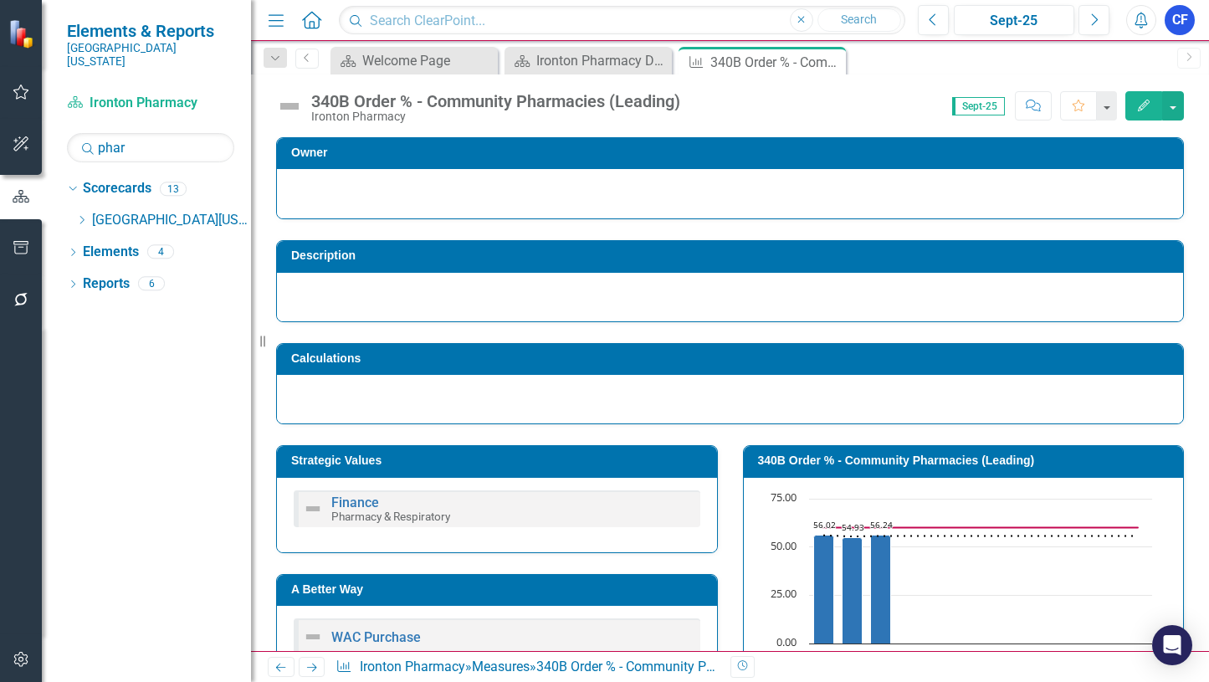
click at [311, 666] on icon "Next" at bounding box center [312, 667] width 14 height 11
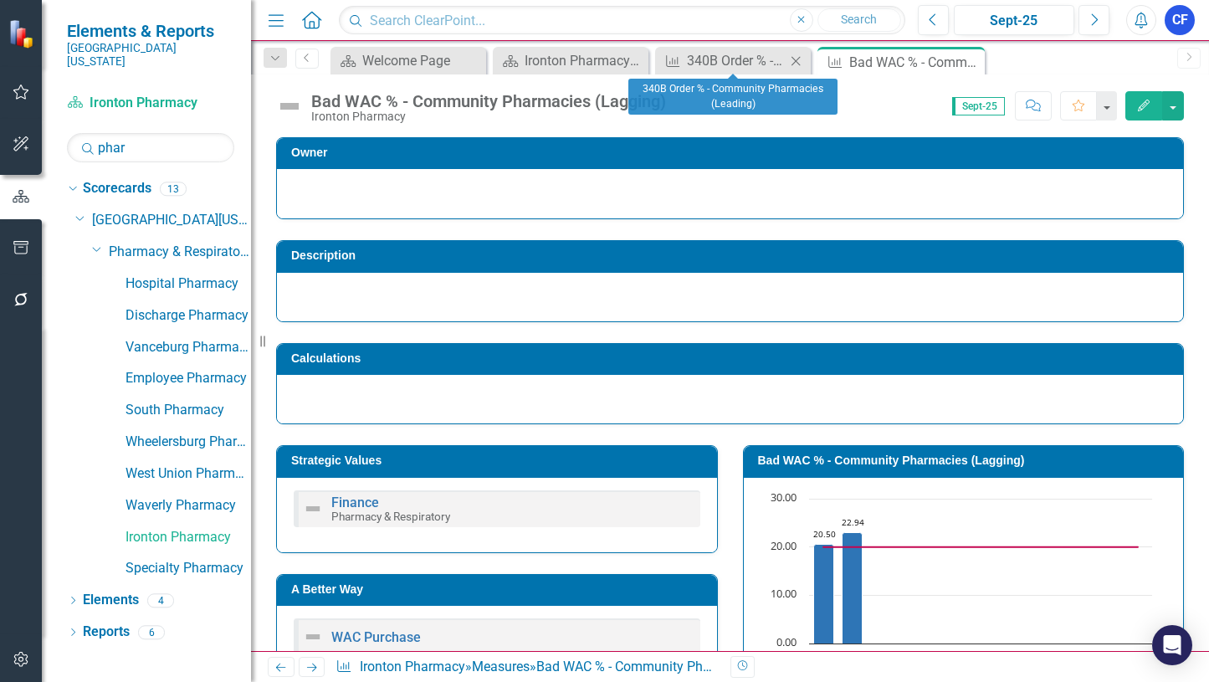
click at [799, 64] on icon "Close" at bounding box center [795, 60] width 17 height 13
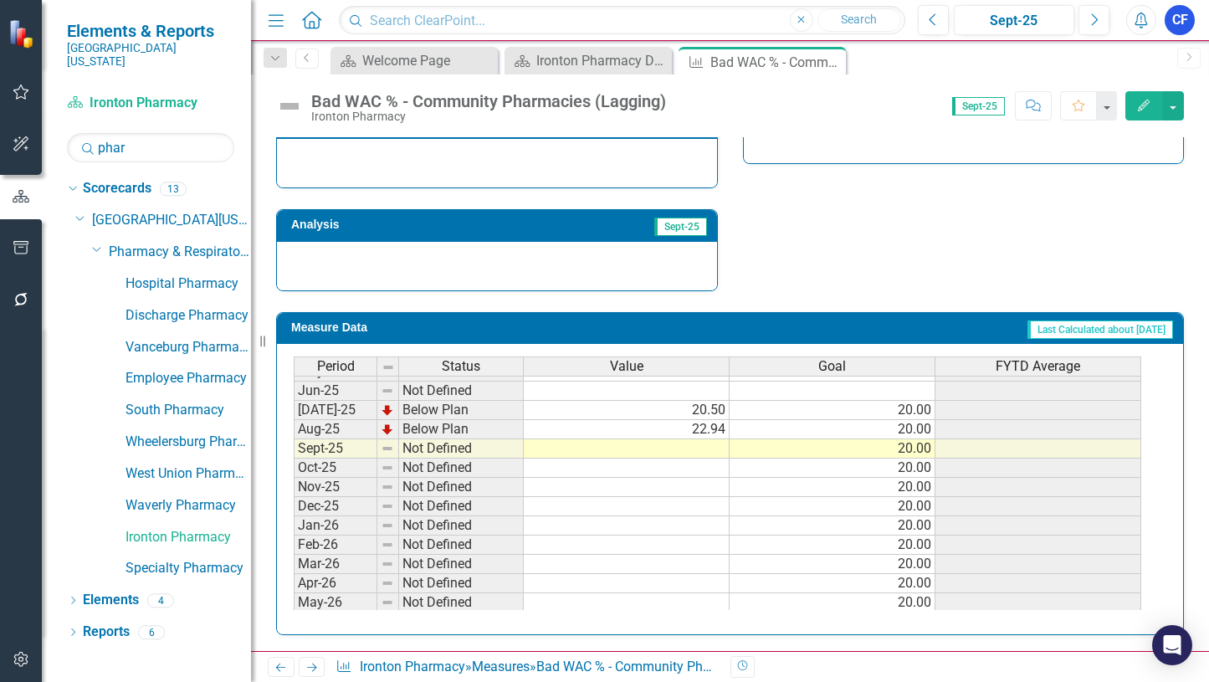
click at [722, 448] on tbody "Jul-24 Not Defined Aug-24 Not Defined Sept-24 Not Defined Oct-24 Not Defined No…" at bounding box center [717, 467] width 847 height 597
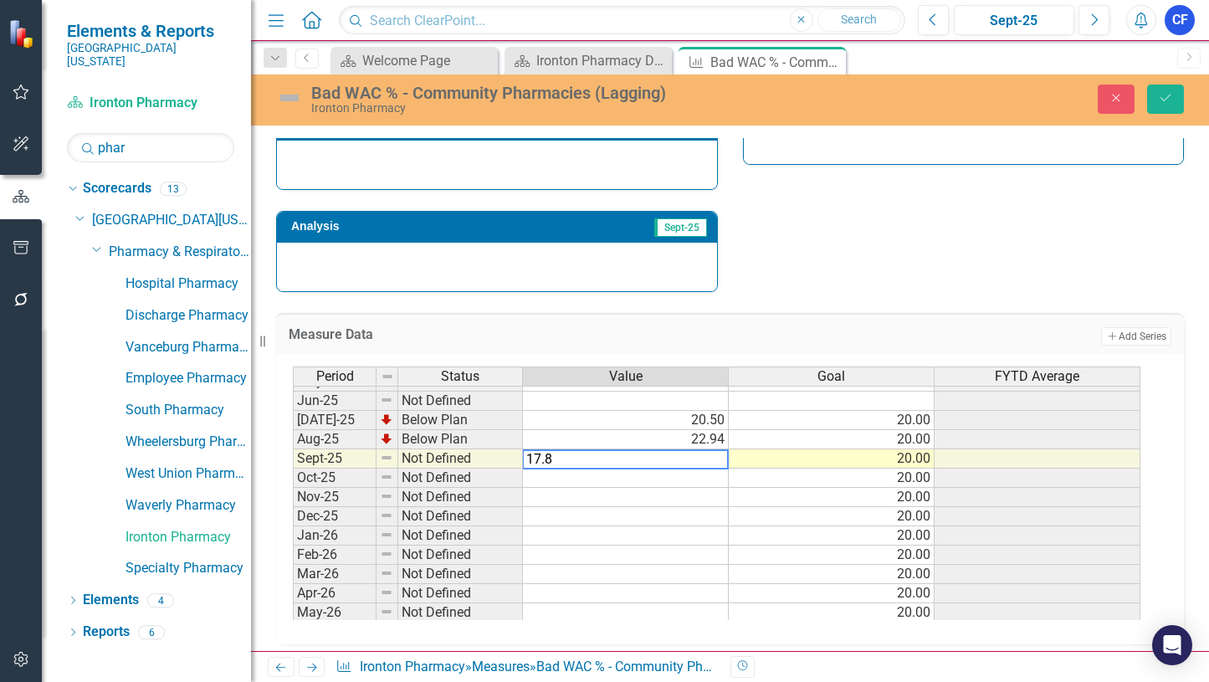
type textarea "17.87"
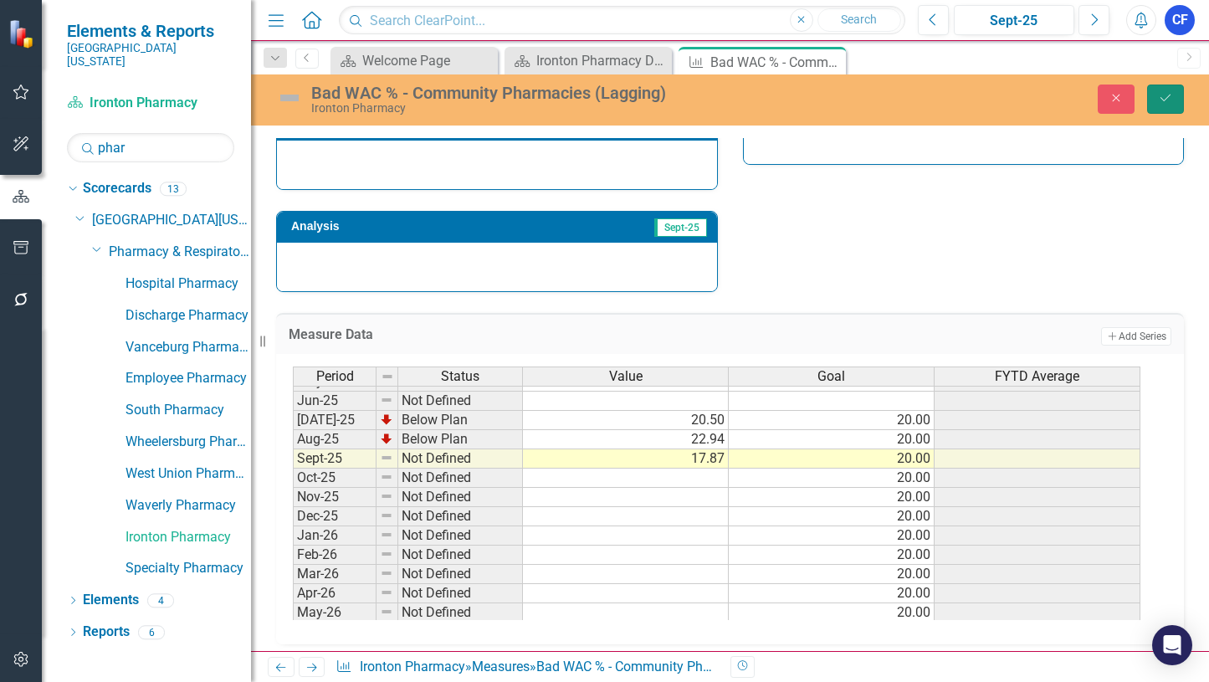
click at [1171, 96] on icon "Save" at bounding box center [1165, 98] width 15 height 12
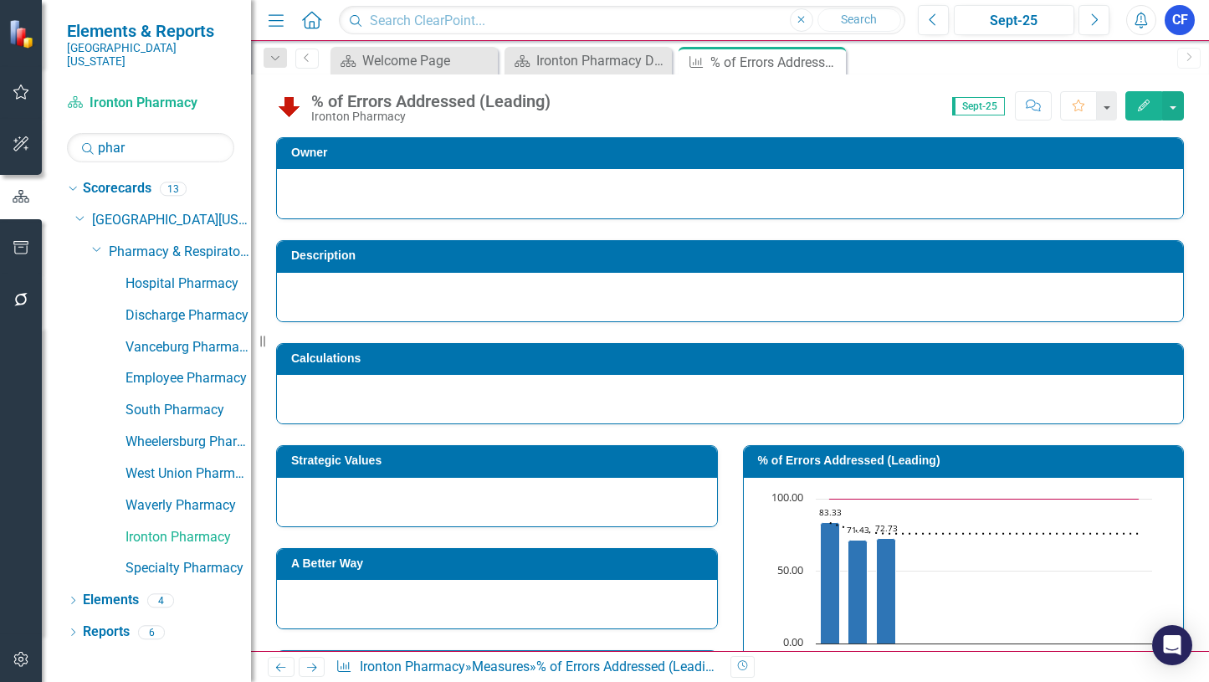
drag, startPoint x: 0, startPoint y: 0, endPoint x: 316, endPoint y: 668, distance: 739.4
click at [316, 668] on icon "Next" at bounding box center [312, 667] width 14 height 11
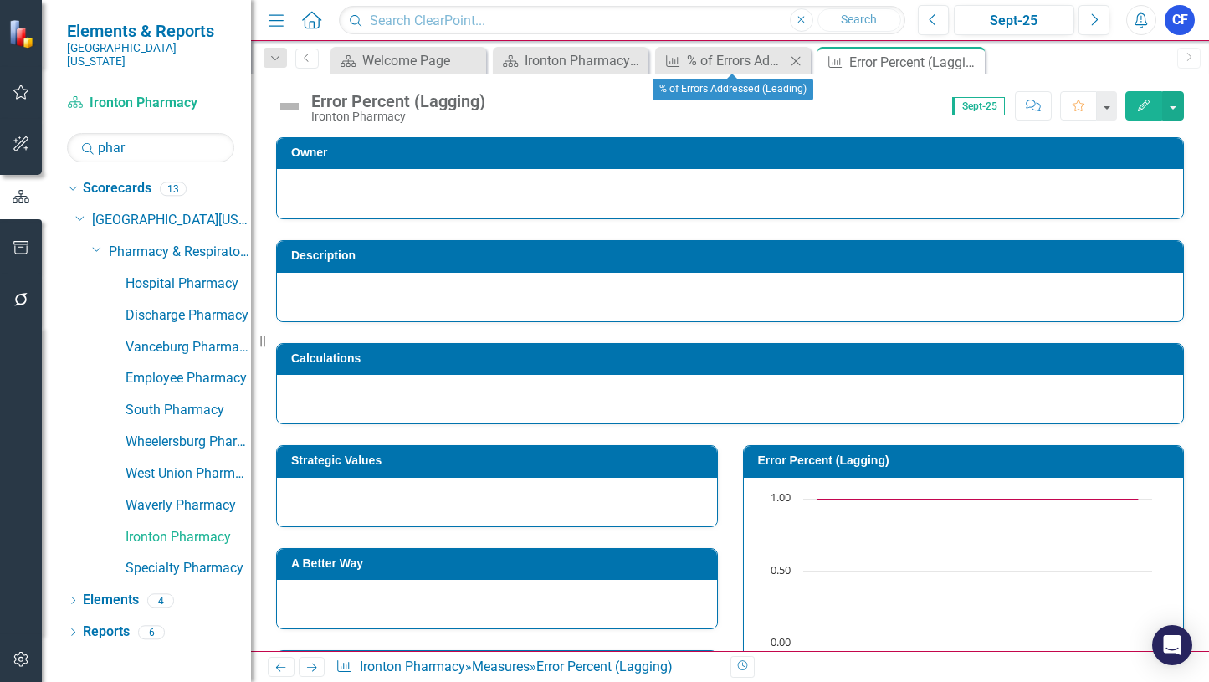
click at [791, 64] on icon "Close" at bounding box center [795, 60] width 17 height 13
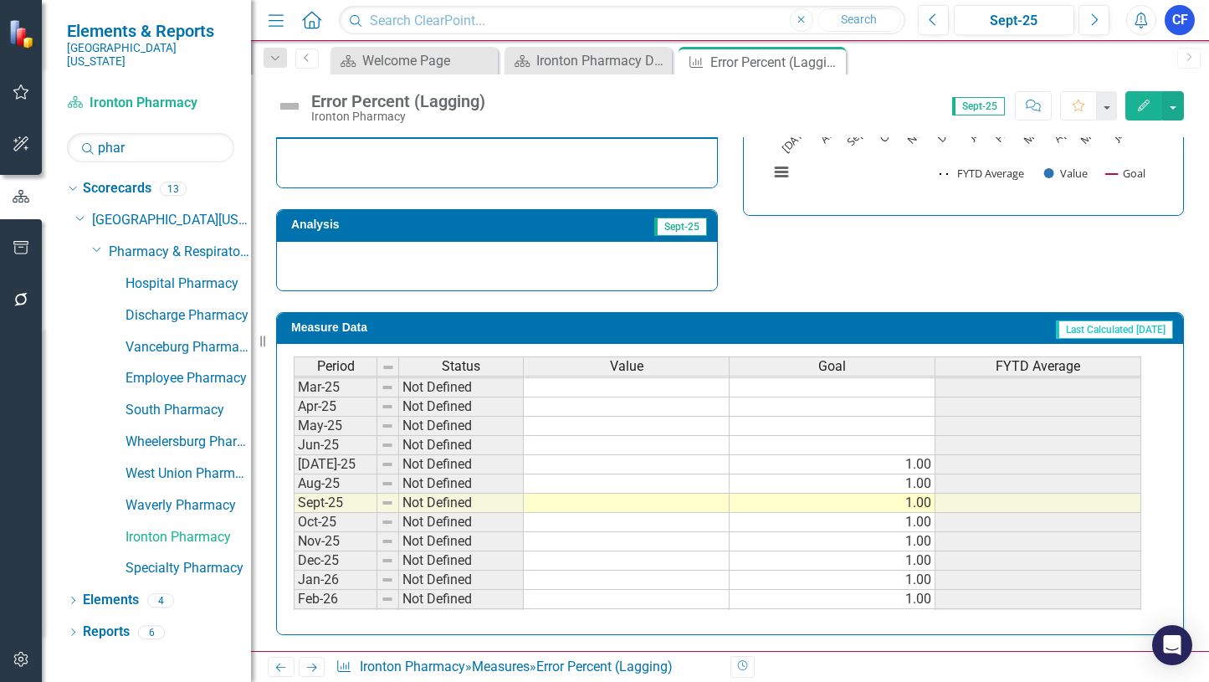
scroll to position [586, 0]
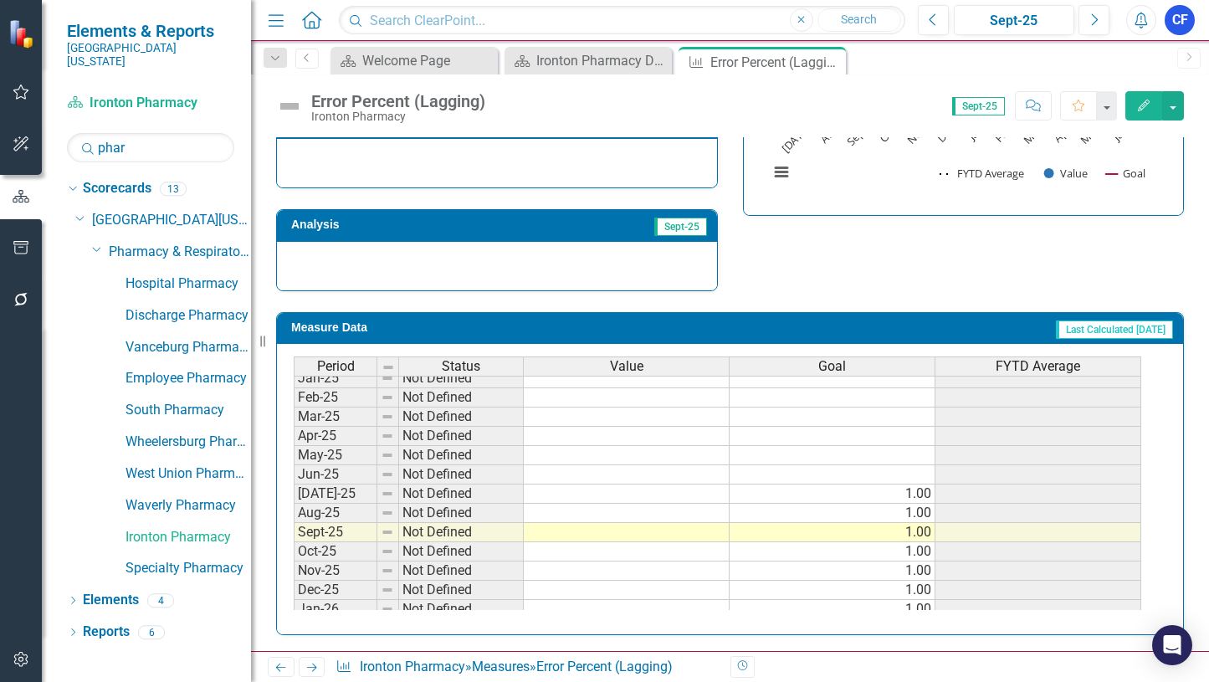
click at [689, 492] on tbody "Mar-24 Not Defined Apr-24 Not Defined May-24 Not Defined Jun-24 Not Defined [DA…" at bounding box center [717, 455] width 847 height 559
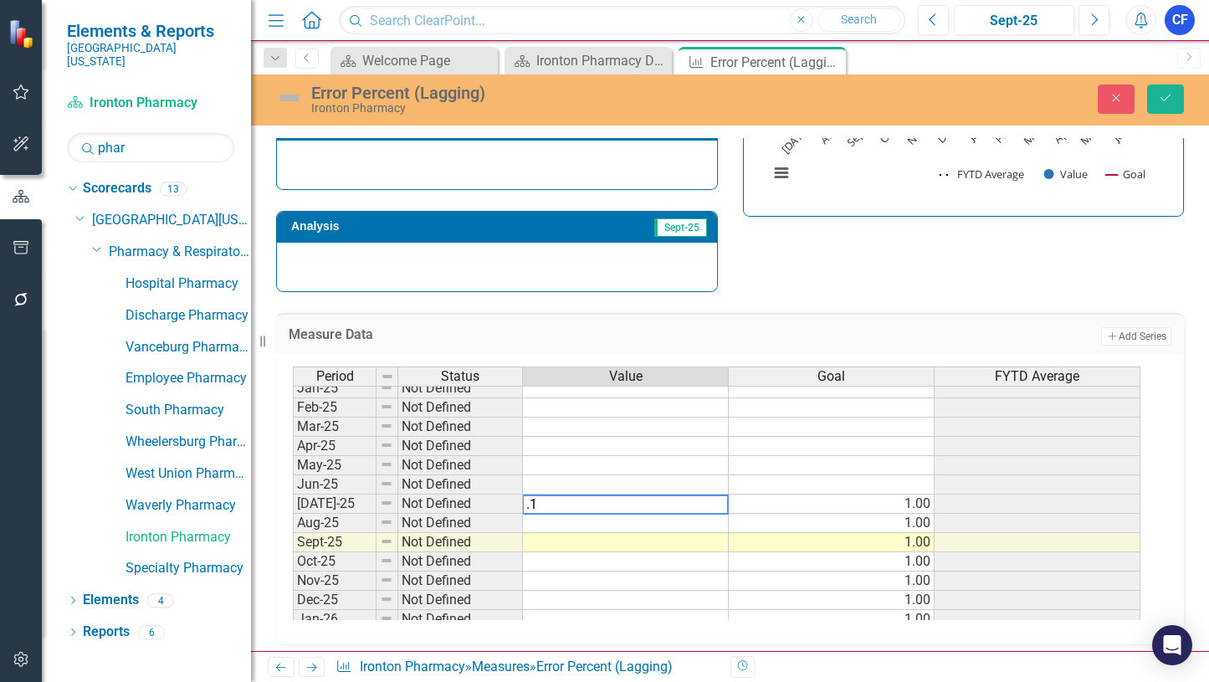
type textarea ".15"
type textarea ".18"
type textarea ".27"
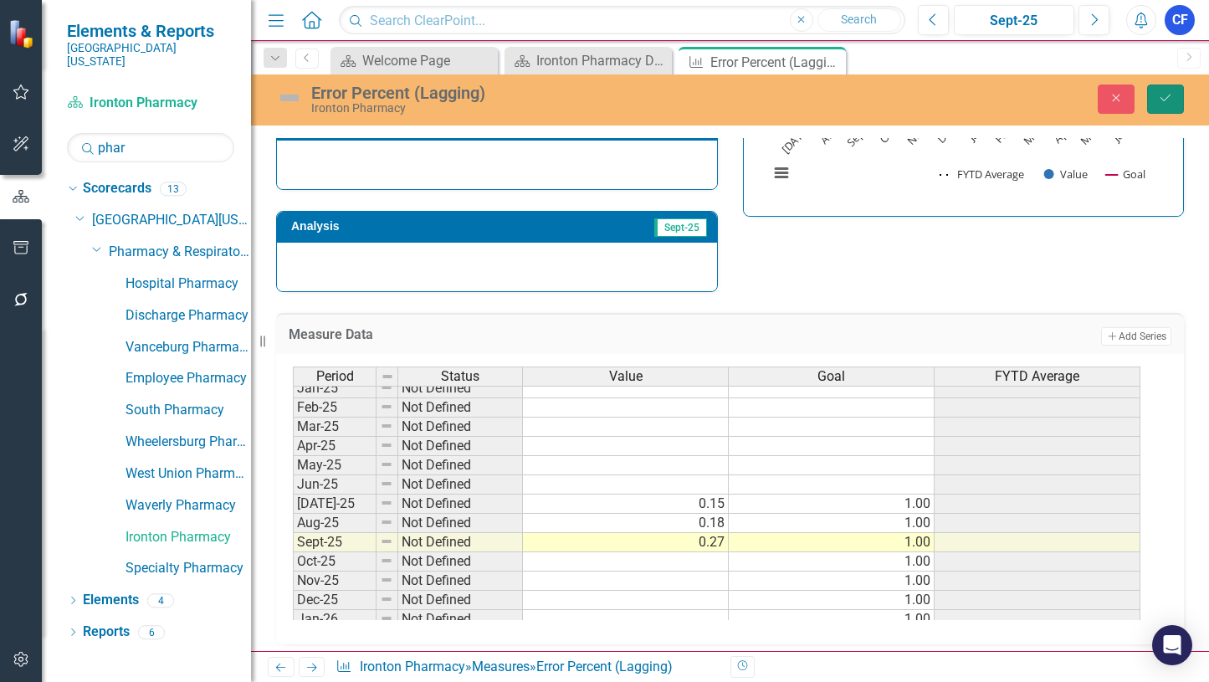
click at [1169, 102] on icon "Save" at bounding box center [1165, 98] width 15 height 12
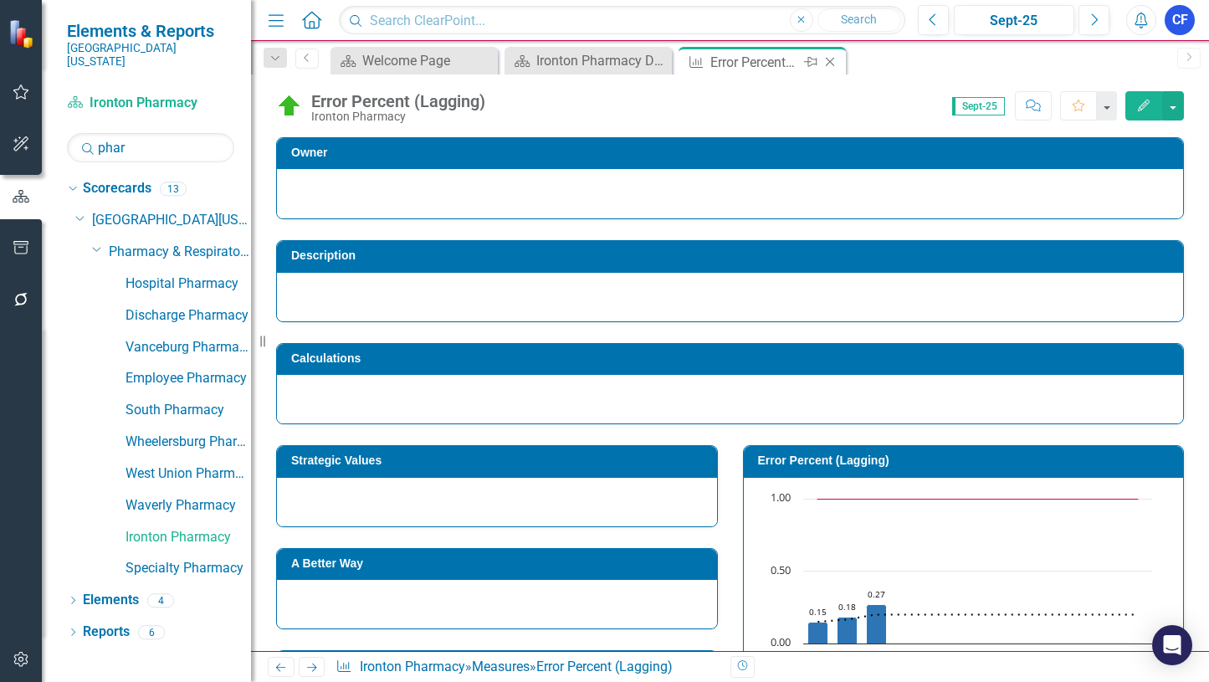
click at [832, 60] on icon at bounding box center [830, 62] width 9 height 9
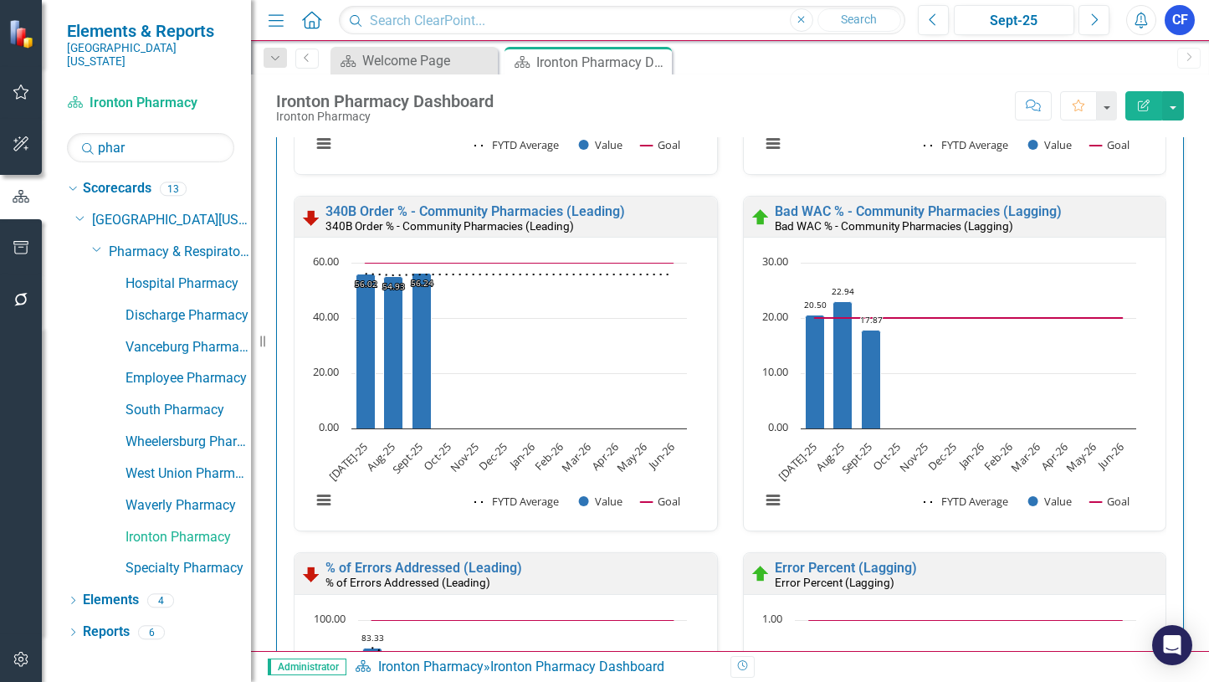
scroll to position [3672, 0]
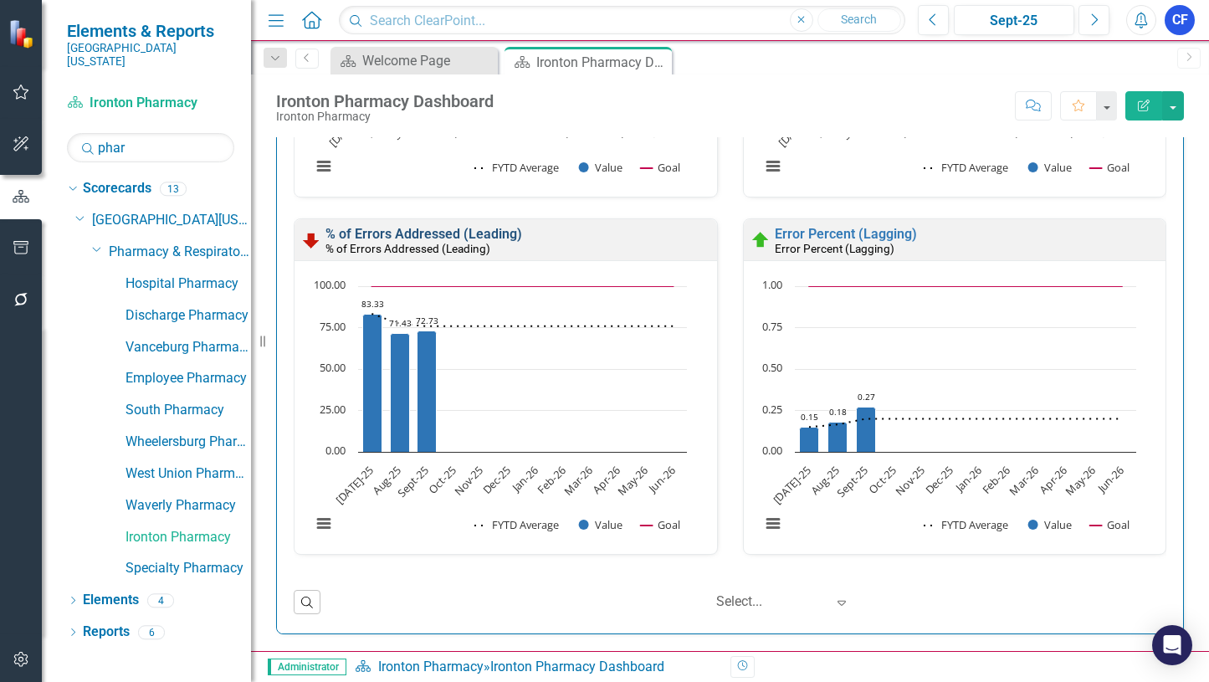
click at [420, 234] on link "% of Errors Addressed (Leading)" at bounding box center [423, 234] width 197 height 16
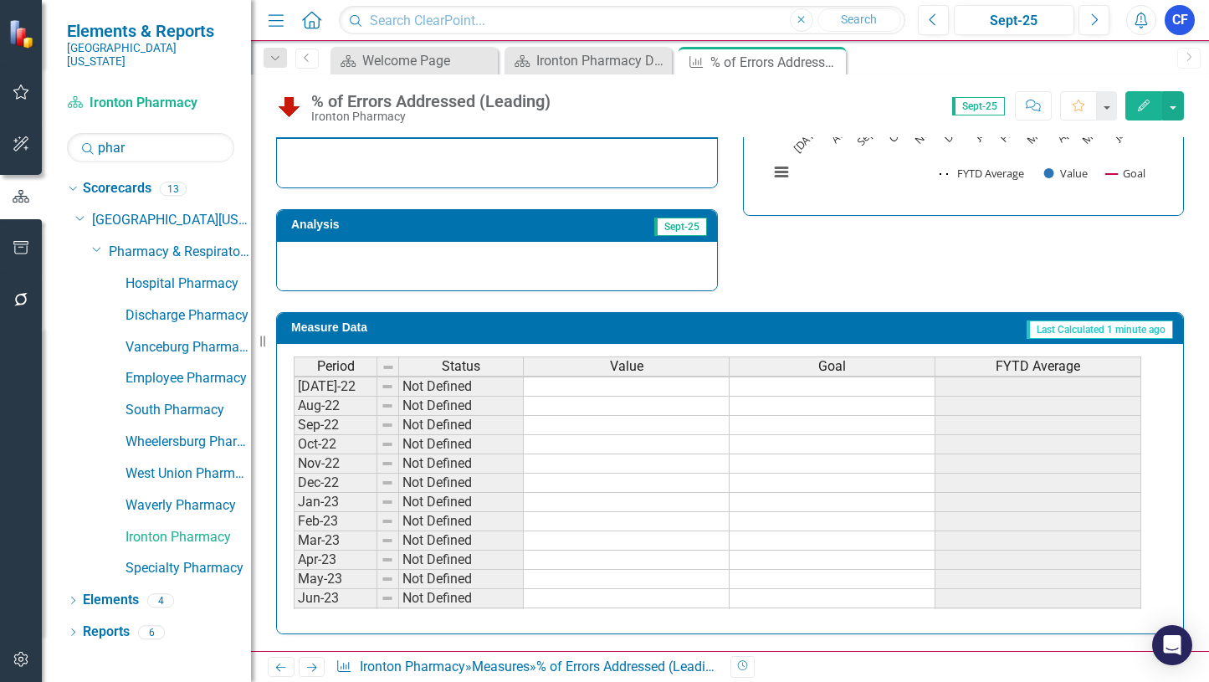
scroll to position [251, 0]
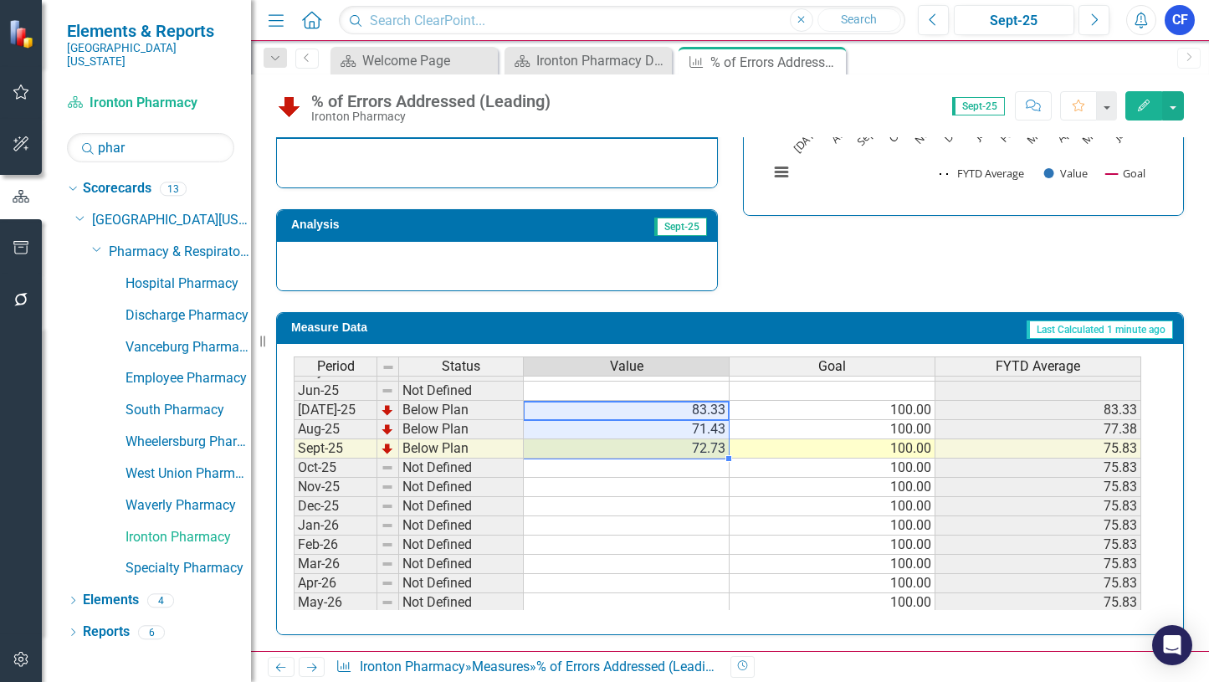
drag, startPoint x: 708, startPoint y: 412, endPoint x: 714, endPoint y: 449, distance: 38.2
click at [714, 449] on tbody "Aug-24 Not Defined Sept-24 Not Defined Oct-24 Not Defined Nov-24 Not Defined De…" at bounding box center [717, 486] width 847 height 597
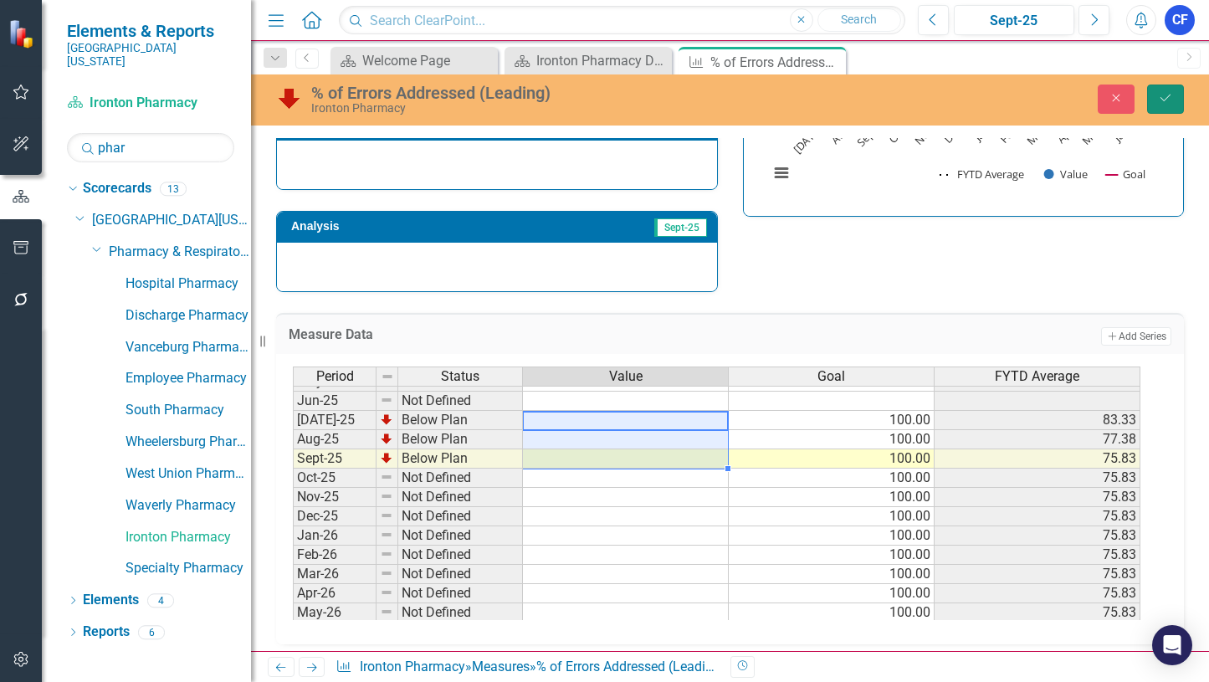
click at [1164, 90] on button "Save" at bounding box center [1165, 98] width 37 height 29
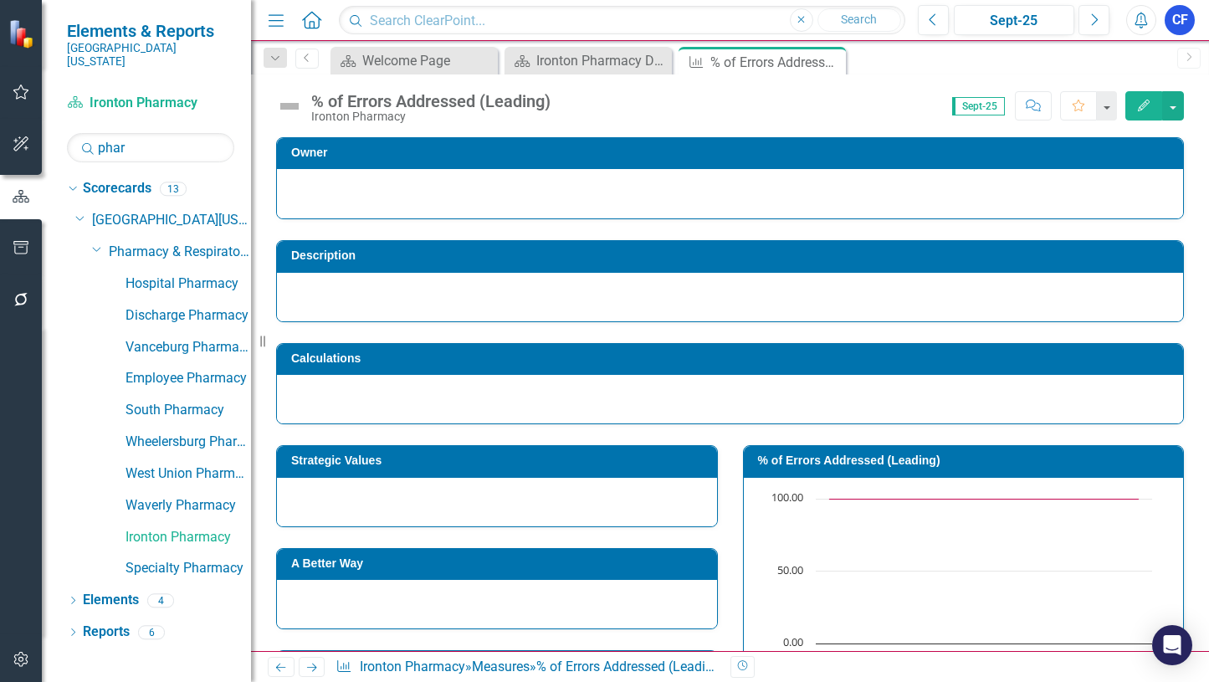
click at [308, 665] on icon "Next" at bounding box center [312, 667] width 14 height 11
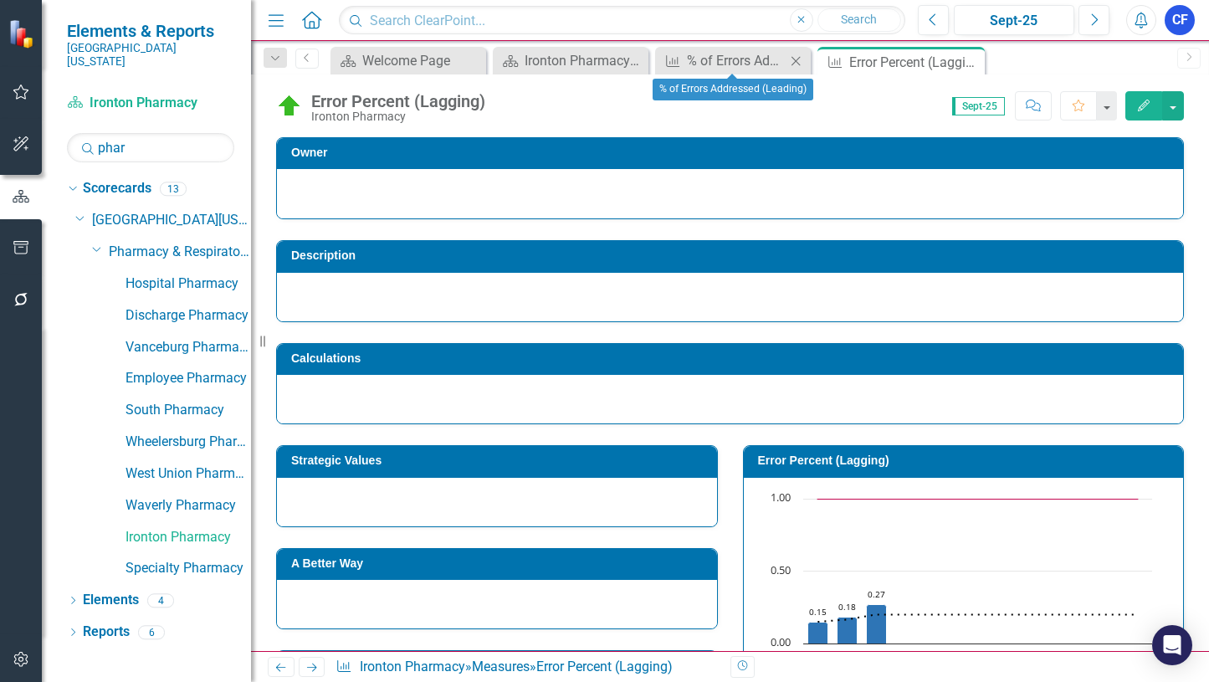
click at [793, 60] on icon "Close" at bounding box center [795, 60] width 17 height 13
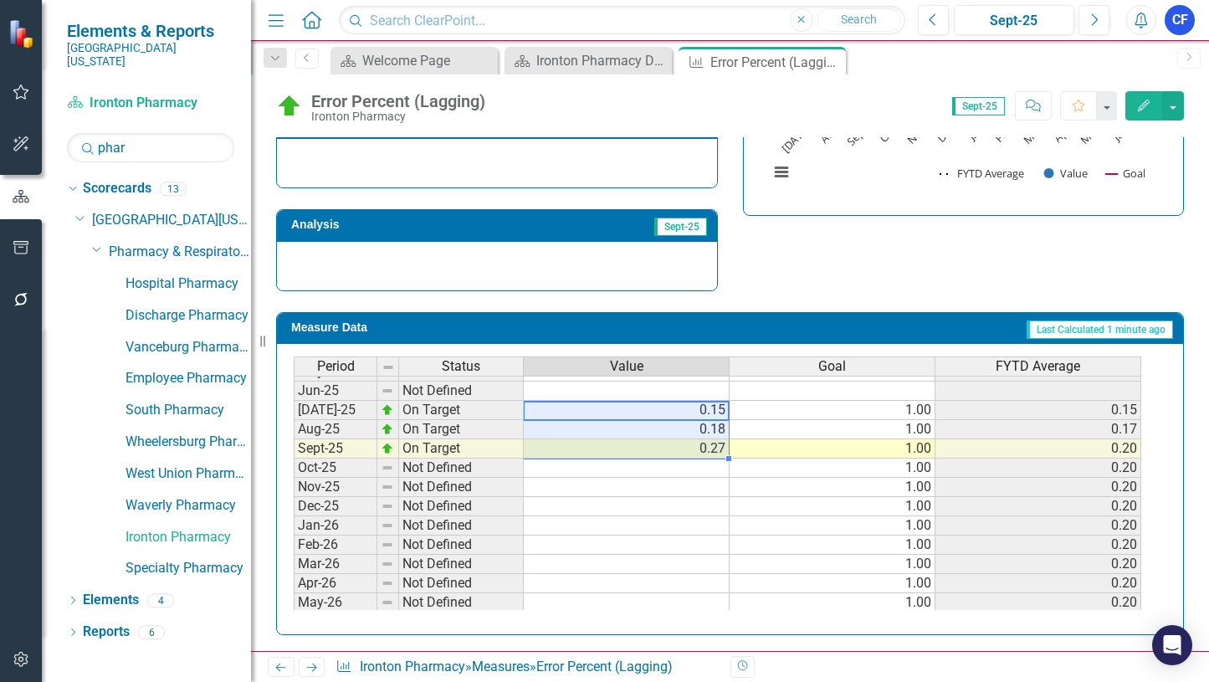
drag, startPoint x: 719, startPoint y: 410, endPoint x: 719, endPoint y: 449, distance: 39.3
click at [719, 449] on td "0.27" at bounding box center [627, 448] width 206 height 19
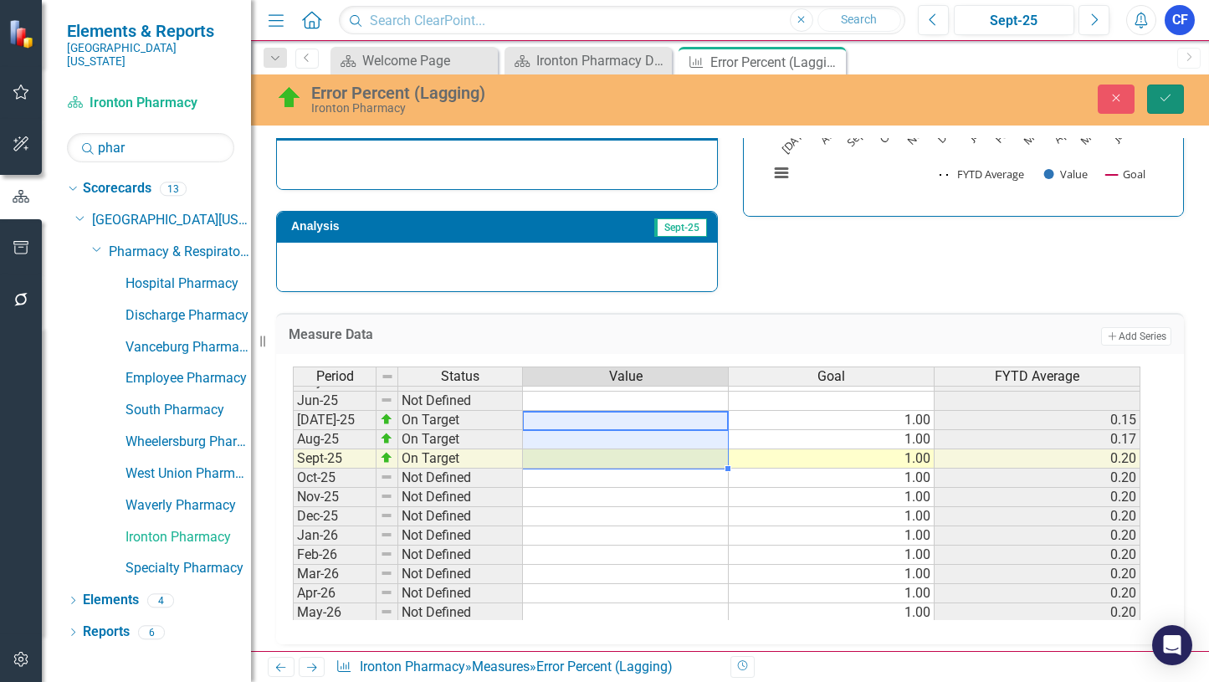
click at [1164, 96] on icon "Save" at bounding box center [1165, 98] width 15 height 12
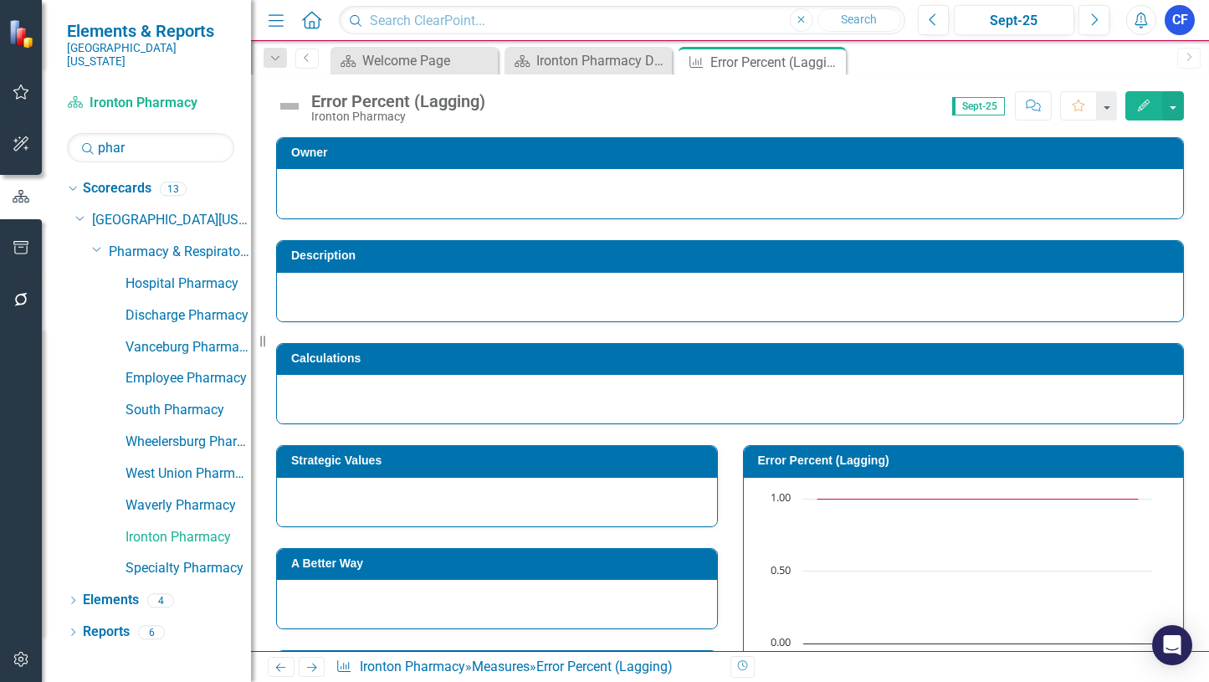
drag, startPoint x: 831, startPoint y: 60, endPoint x: 821, endPoint y: 57, distance: 10.6
click at [0, 0] on icon "Close" at bounding box center [0, 0] width 0 height 0
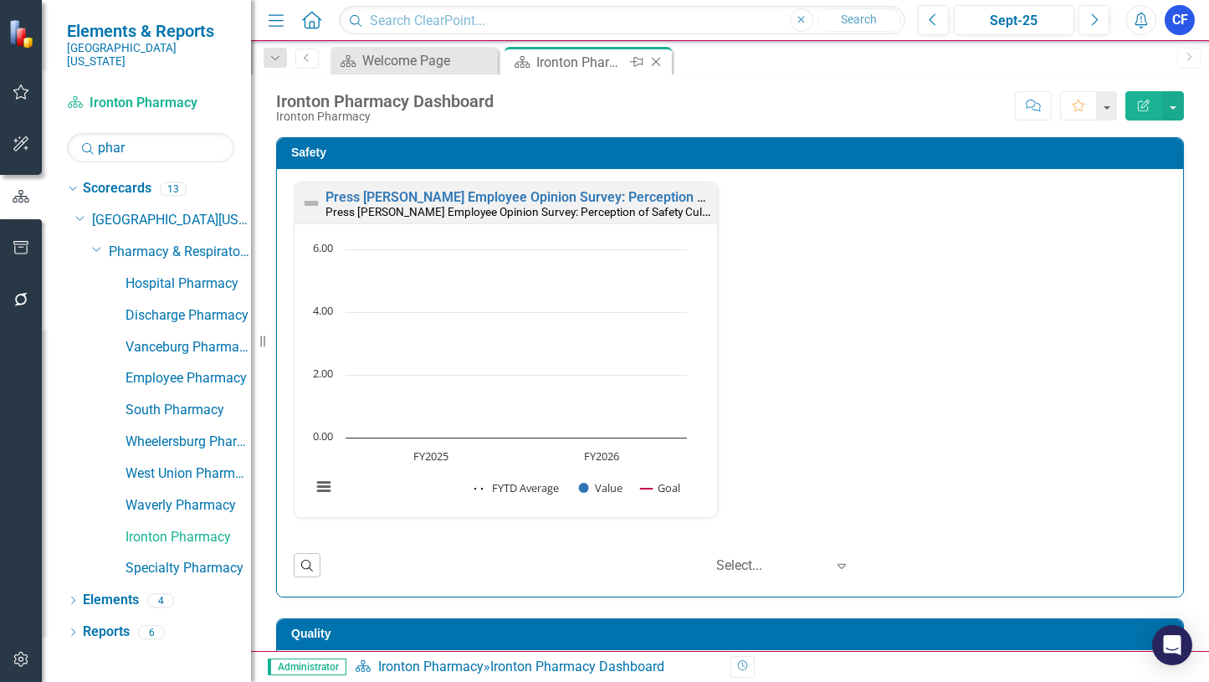
click at [659, 61] on icon "Close" at bounding box center [655, 61] width 17 height 13
